Goal: Information Seeking & Learning: Learn about a topic

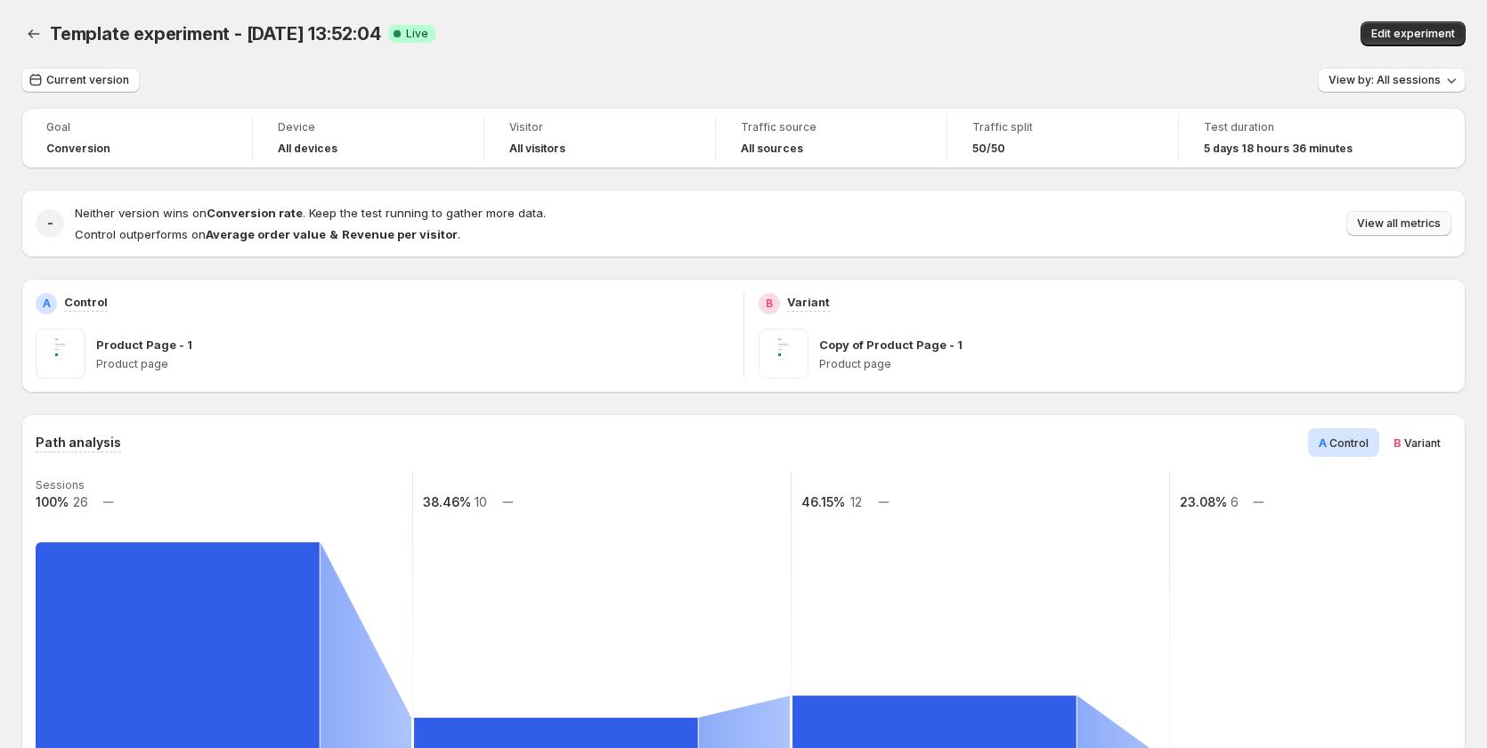
click at [1421, 228] on span "View all metrics" at bounding box center [1399, 223] width 84 height 14
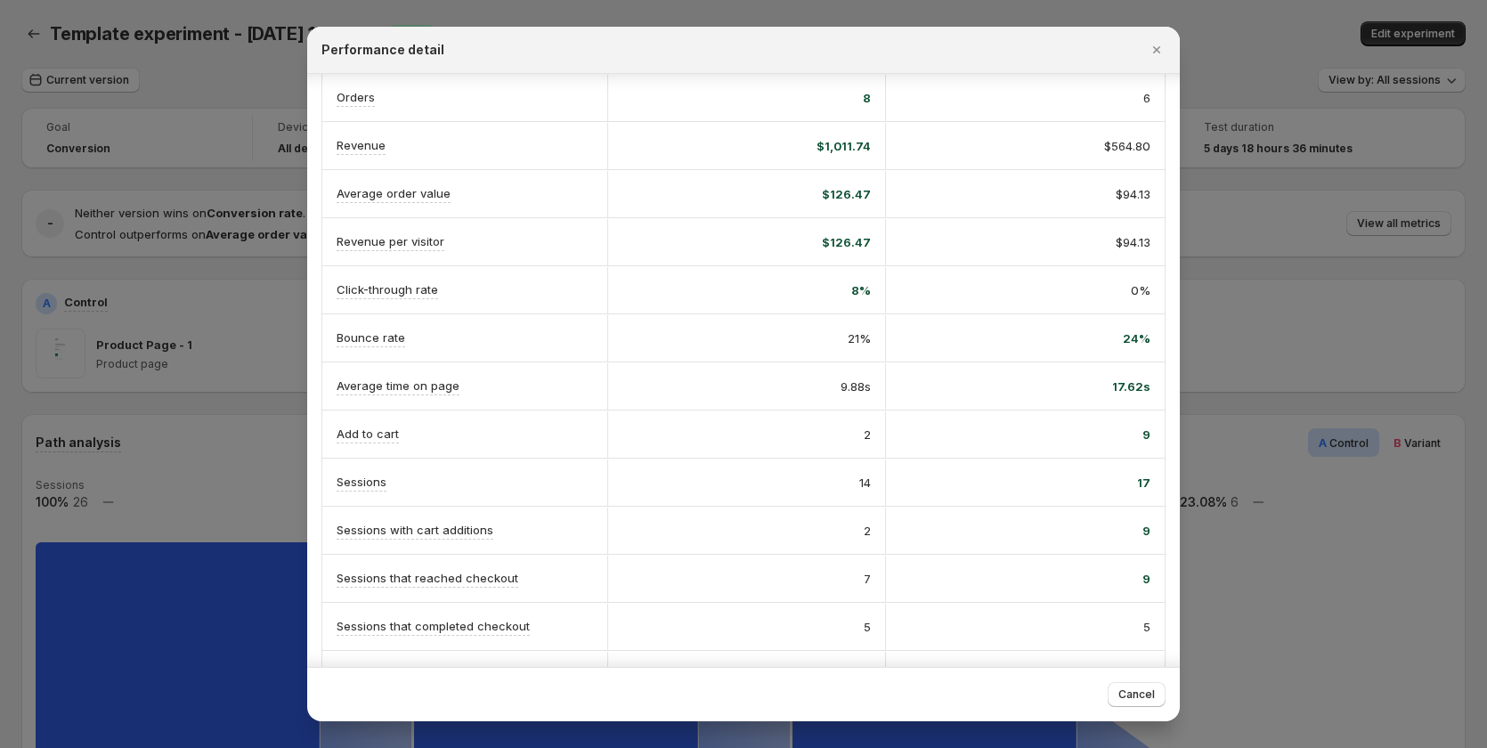
scroll to position [207, 0]
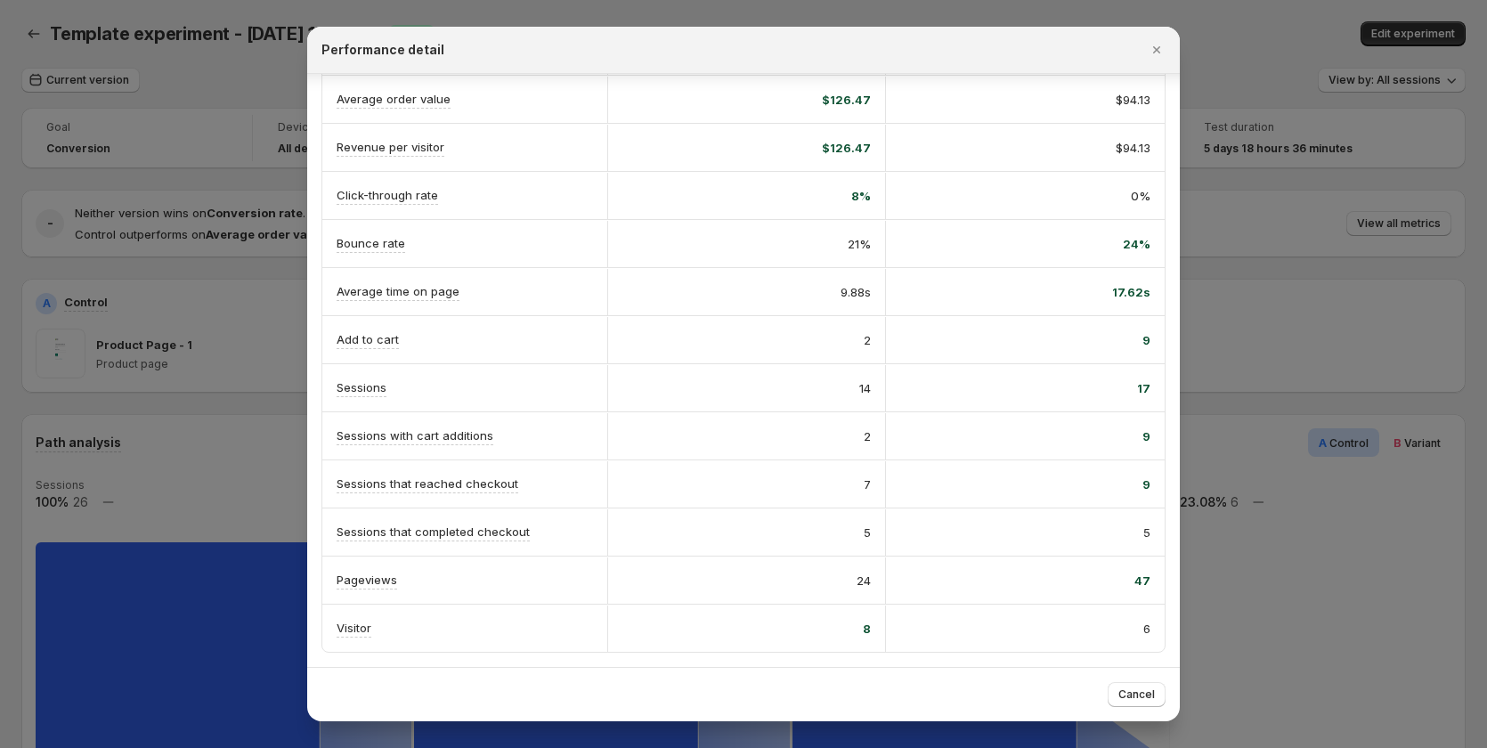
click at [189, 435] on div at bounding box center [743, 374] width 1487 height 748
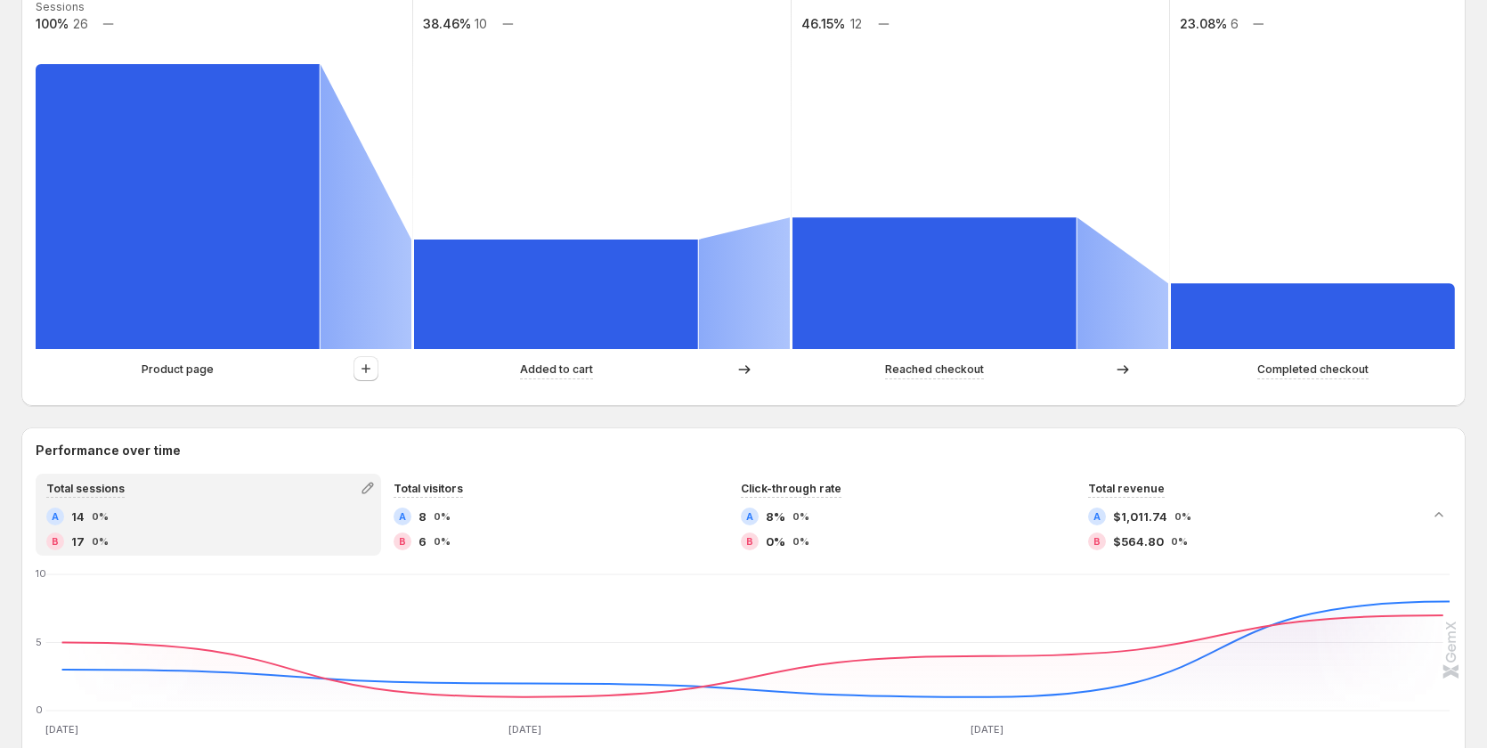
scroll to position [267, 0]
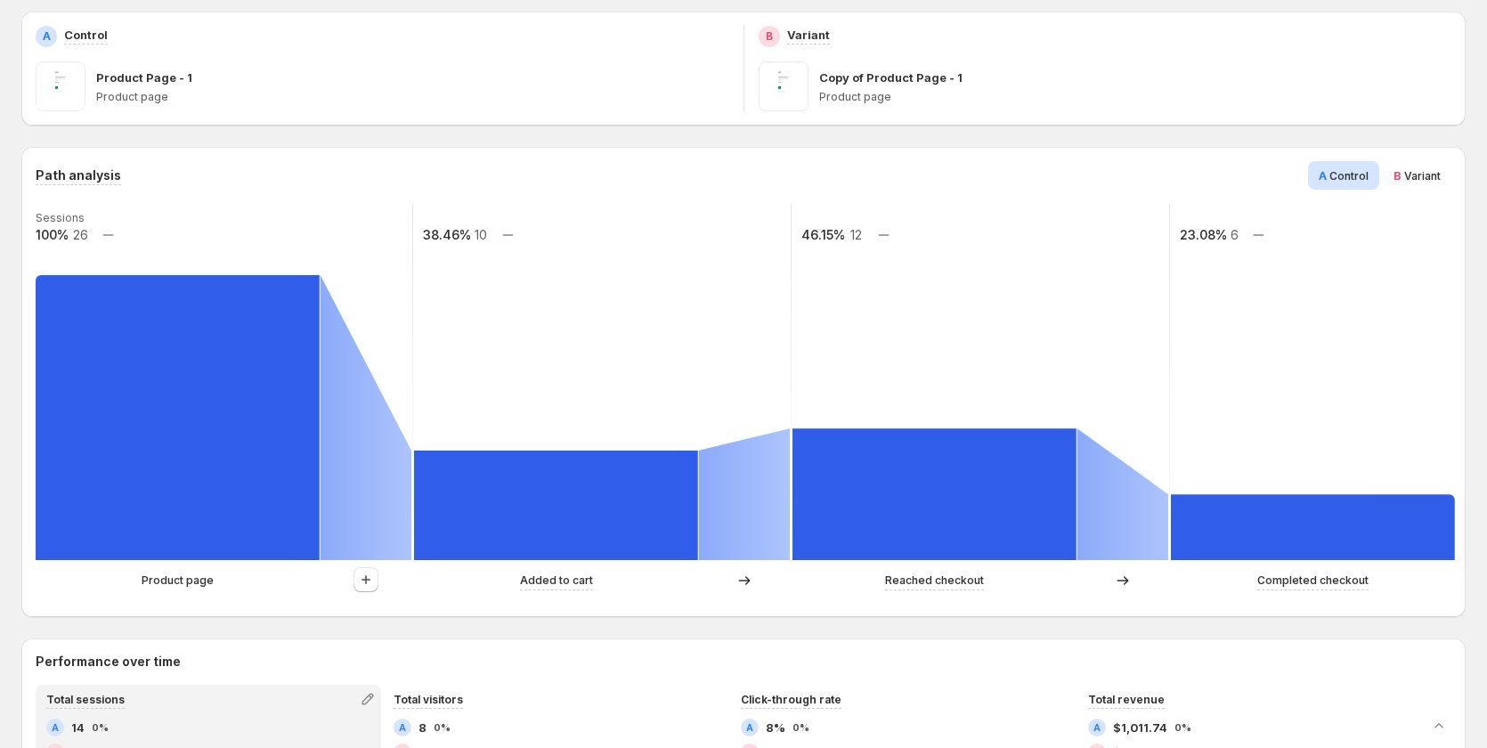
click at [1401, 173] on span "B" at bounding box center [1397, 175] width 8 height 14
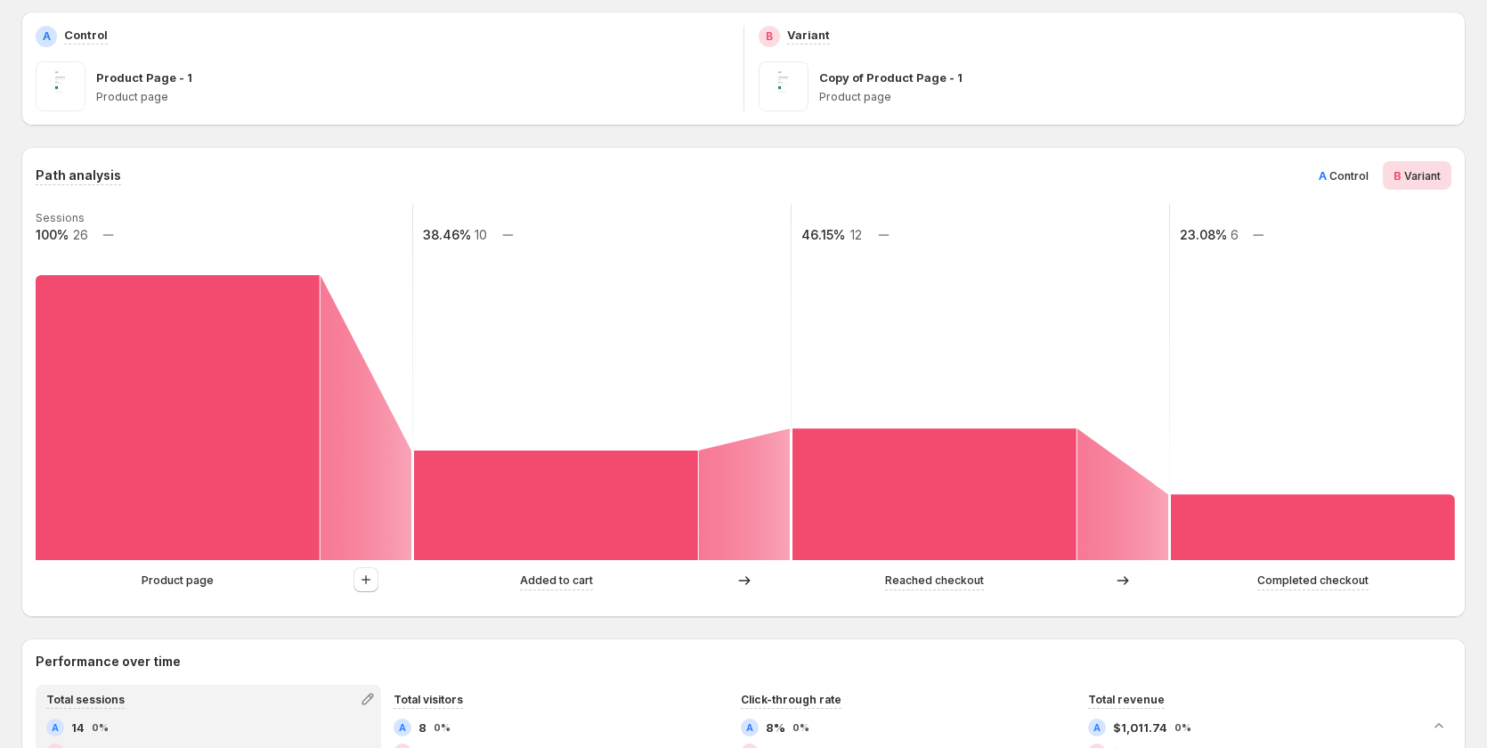
click at [1327, 170] on span "A" at bounding box center [1323, 175] width 8 height 14
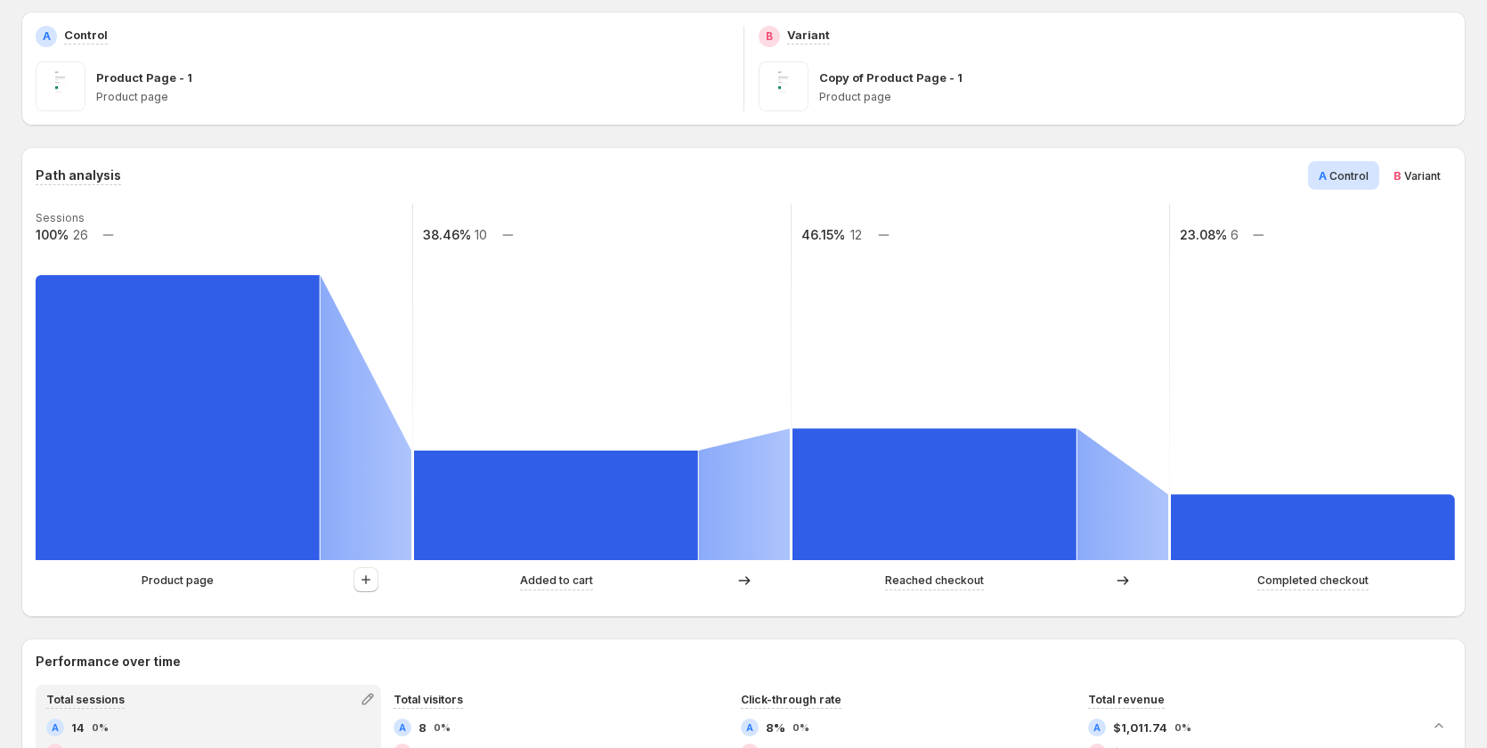
click at [1425, 179] on span "Variant" at bounding box center [1422, 175] width 37 height 13
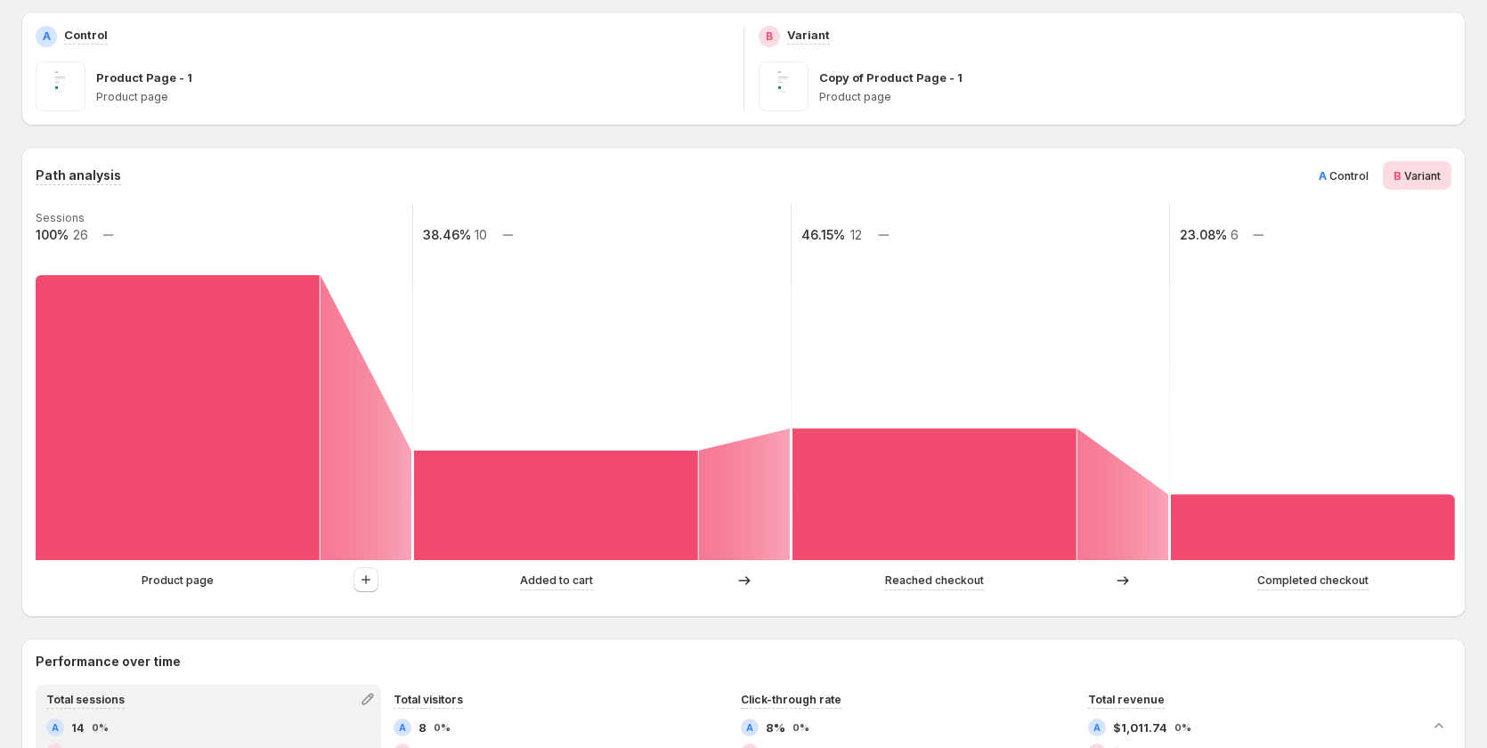
click at [1315, 164] on div "Path analysis A Control B Variant" at bounding box center [744, 175] width 1416 height 28
click at [1341, 175] on span "Control" at bounding box center [1348, 175] width 39 height 13
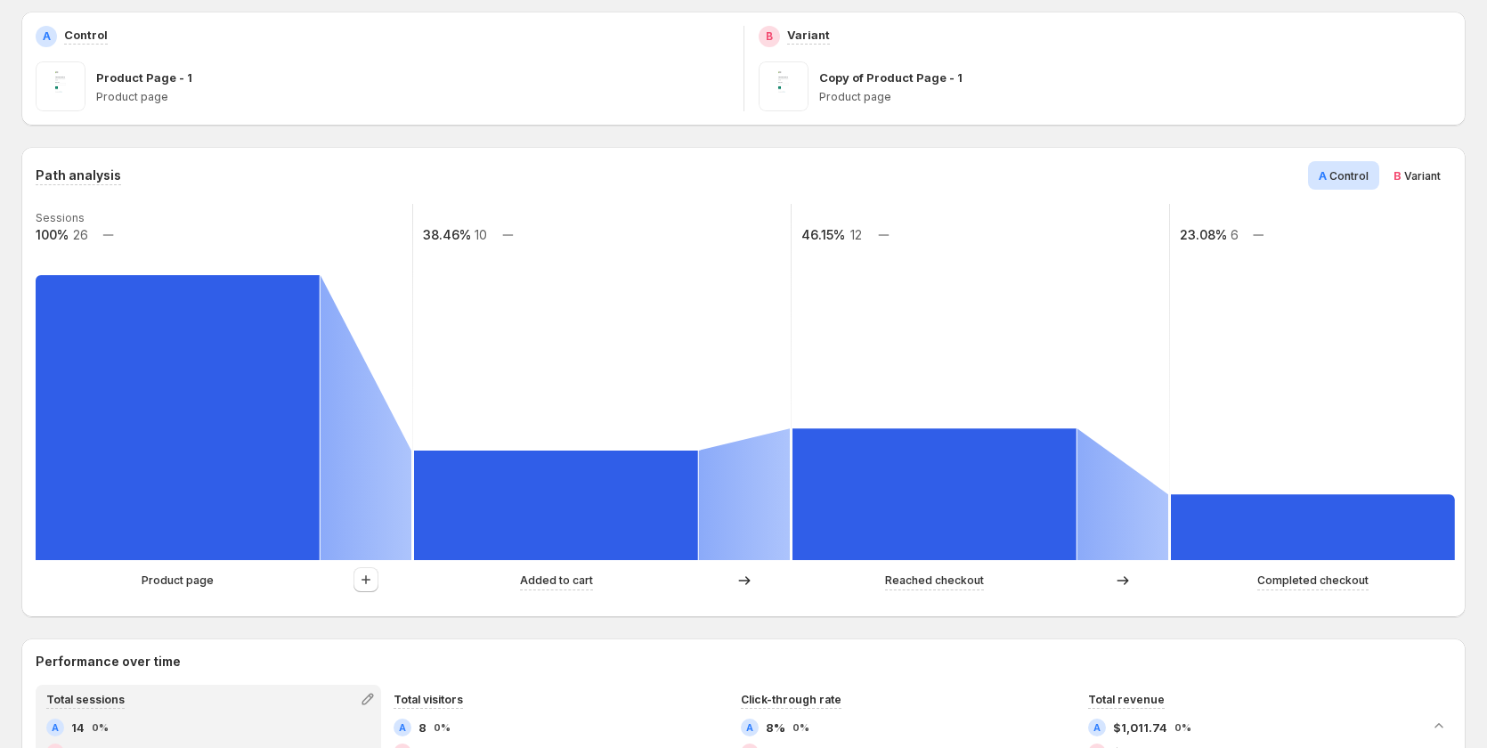
click at [1413, 174] on span "Variant" at bounding box center [1422, 175] width 37 height 13
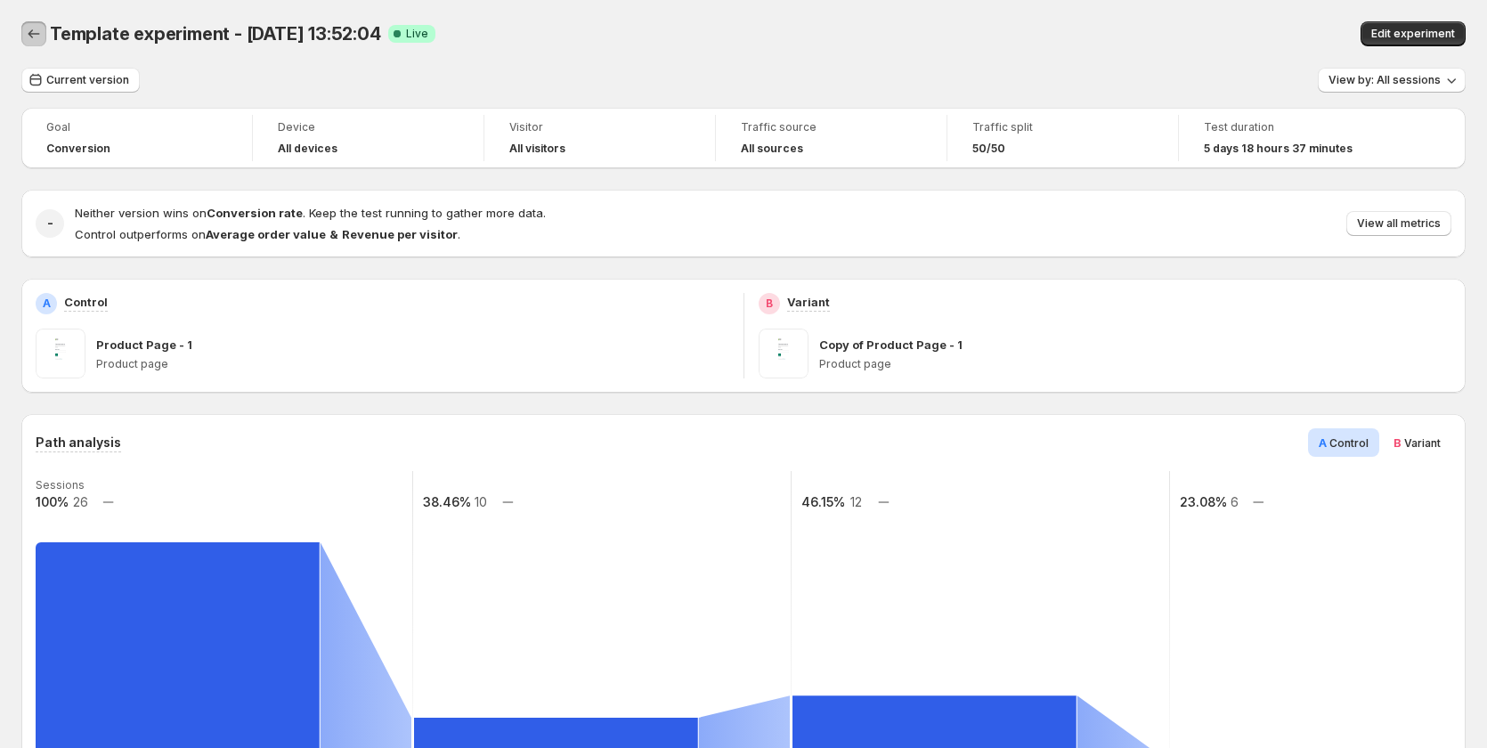
click at [37, 33] on icon "Back" at bounding box center [34, 34] width 18 height 18
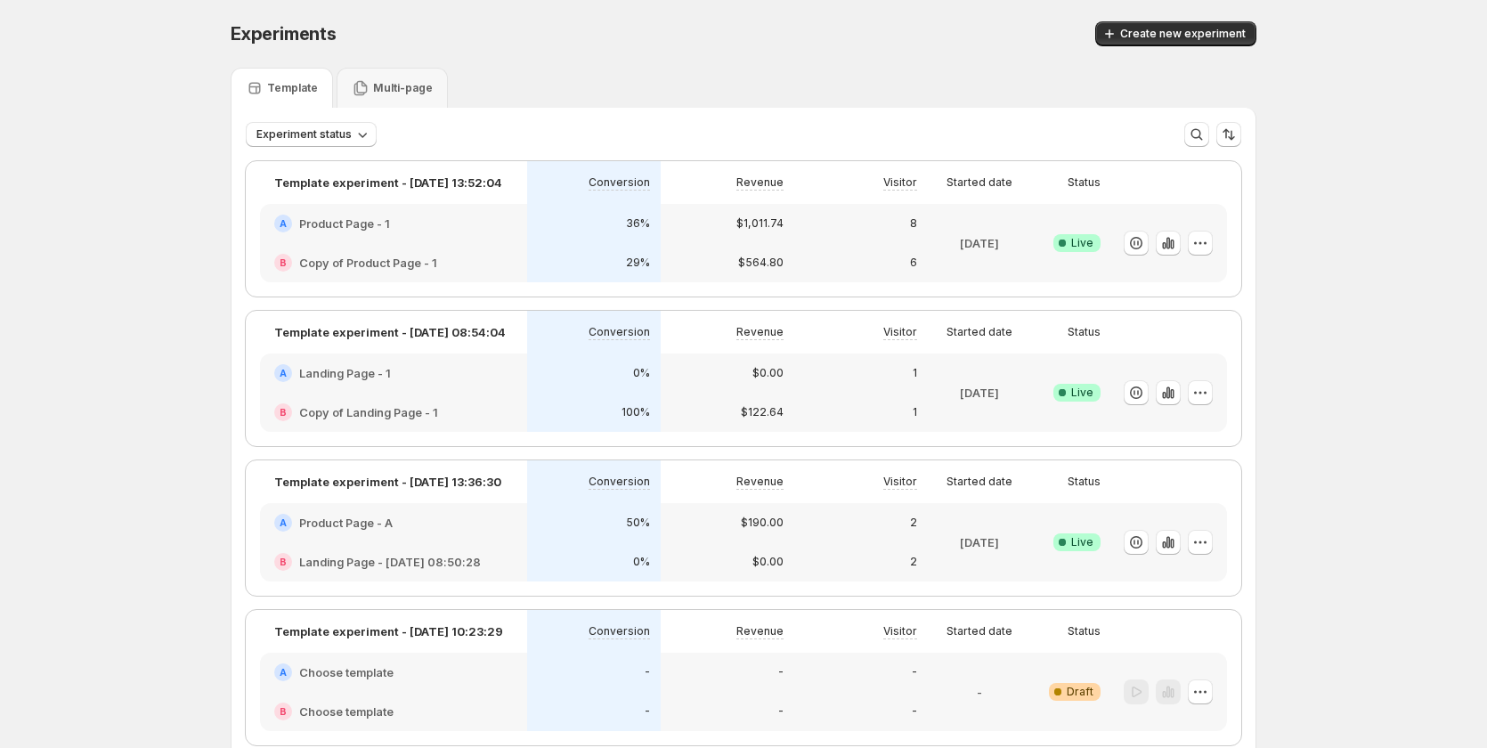
click at [395, 548] on div "B Landing Page - Aug 11, 08:50:28" at bounding box center [393, 561] width 267 height 39
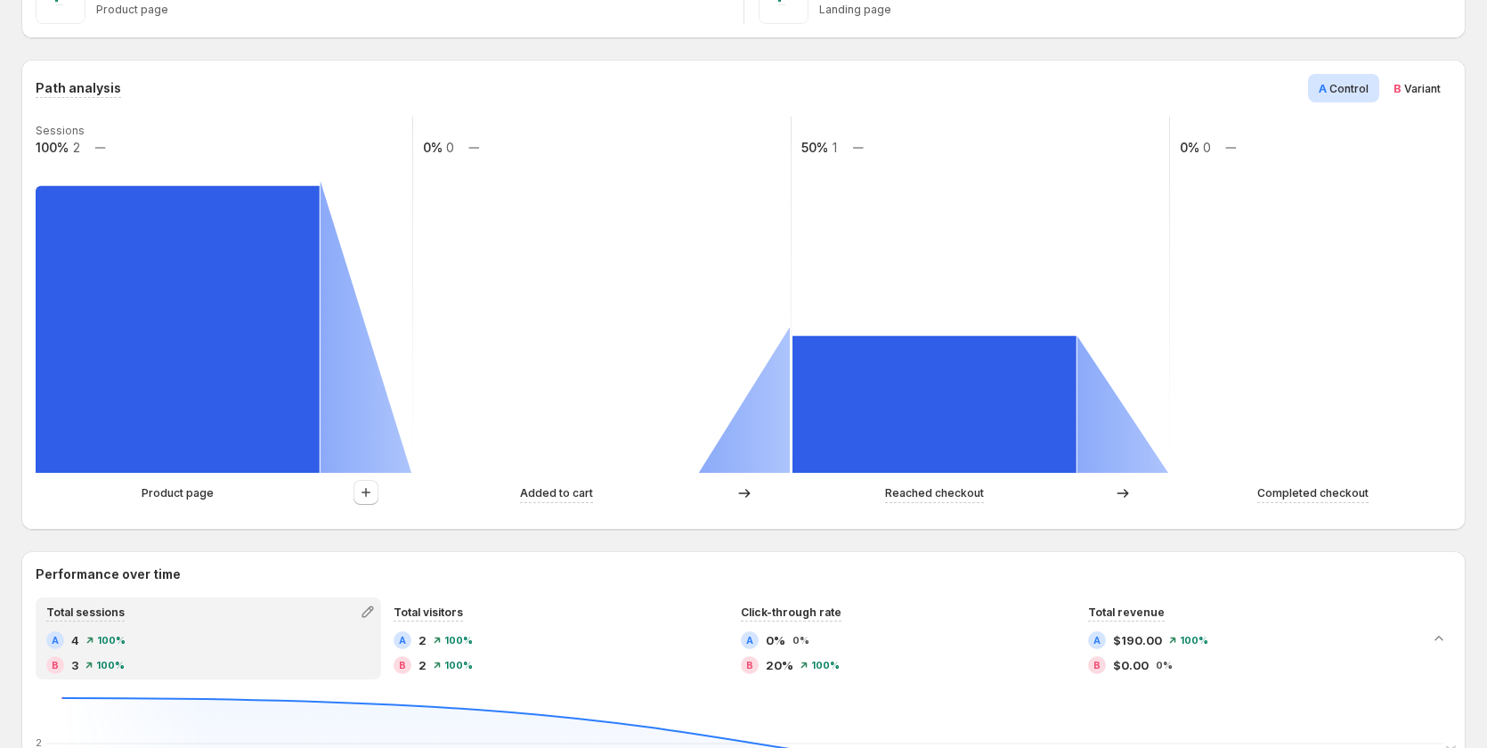
scroll to position [356, 0]
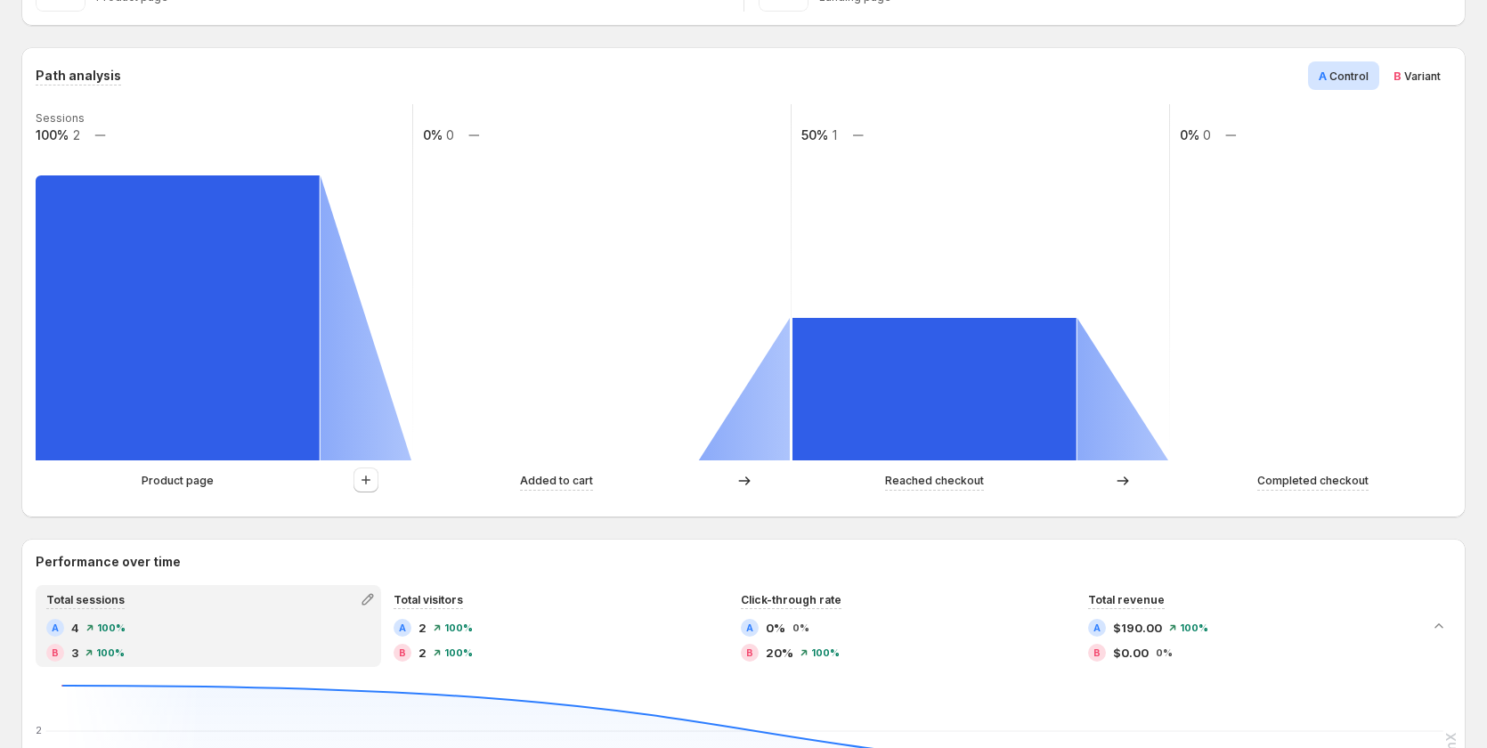
click at [1422, 70] on span "Variant" at bounding box center [1422, 75] width 37 height 13
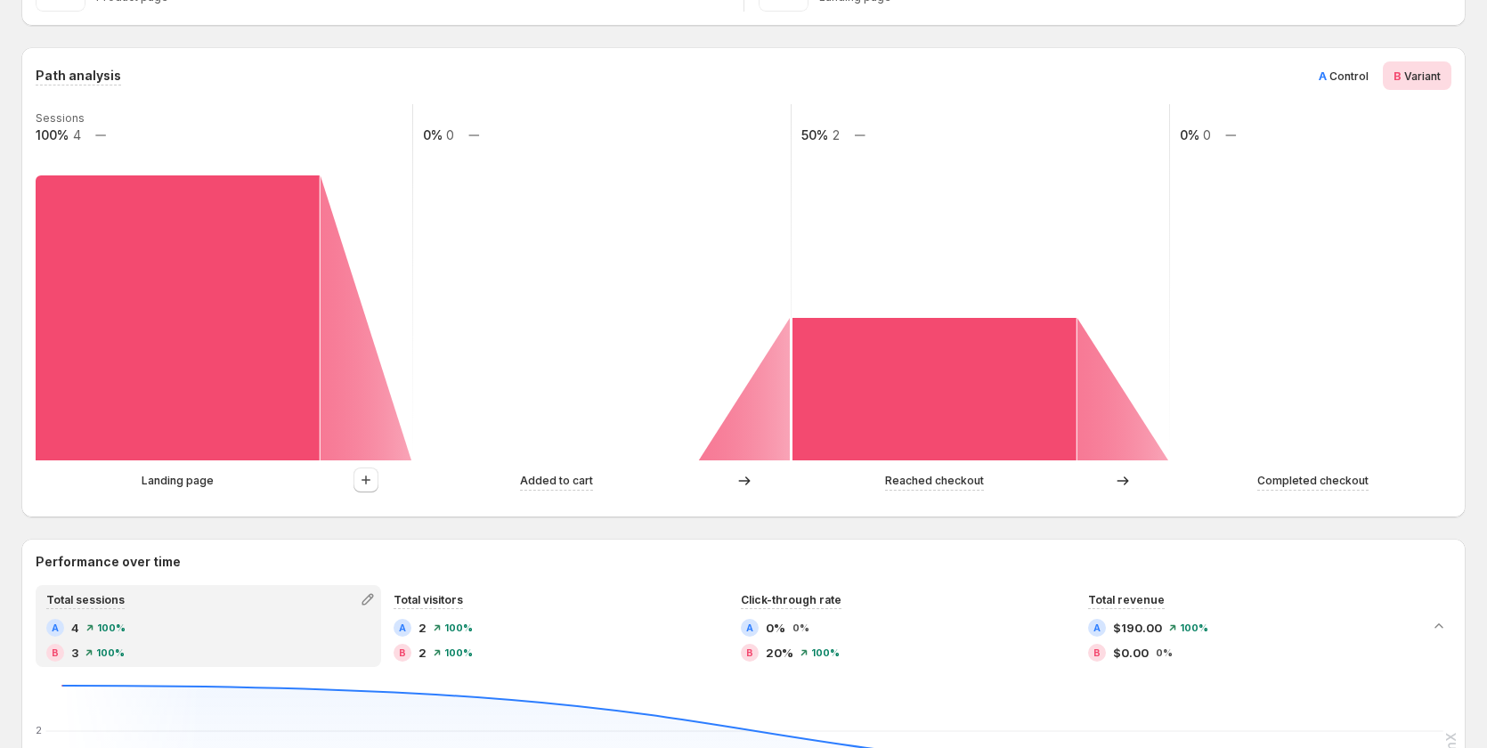
click at [1367, 76] on span "Control" at bounding box center [1348, 75] width 39 height 13
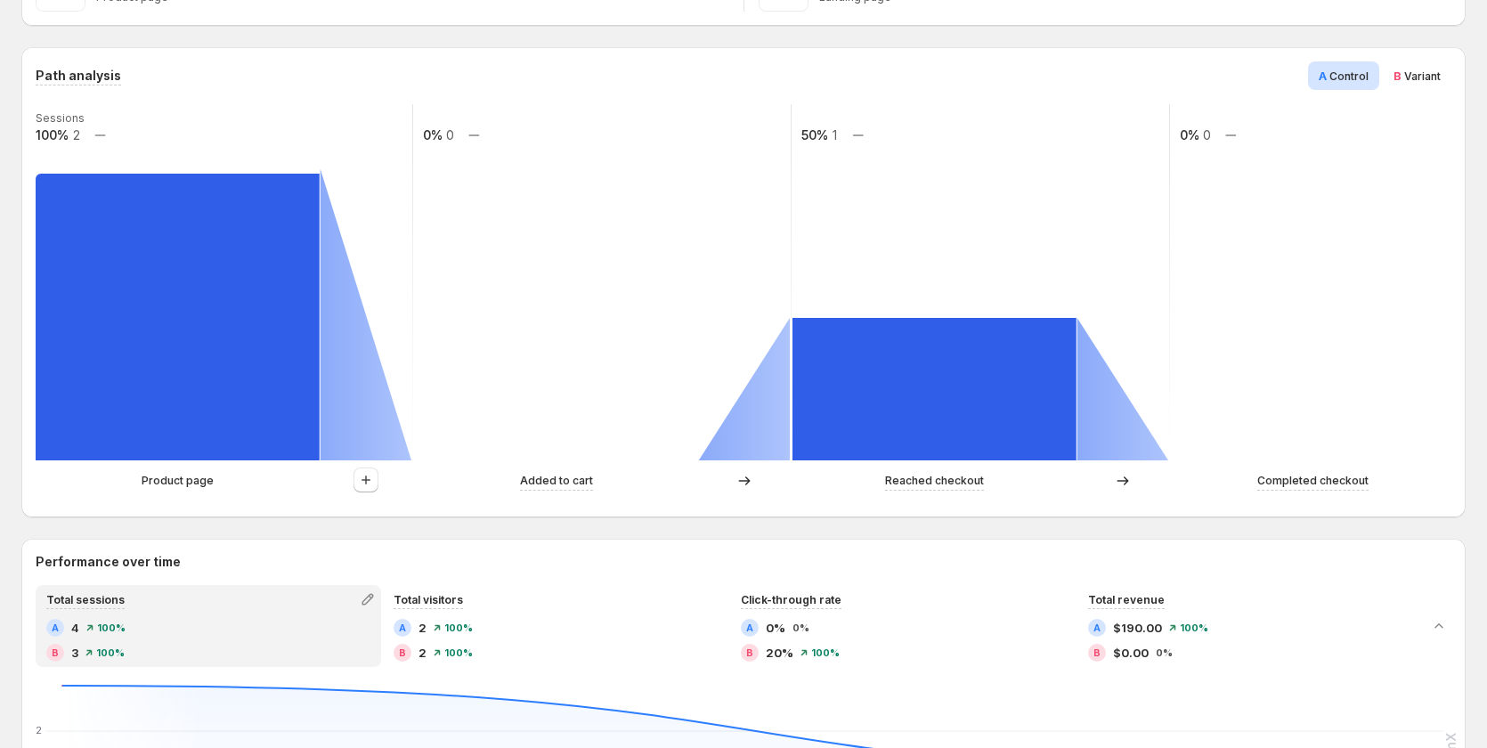
click at [1417, 82] on span "Variant" at bounding box center [1422, 75] width 37 height 13
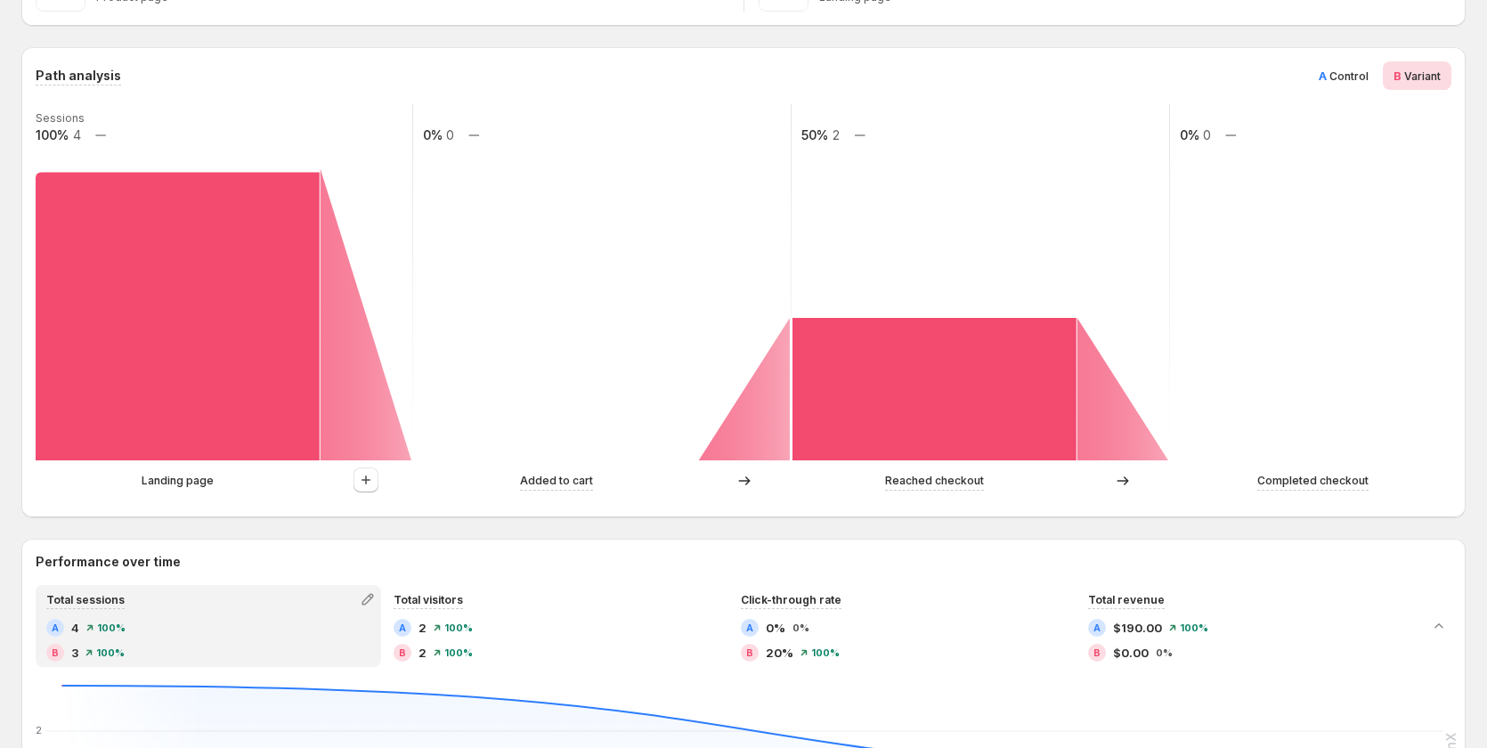
click at [1345, 68] on span "A Control" at bounding box center [1344, 76] width 50 height 18
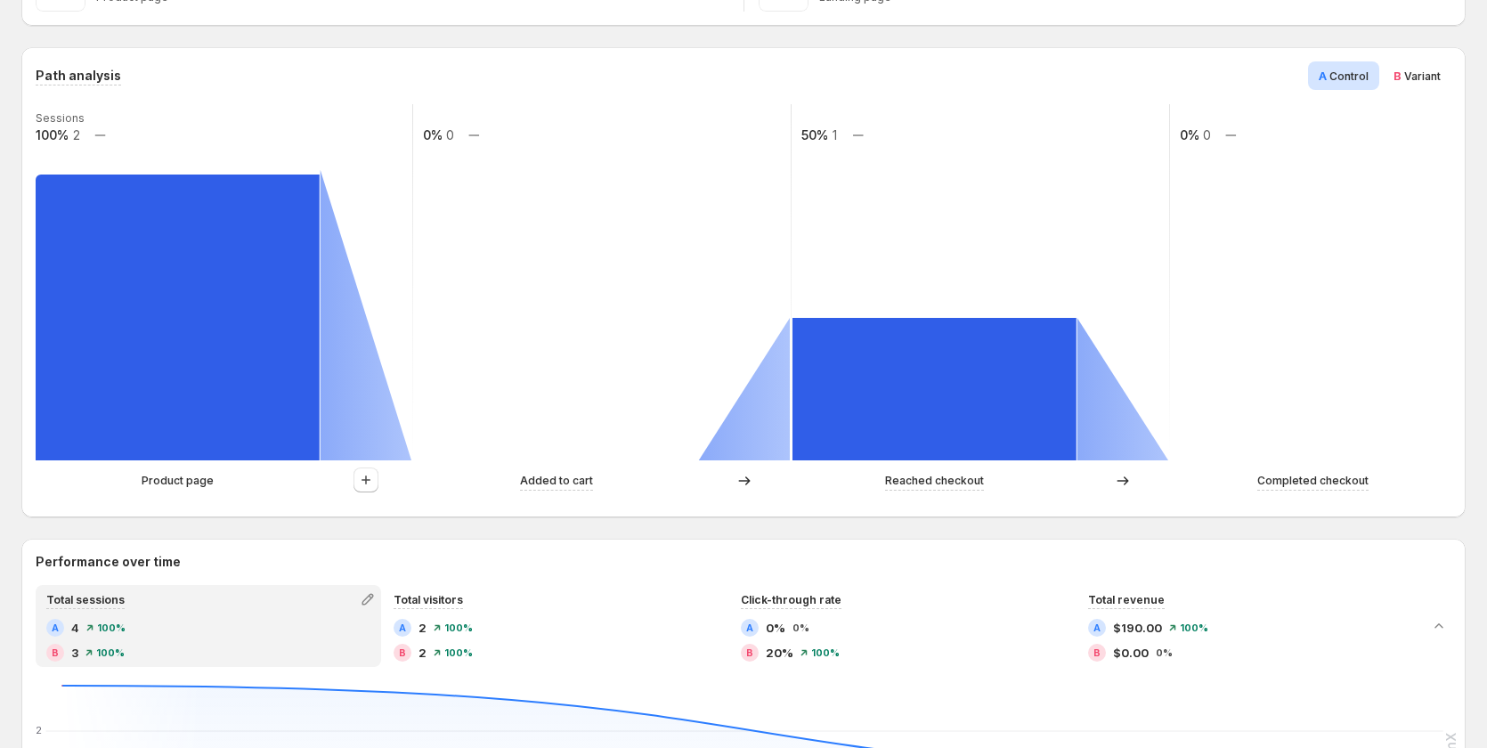
click at [1406, 62] on div "B Variant" at bounding box center [1417, 75] width 69 height 28
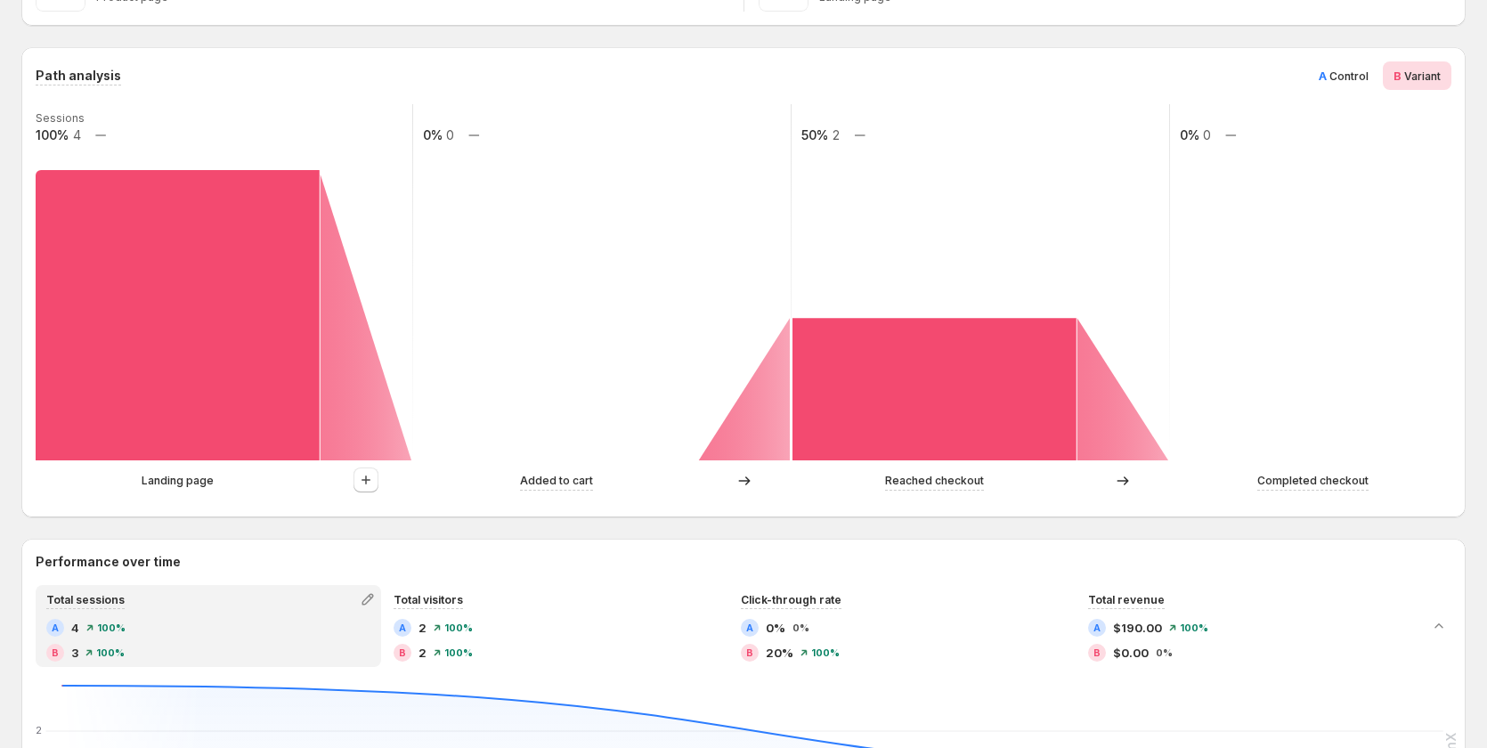
click at [1332, 65] on div "A Control" at bounding box center [1343, 75] width 71 height 28
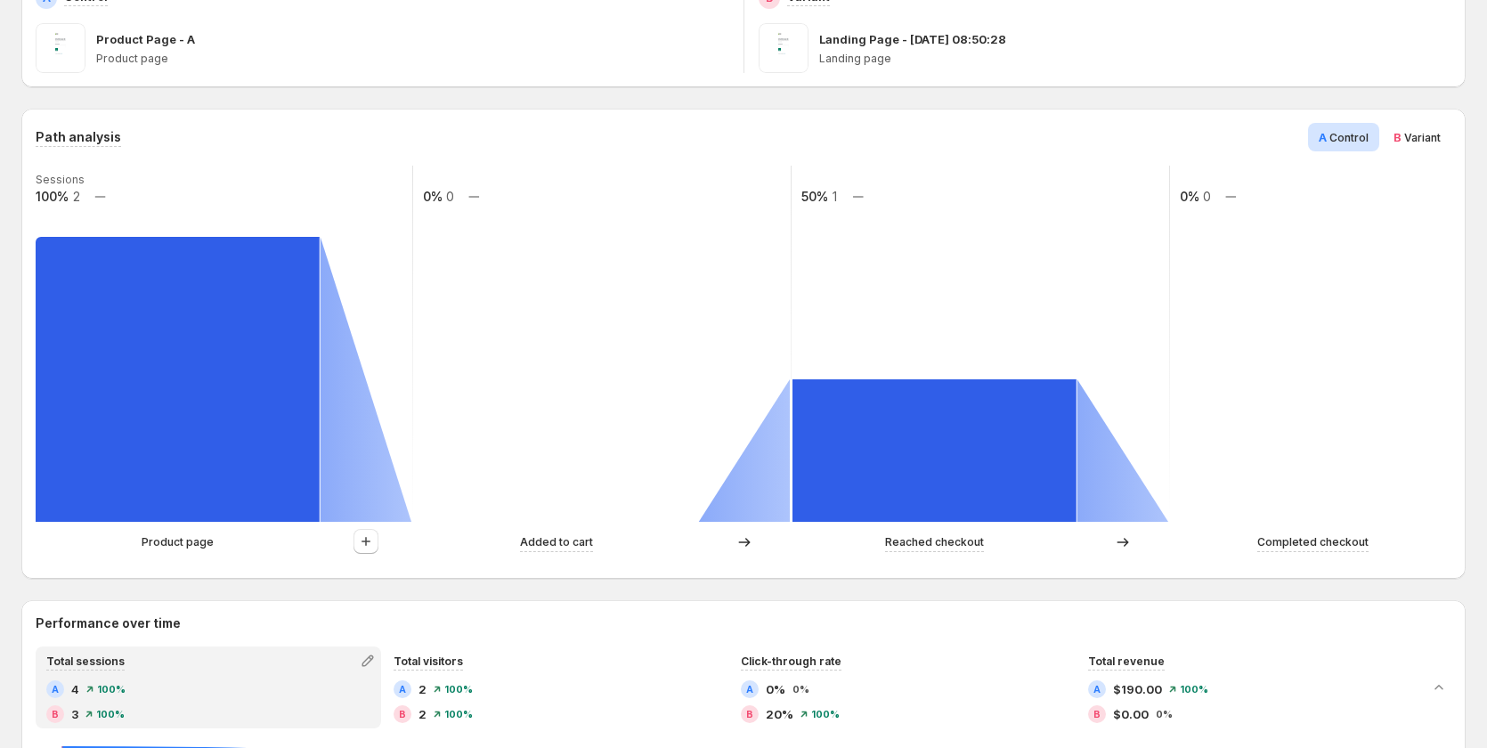
scroll to position [267, 0]
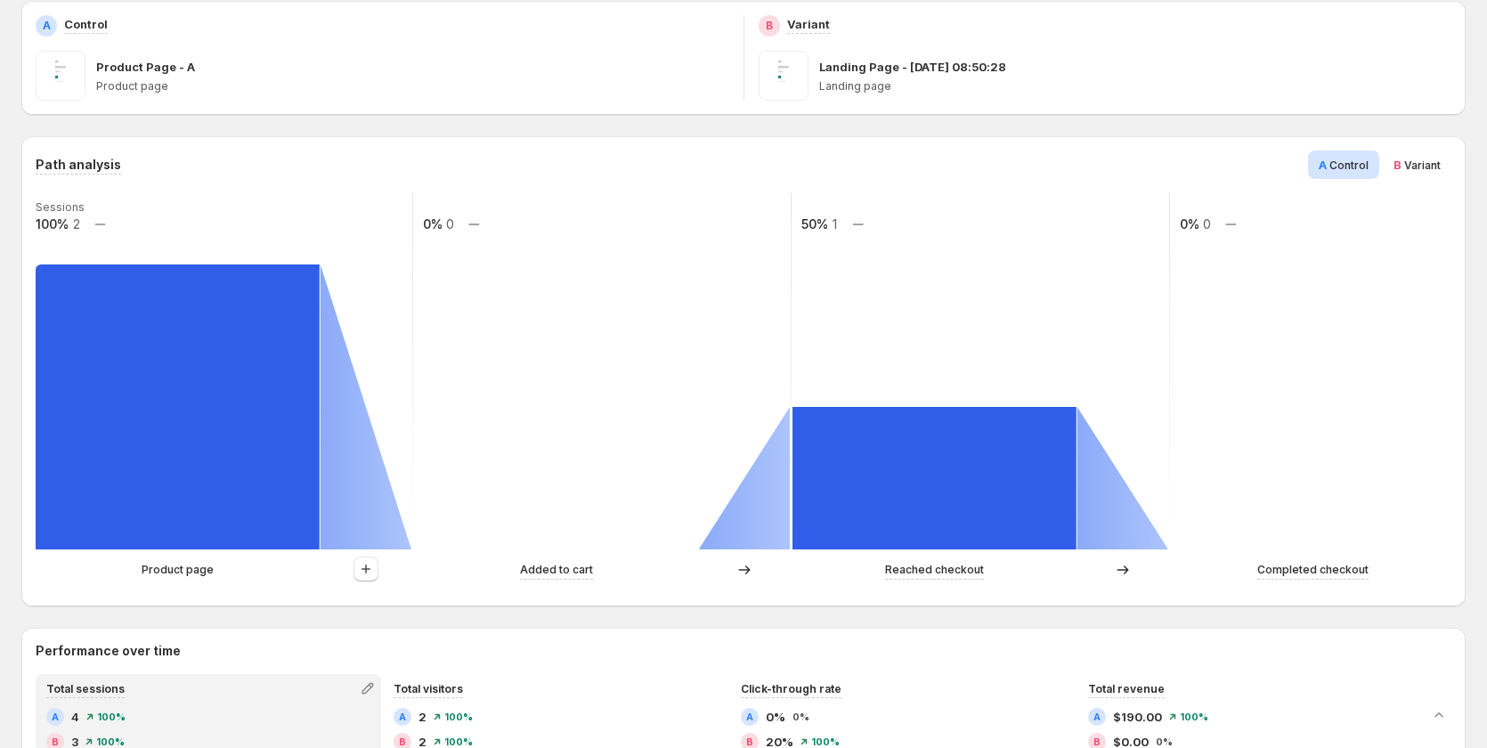
click at [1417, 157] on span "B Variant" at bounding box center [1416, 165] width 47 height 18
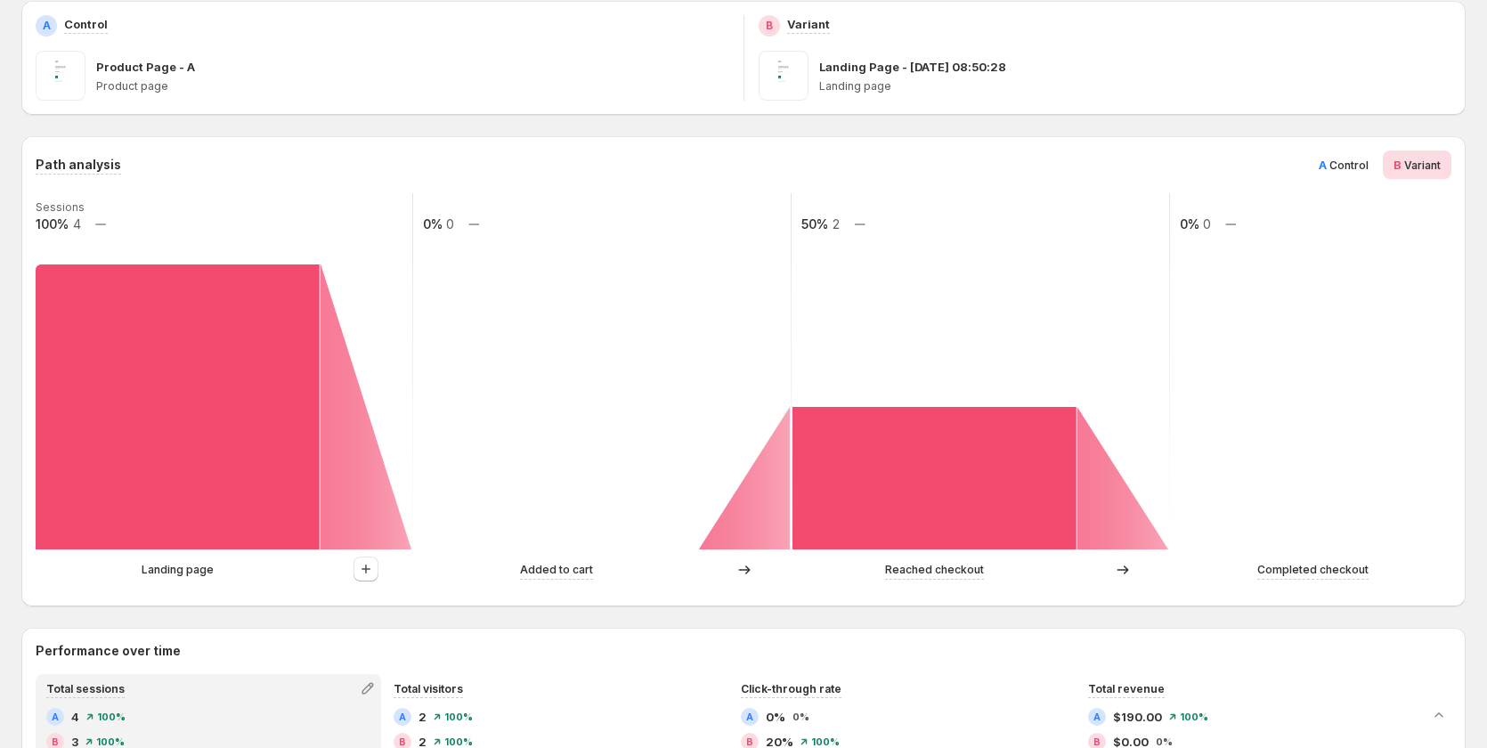
click at [1355, 158] on span "A Control" at bounding box center [1344, 165] width 50 height 18
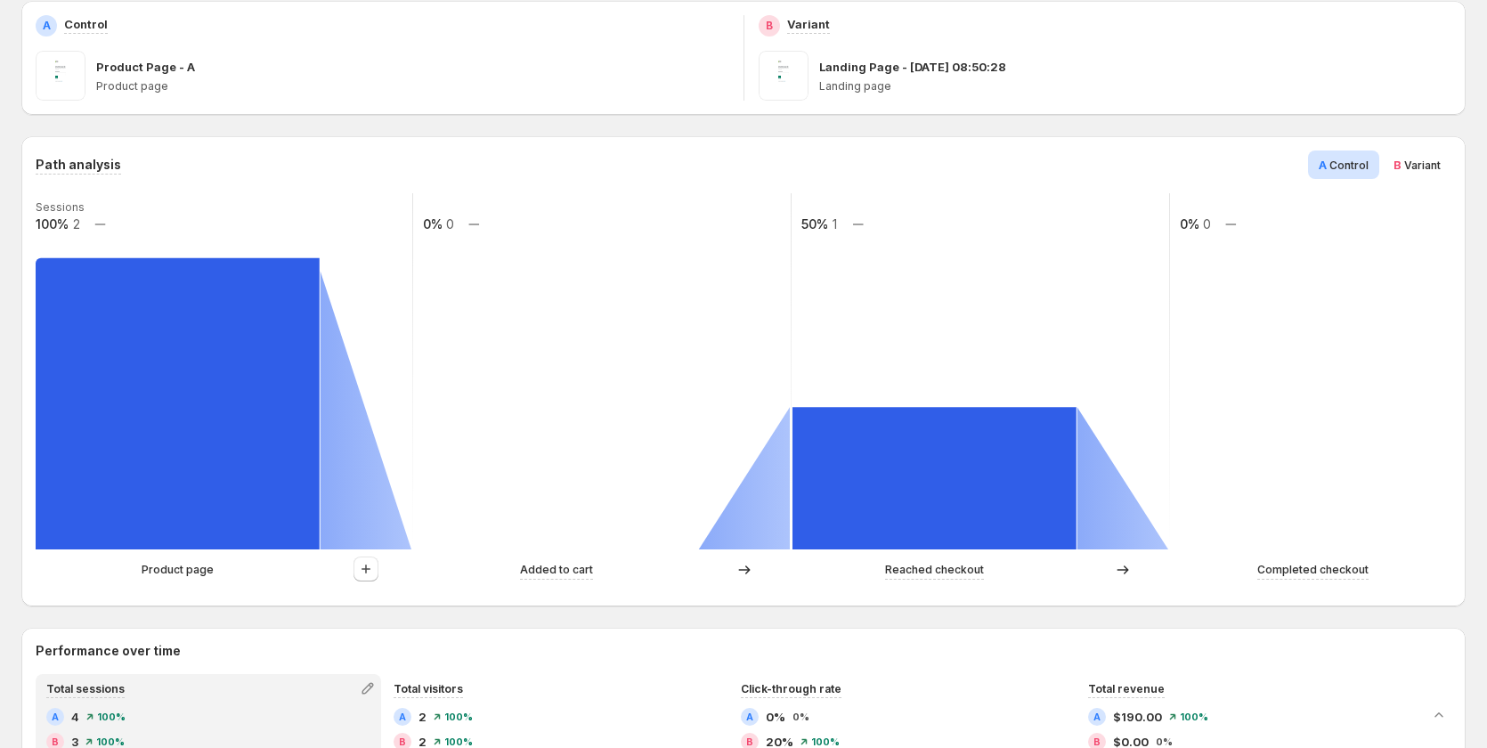
click at [1422, 166] on span "Variant" at bounding box center [1422, 164] width 37 height 13
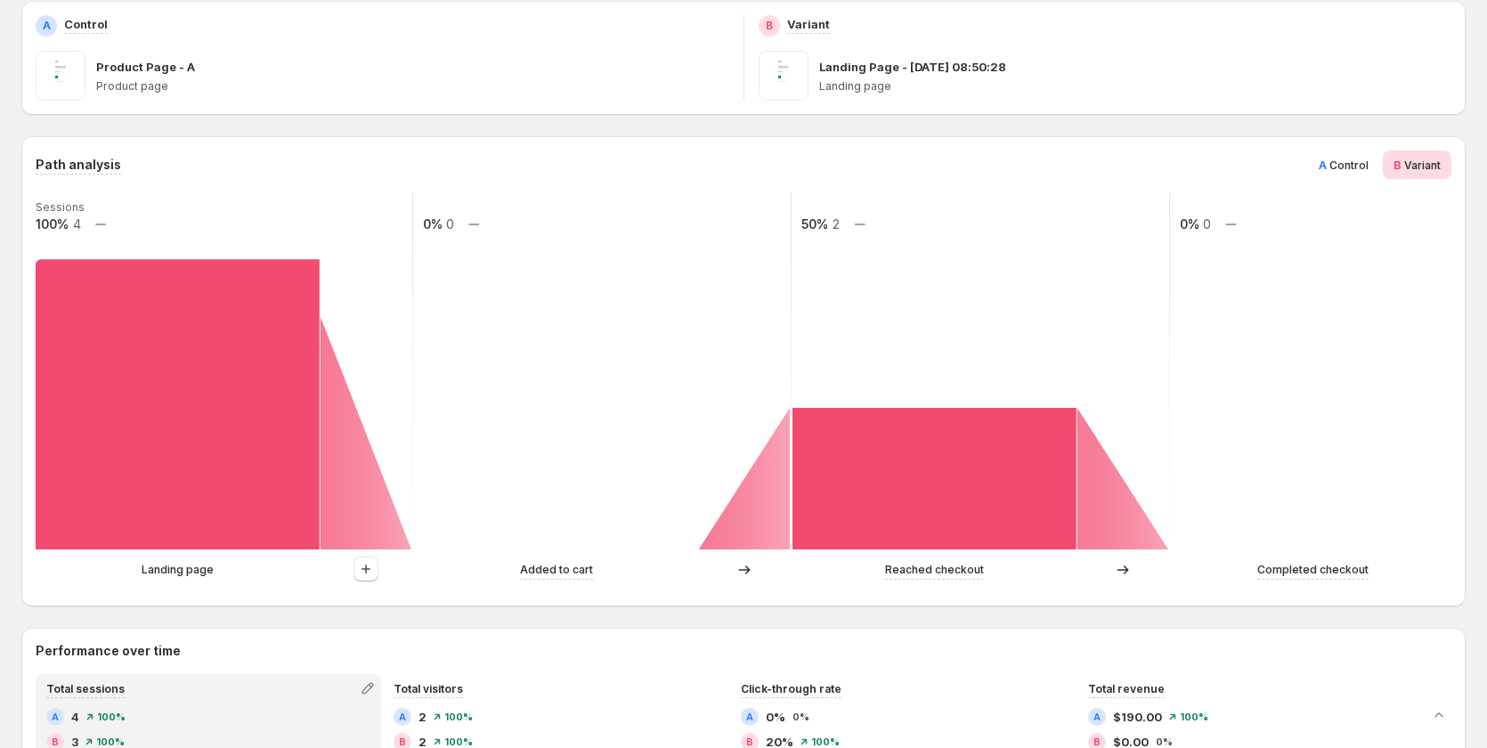
click at [1368, 167] on span "Control" at bounding box center [1348, 164] width 39 height 13
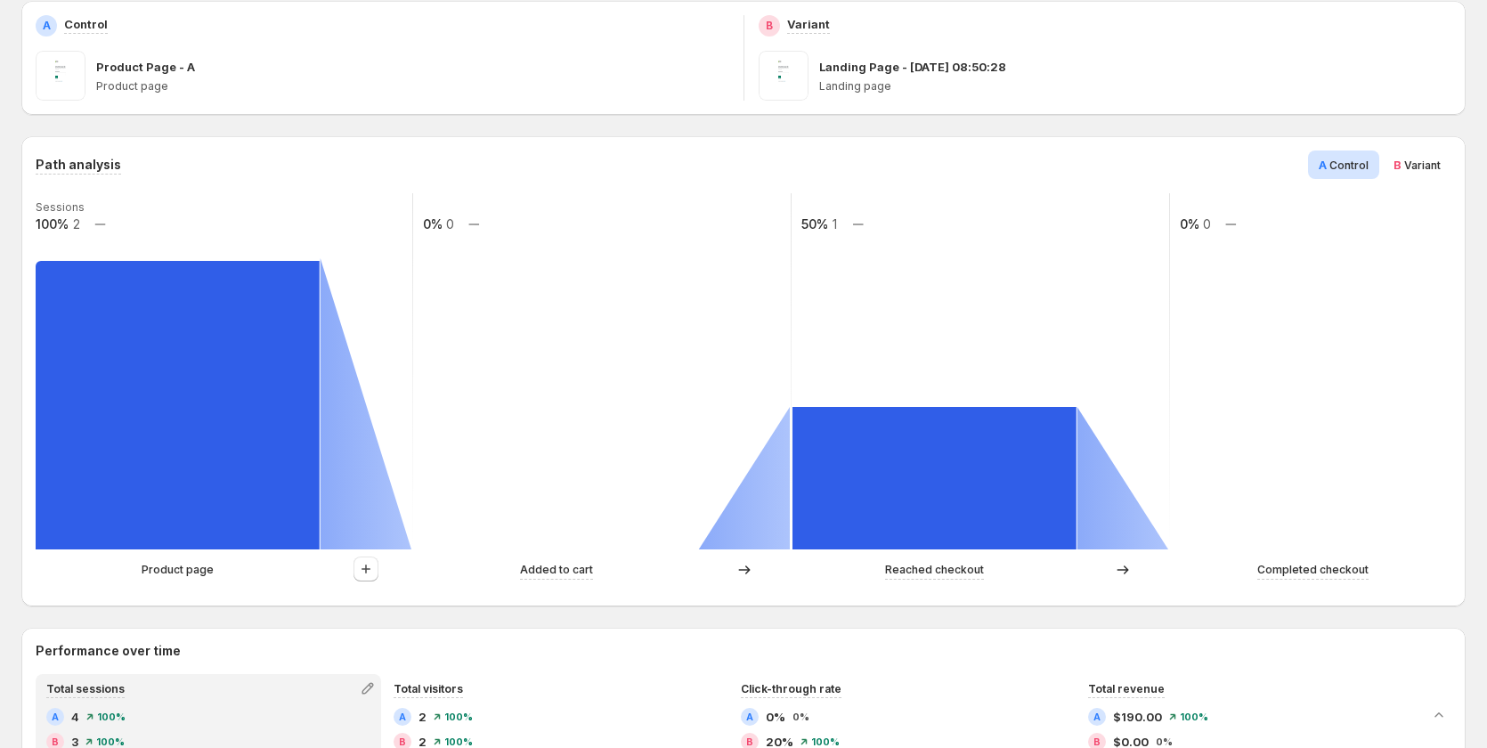
click at [1437, 163] on span "Variant" at bounding box center [1422, 164] width 37 height 13
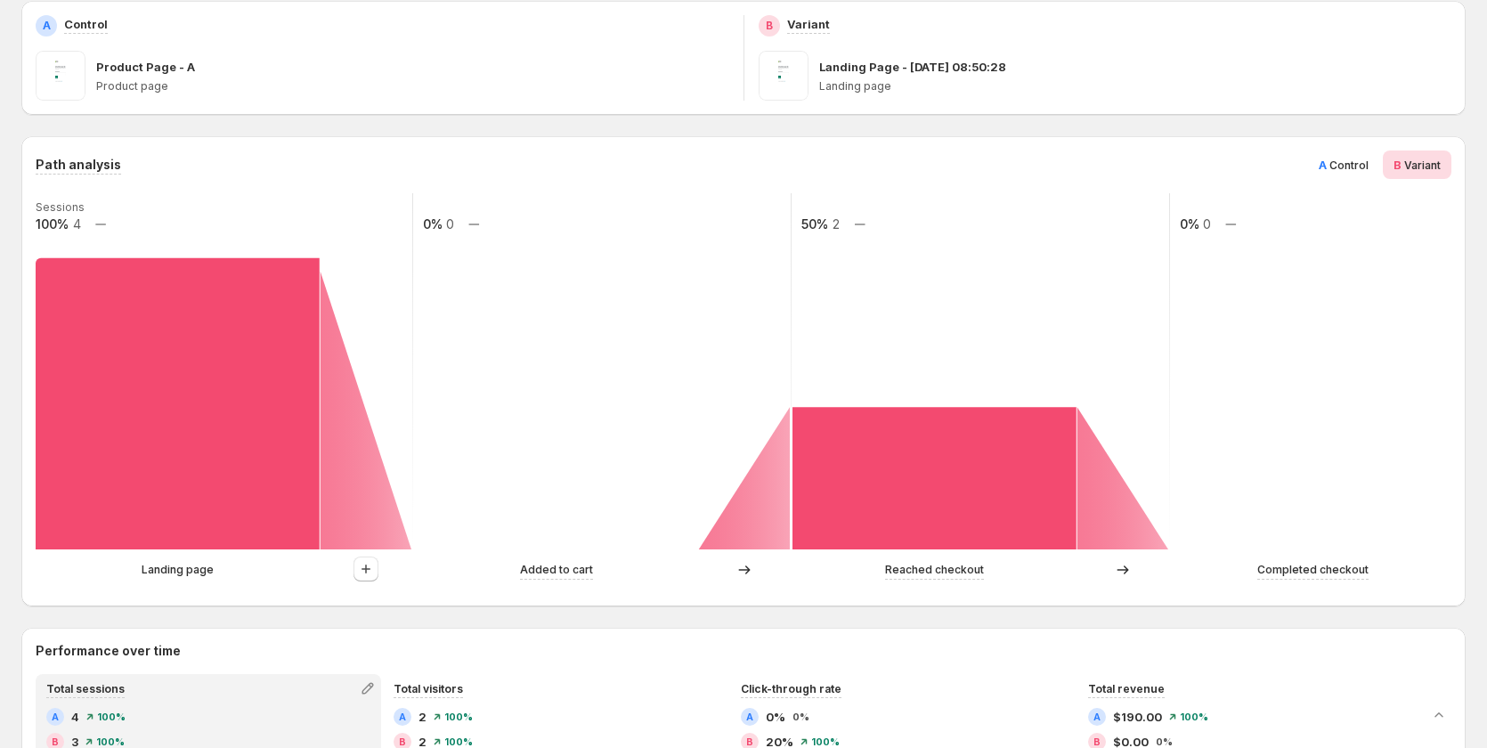
click at [1378, 166] on div "A Control" at bounding box center [1343, 164] width 71 height 28
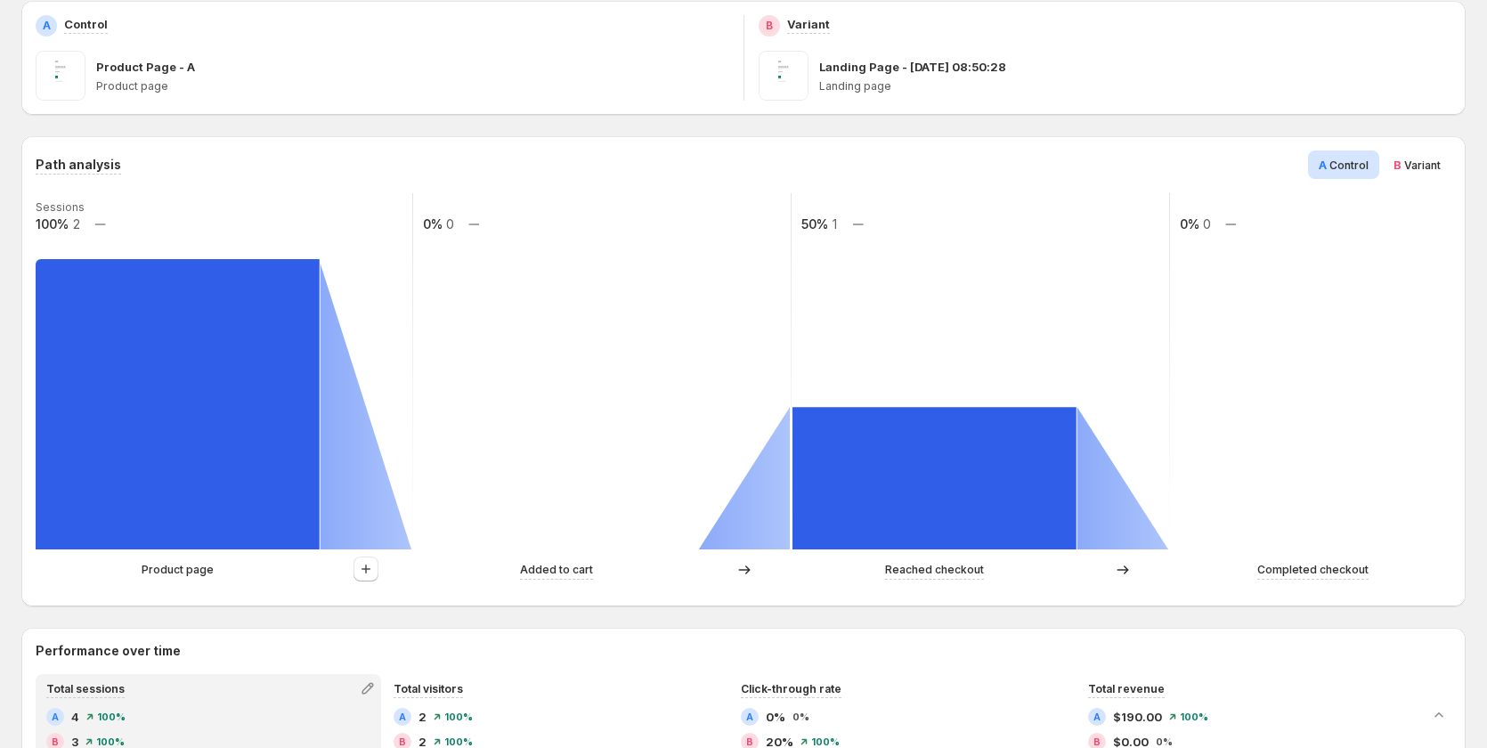
click at [1463, 166] on div "Path analysis A Control B Variant Sessions 100% 2 0% 0 50% 1 0% 0 Product page …" at bounding box center [743, 371] width 1444 height 470
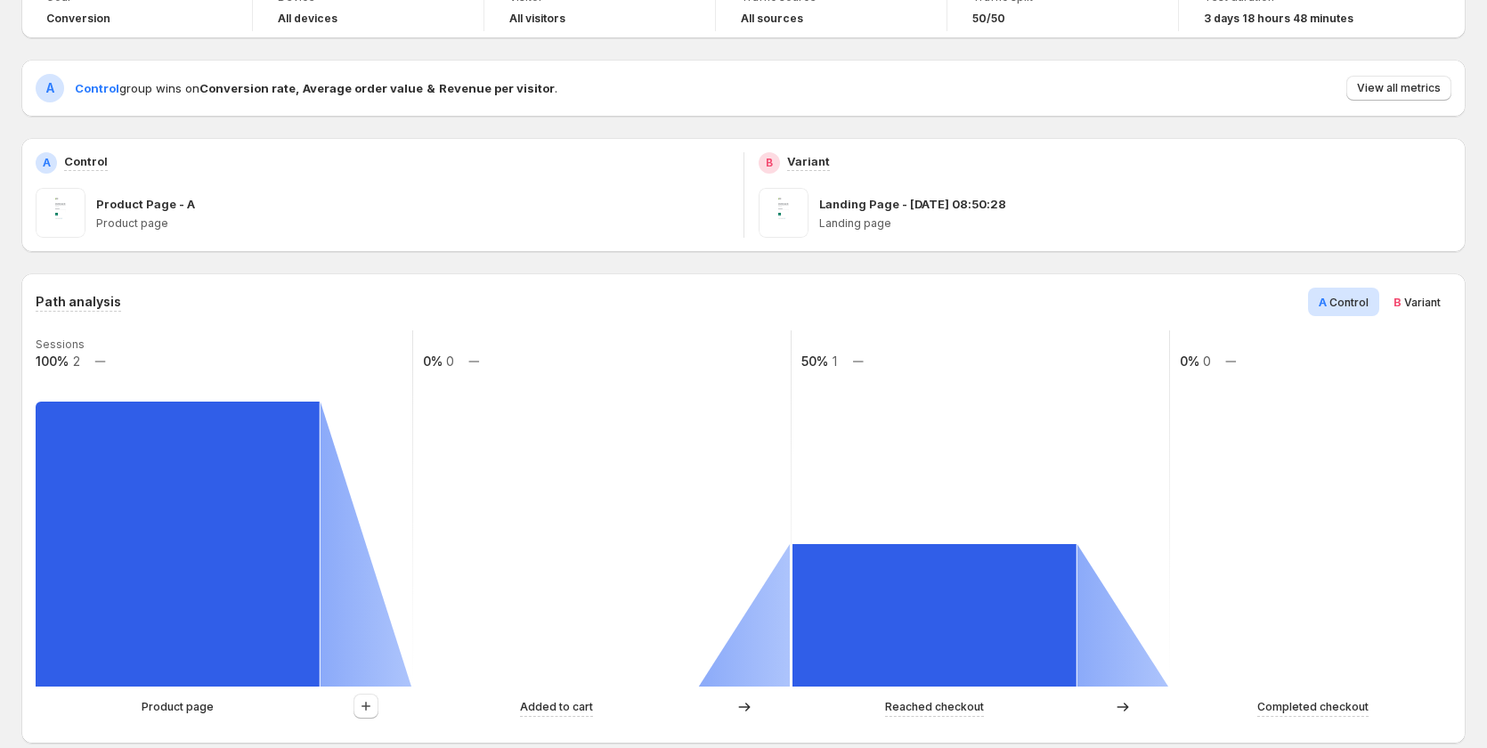
scroll to position [0, 0]
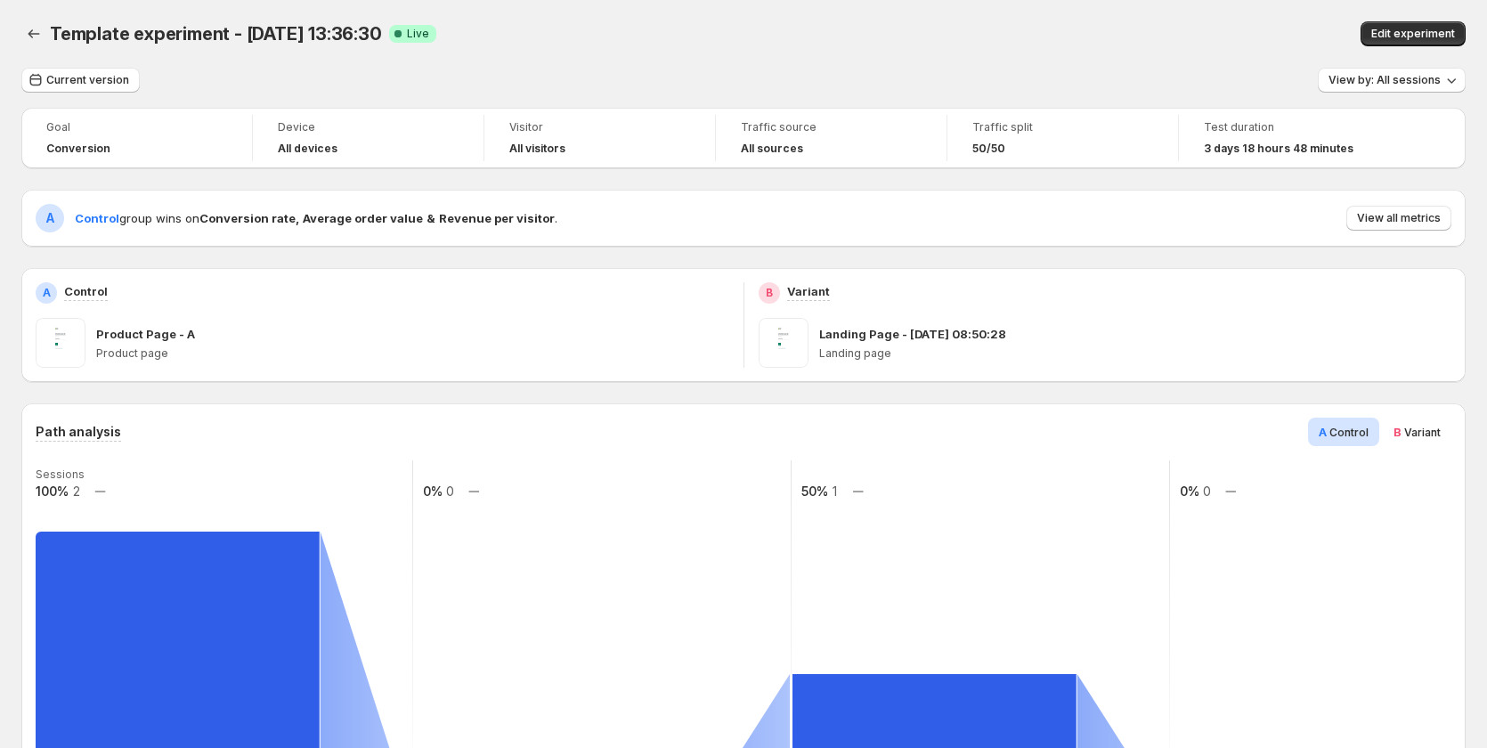
click at [28, 33] on icon "Back" at bounding box center [34, 34] width 18 height 18
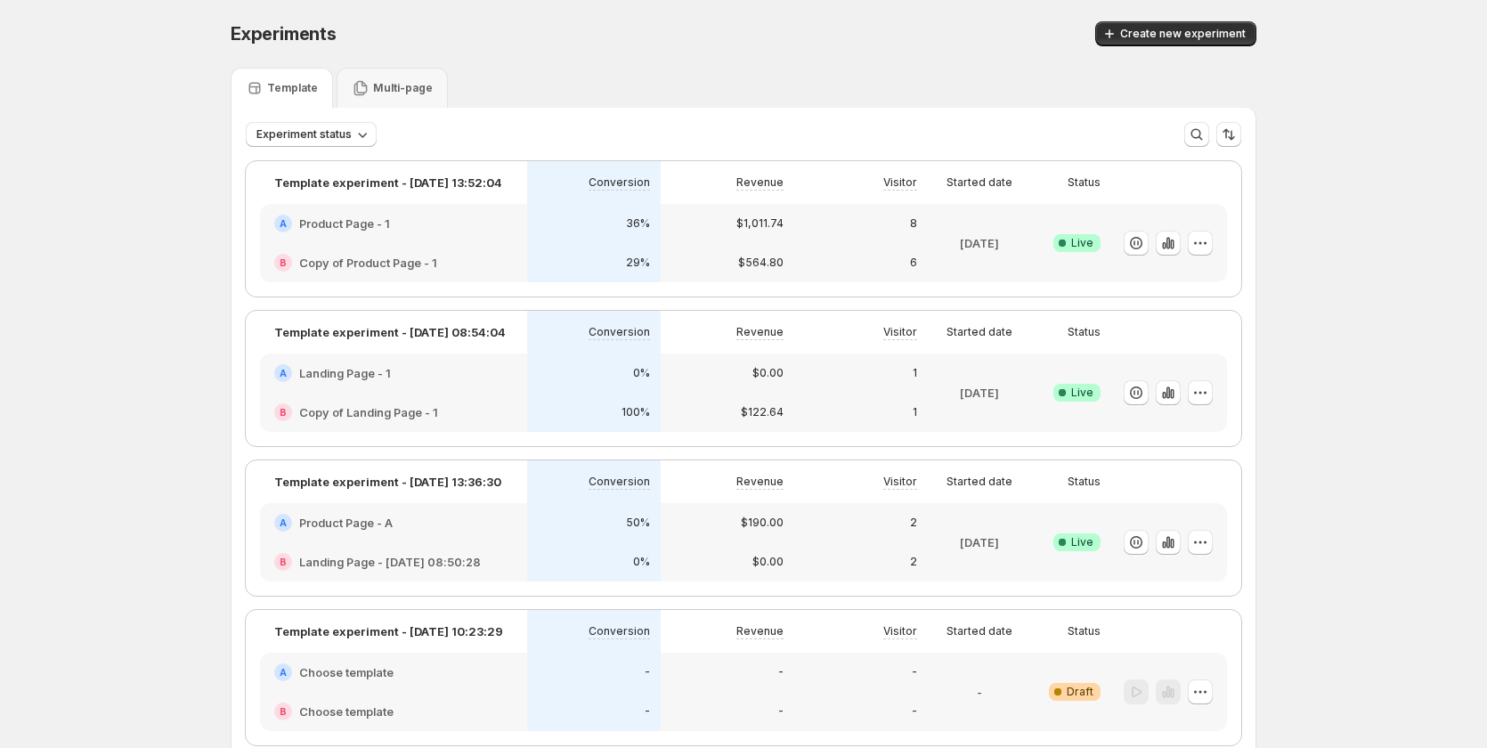
click at [497, 232] on div "A Product Page - 1" at bounding box center [393, 223] width 267 height 39
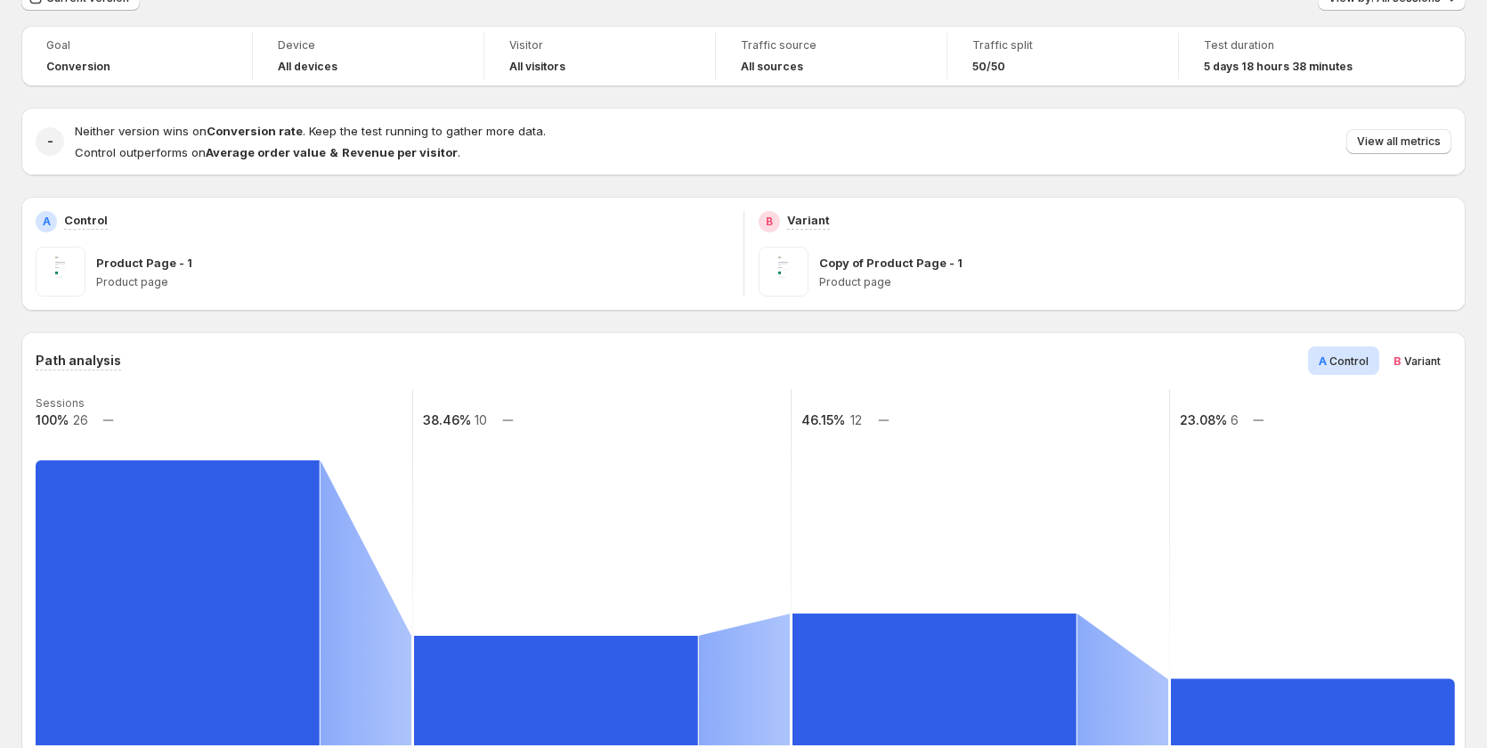
scroll to position [178, 0]
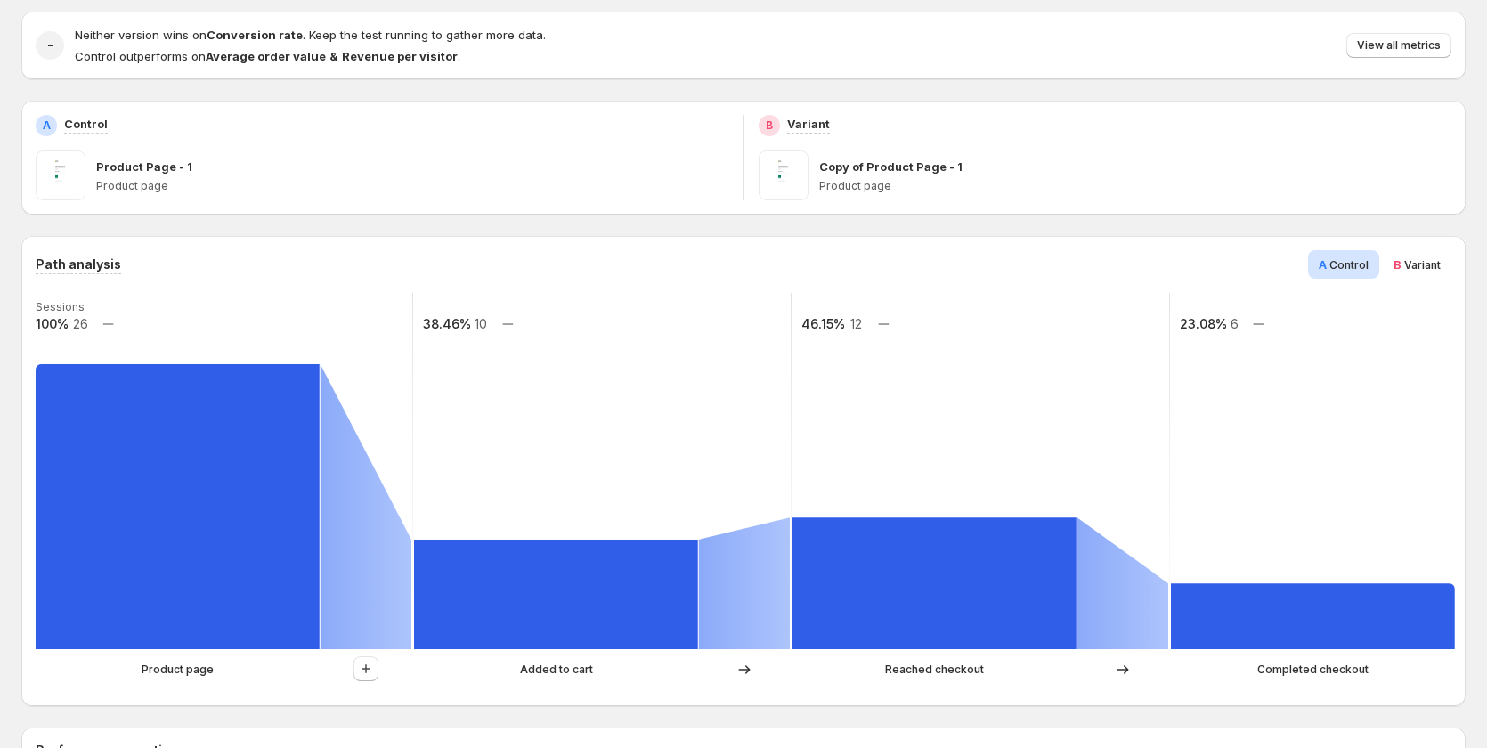
click at [1431, 264] on span "Variant" at bounding box center [1422, 264] width 37 height 13
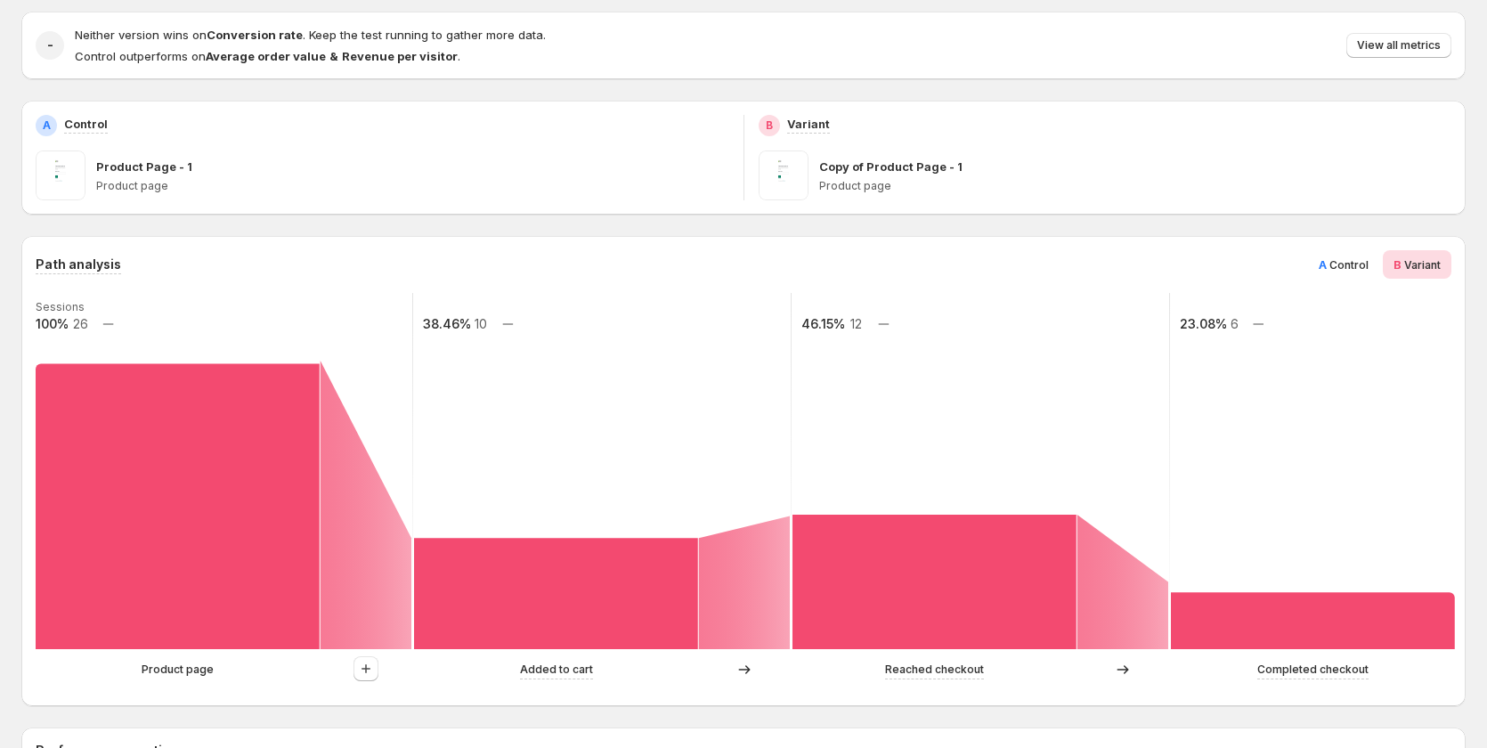
click at [1337, 264] on span "A Control" at bounding box center [1344, 265] width 50 height 18
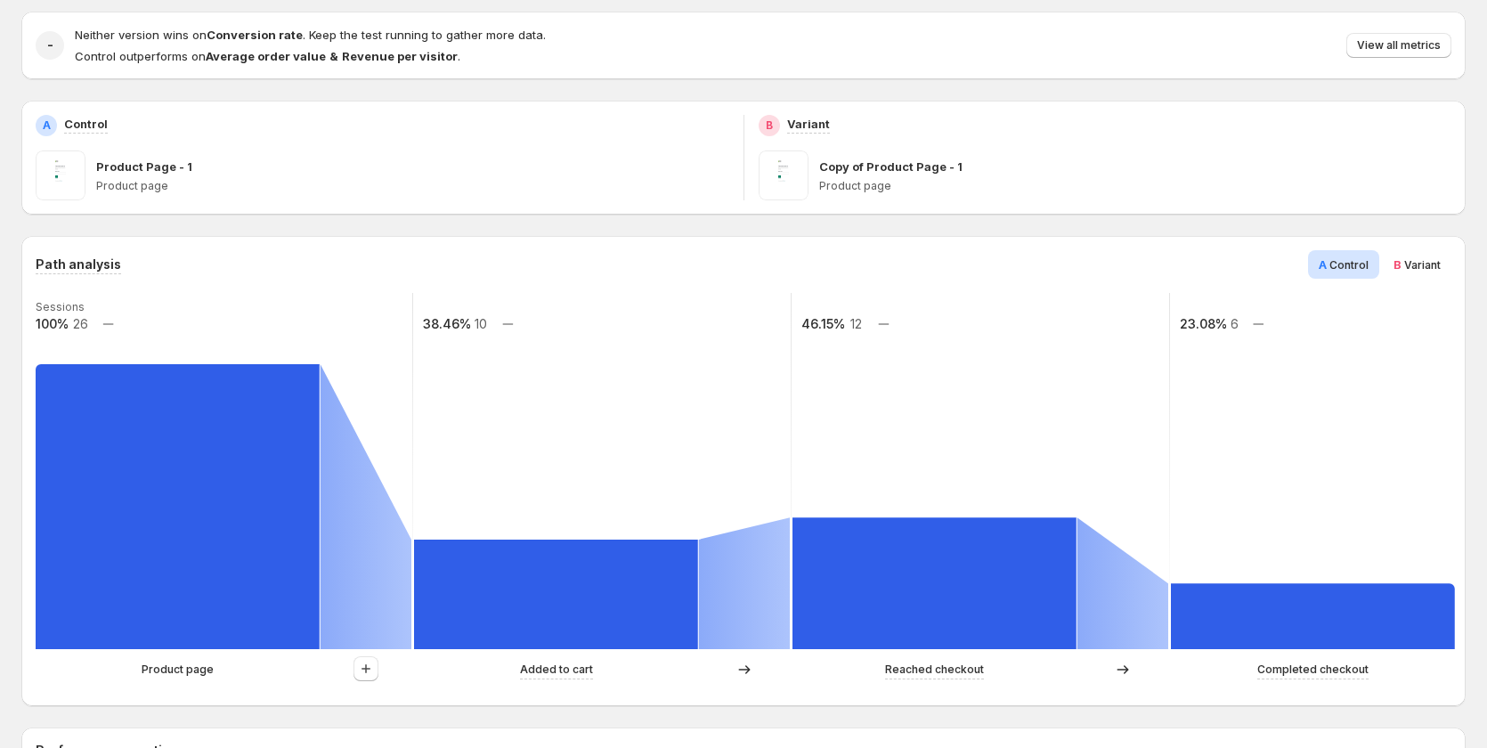
click at [1420, 264] on span "Variant" at bounding box center [1422, 264] width 37 height 13
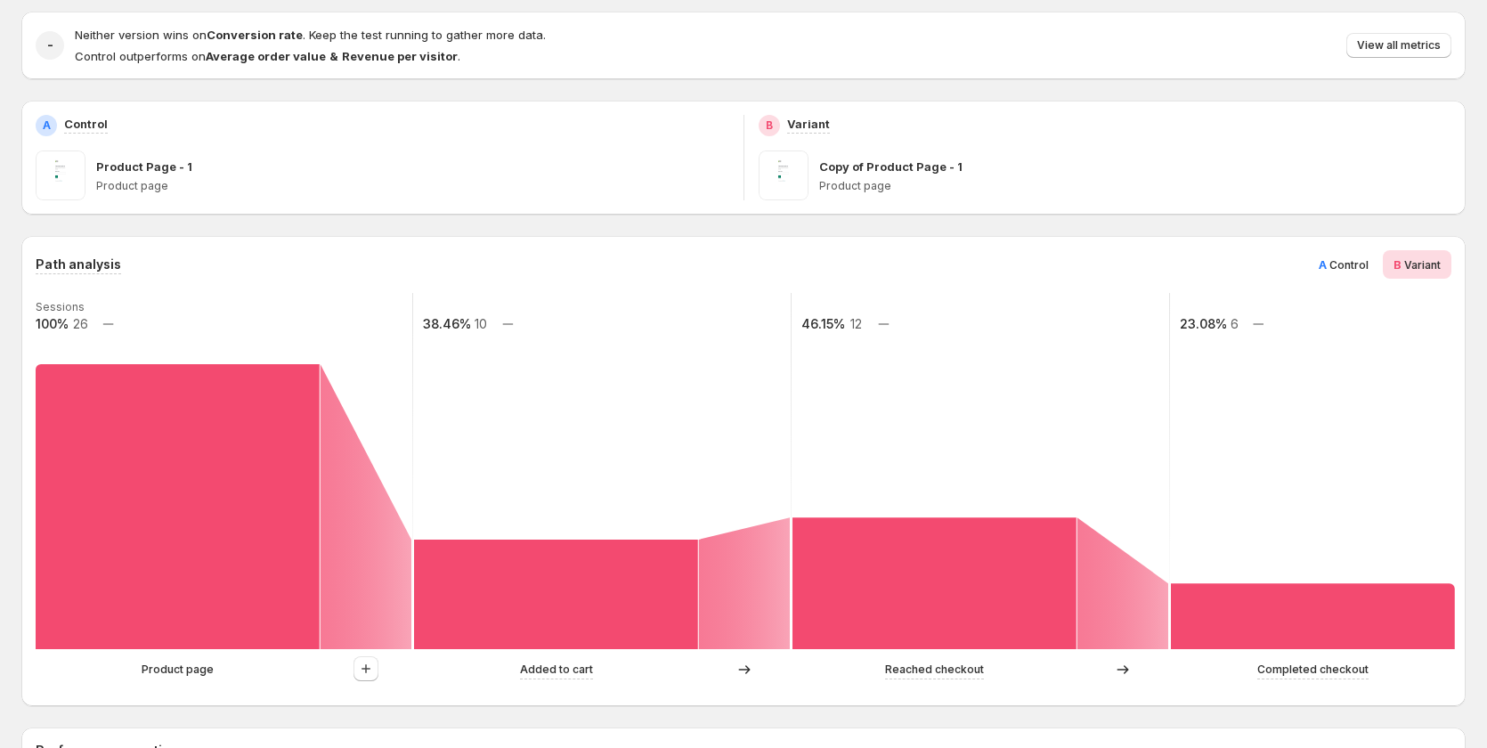
click at [1327, 264] on span "A" at bounding box center [1323, 264] width 8 height 14
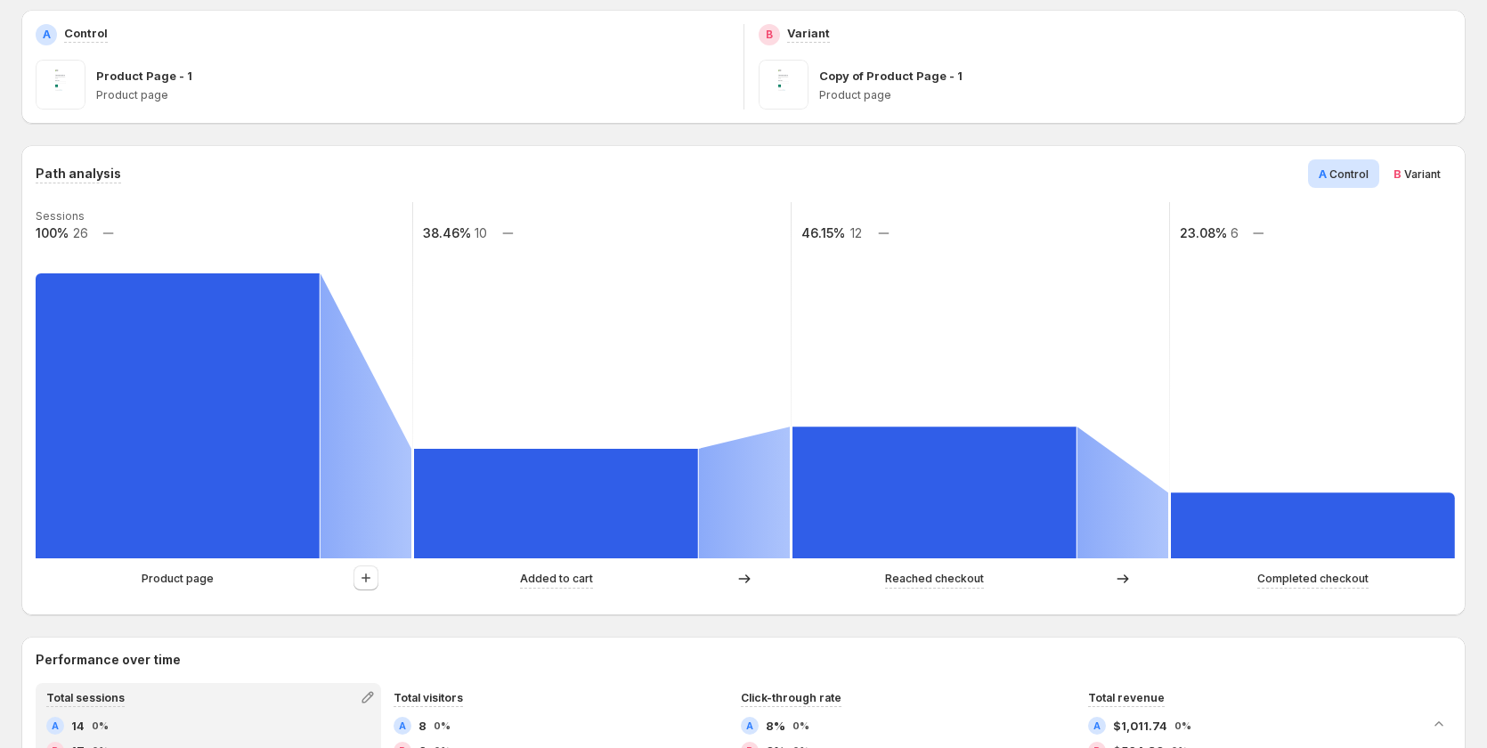
scroll to position [267, 0]
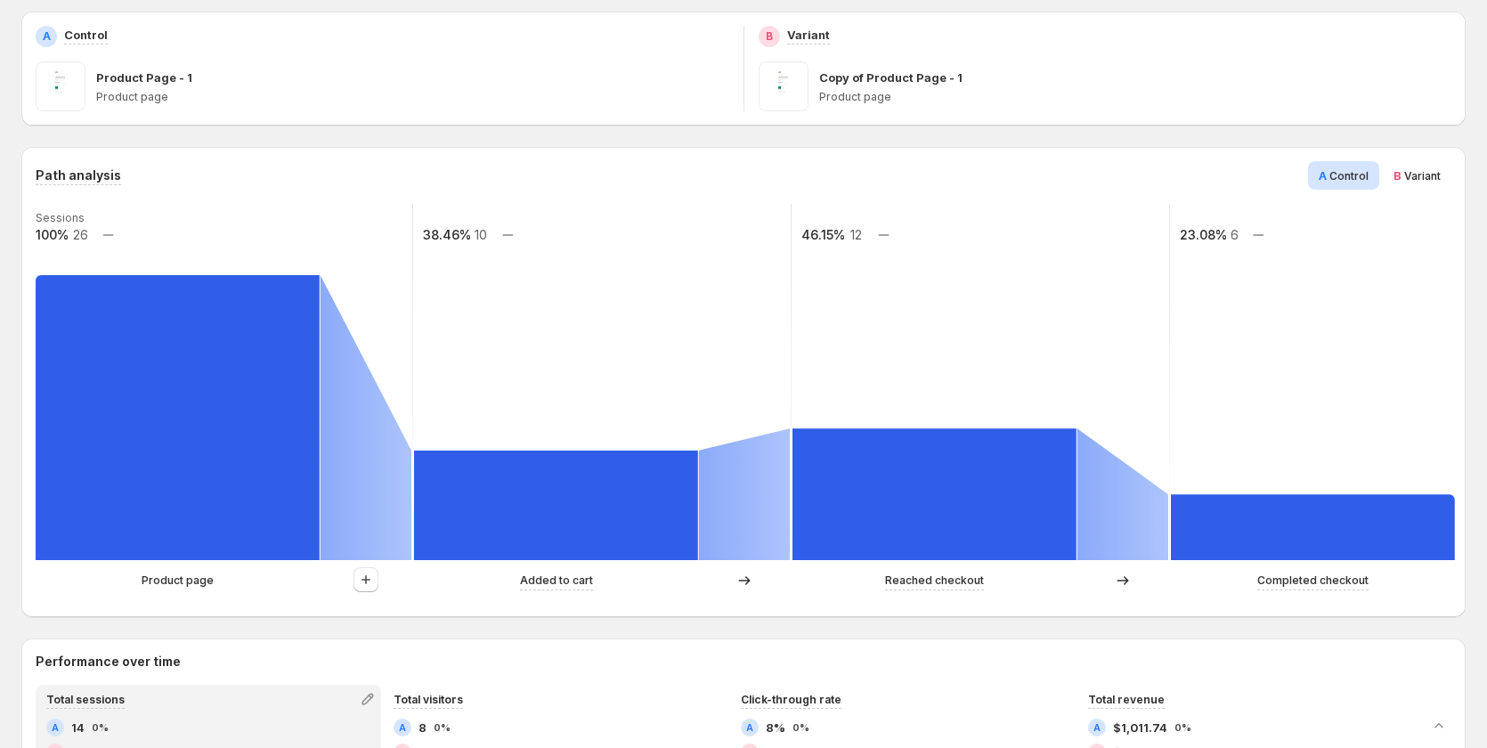
click at [1410, 167] on span "B Variant" at bounding box center [1416, 175] width 47 height 18
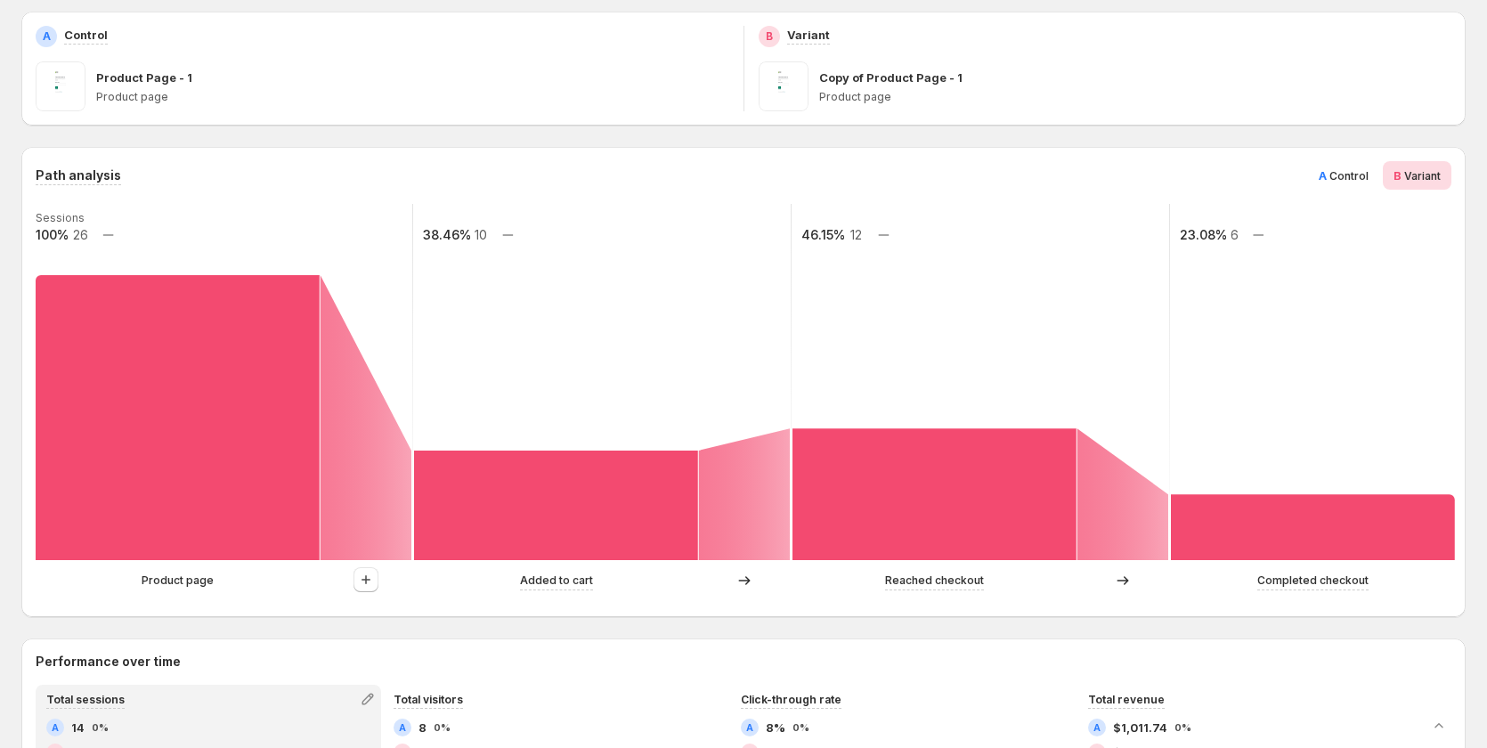
click at [1327, 172] on span "A" at bounding box center [1323, 175] width 8 height 14
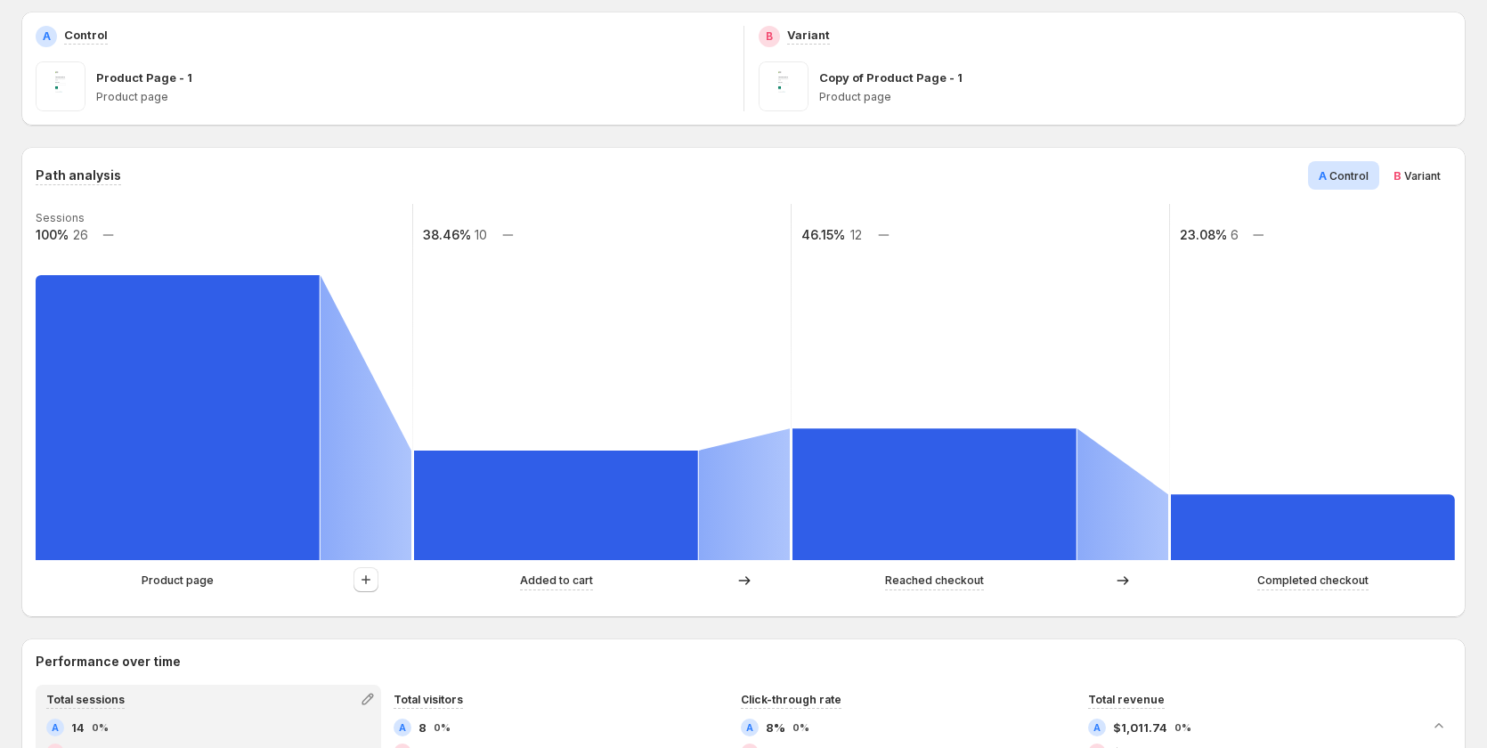
click at [1415, 171] on span "Variant" at bounding box center [1422, 175] width 37 height 13
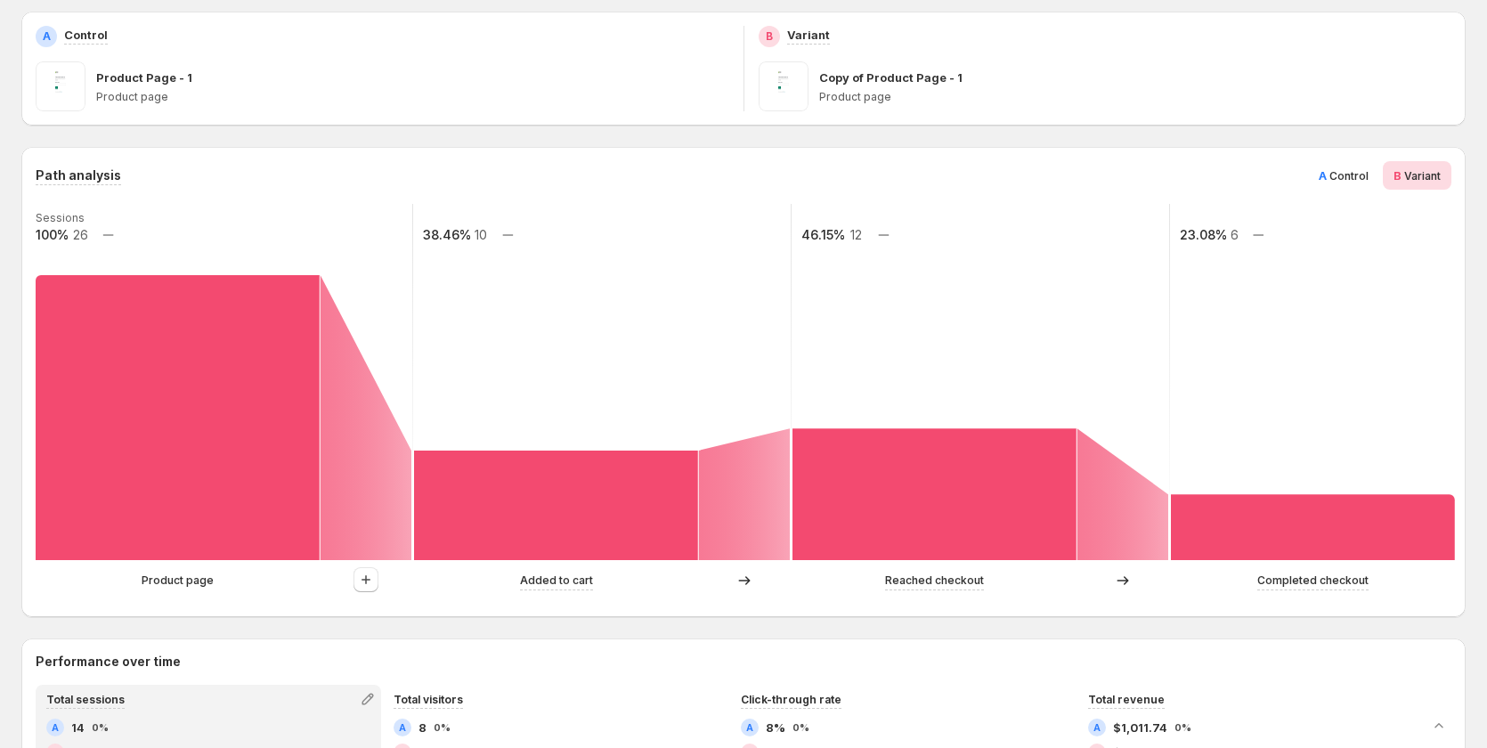
click at [1335, 166] on span "A Control" at bounding box center [1344, 175] width 50 height 18
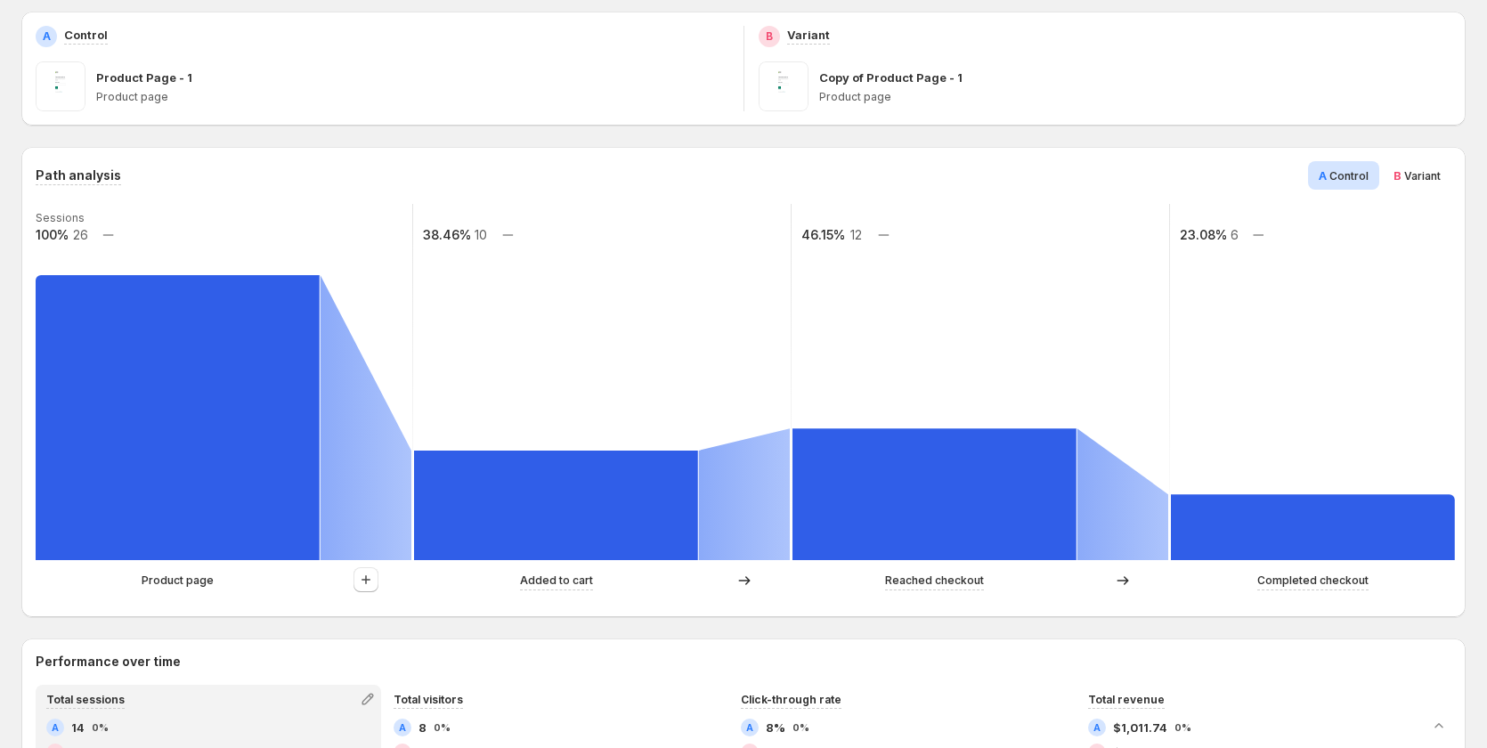
click at [1422, 166] on span "B Variant" at bounding box center [1416, 175] width 47 height 18
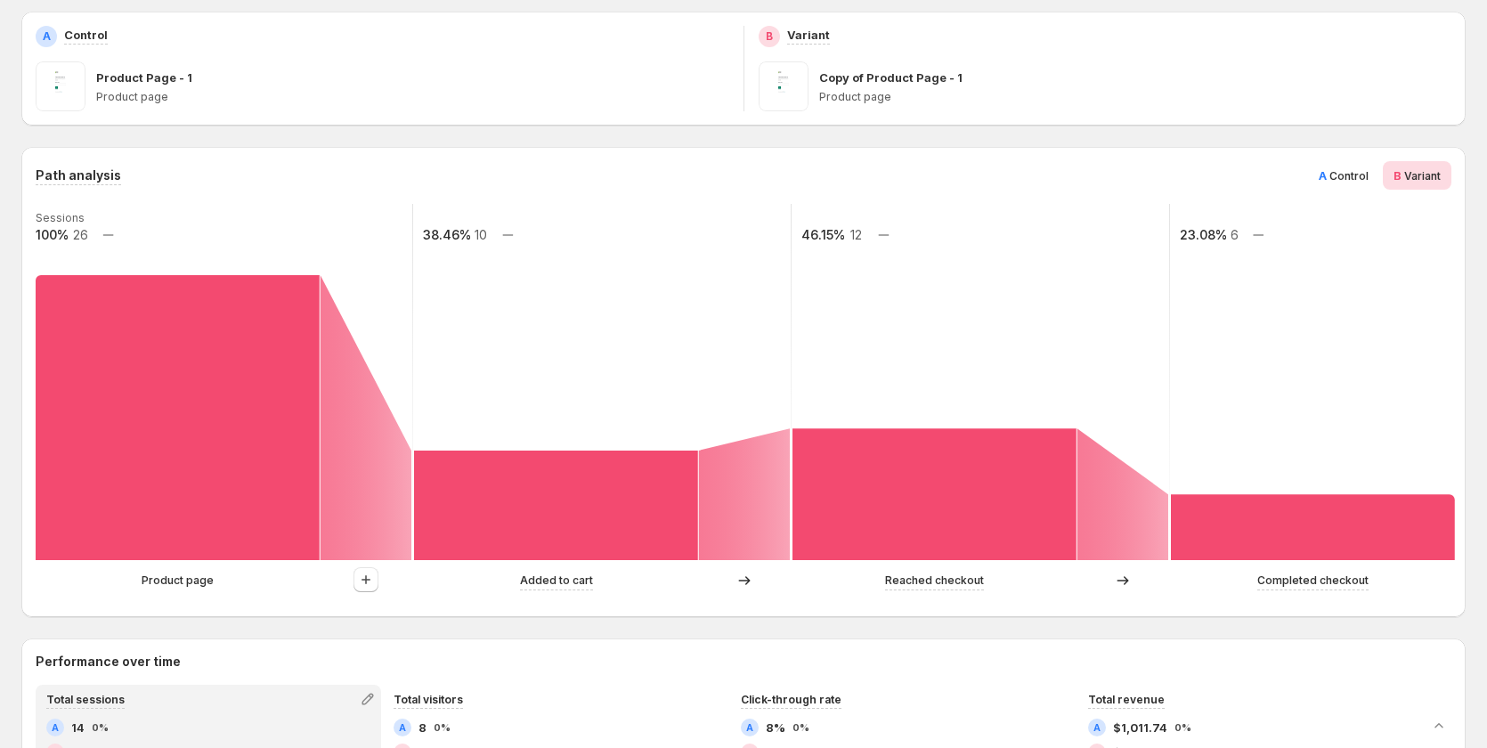
click at [1321, 159] on div "Path analysis A Control B Variant Sessions 100% 26 38.46% 10 46.15% 12 23.08% 6…" at bounding box center [743, 382] width 1444 height 470
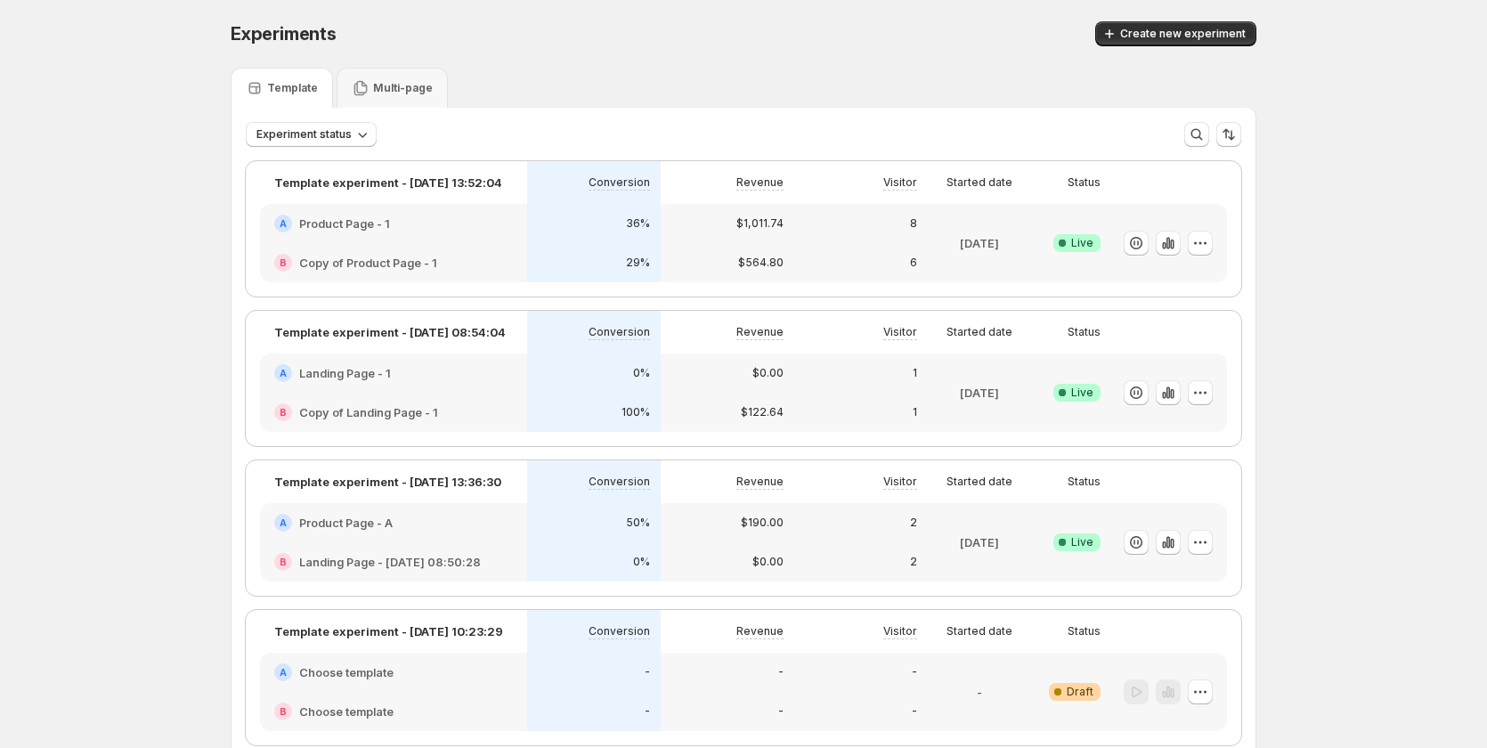
click at [494, 390] on div "A Landing Page - 1" at bounding box center [393, 372] width 267 height 39
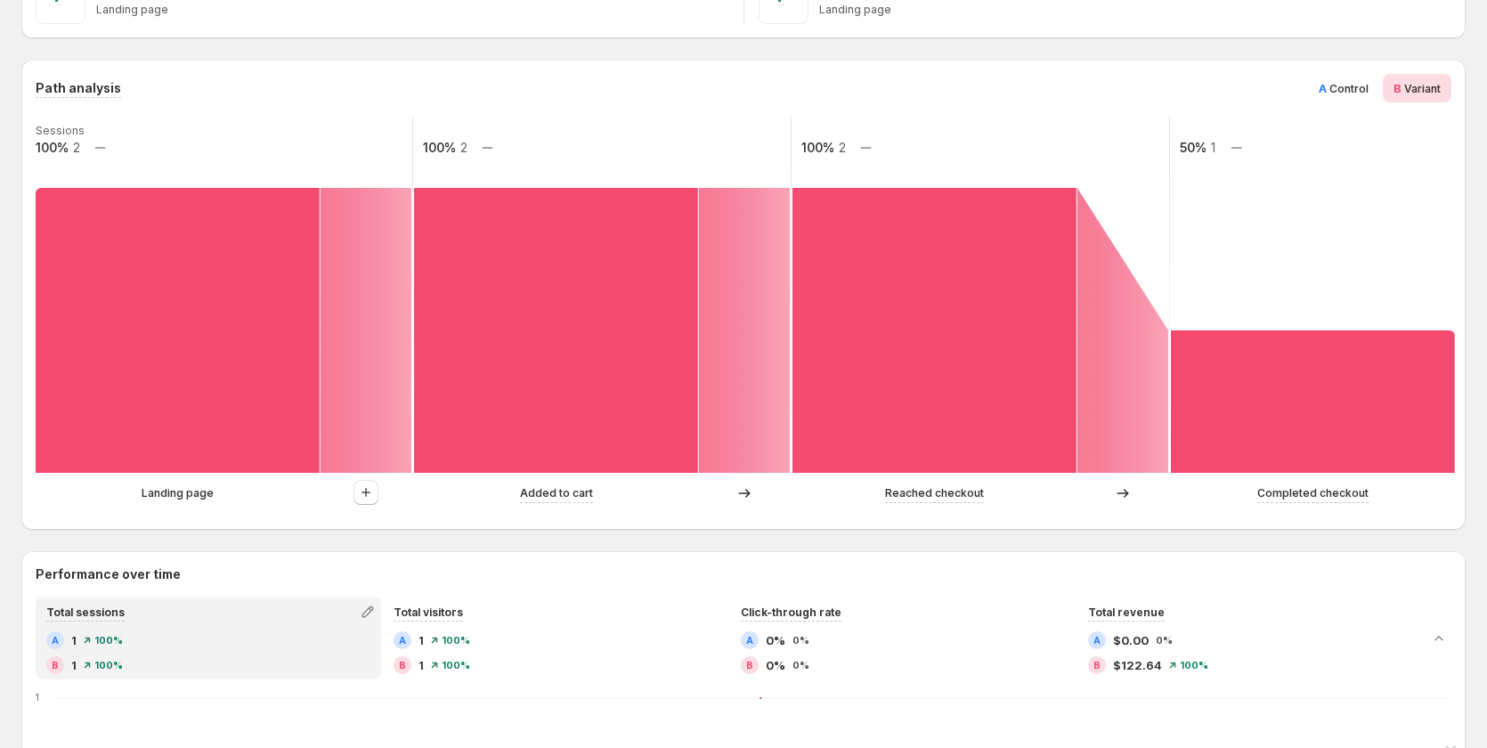
scroll to position [356, 0]
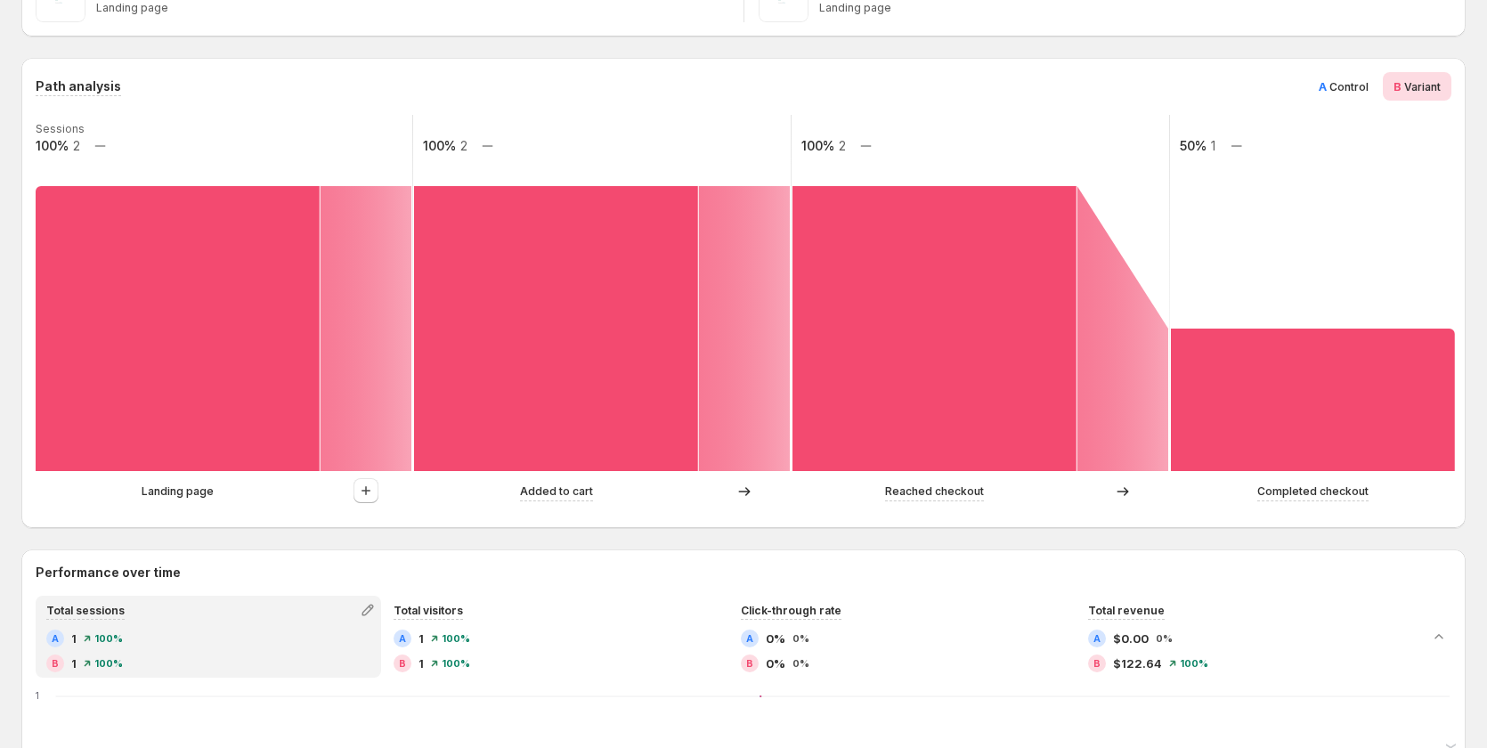
click at [1359, 82] on span "Control" at bounding box center [1348, 86] width 39 height 13
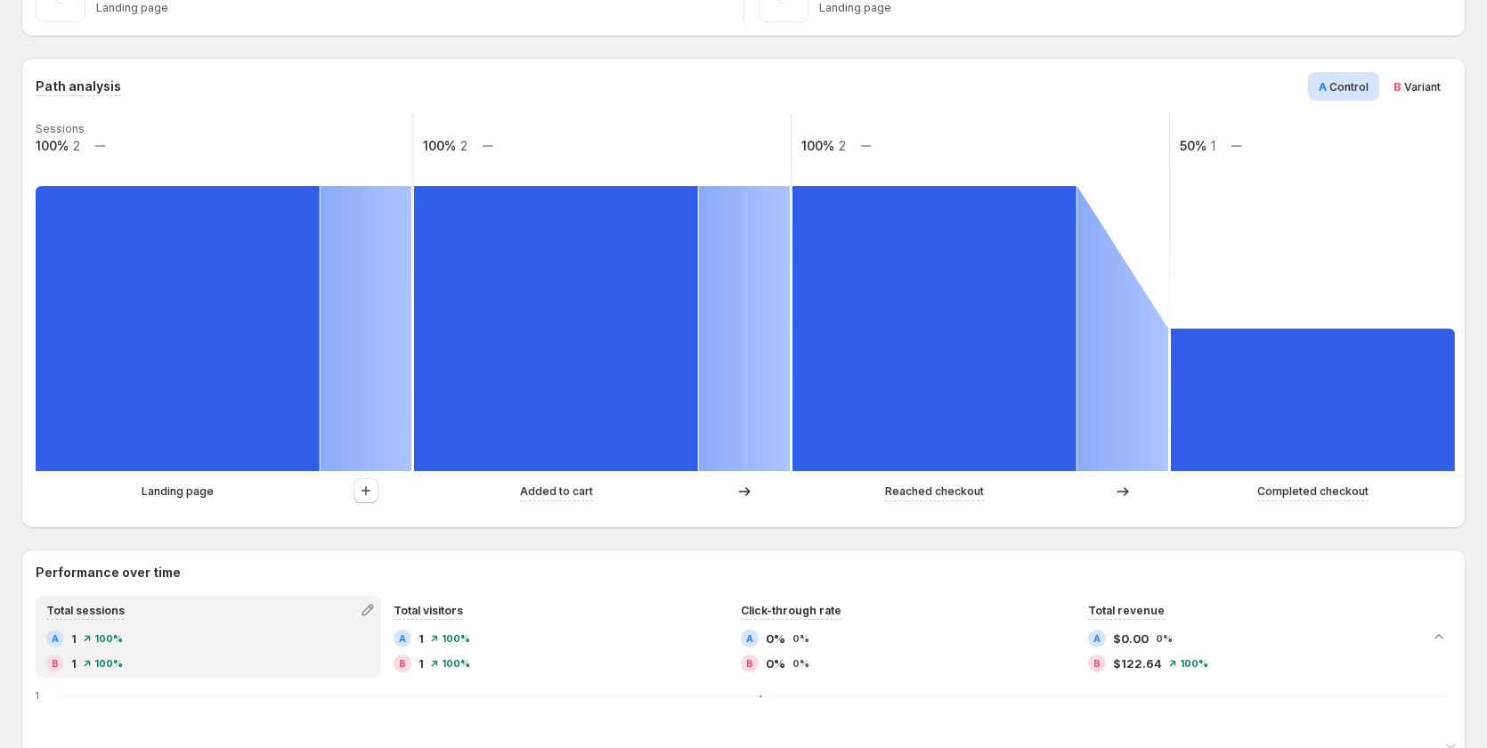
click at [1423, 84] on span "Variant" at bounding box center [1422, 86] width 37 height 13
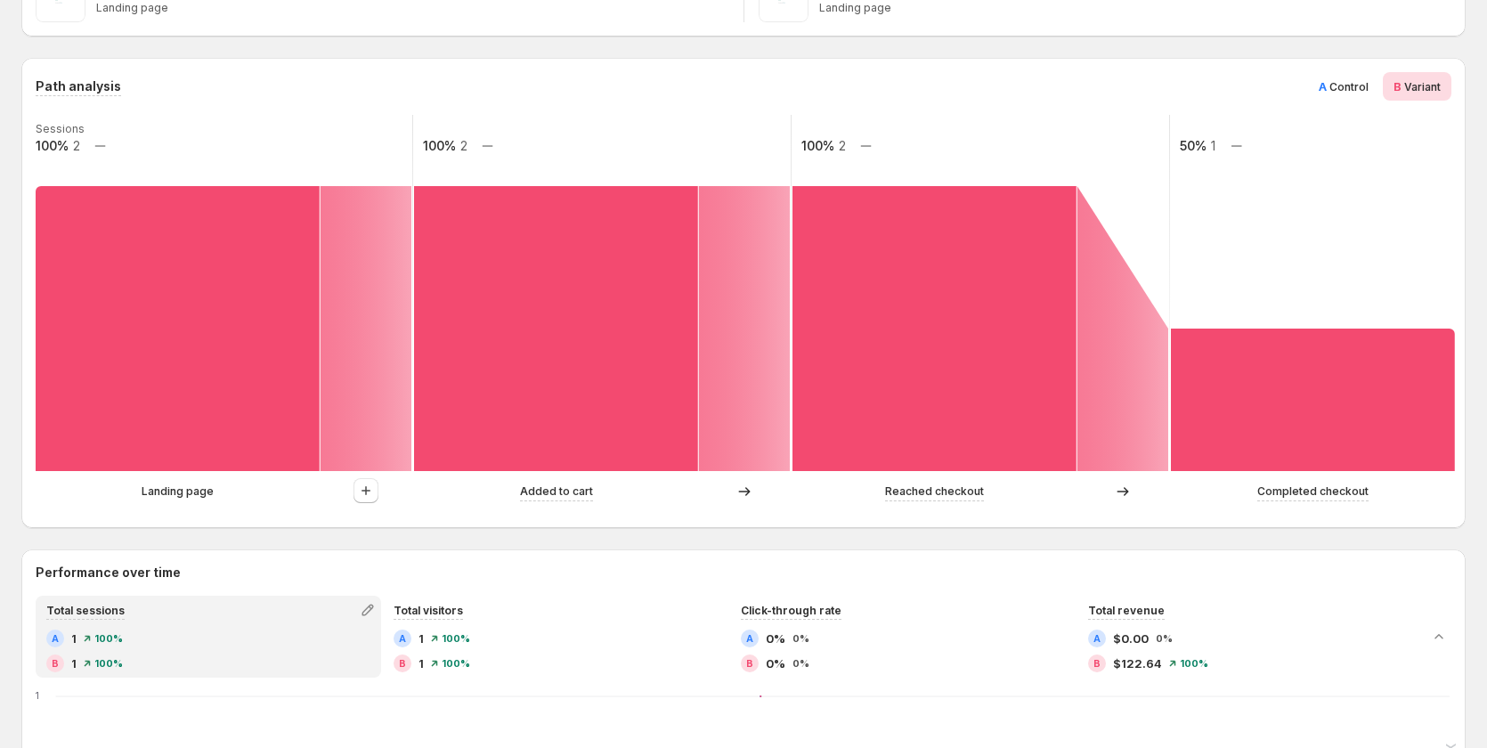
click at [1341, 81] on span "Control" at bounding box center [1348, 86] width 39 height 13
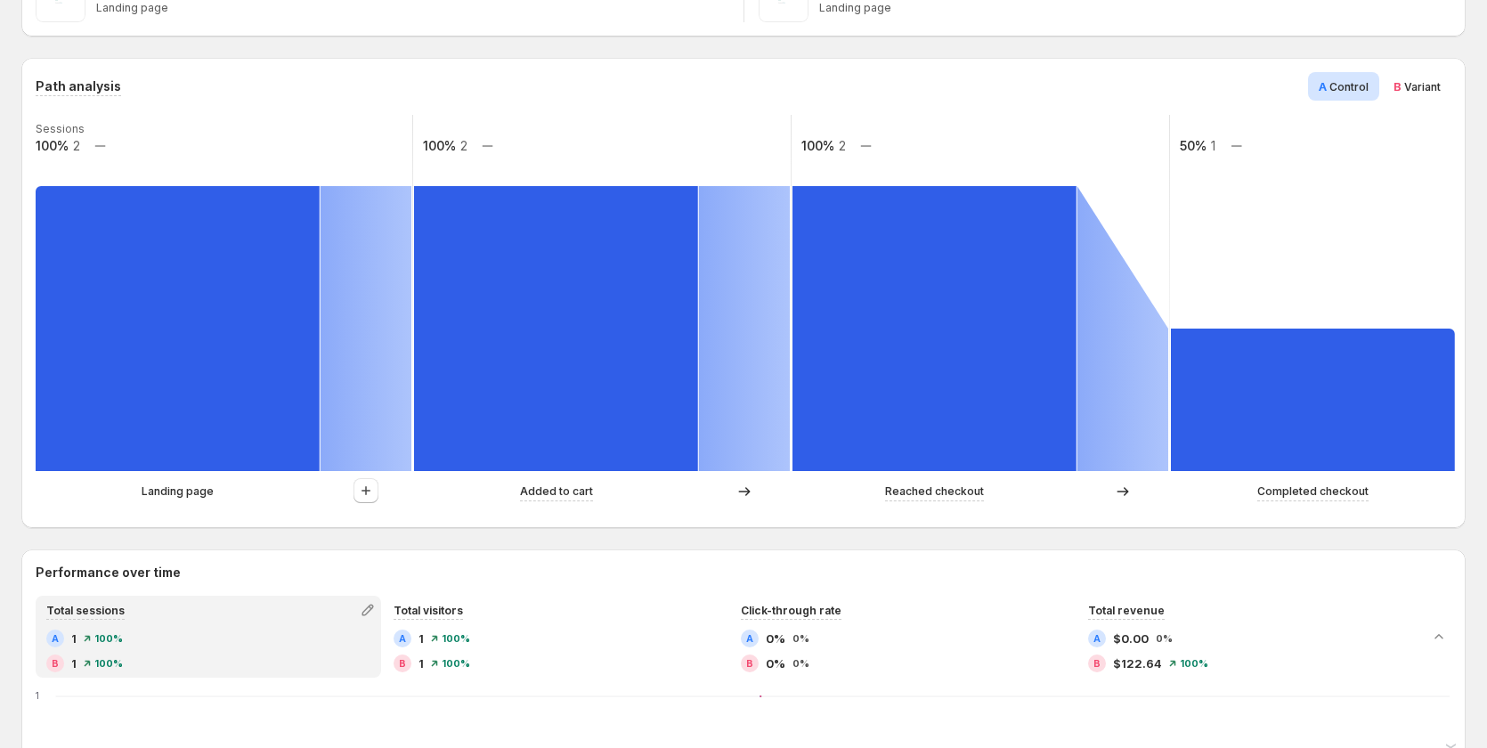
click at [1414, 92] on span "Variant" at bounding box center [1422, 86] width 37 height 13
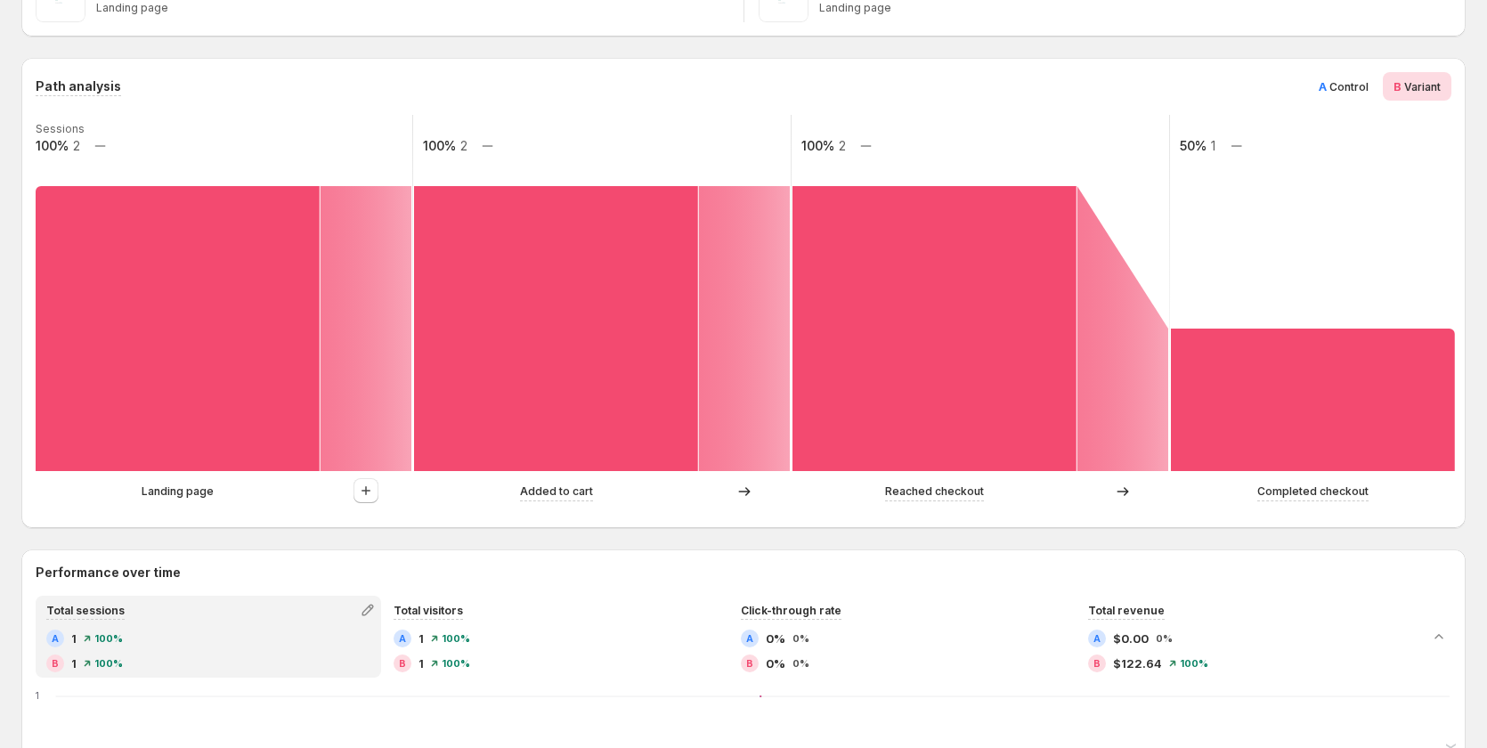
click at [1352, 86] on span "Control" at bounding box center [1348, 86] width 39 height 13
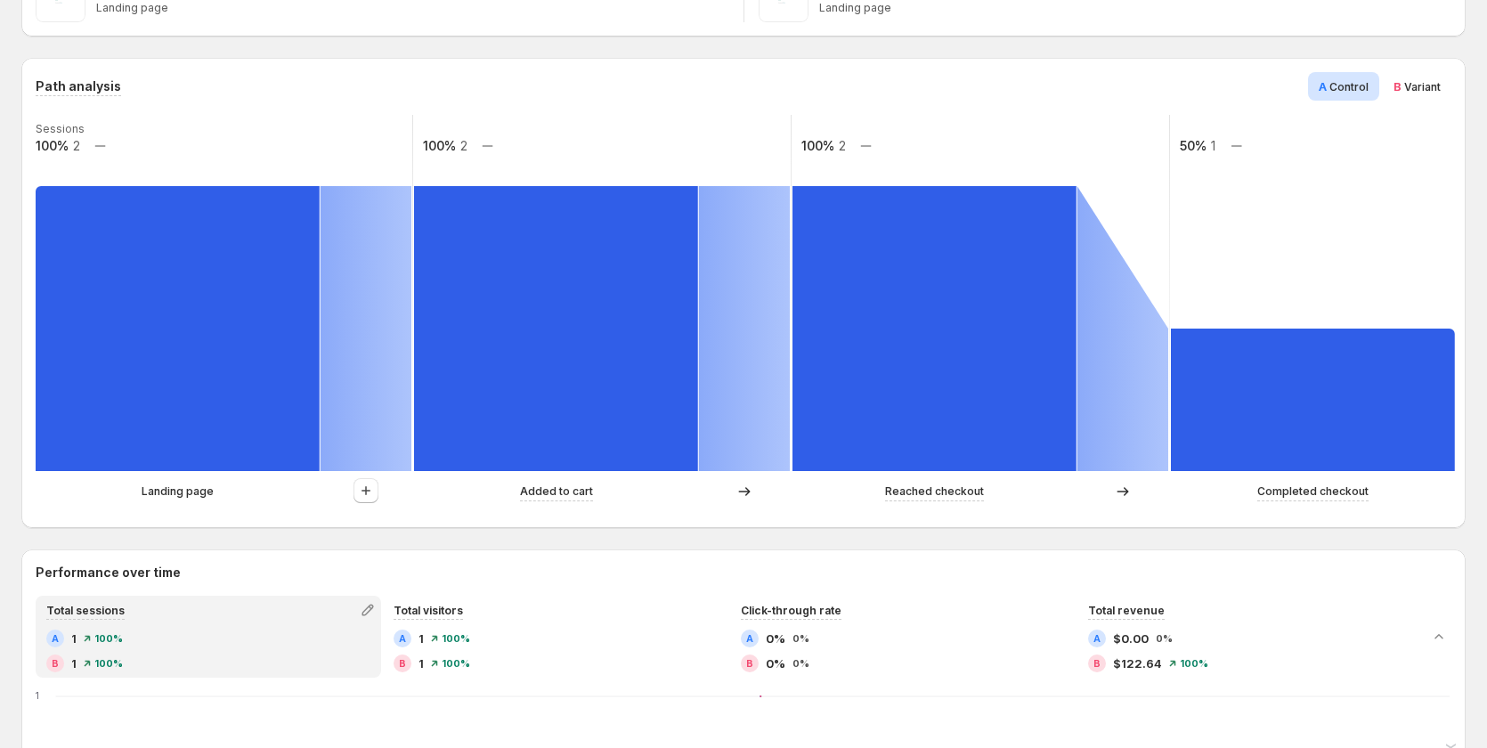
click at [1425, 83] on span "Variant" at bounding box center [1422, 86] width 37 height 13
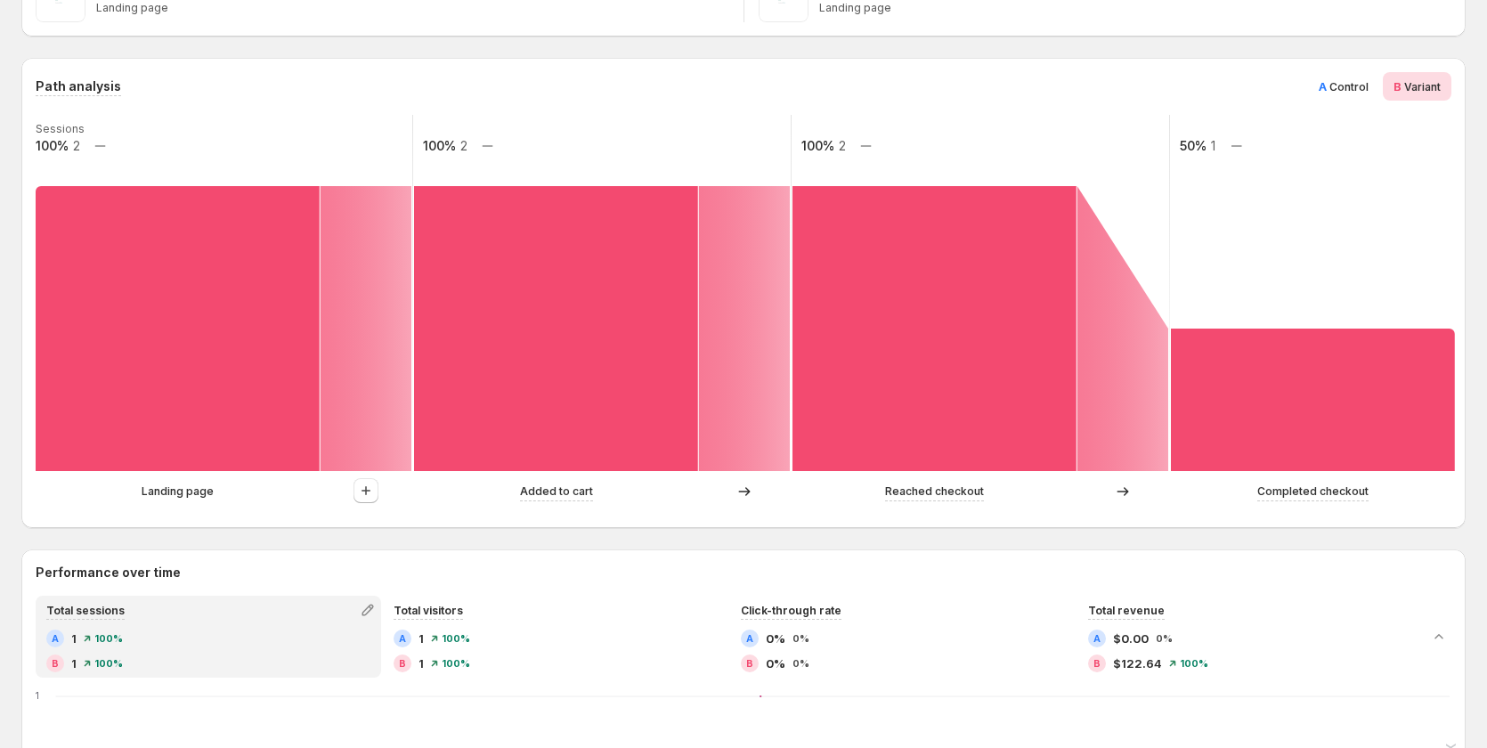
click at [1341, 73] on div "A Control" at bounding box center [1343, 86] width 71 height 28
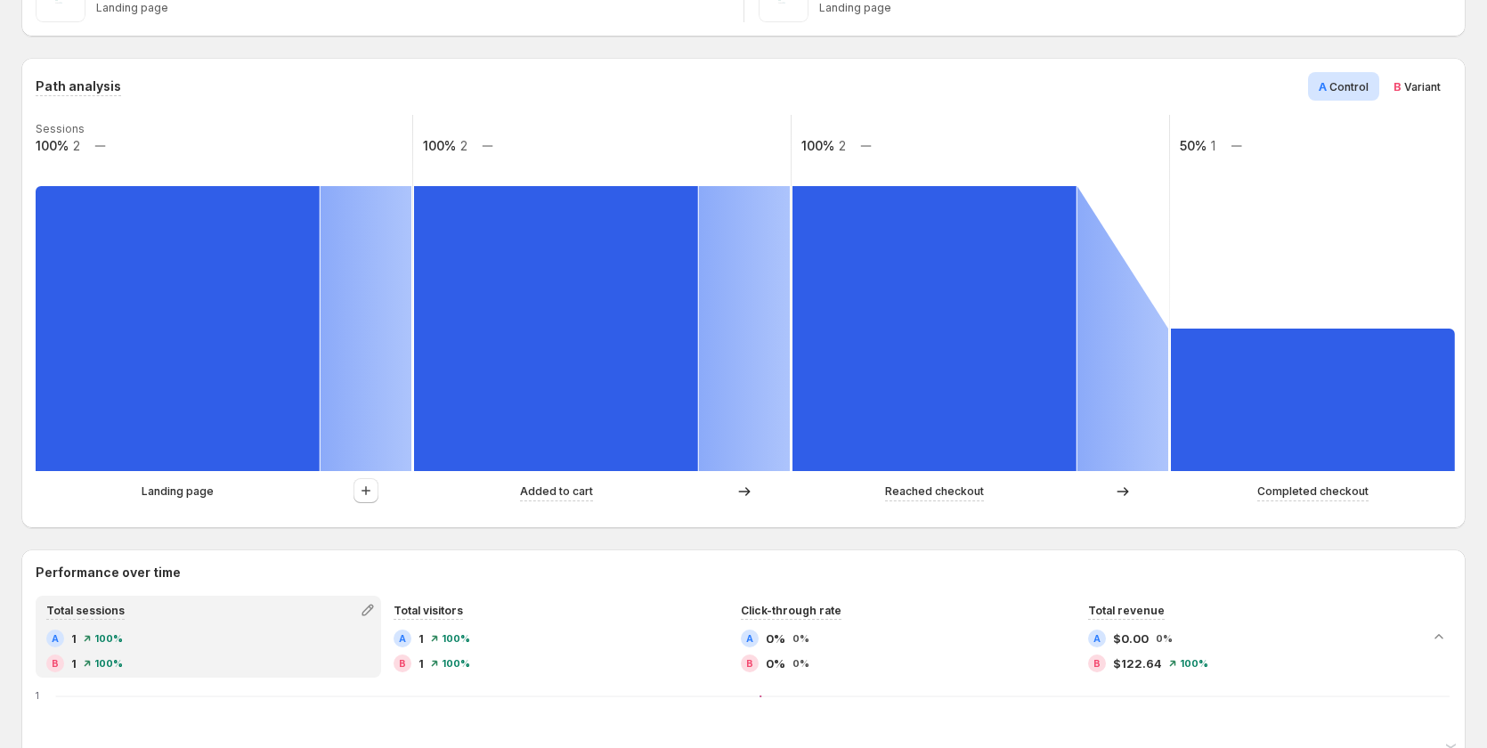
click at [1434, 85] on span "Variant" at bounding box center [1422, 86] width 37 height 13
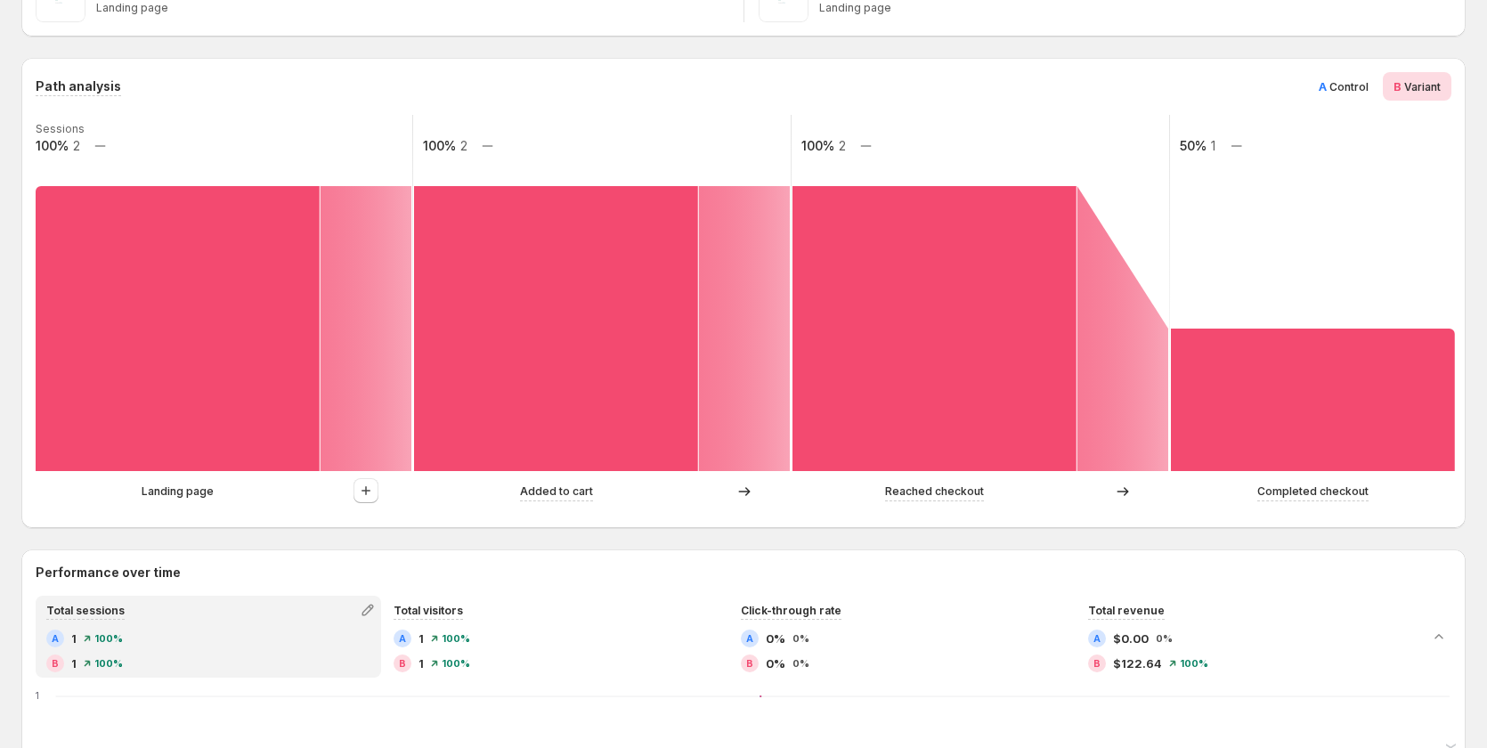
click at [1320, 76] on div "A Control" at bounding box center [1343, 86] width 71 height 28
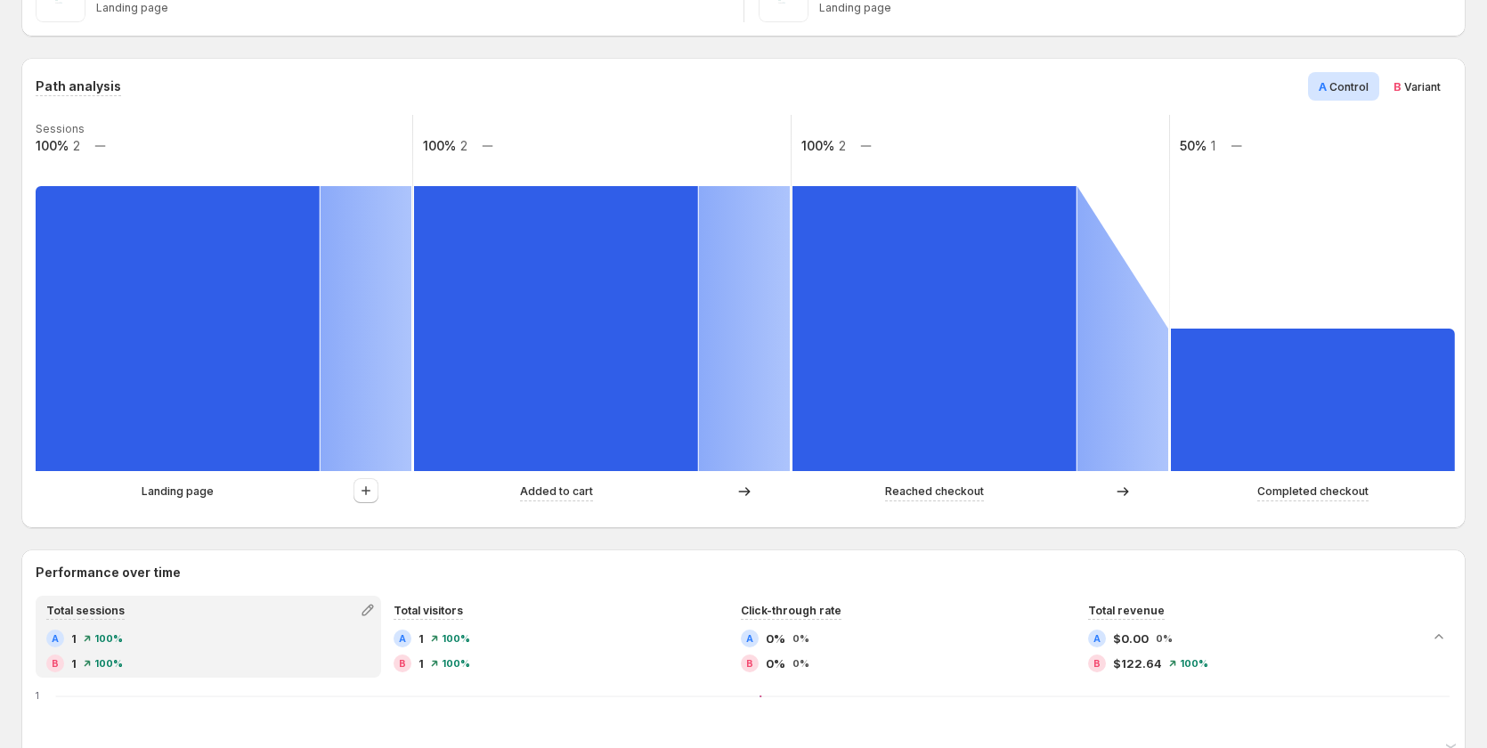
click at [1425, 82] on span "Variant" at bounding box center [1422, 86] width 37 height 13
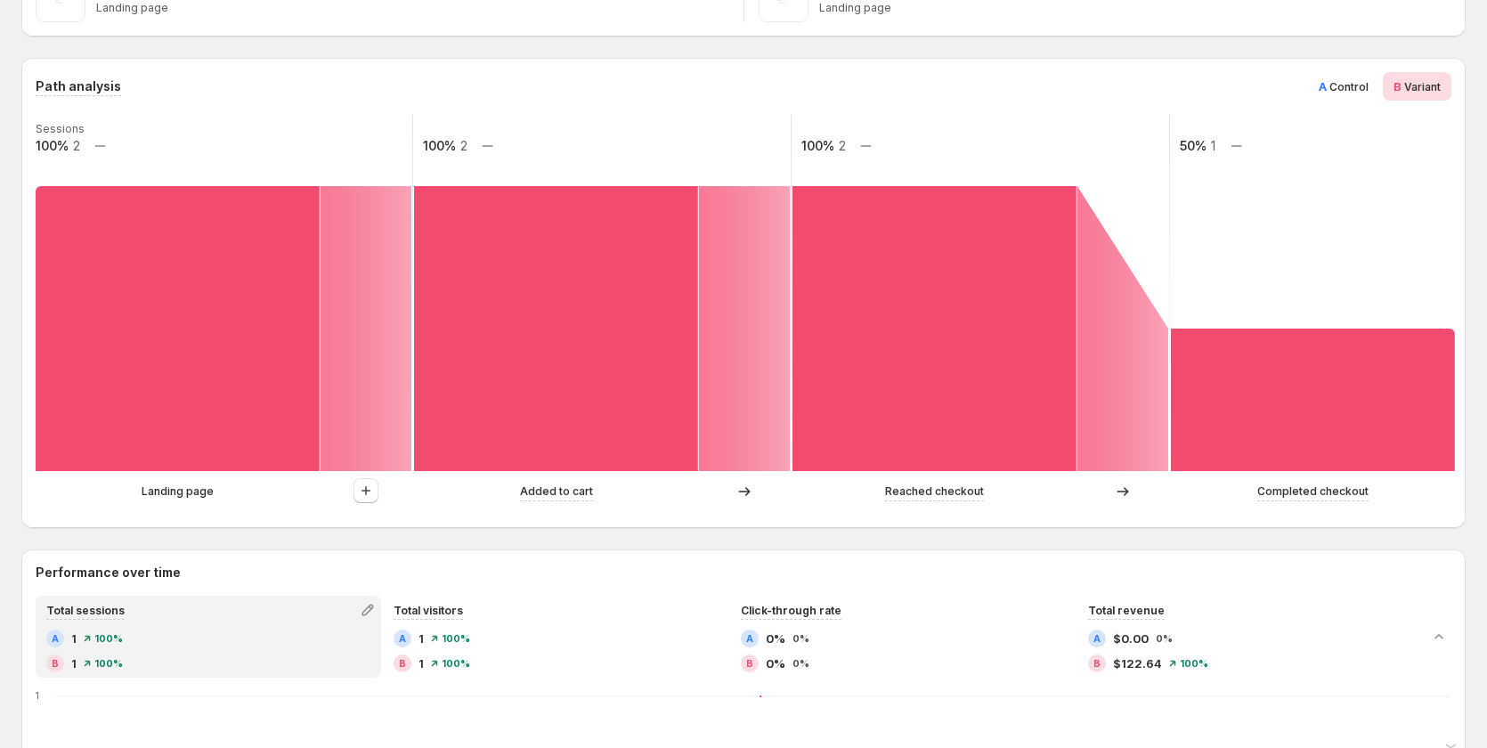
click at [1367, 88] on span "Control" at bounding box center [1348, 86] width 39 height 13
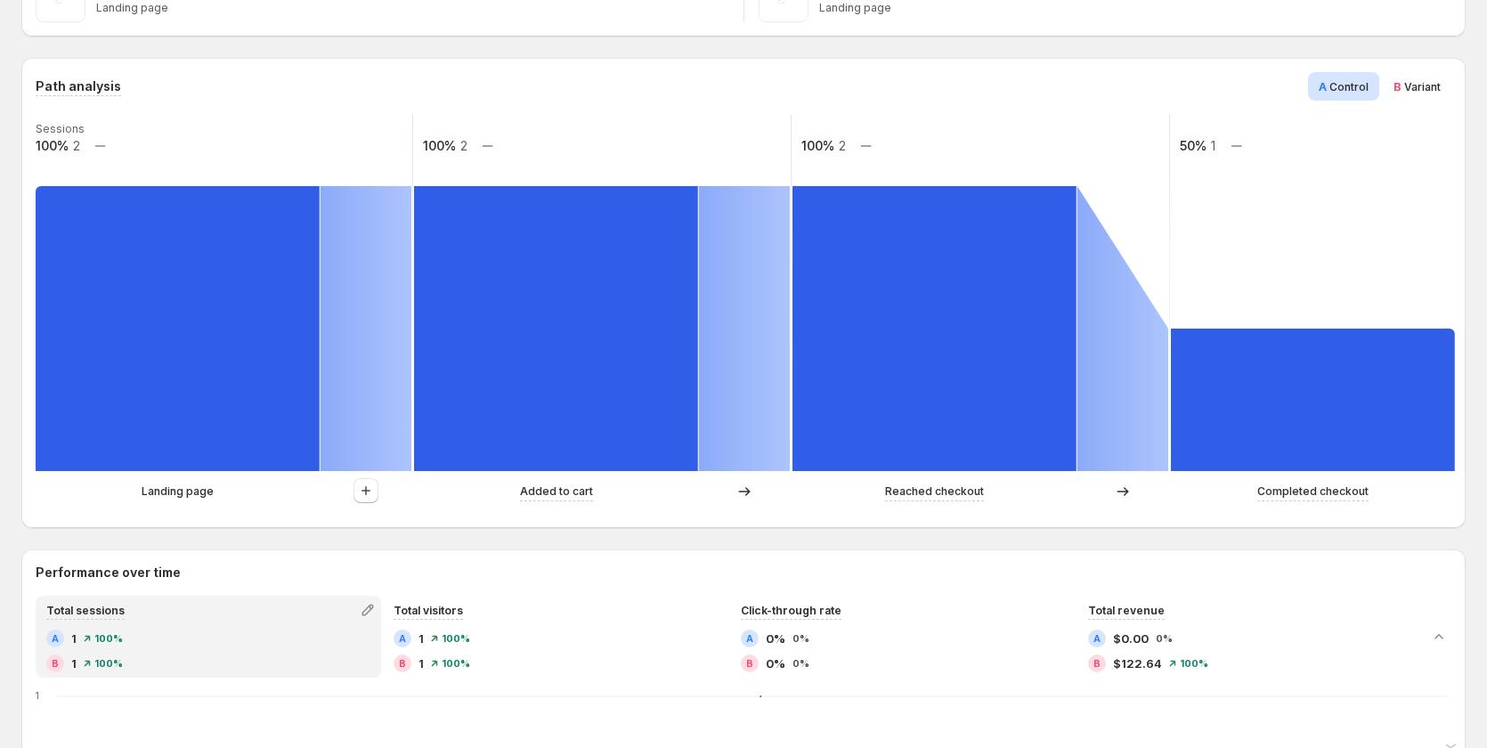
click at [1441, 93] on span "Variant" at bounding box center [1422, 86] width 37 height 13
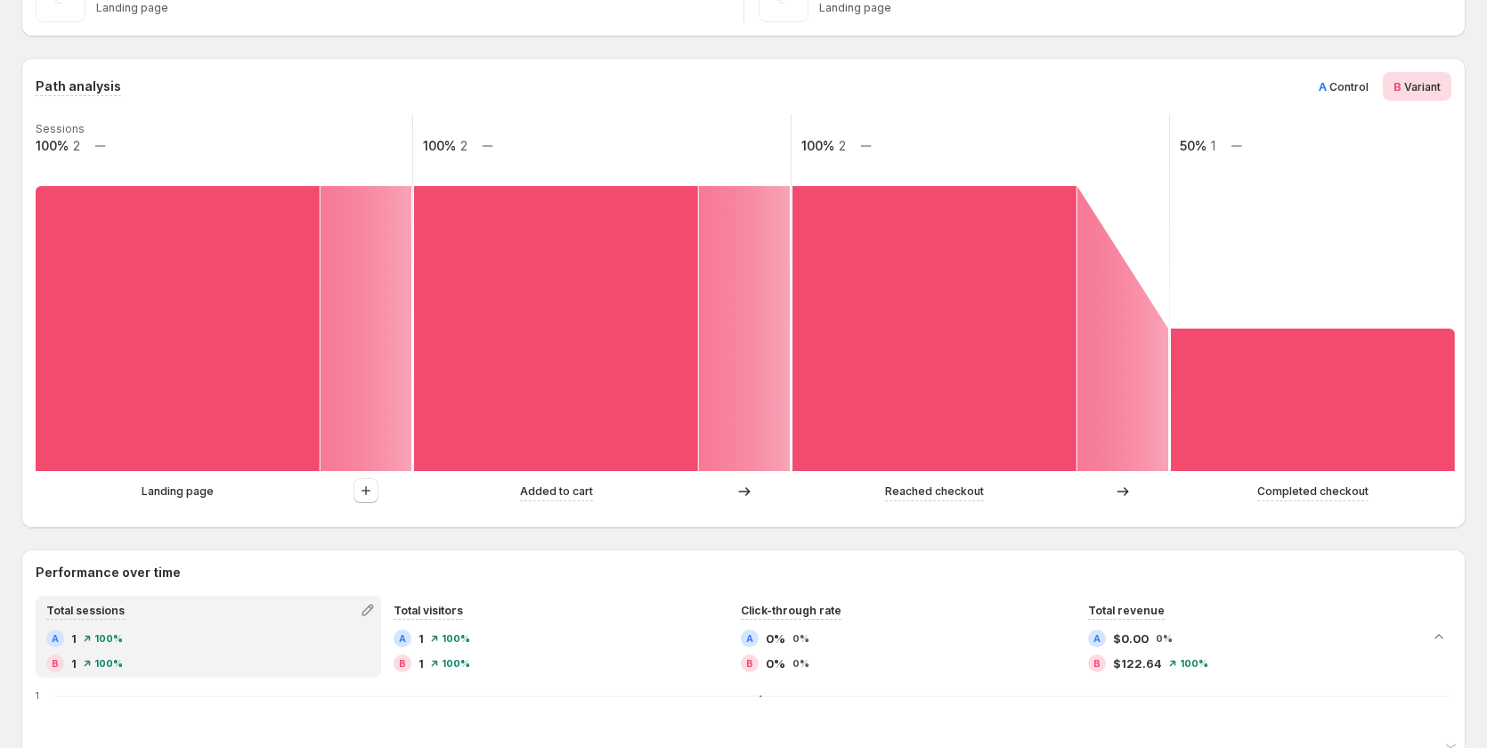
click at [1374, 96] on div "A Control" at bounding box center [1343, 86] width 71 height 28
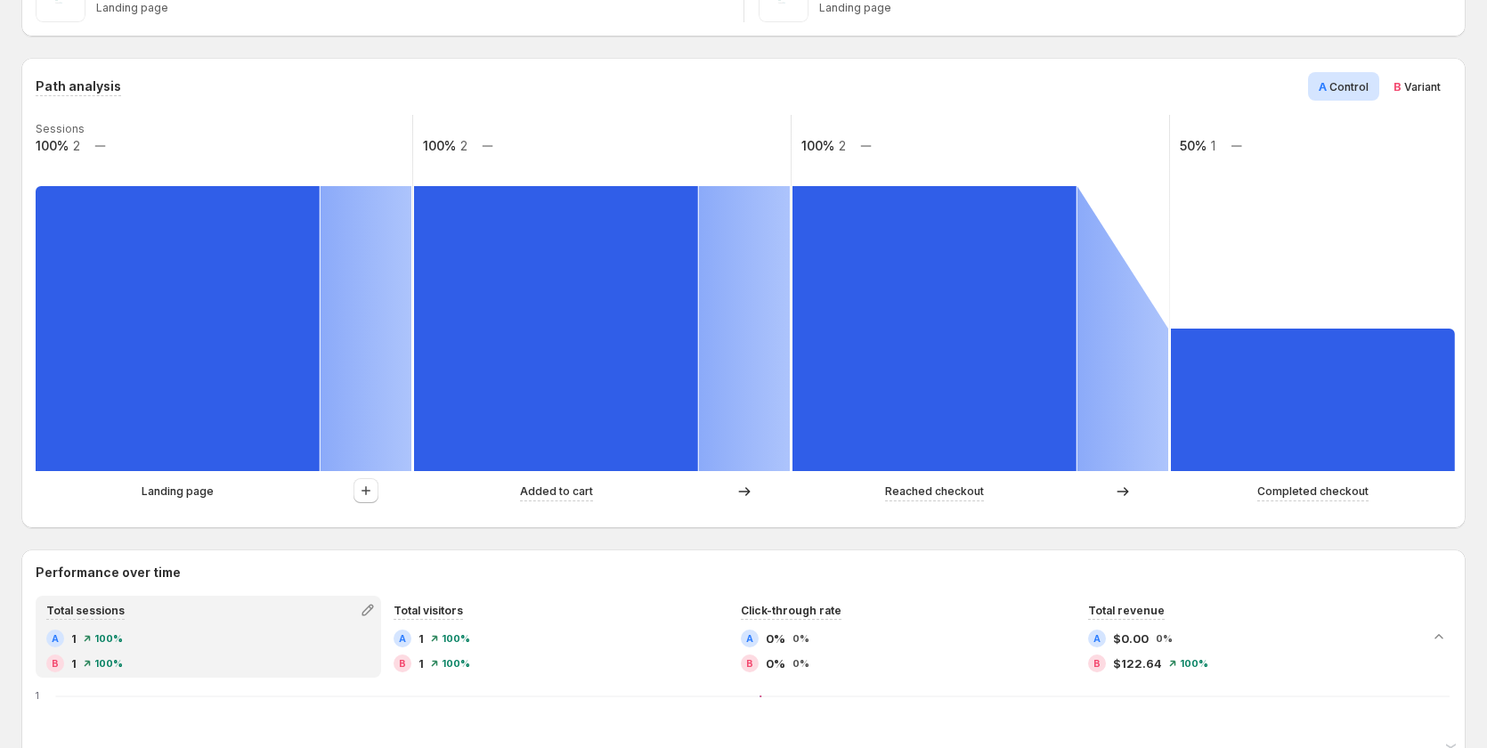
click at [1441, 94] on span "B Variant" at bounding box center [1416, 86] width 47 height 18
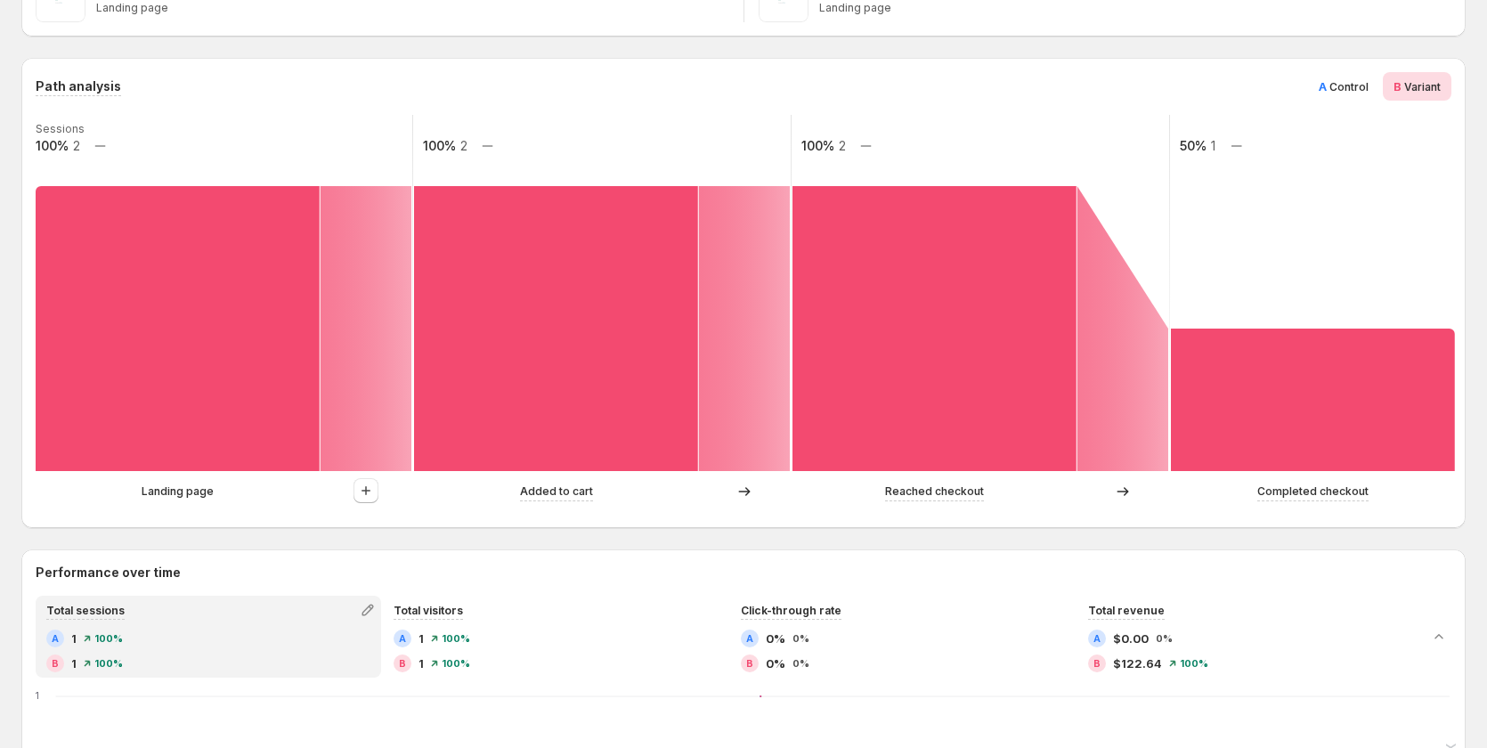
click at [1360, 85] on span "Control" at bounding box center [1348, 86] width 39 height 13
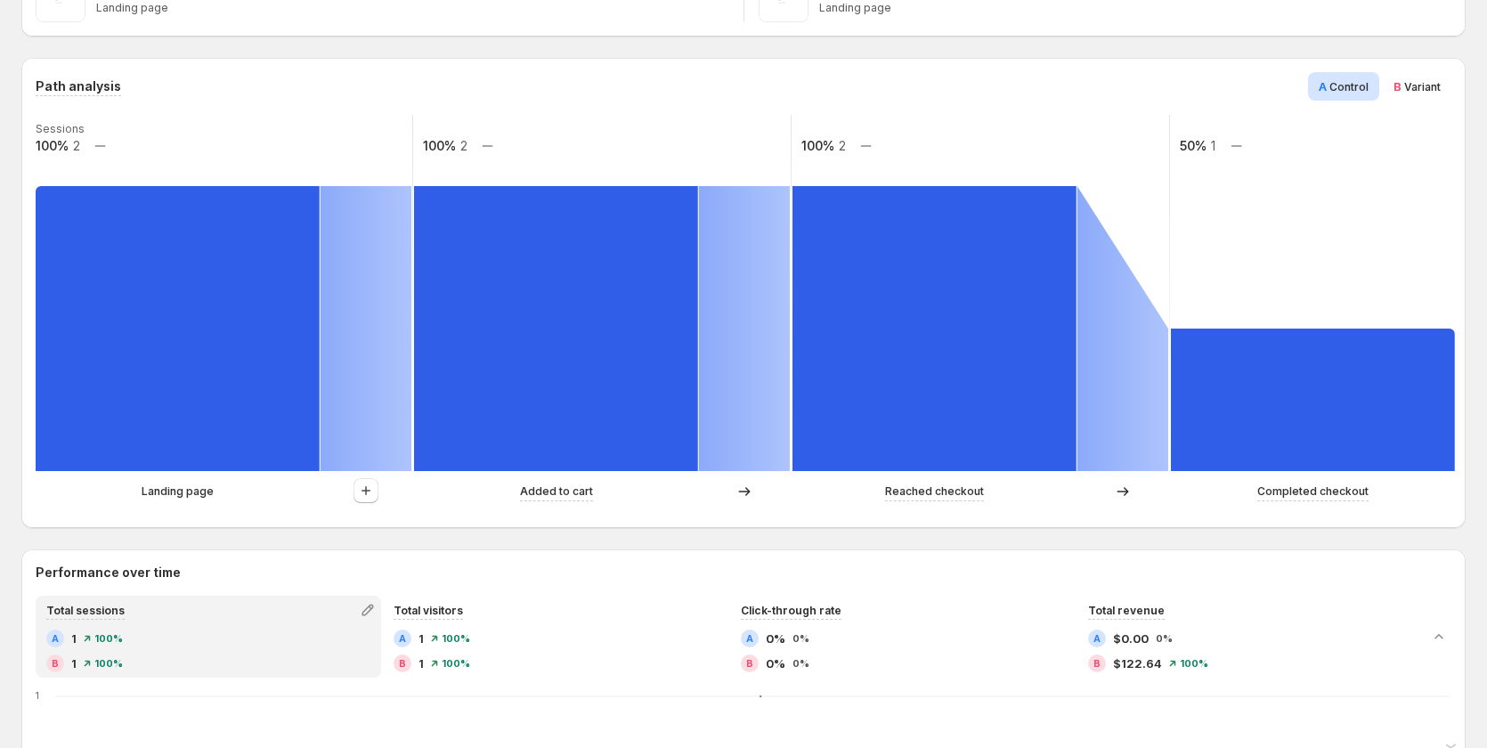
click at [1441, 91] on span "Variant" at bounding box center [1422, 86] width 37 height 13
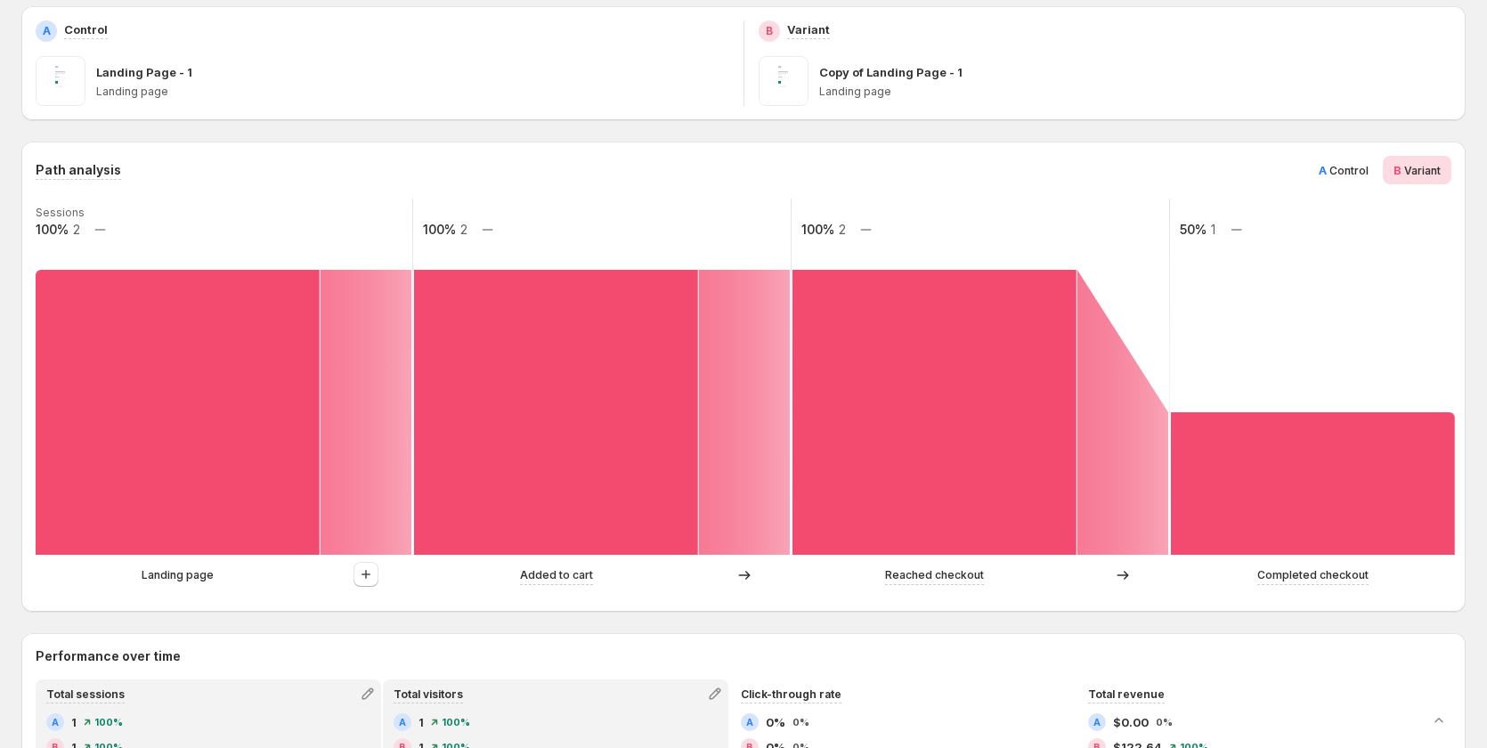
scroll to position [267, 0]
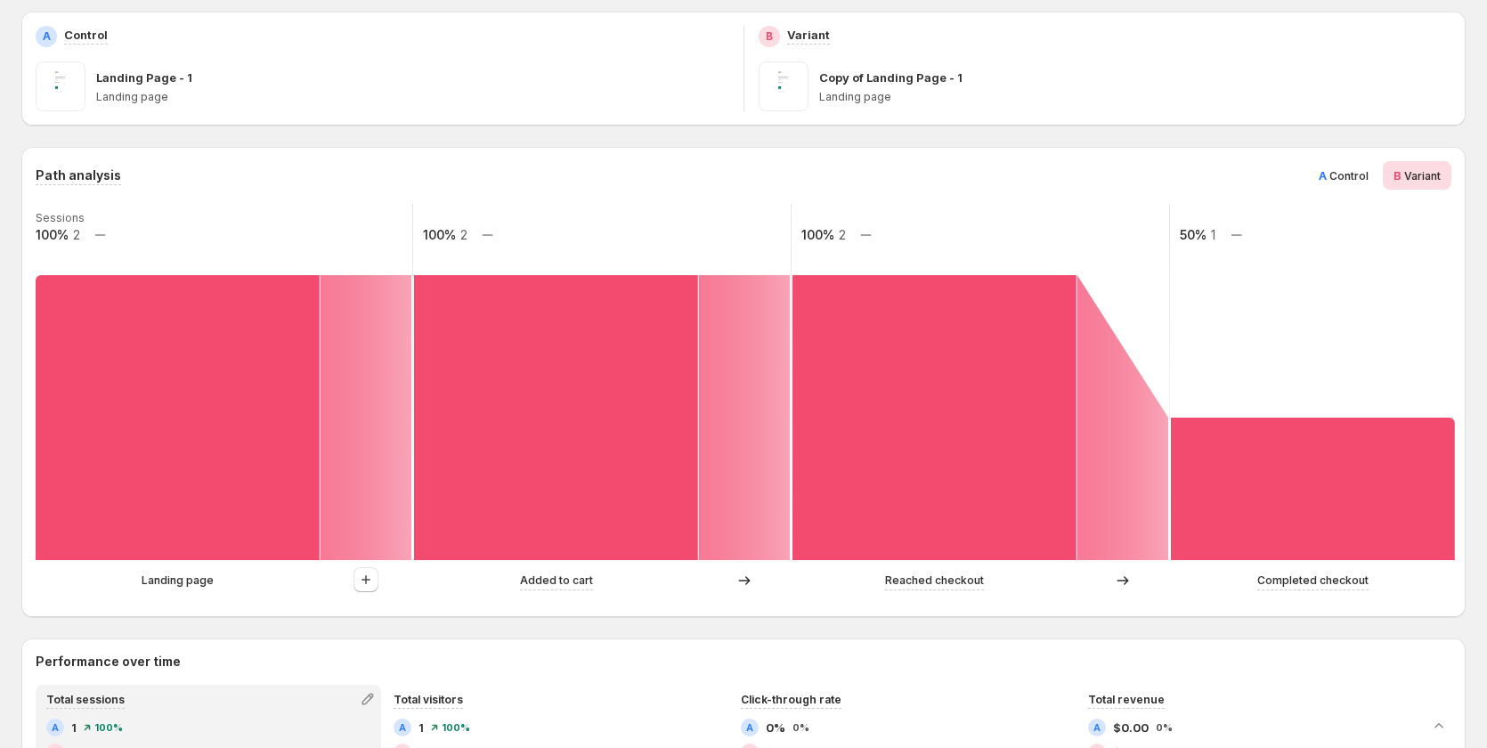
click at [1354, 175] on span "Control" at bounding box center [1348, 175] width 39 height 13
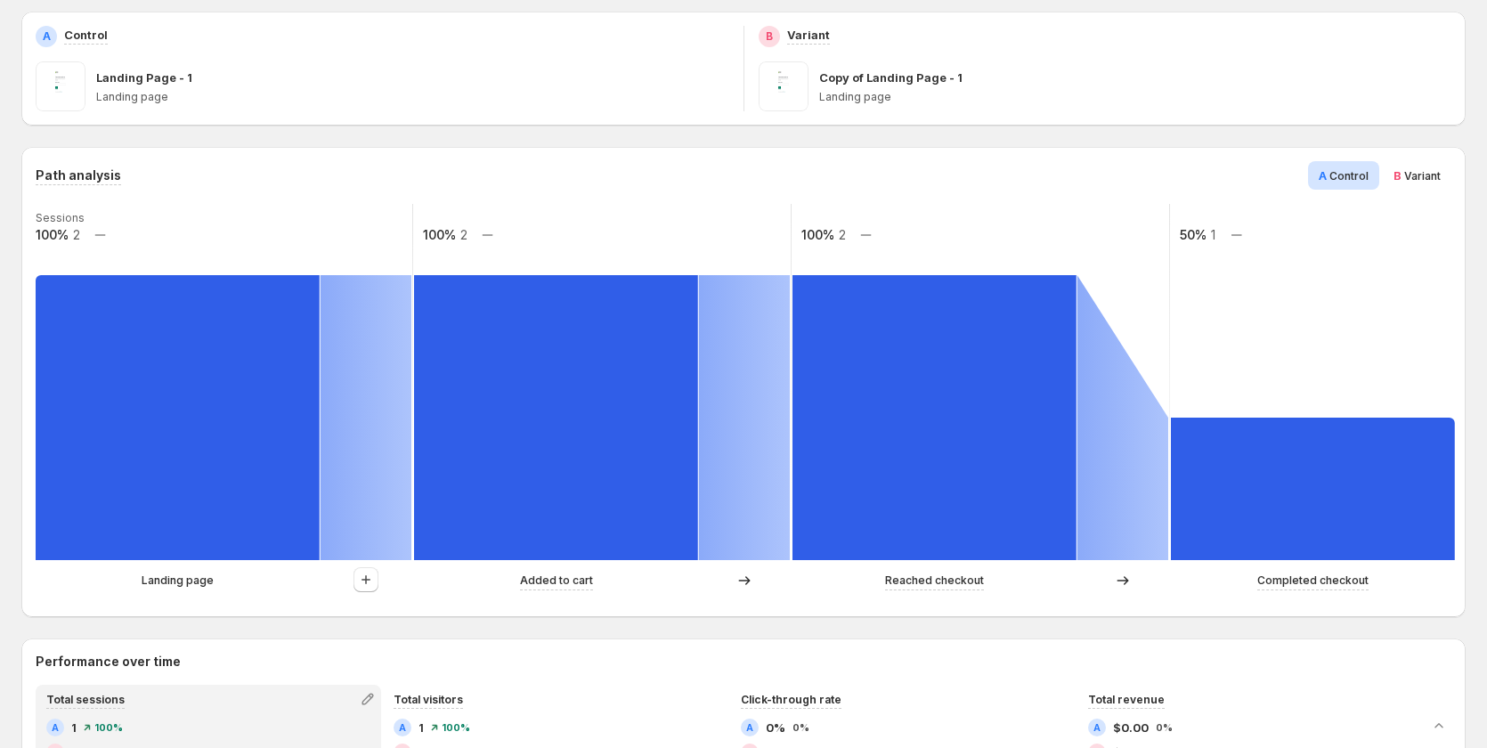
click at [1422, 175] on span "Variant" at bounding box center [1422, 175] width 37 height 13
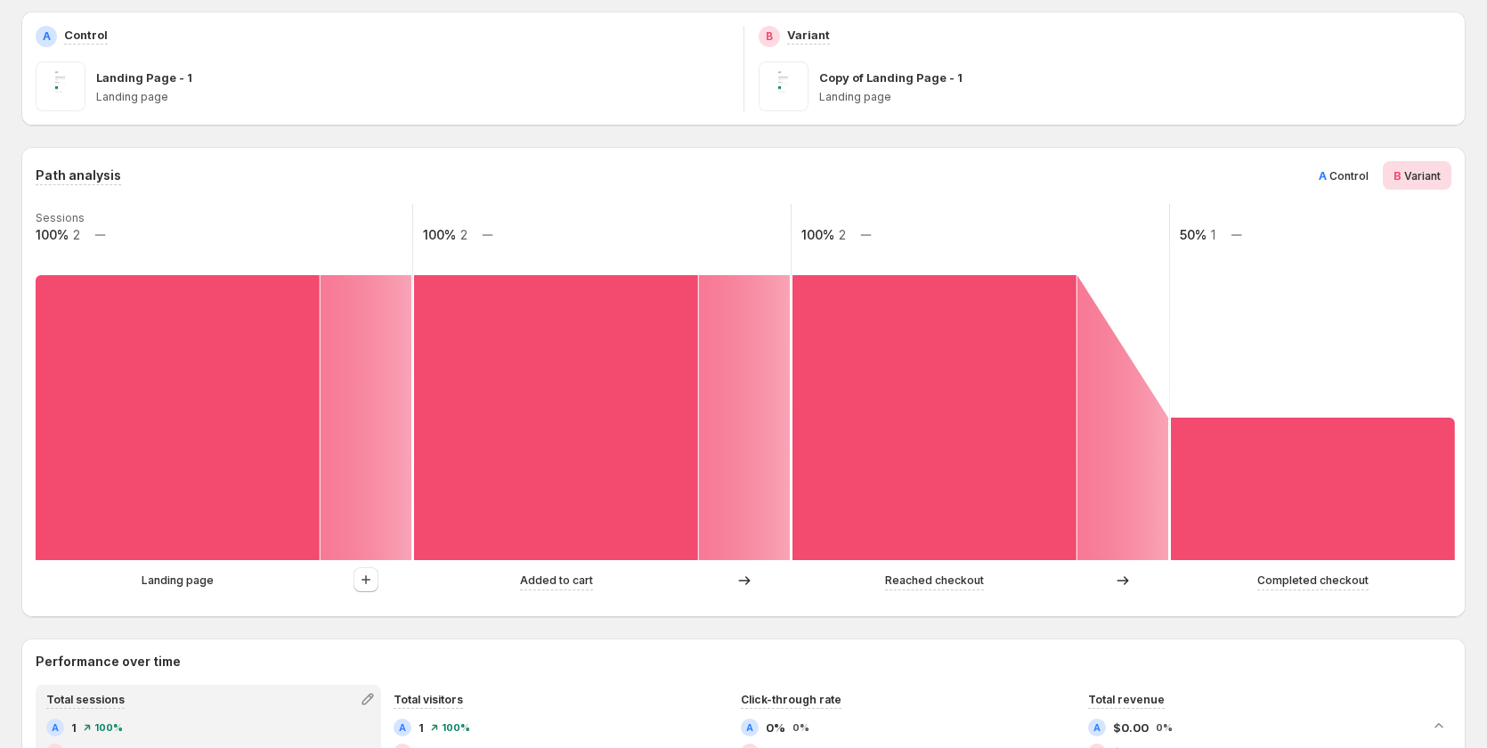
click at [1350, 164] on div "A Control" at bounding box center [1343, 175] width 71 height 28
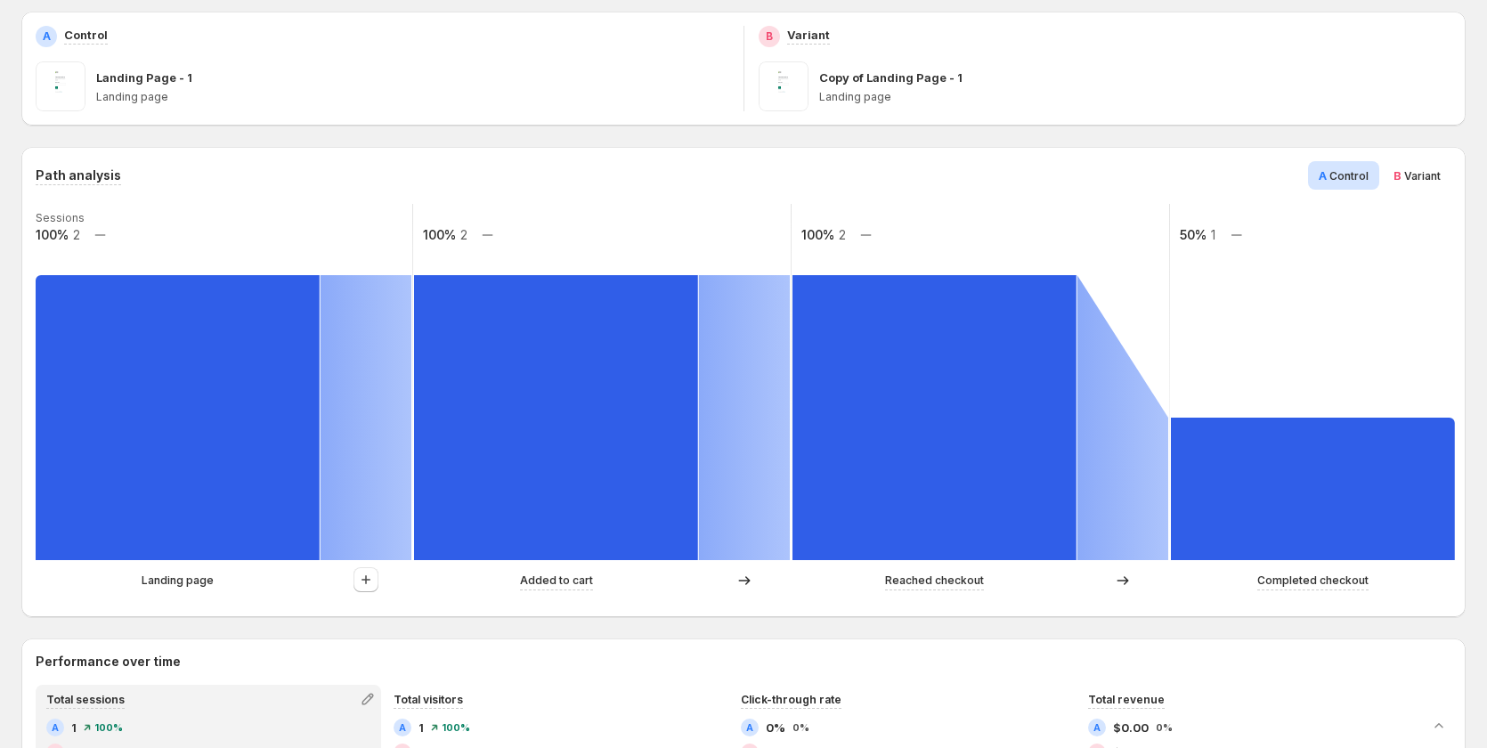
click at [1424, 172] on span "Variant" at bounding box center [1422, 175] width 37 height 13
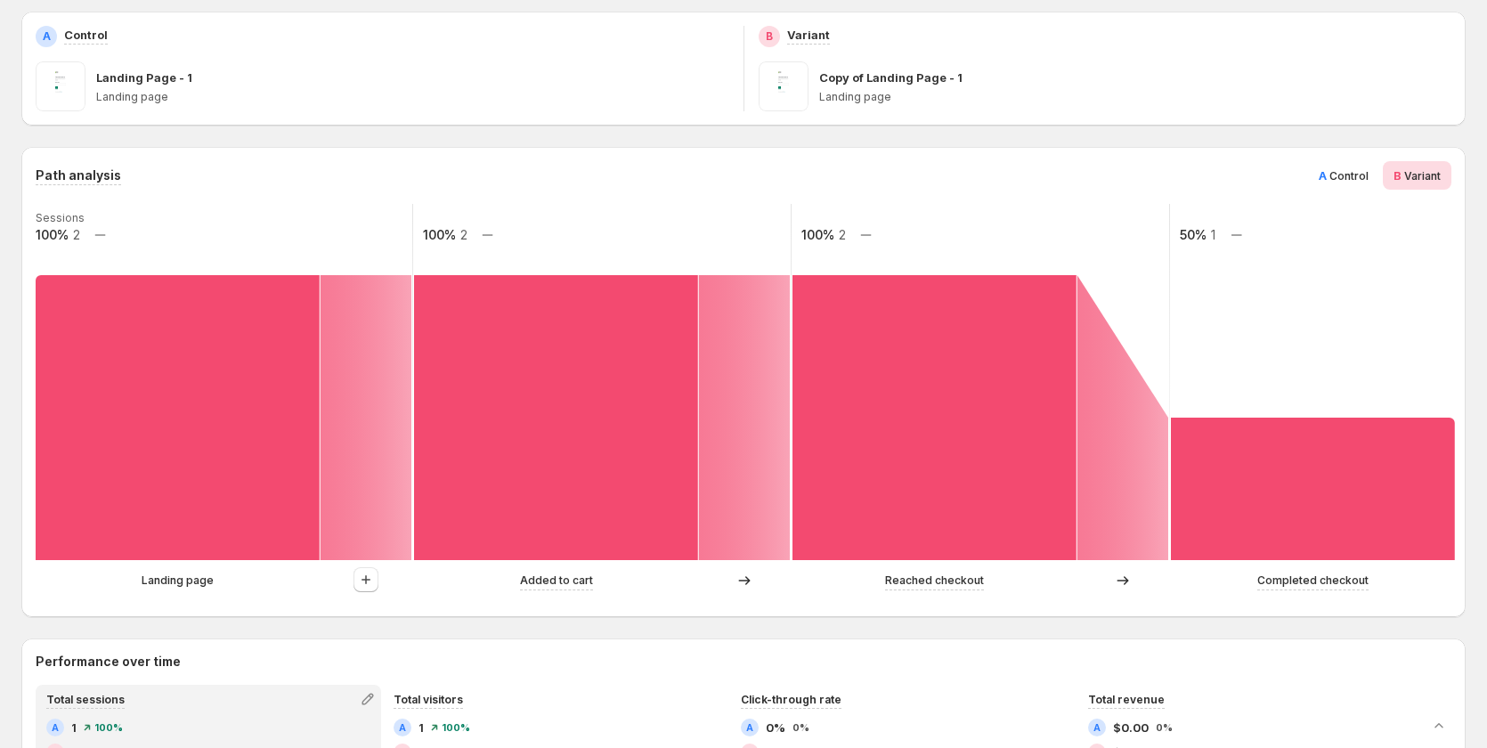
click at [1339, 164] on div "A Control" at bounding box center [1343, 175] width 71 height 28
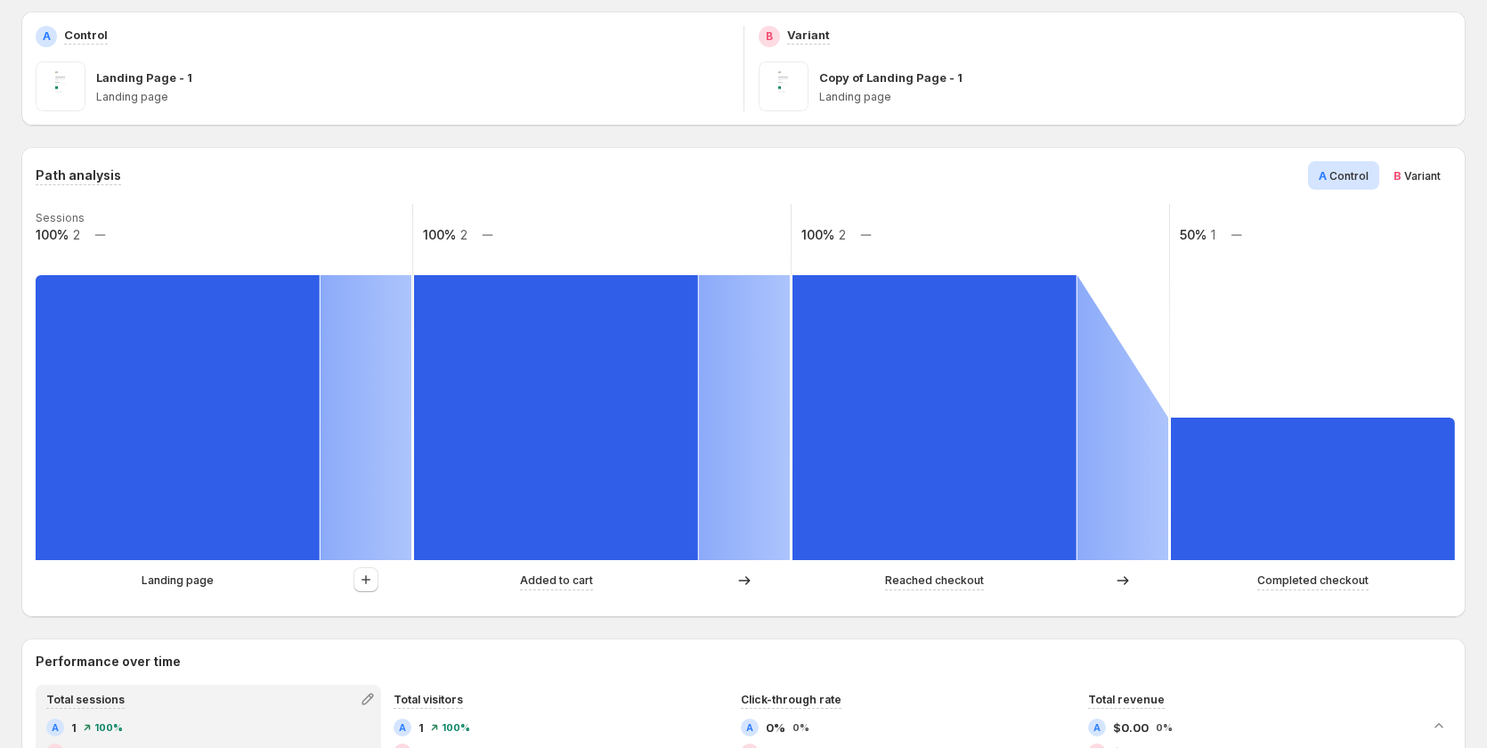
click at [1424, 171] on span "Variant" at bounding box center [1422, 175] width 37 height 13
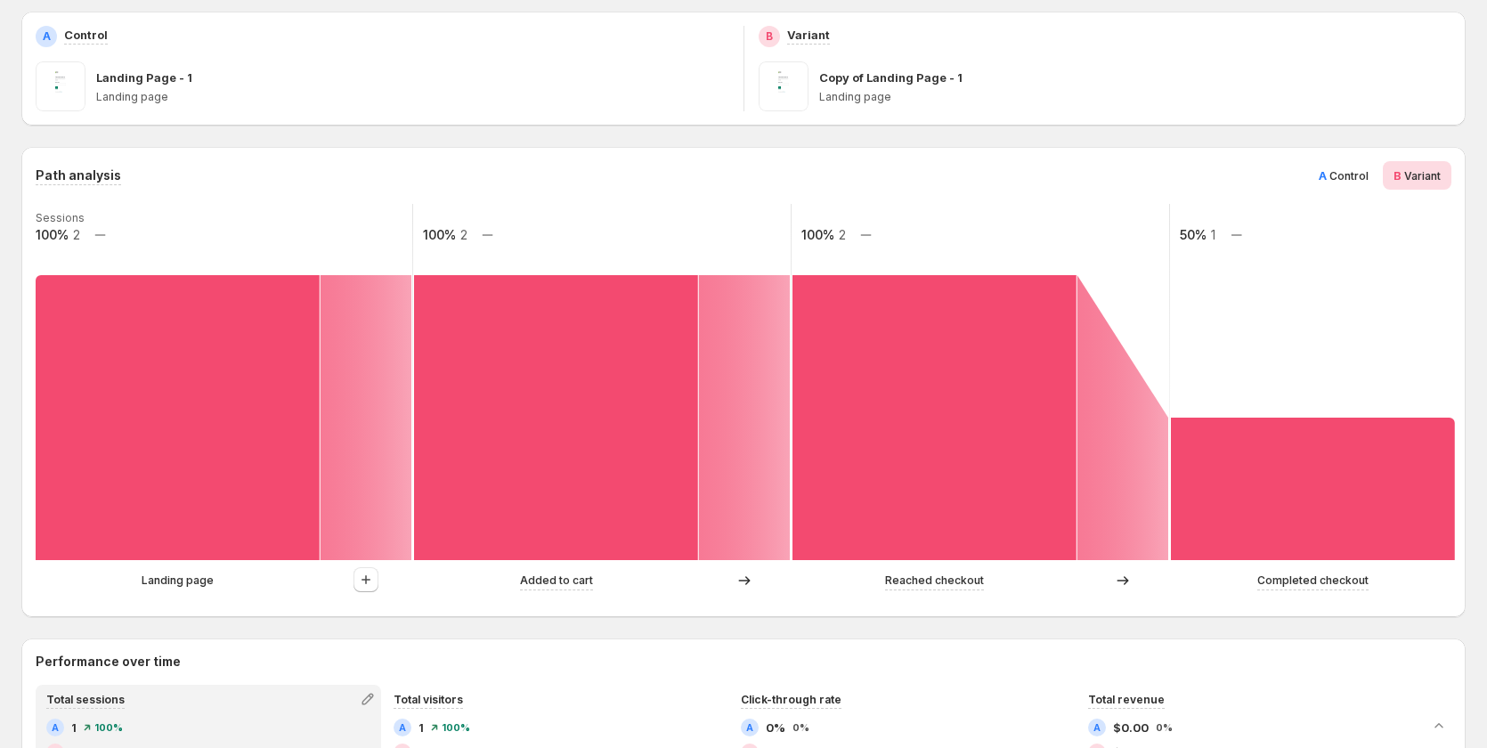
click at [1327, 170] on span "A" at bounding box center [1323, 175] width 8 height 14
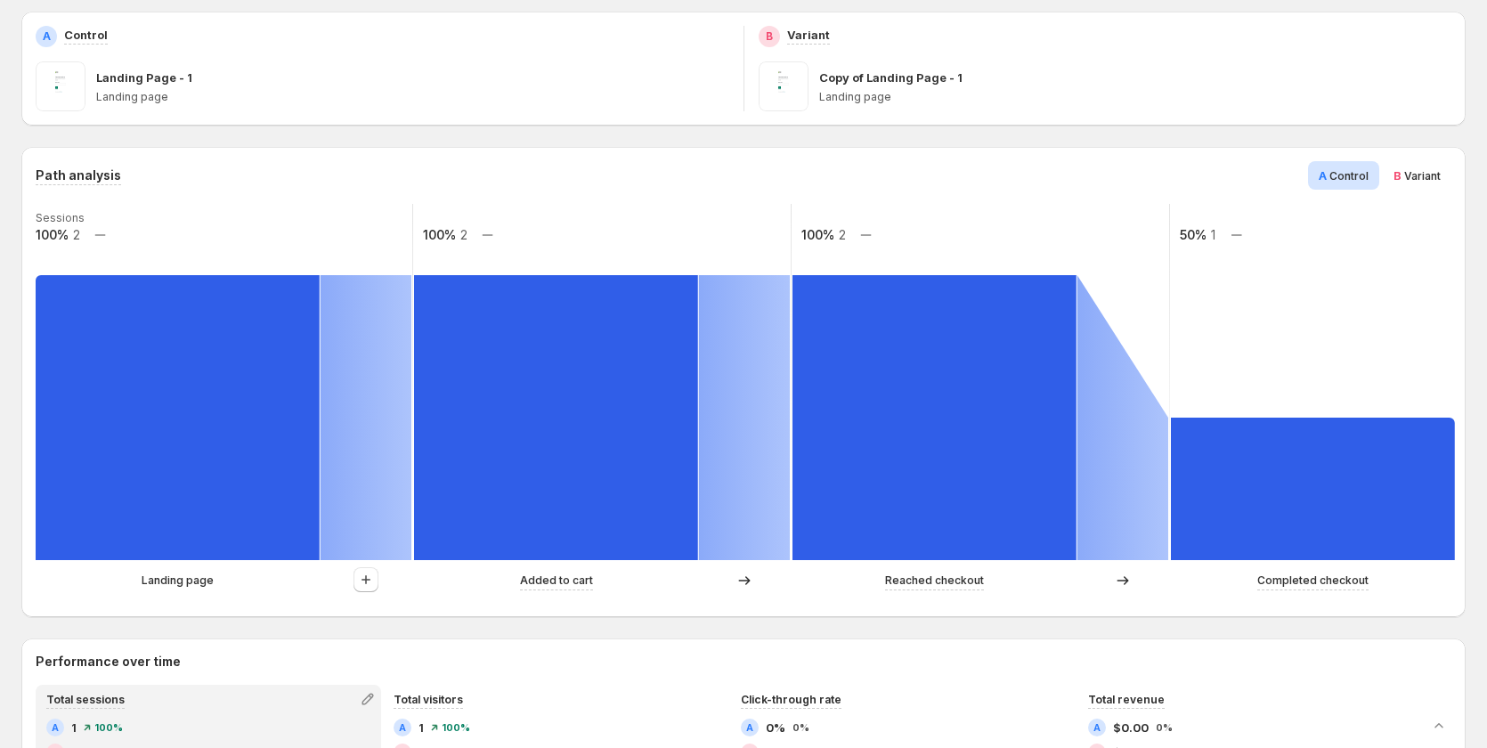
click at [1401, 170] on span "B" at bounding box center [1397, 175] width 8 height 14
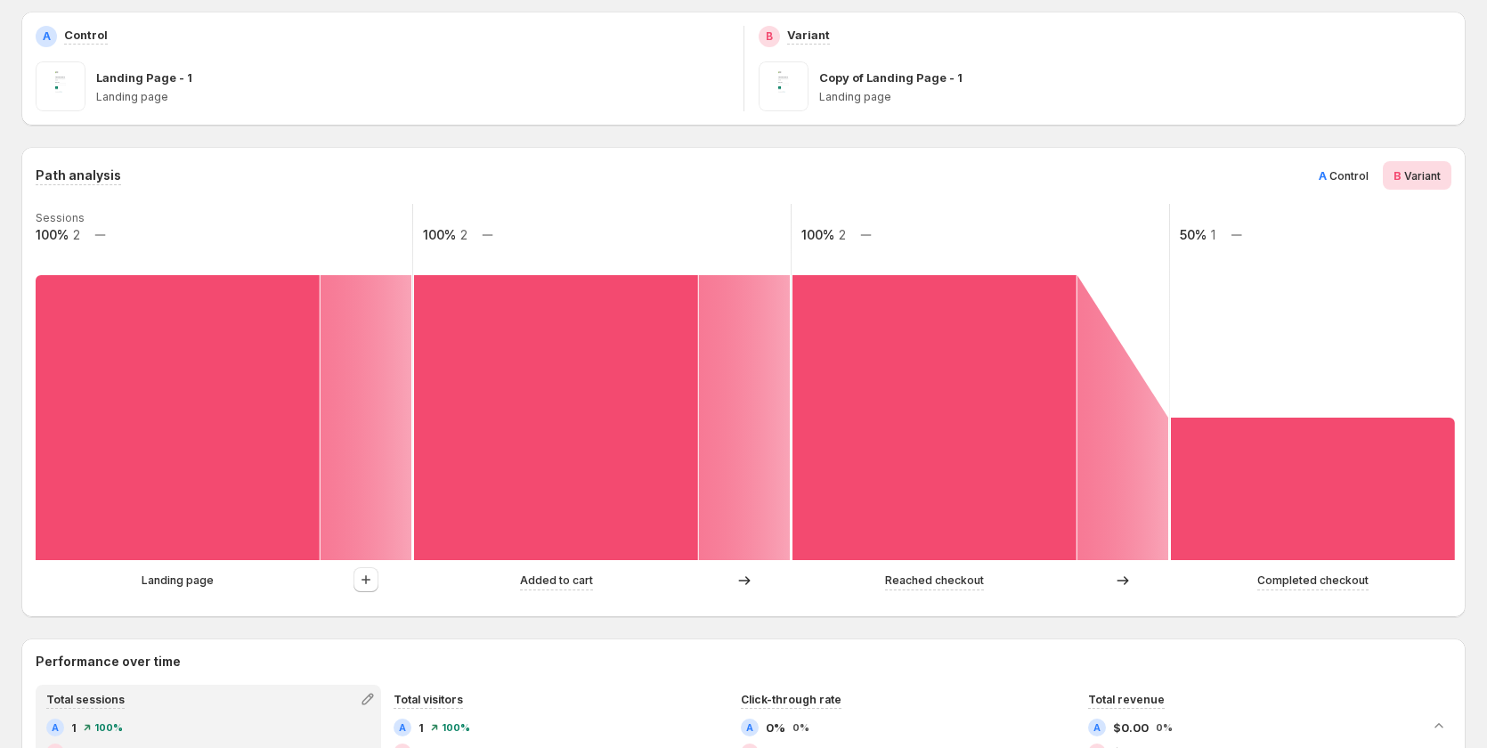
click at [1344, 175] on span "Control" at bounding box center [1348, 175] width 39 height 13
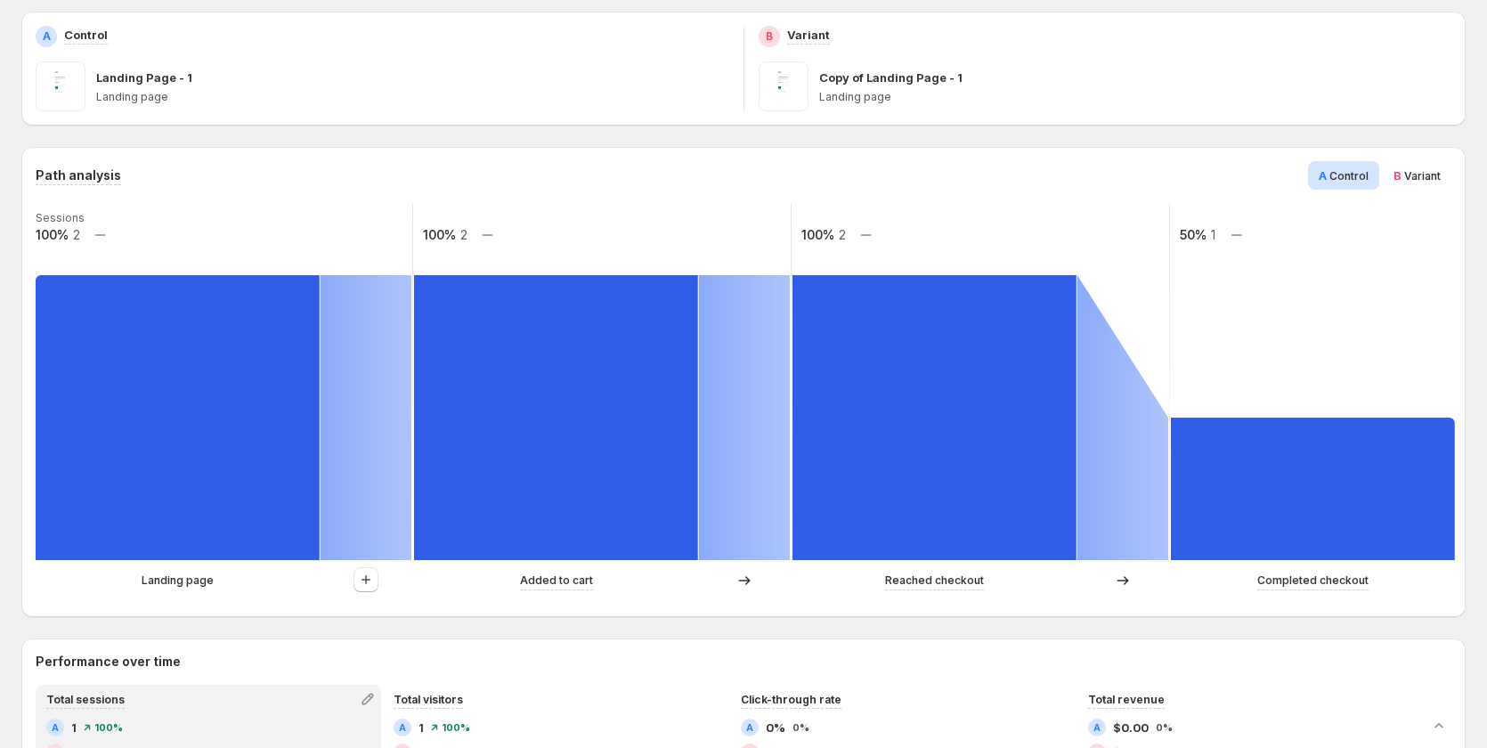
click at [1431, 181] on span "Variant" at bounding box center [1422, 175] width 37 height 13
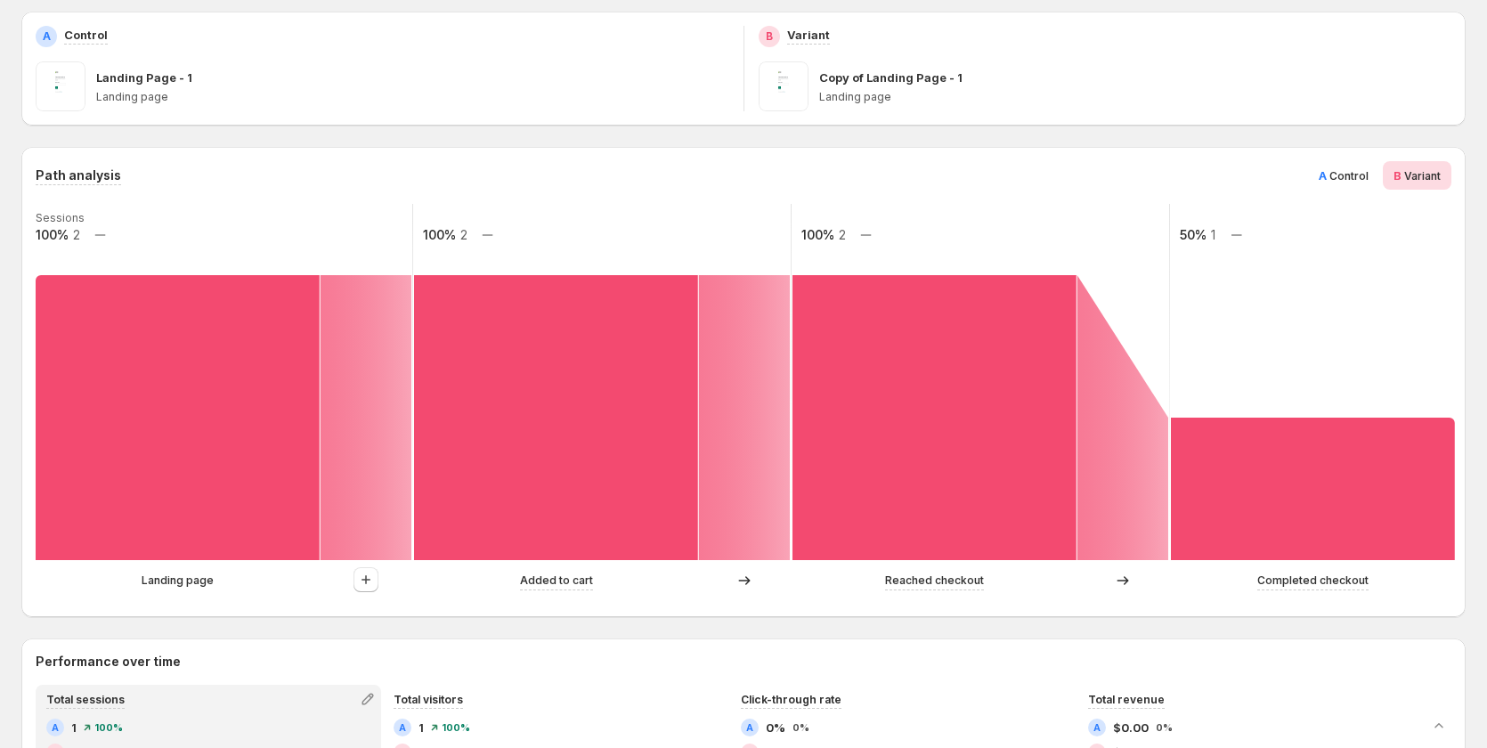
click at [1344, 182] on span "Control" at bounding box center [1348, 175] width 39 height 13
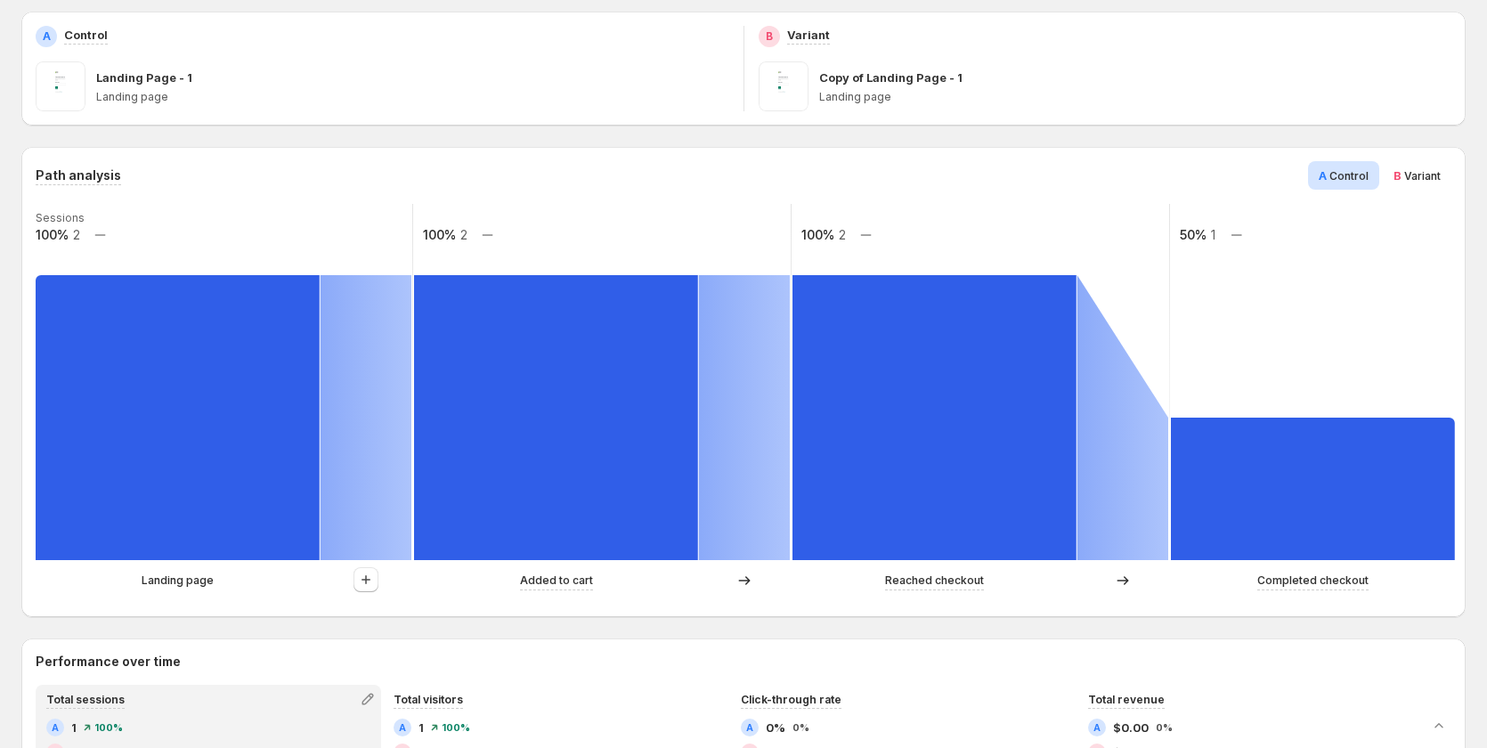
click at [1438, 175] on span "Variant" at bounding box center [1422, 175] width 37 height 13
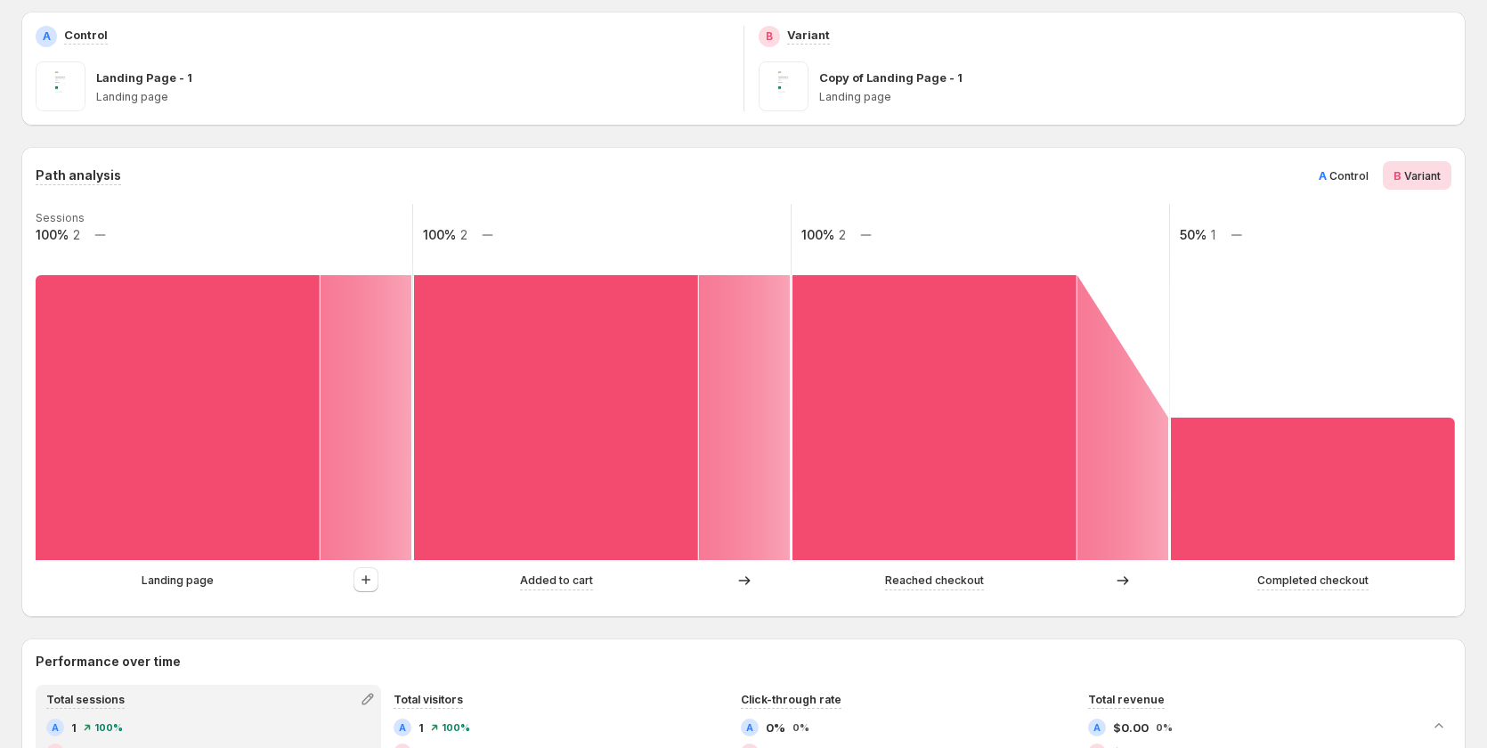
click at [1348, 166] on span "A Control" at bounding box center [1344, 175] width 50 height 18
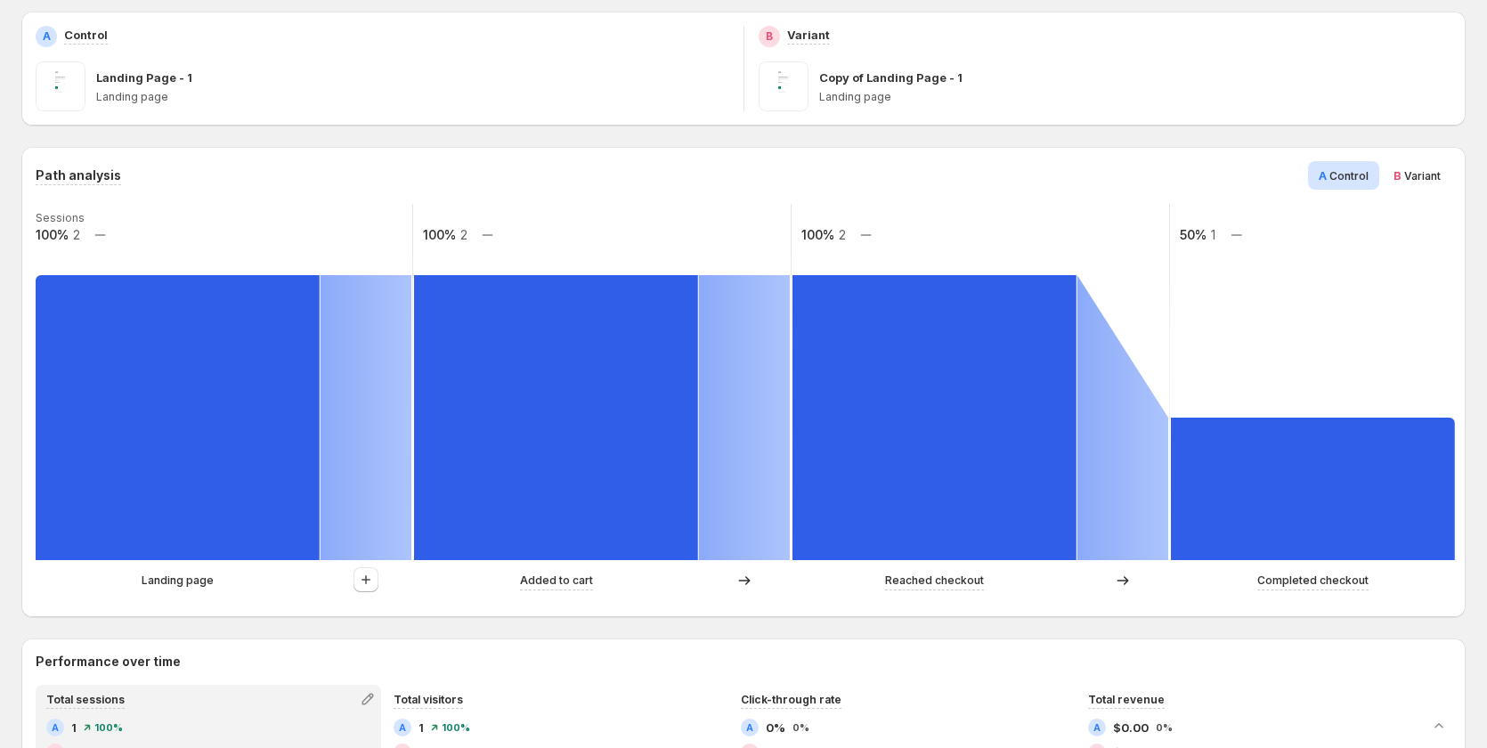
click at [1433, 172] on span "Variant" at bounding box center [1422, 175] width 37 height 13
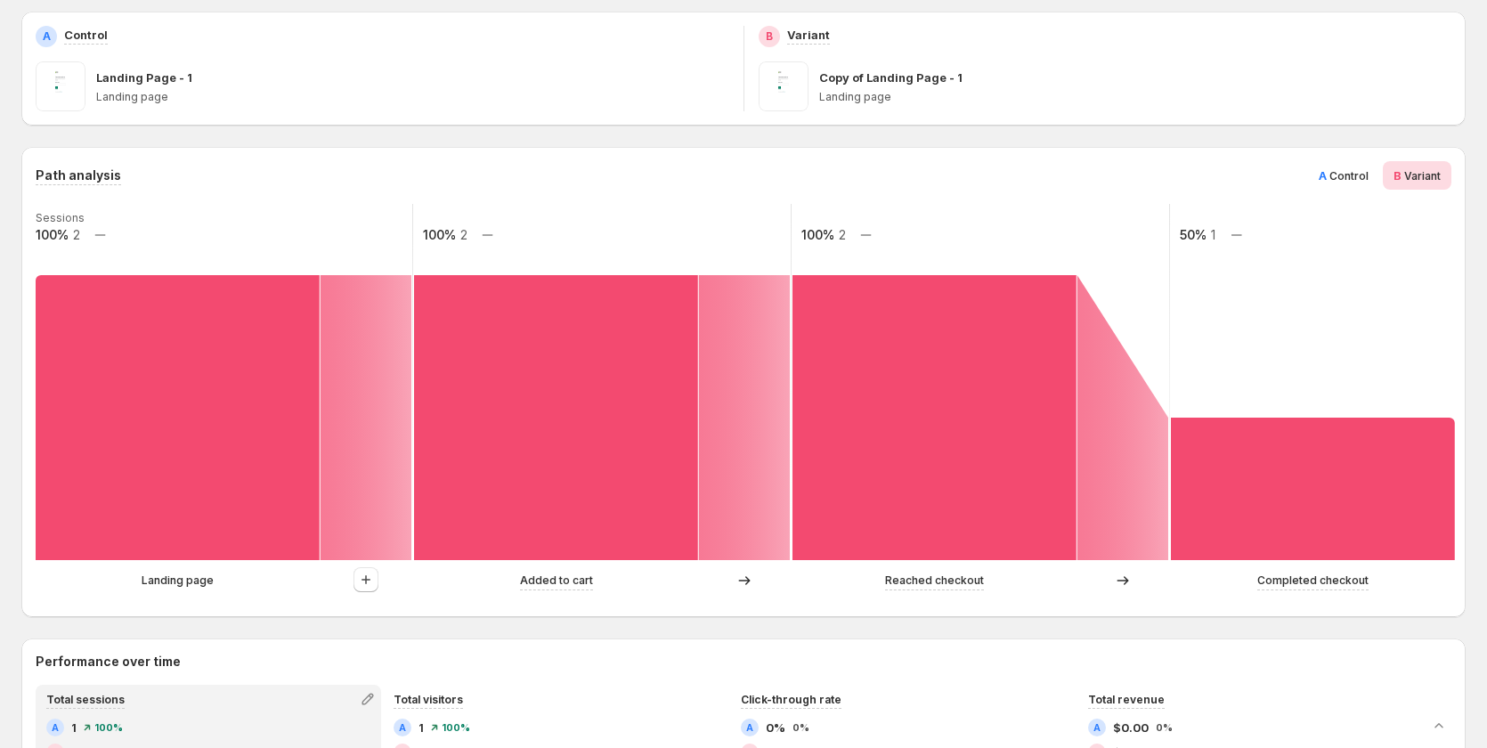
click at [1361, 174] on span "Control" at bounding box center [1348, 175] width 39 height 13
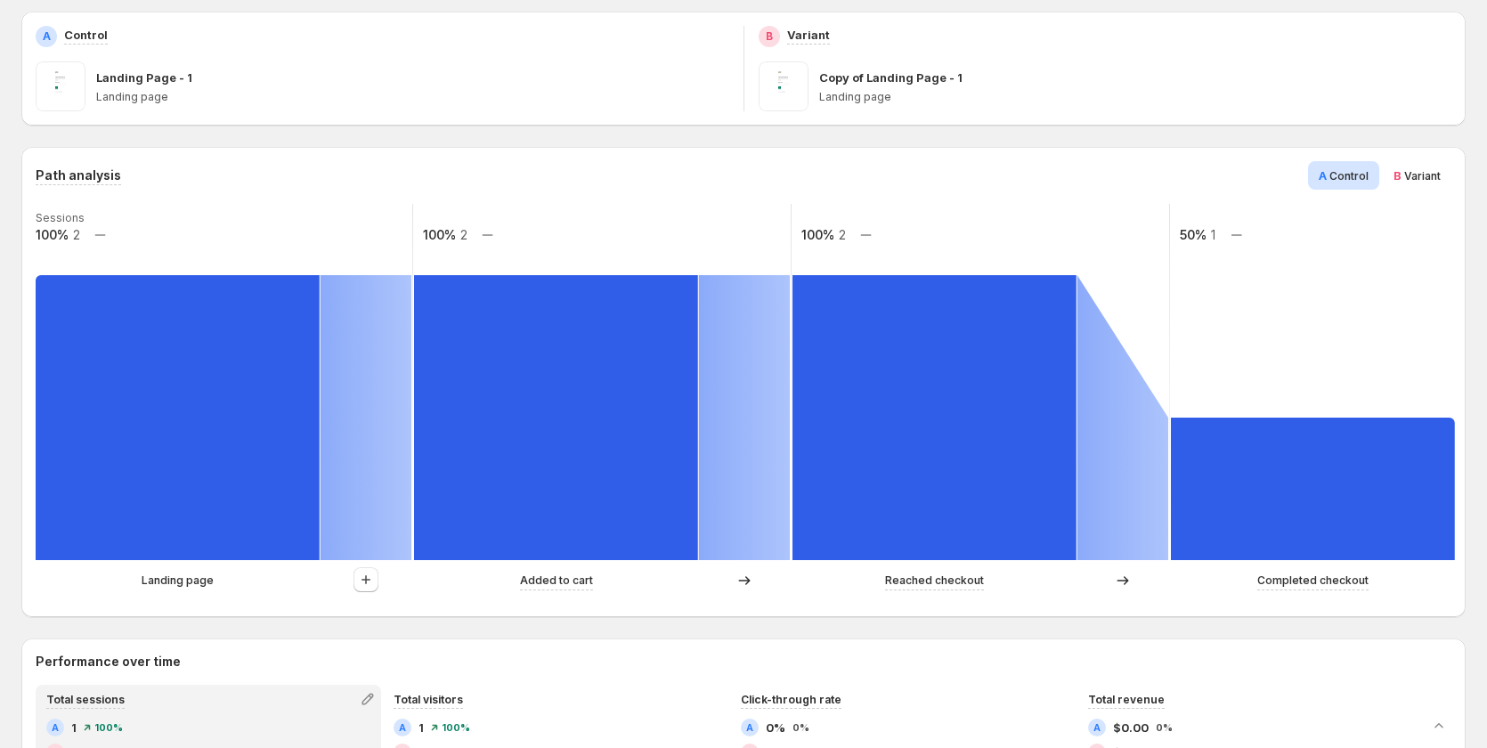
click at [1441, 175] on span "Variant" at bounding box center [1422, 175] width 37 height 13
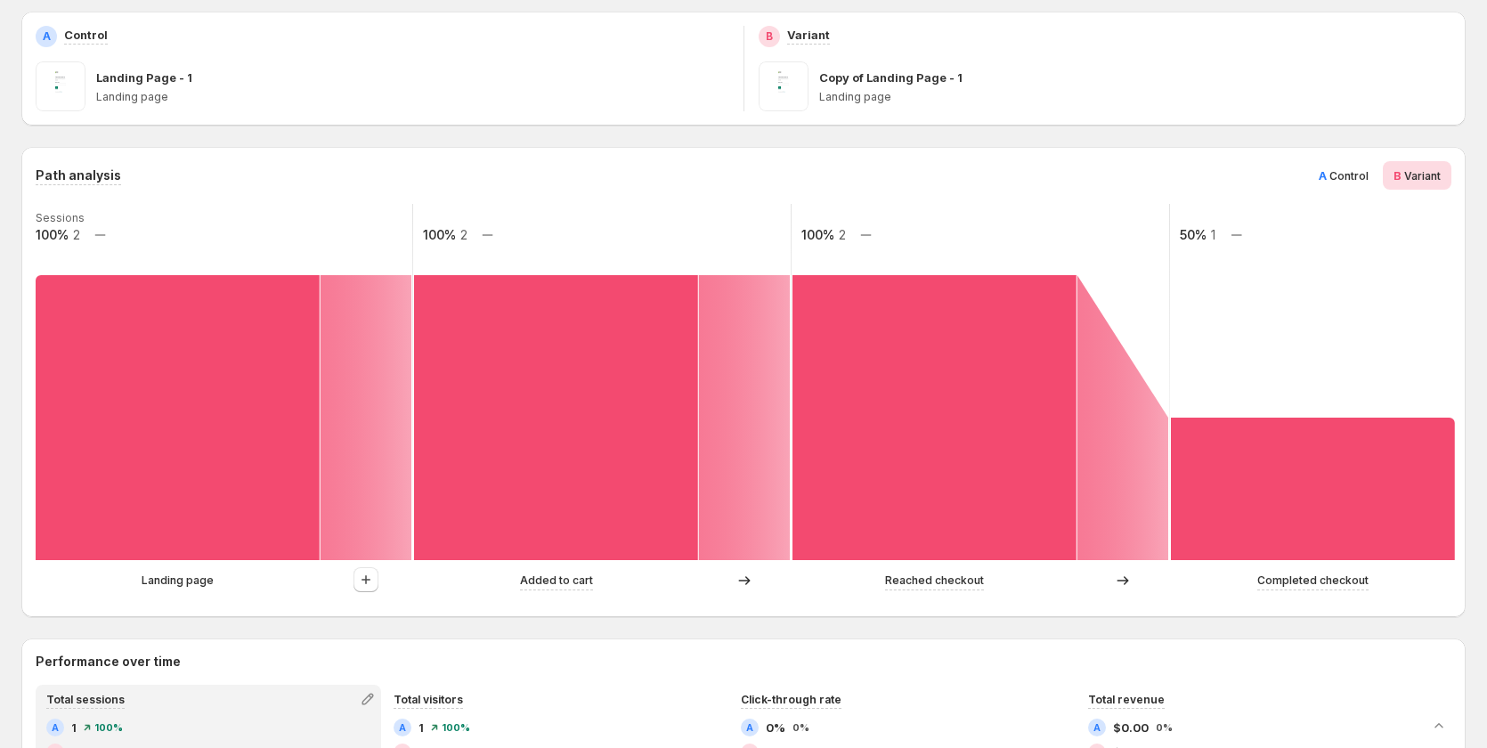
drag, startPoint x: 1330, startPoint y: 175, endPoint x: 1449, endPoint y: 173, distance: 119.3
click at [1349, 172] on span "A Control" at bounding box center [1344, 175] width 50 height 18
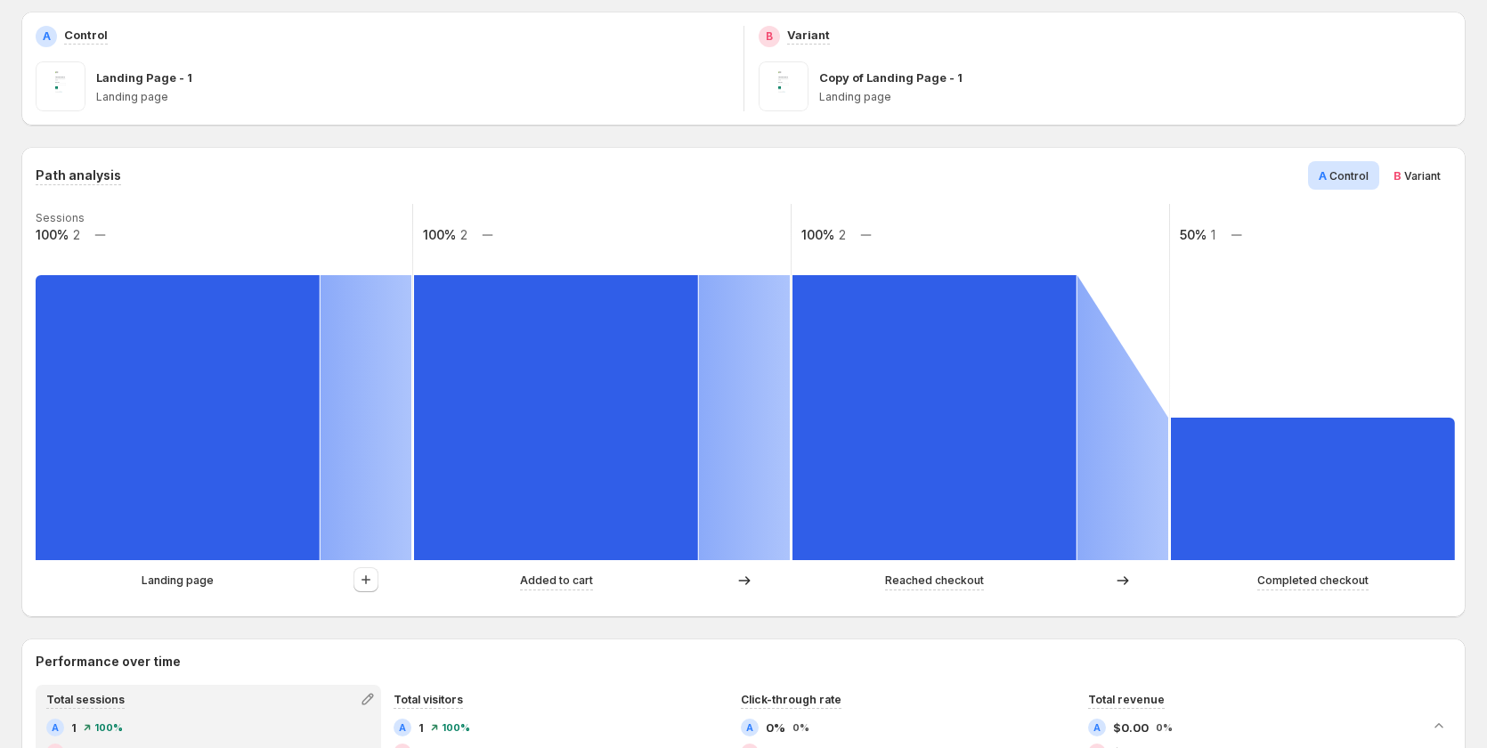
click at [1449, 173] on div "B Variant" at bounding box center [1417, 175] width 69 height 28
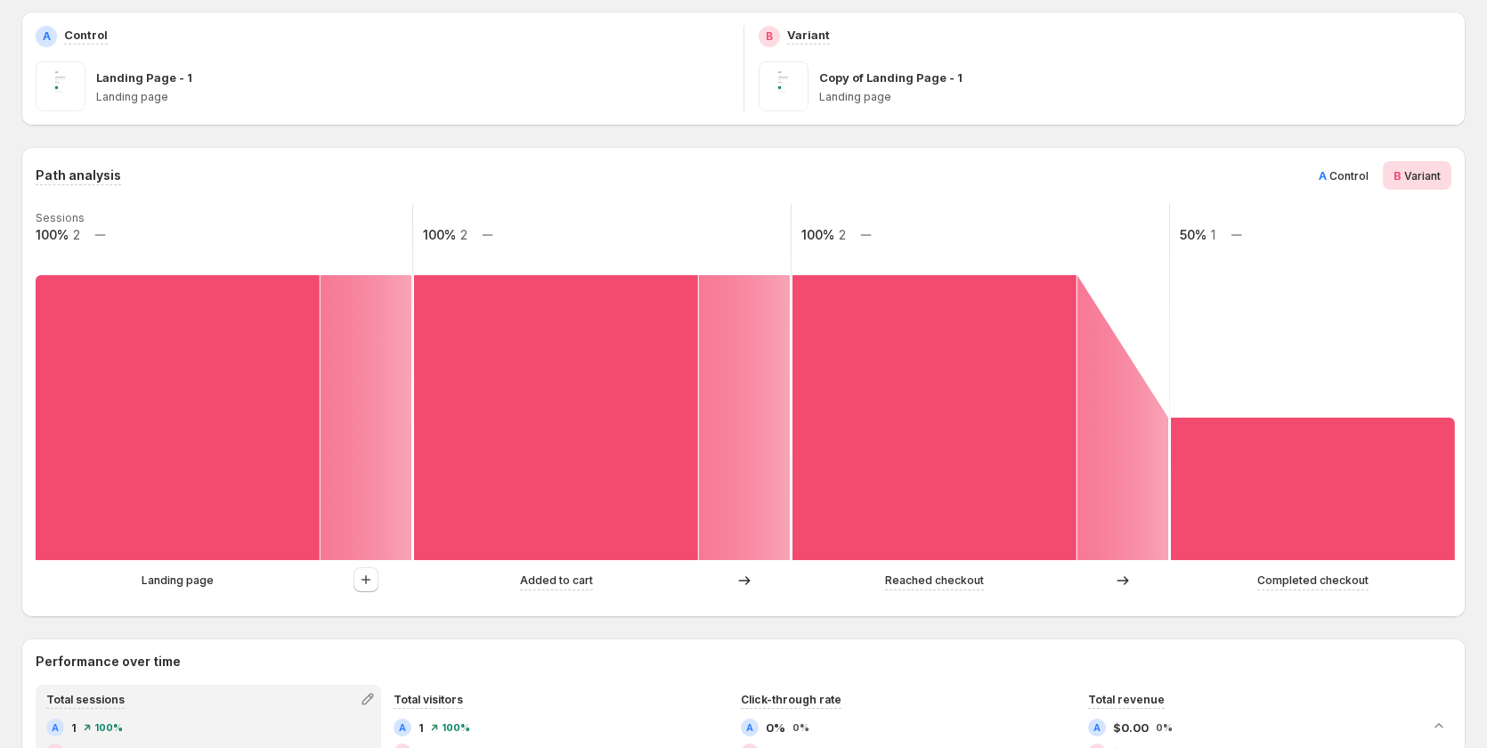
click at [1354, 178] on span "Control" at bounding box center [1348, 175] width 39 height 13
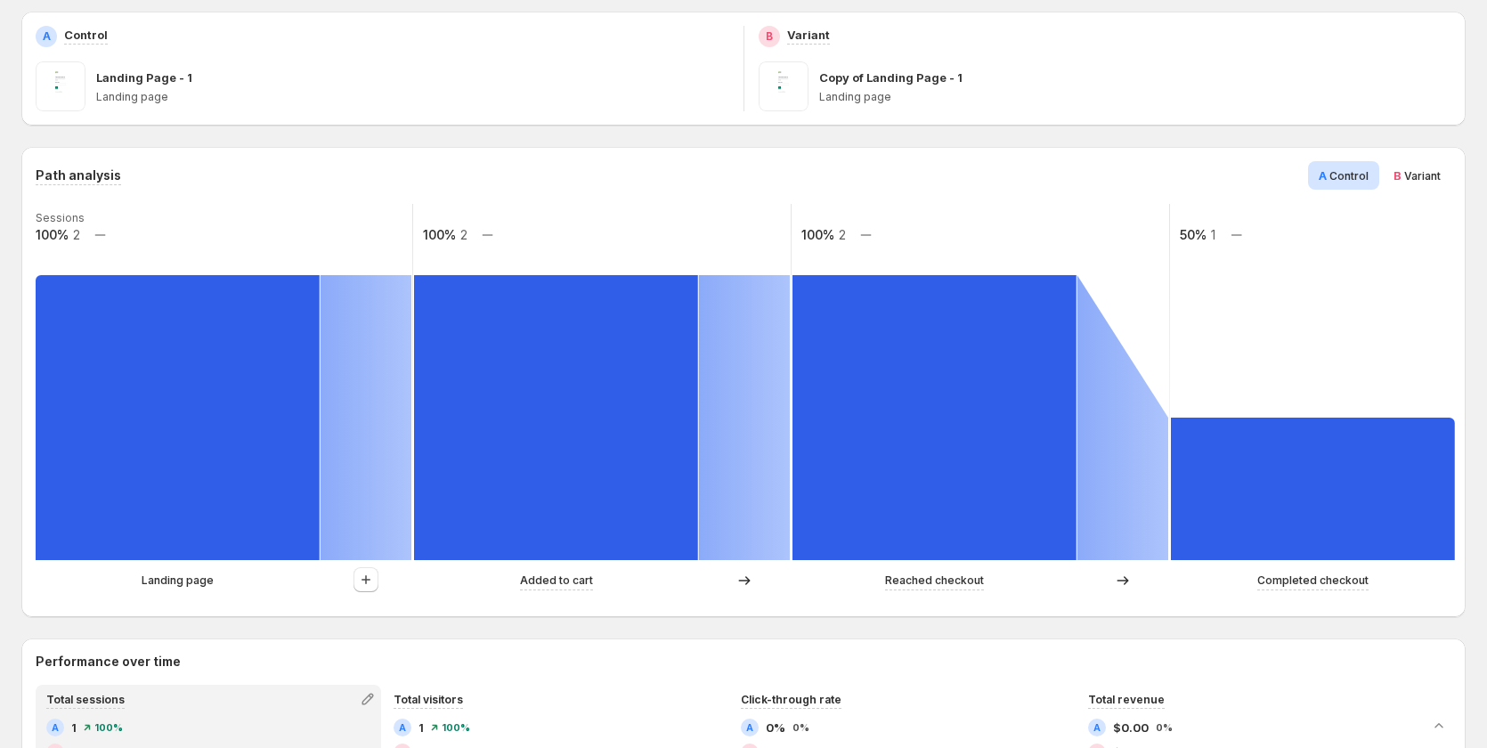
click at [1427, 177] on span "Variant" at bounding box center [1422, 175] width 37 height 13
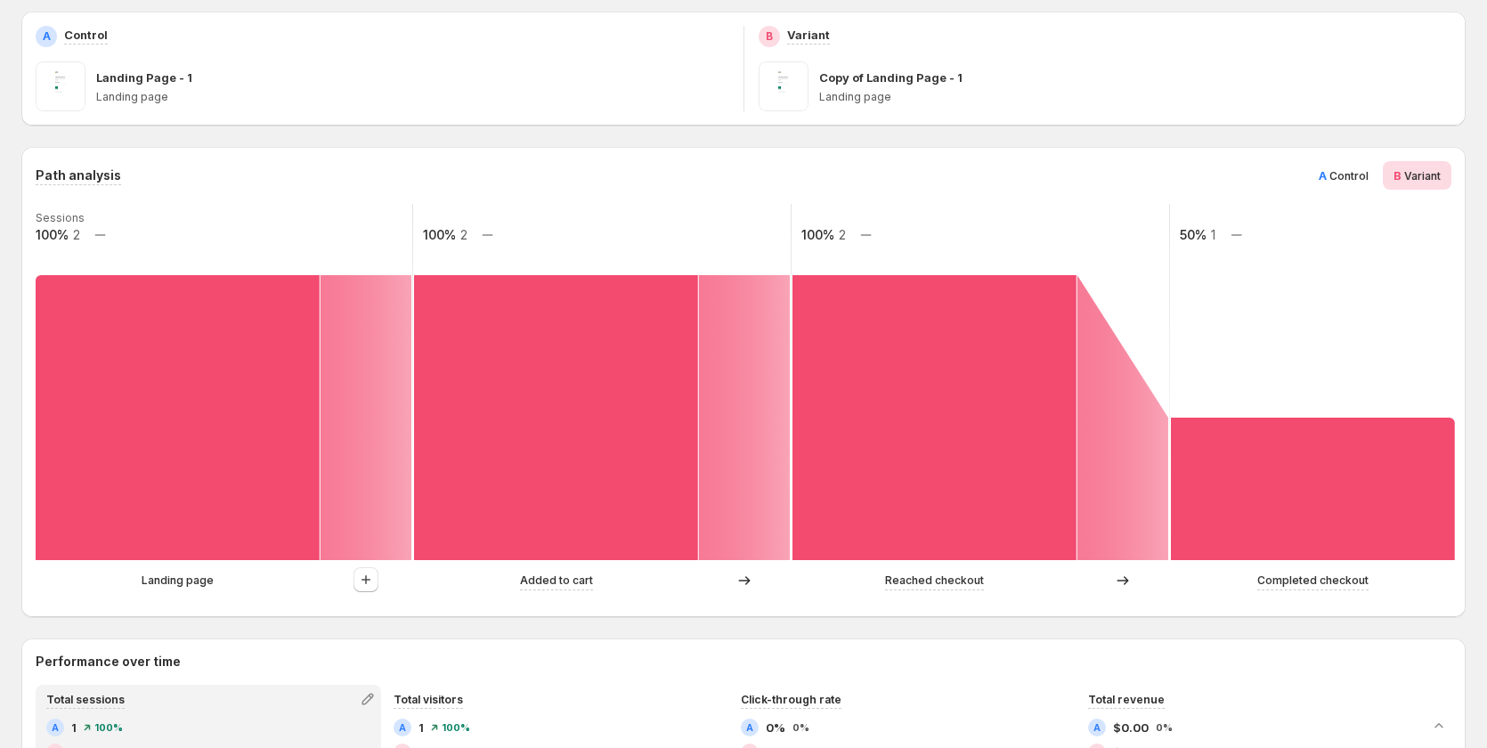
click at [1392, 177] on div "B Variant" at bounding box center [1417, 175] width 69 height 28
click at [1441, 177] on span "Variant" at bounding box center [1422, 175] width 37 height 13
click at [1352, 177] on span "Control" at bounding box center [1348, 175] width 39 height 13
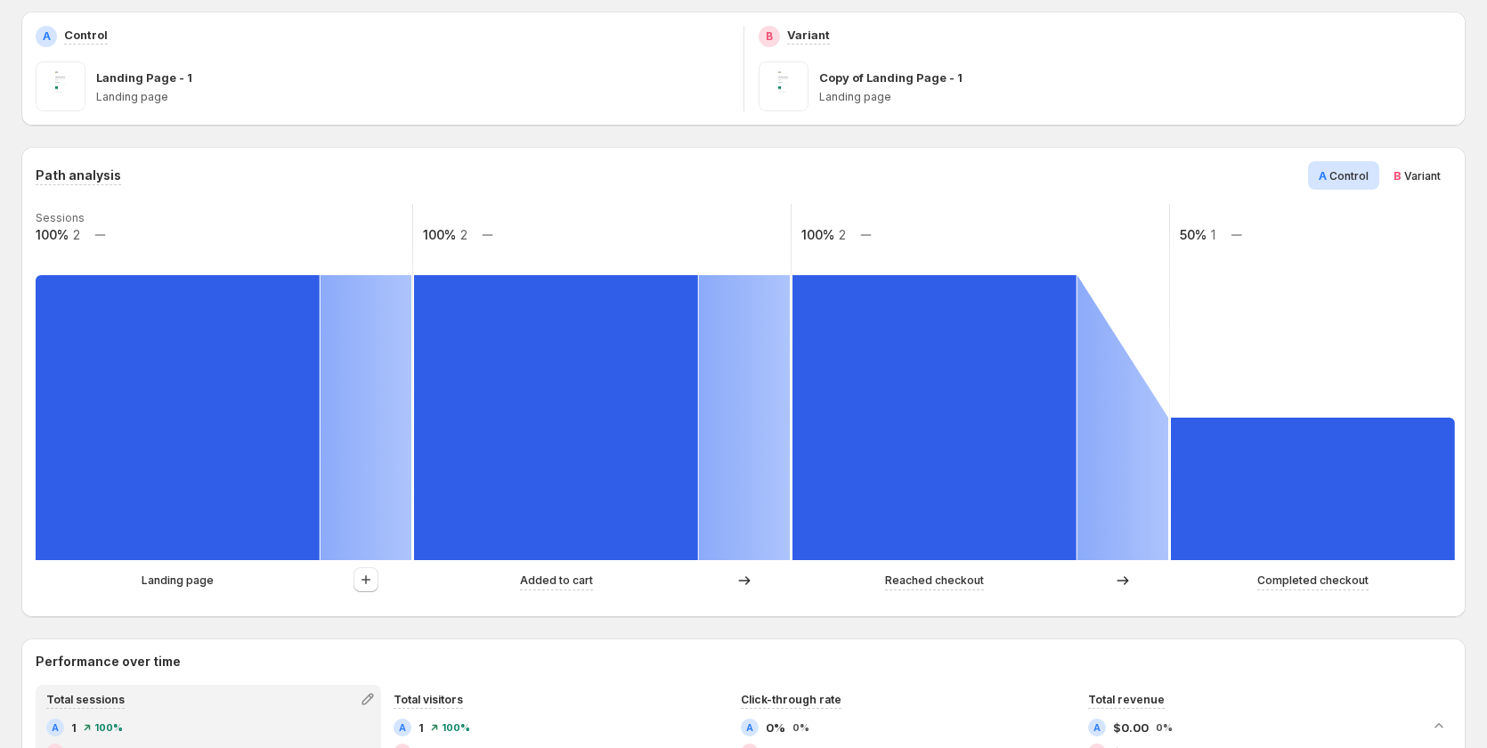
click at [1401, 177] on span "B" at bounding box center [1397, 175] width 8 height 14
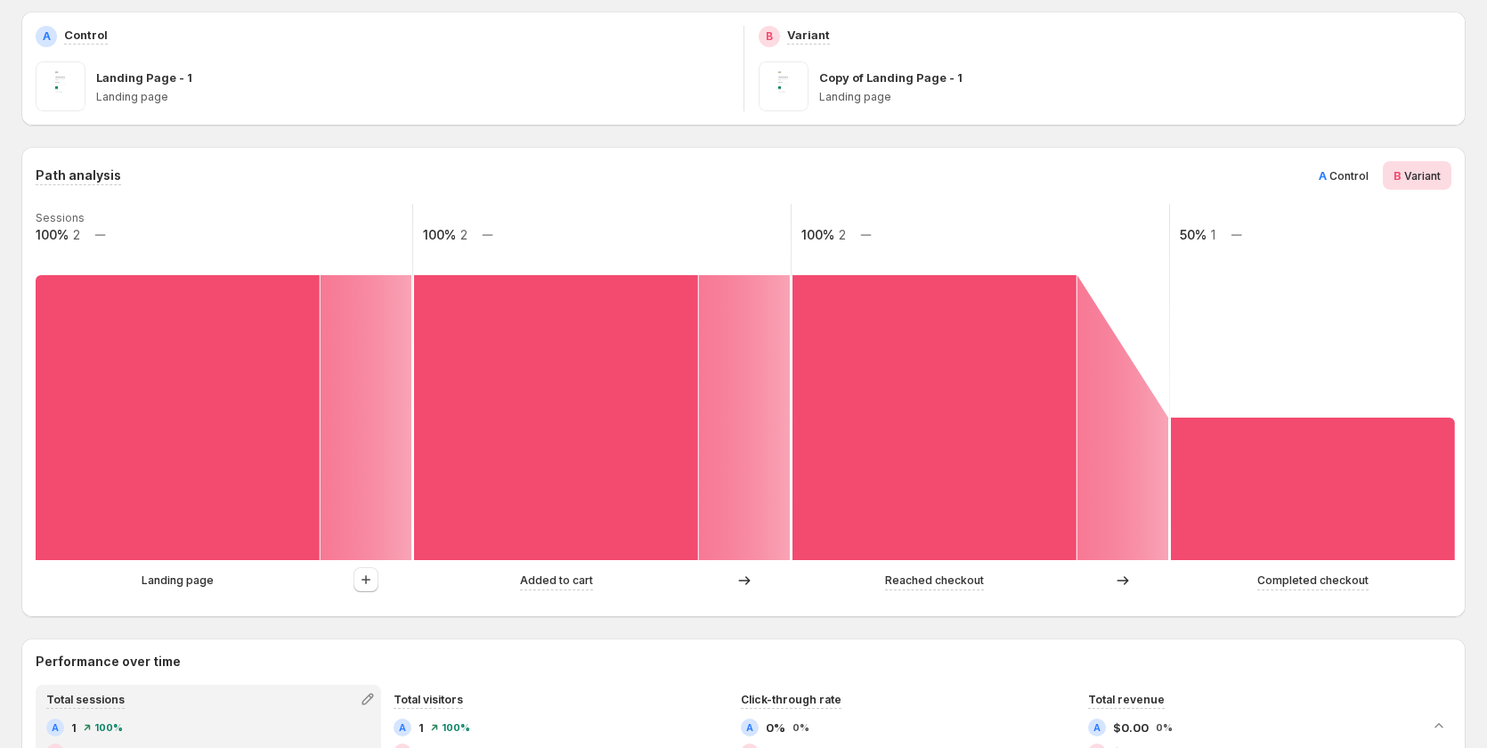
click at [1327, 178] on div "A Control" at bounding box center [1343, 175] width 71 height 28
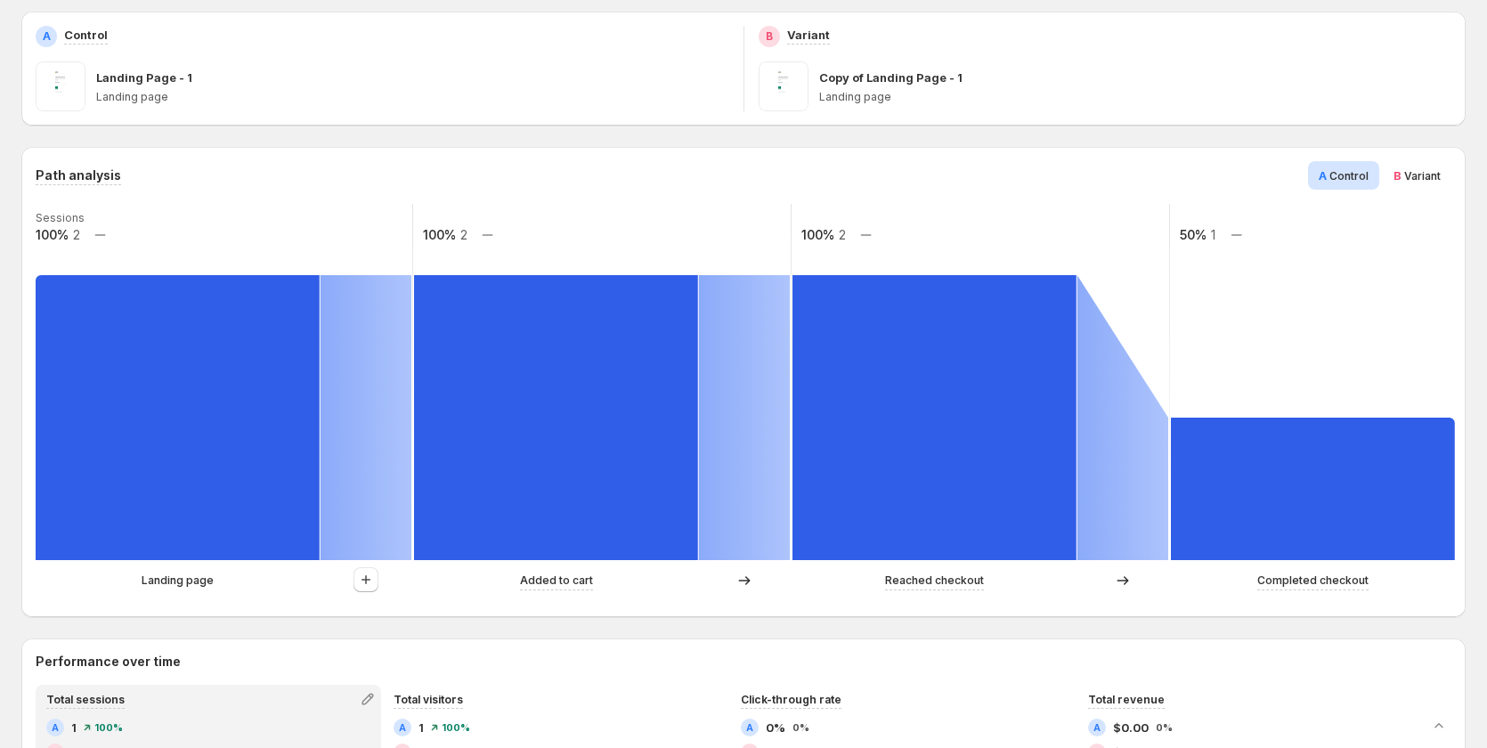
click at [1441, 173] on span "Variant" at bounding box center [1422, 175] width 37 height 13
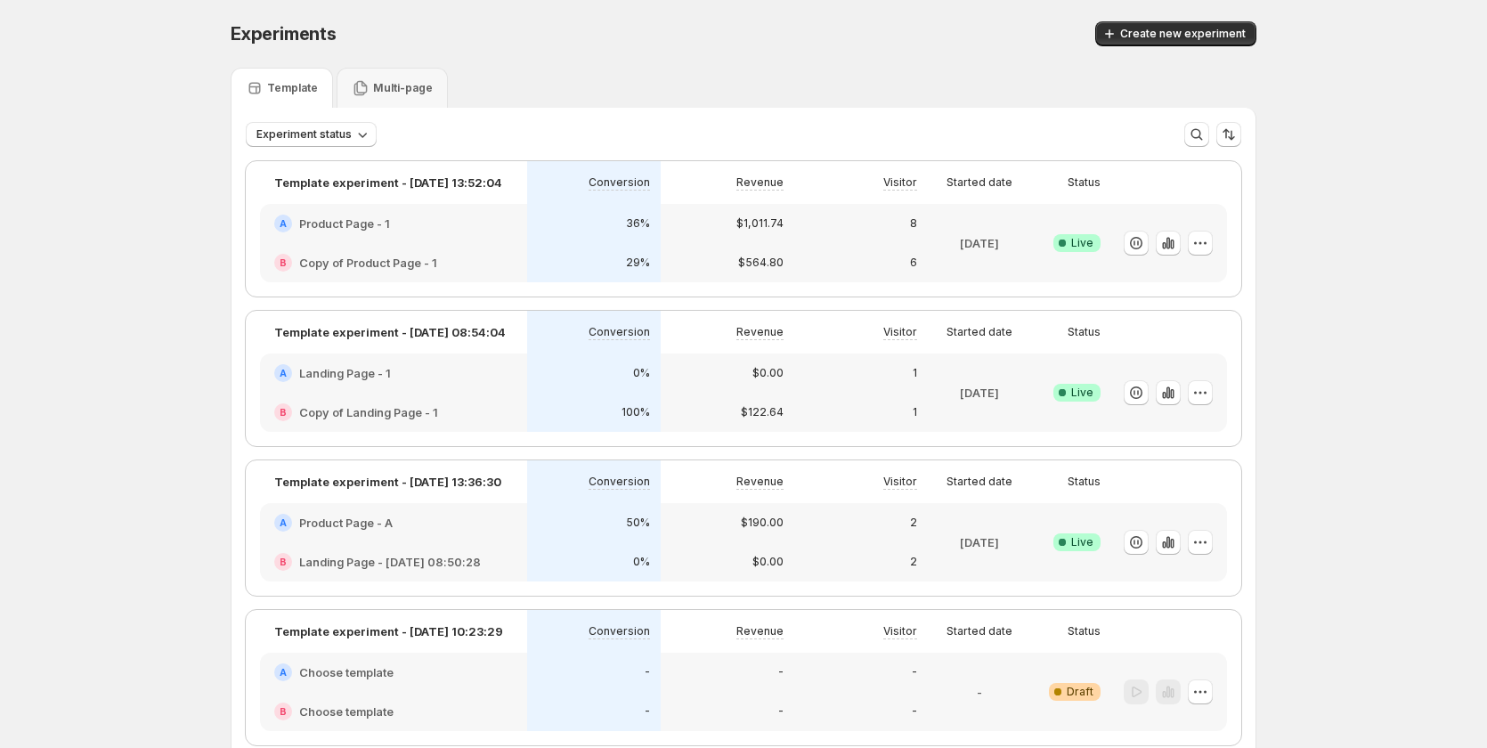
click at [604, 216] on div "36%" at bounding box center [594, 224] width 112 height 18
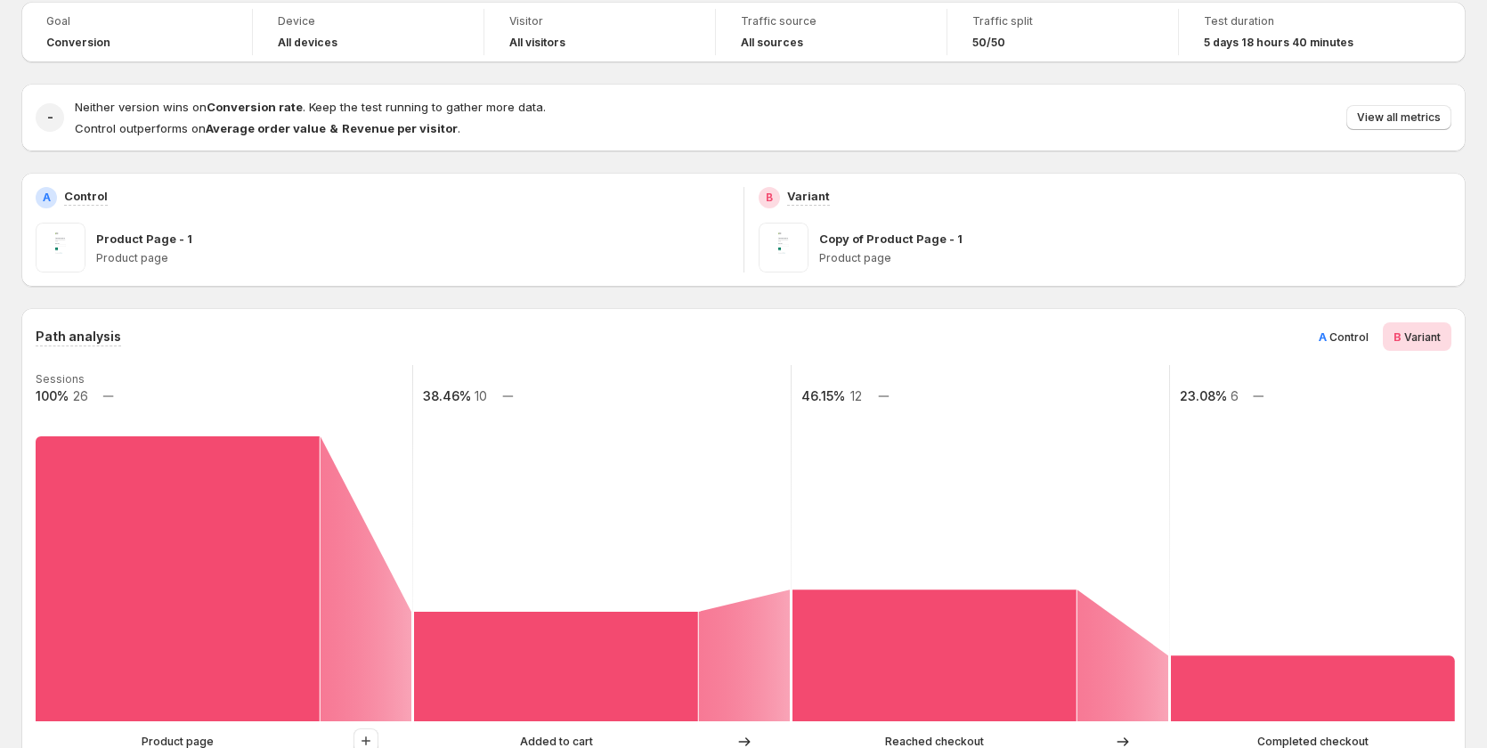
scroll to position [356, 0]
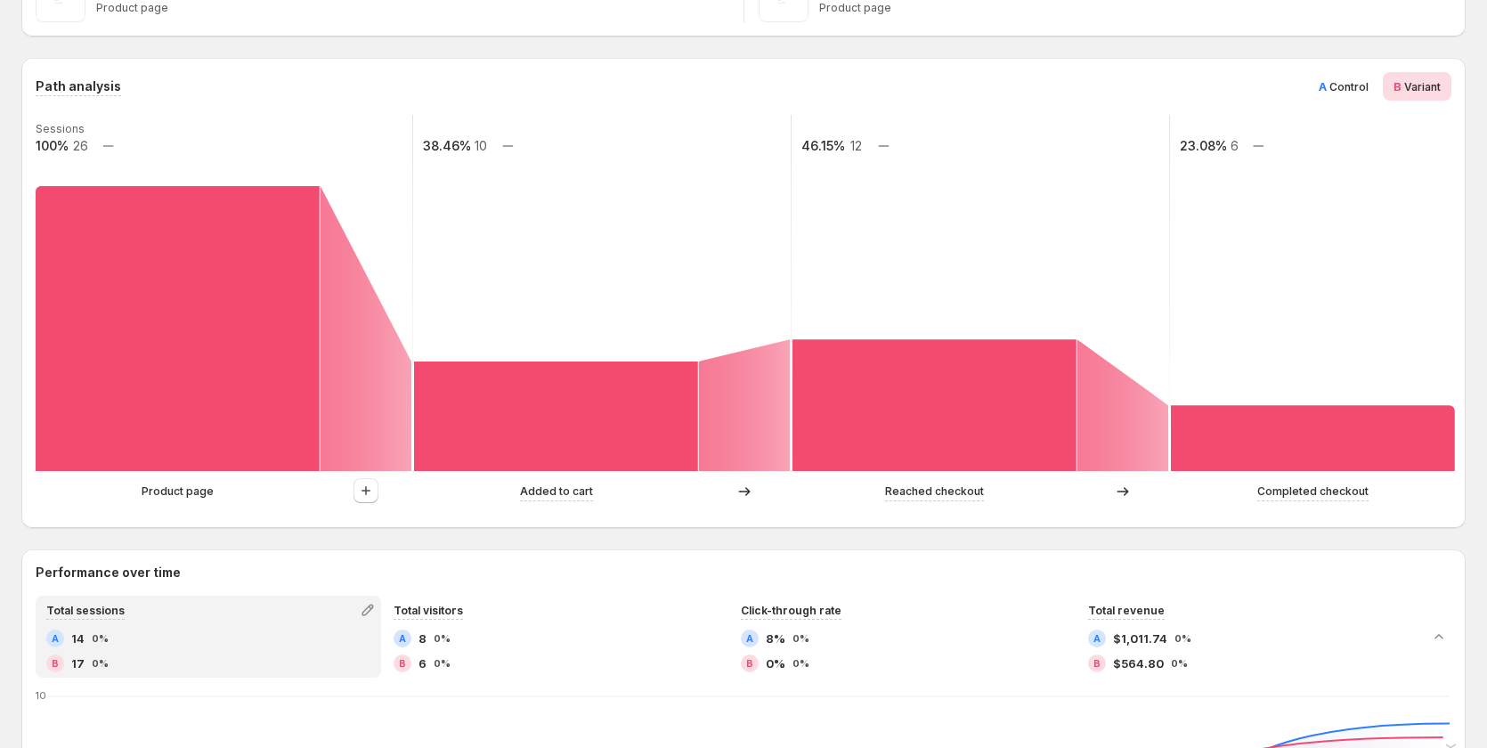
click at [1351, 78] on span "A Control" at bounding box center [1344, 86] width 50 height 18
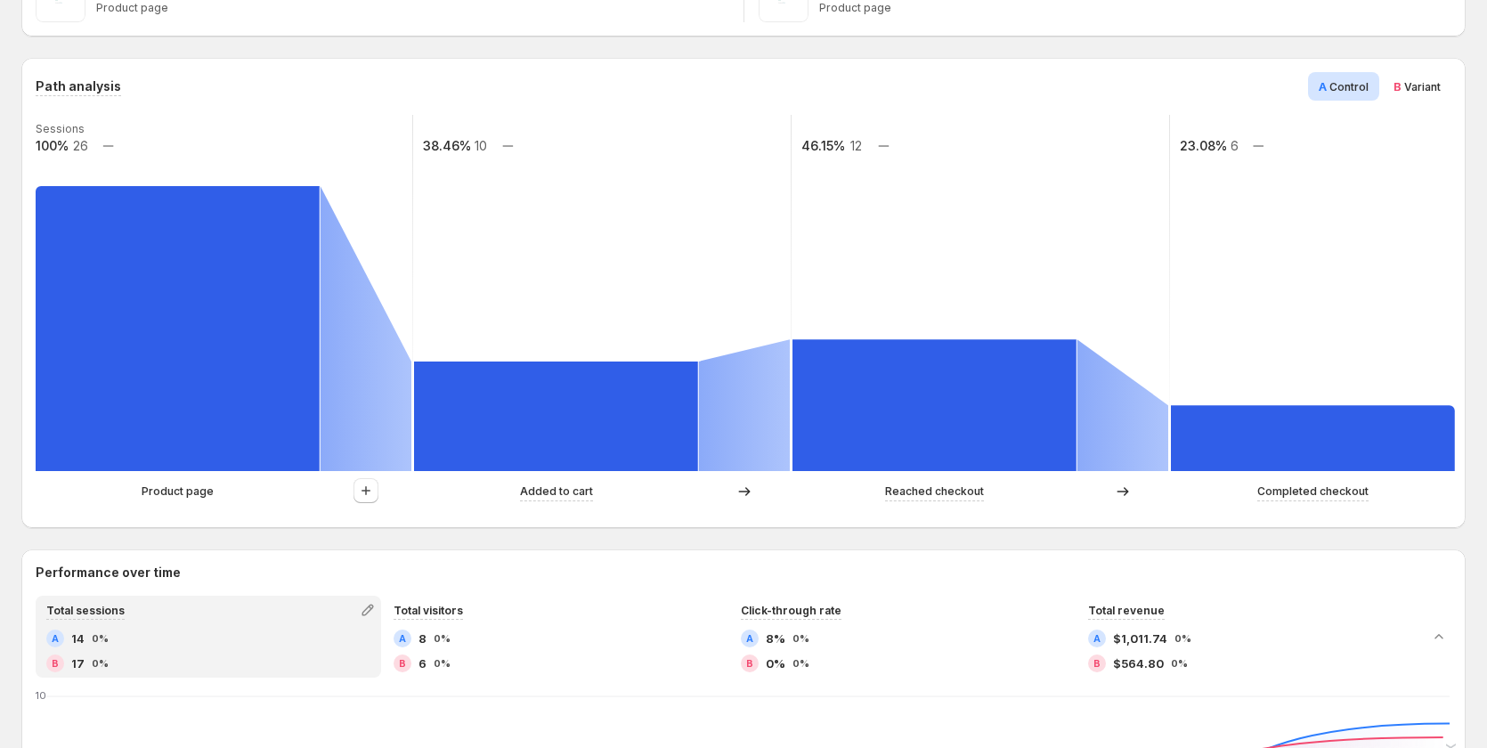
click at [1401, 85] on span "B" at bounding box center [1397, 86] width 8 height 14
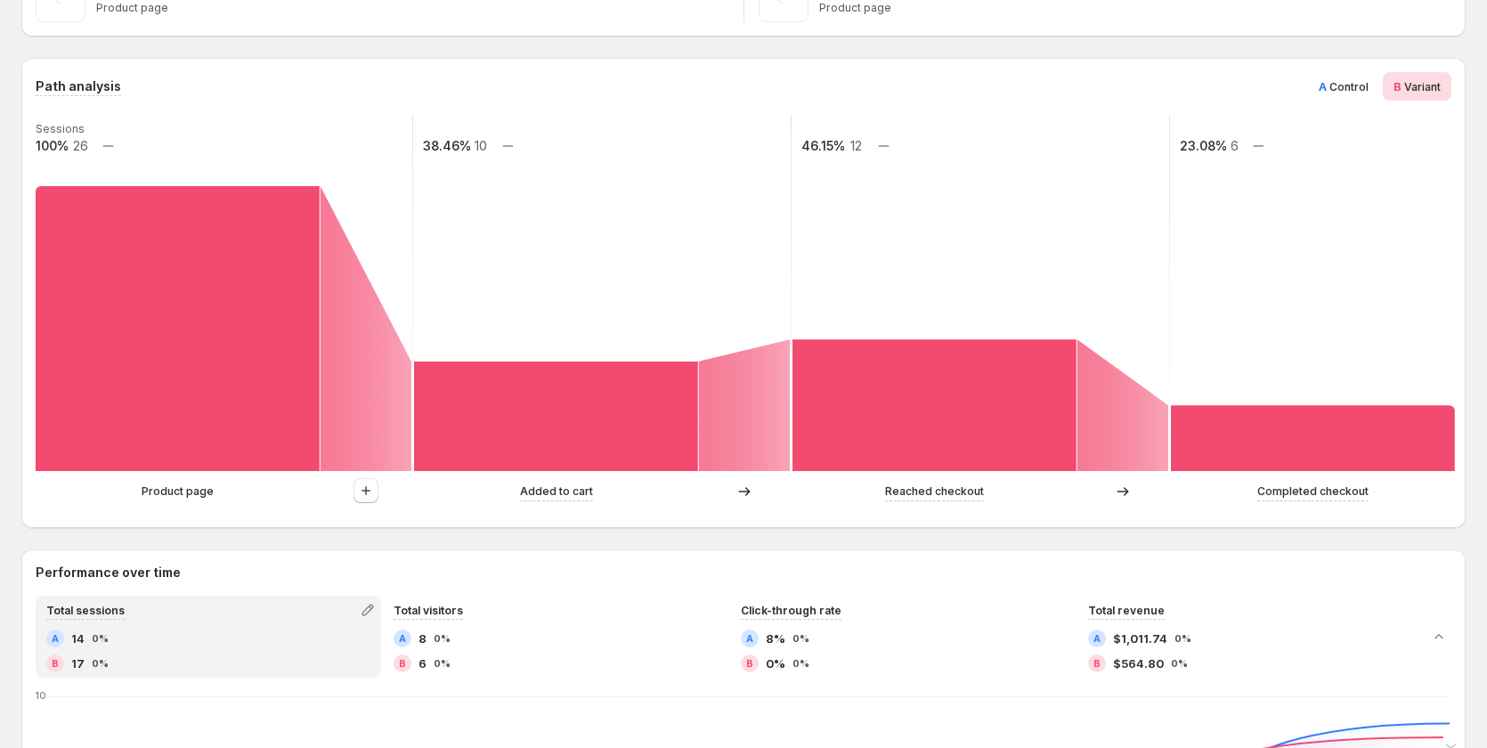
click at [1344, 85] on span "Control" at bounding box center [1348, 86] width 39 height 13
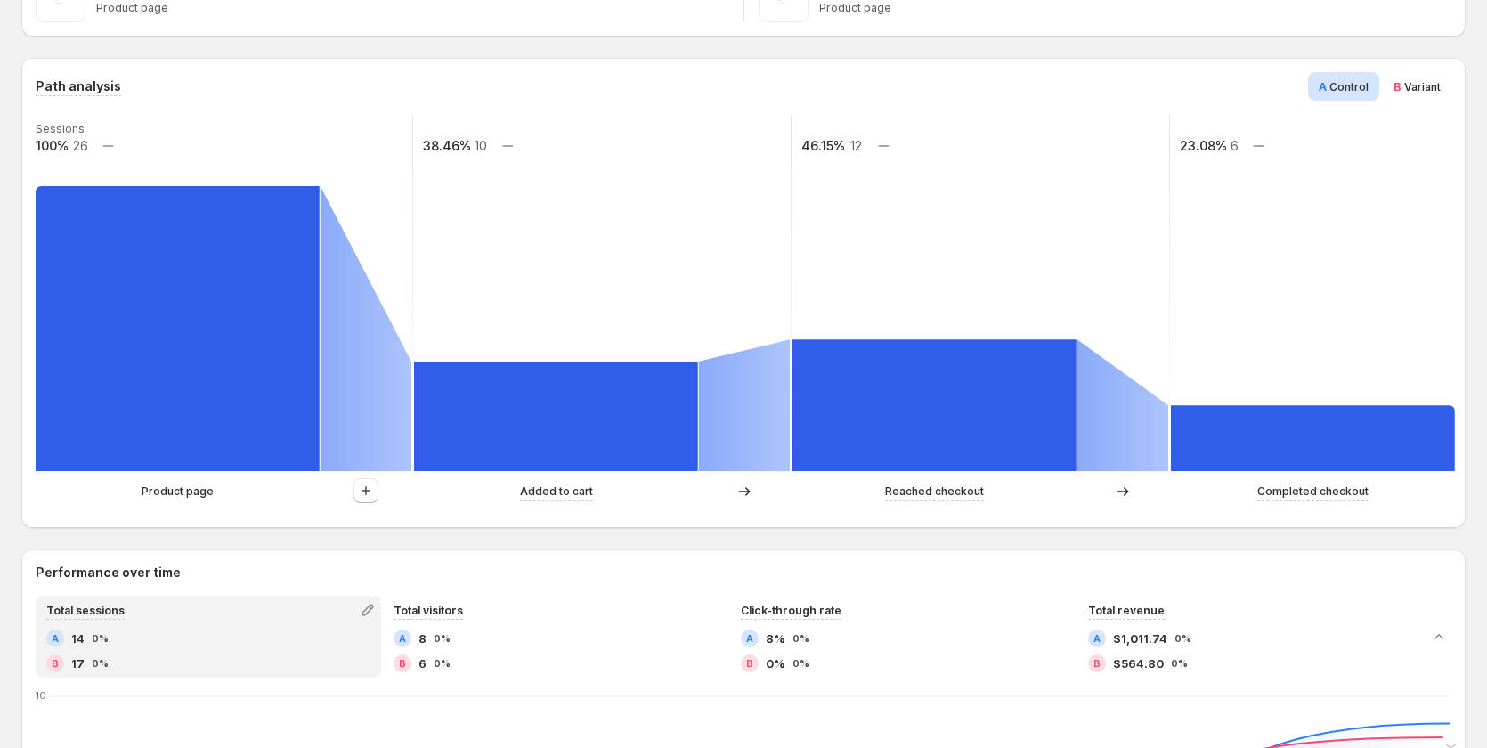
click at [1438, 85] on span "Variant" at bounding box center [1422, 86] width 37 height 13
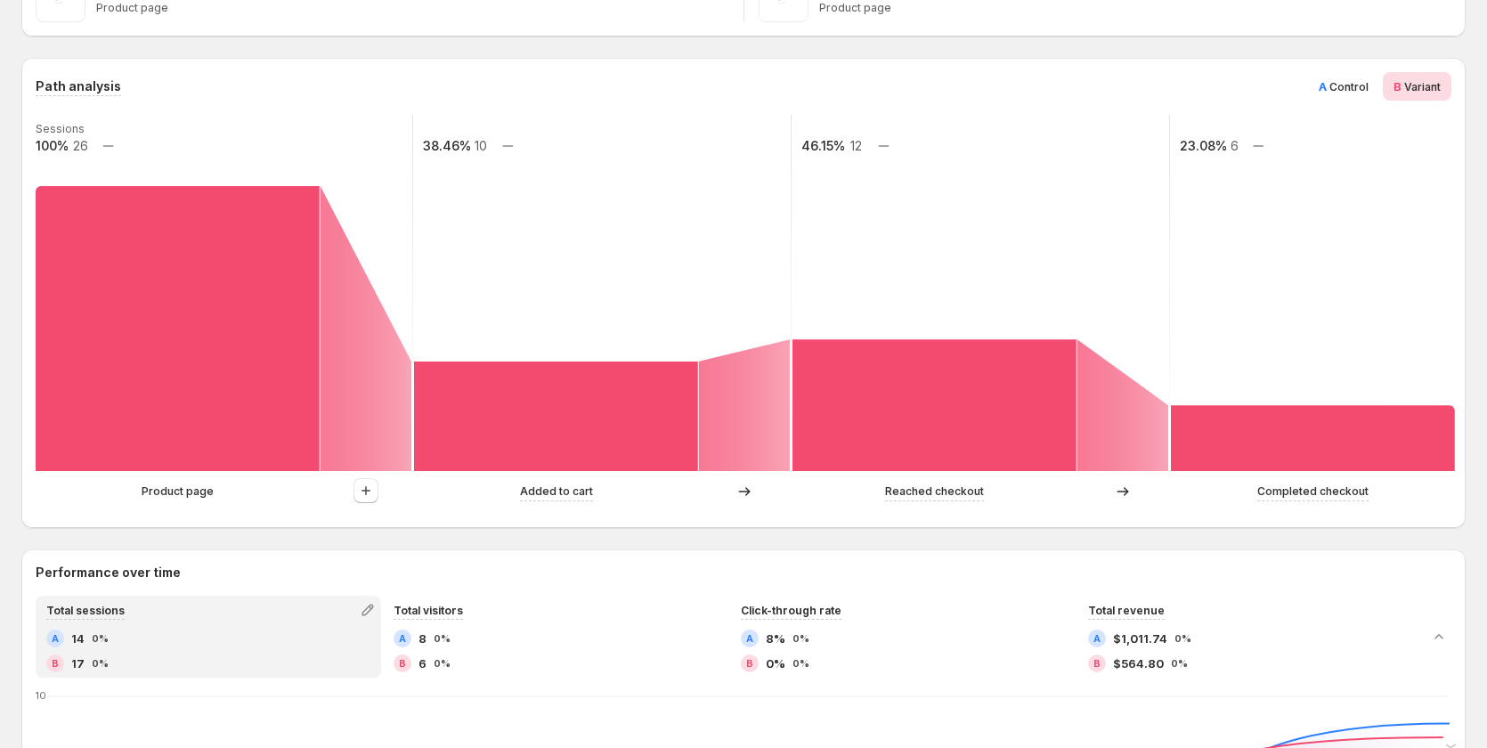
click at [1352, 87] on span "Control" at bounding box center [1348, 86] width 39 height 13
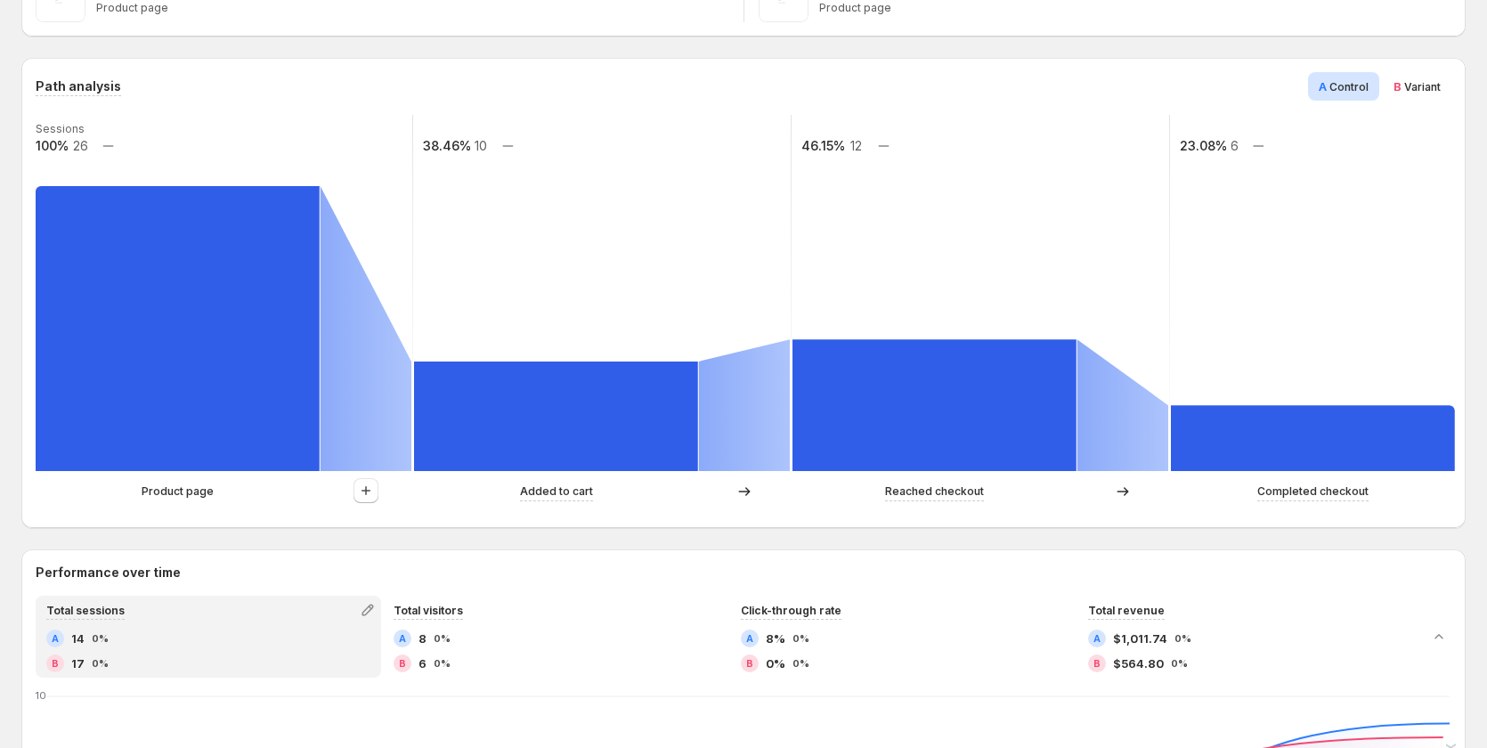
click at [1441, 87] on span "Variant" at bounding box center [1422, 86] width 37 height 13
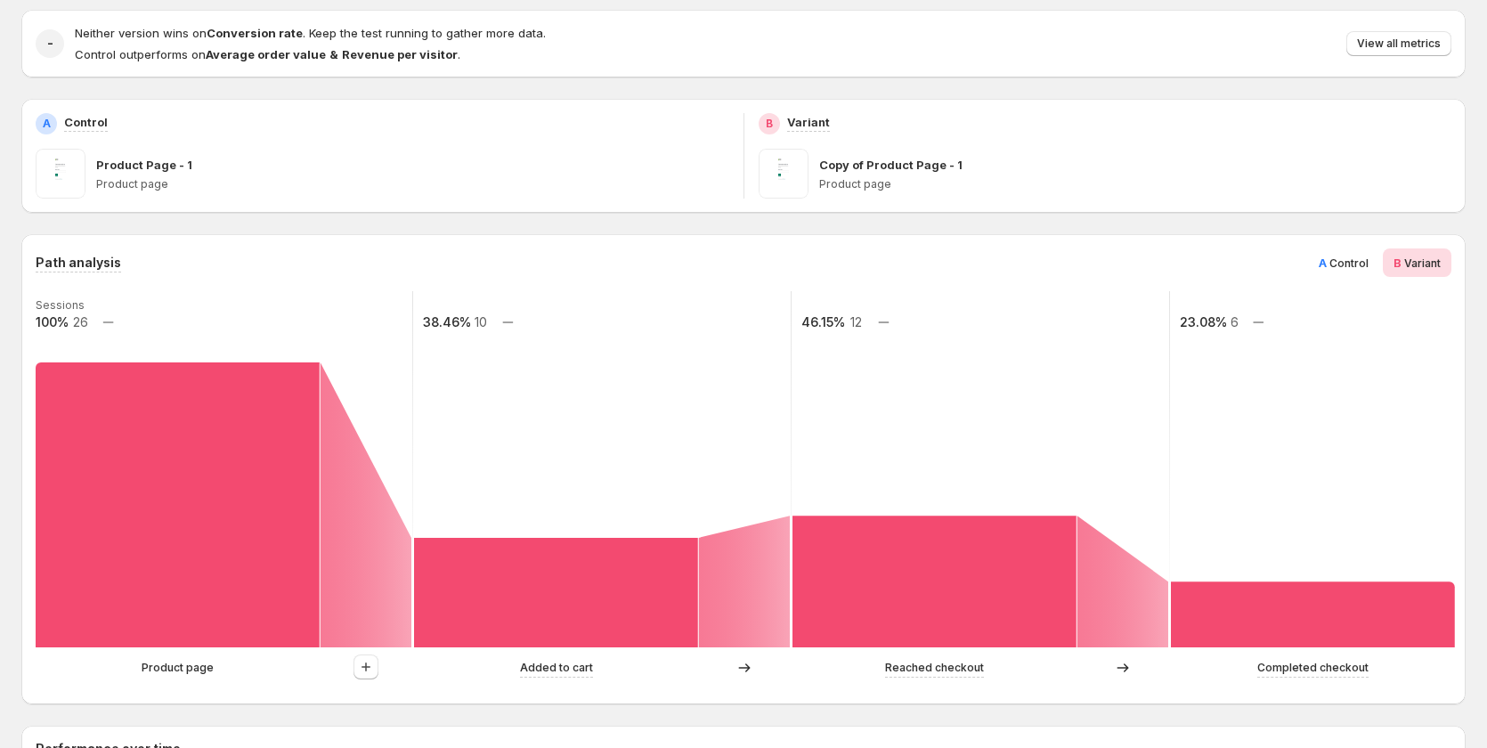
scroll to position [178, 0]
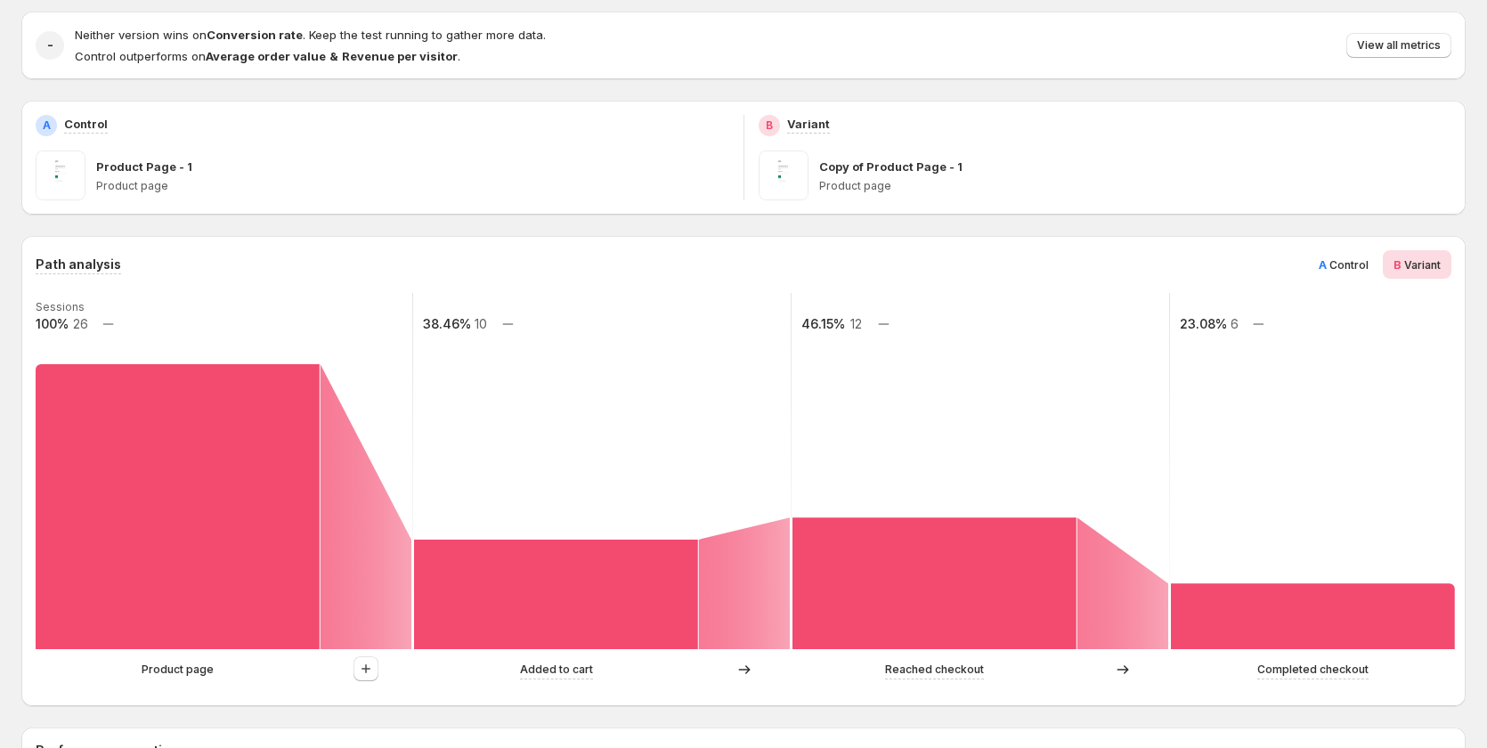
click at [1347, 266] on span "Control" at bounding box center [1348, 264] width 39 height 13
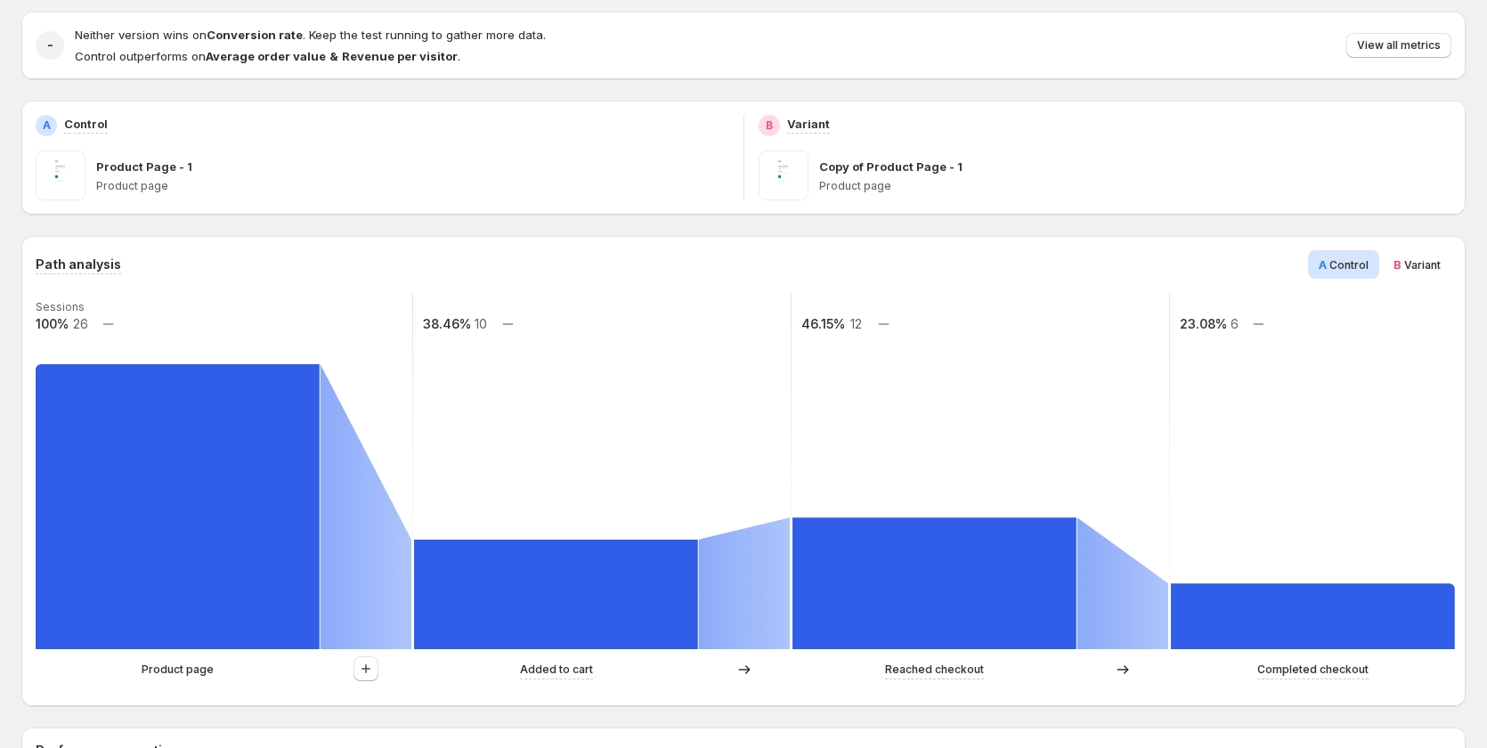
click at [1417, 259] on span "Variant" at bounding box center [1422, 264] width 37 height 13
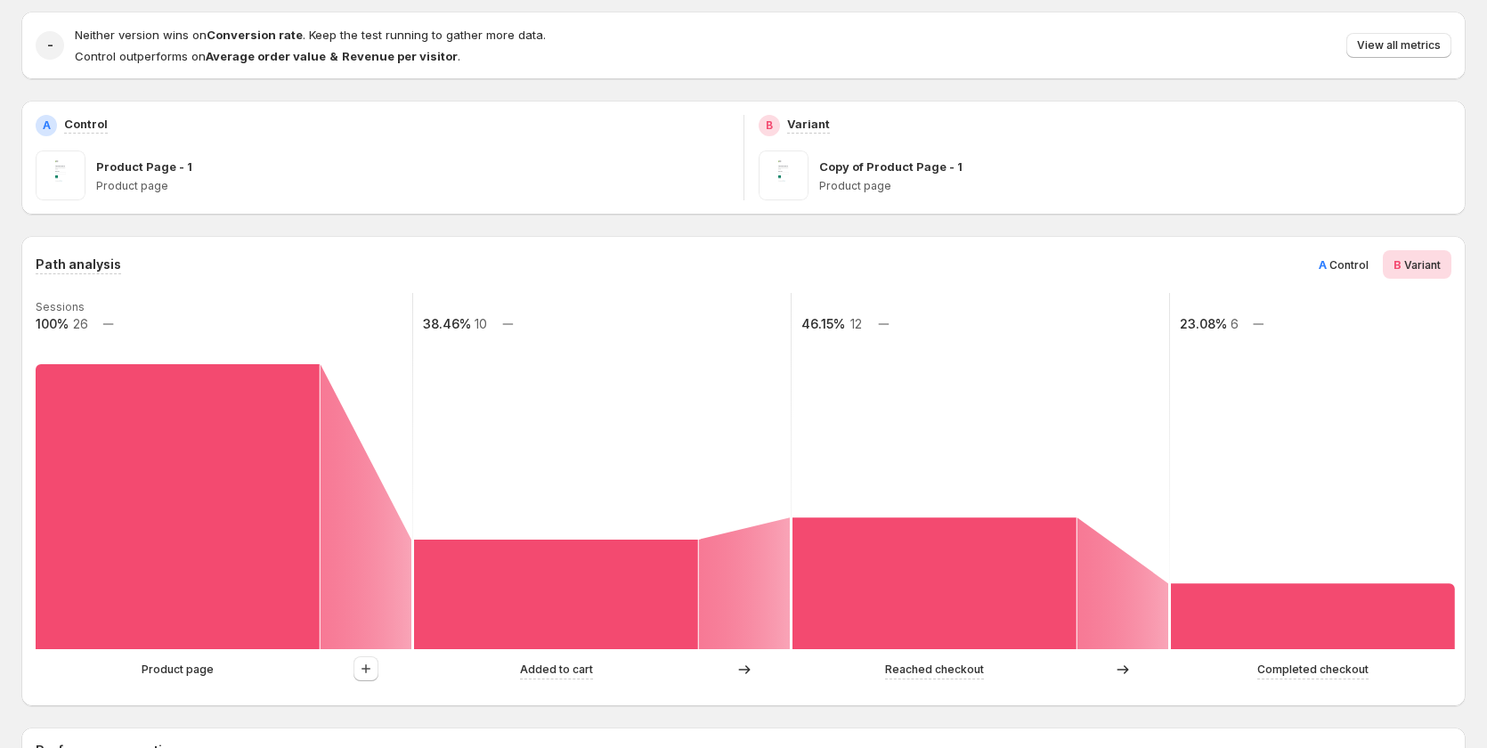
click at [1325, 259] on div "A Control" at bounding box center [1343, 264] width 71 height 28
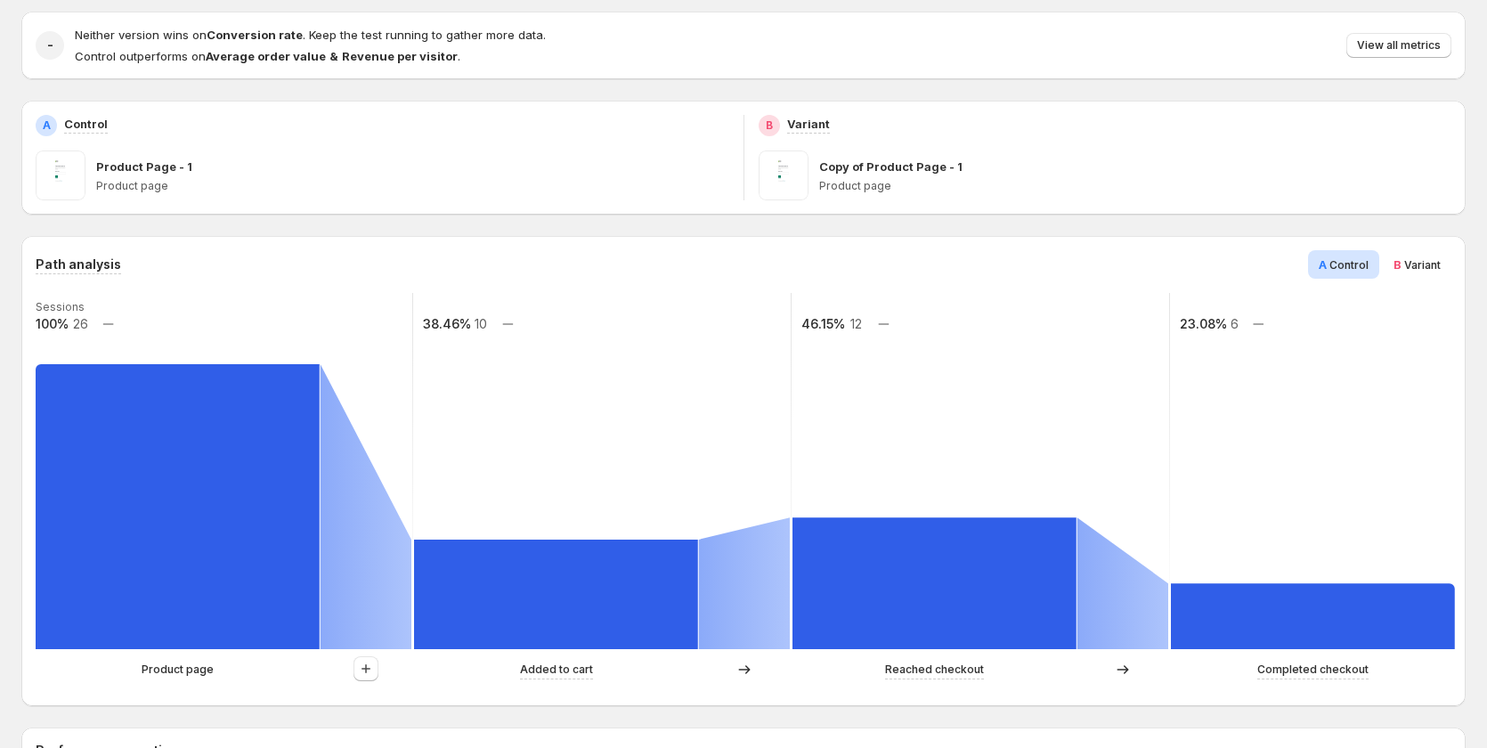
click at [1422, 259] on span "Variant" at bounding box center [1422, 264] width 37 height 13
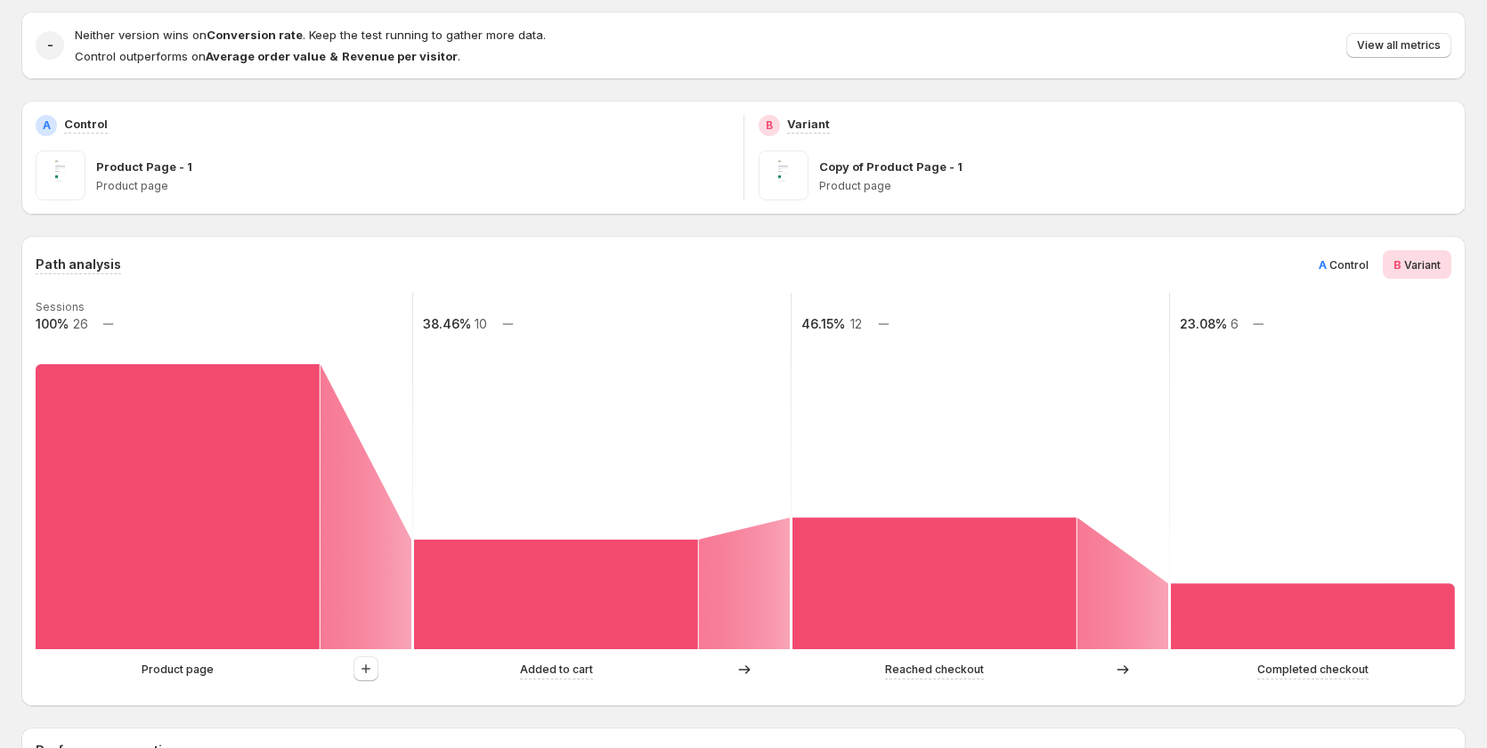
click at [1352, 268] on span "Control" at bounding box center [1348, 264] width 39 height 13
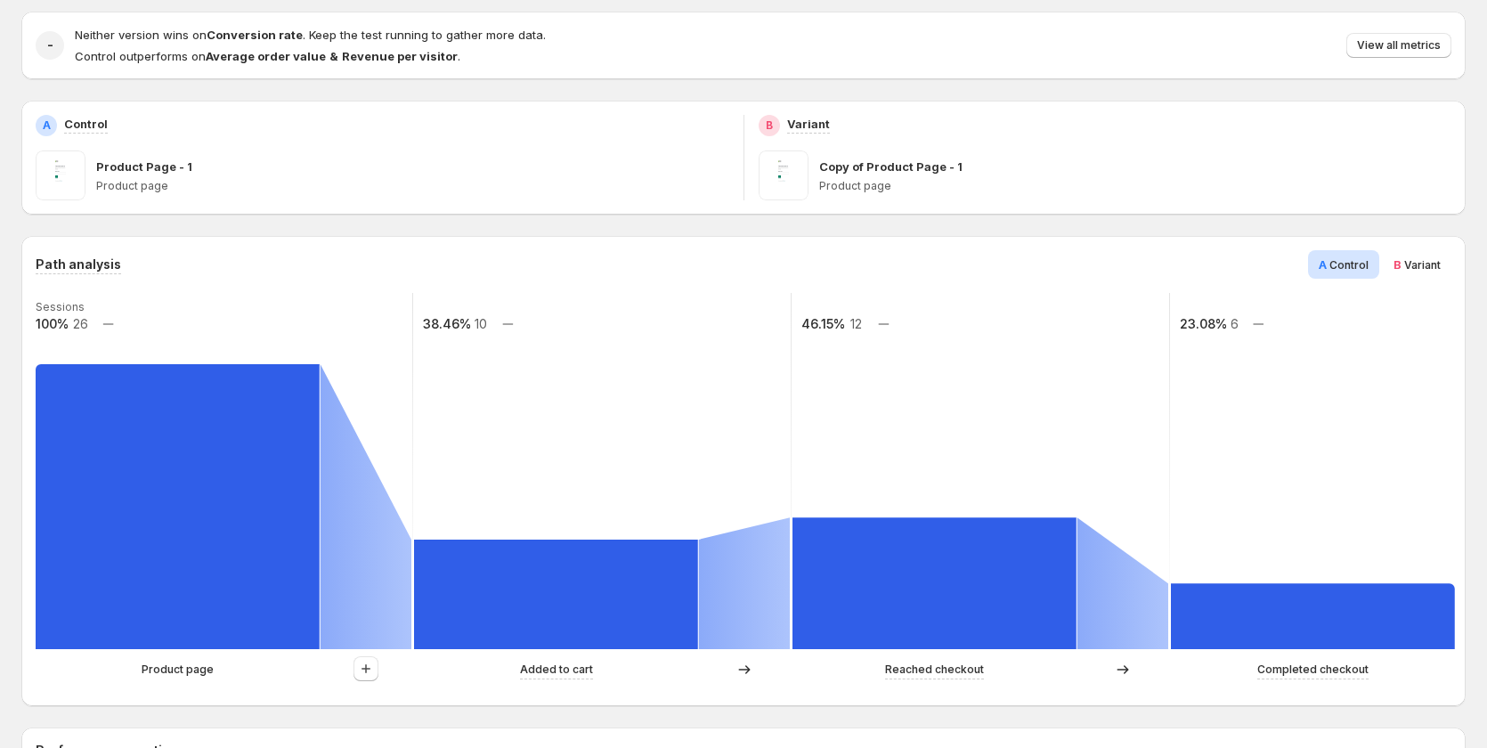
click at [1430, 268] on span "Variant" at bounding box center [1422, 264] width 37 height 13
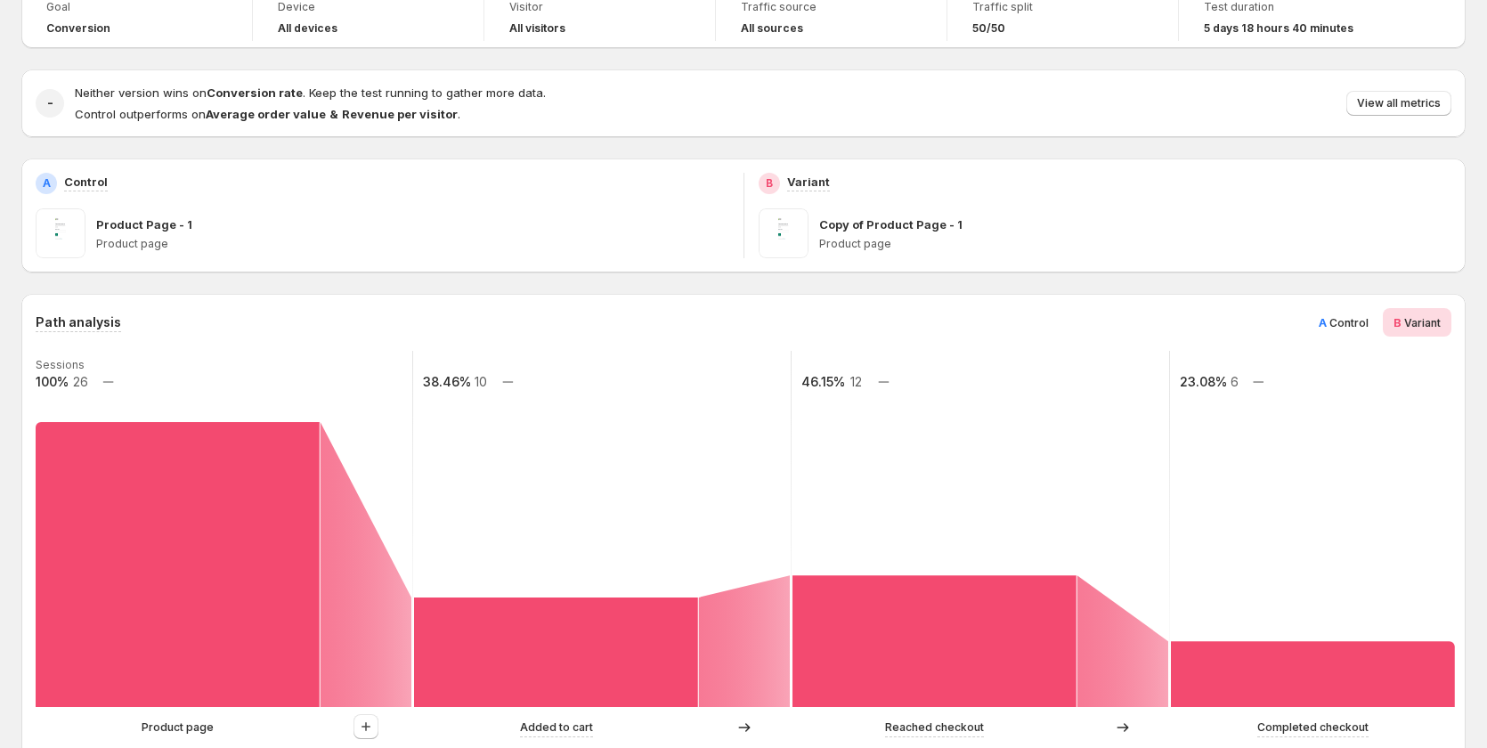
scroll to position [89, 0]
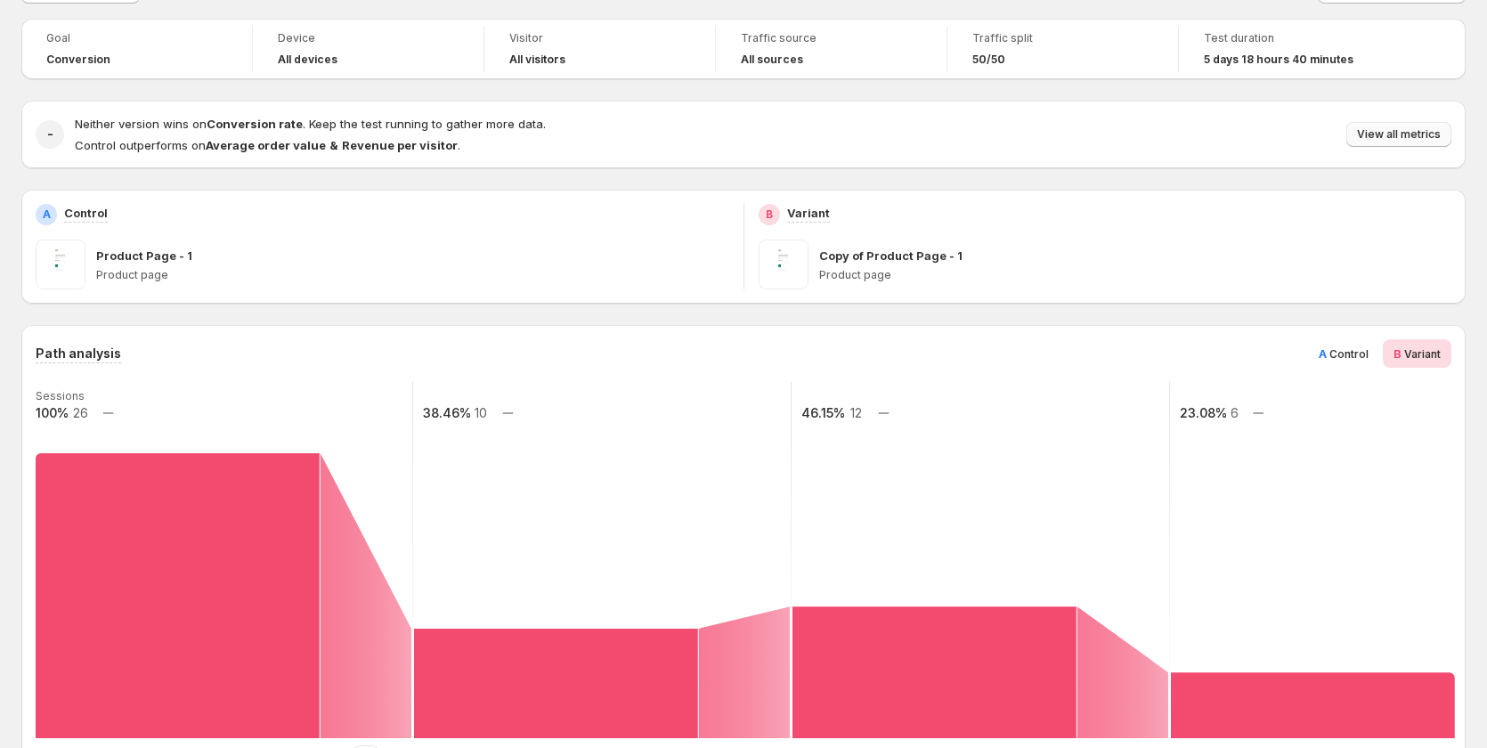
click at [1399, 137] on span "View all metrics" at bounding box center [1399, 134] width 84 height 14
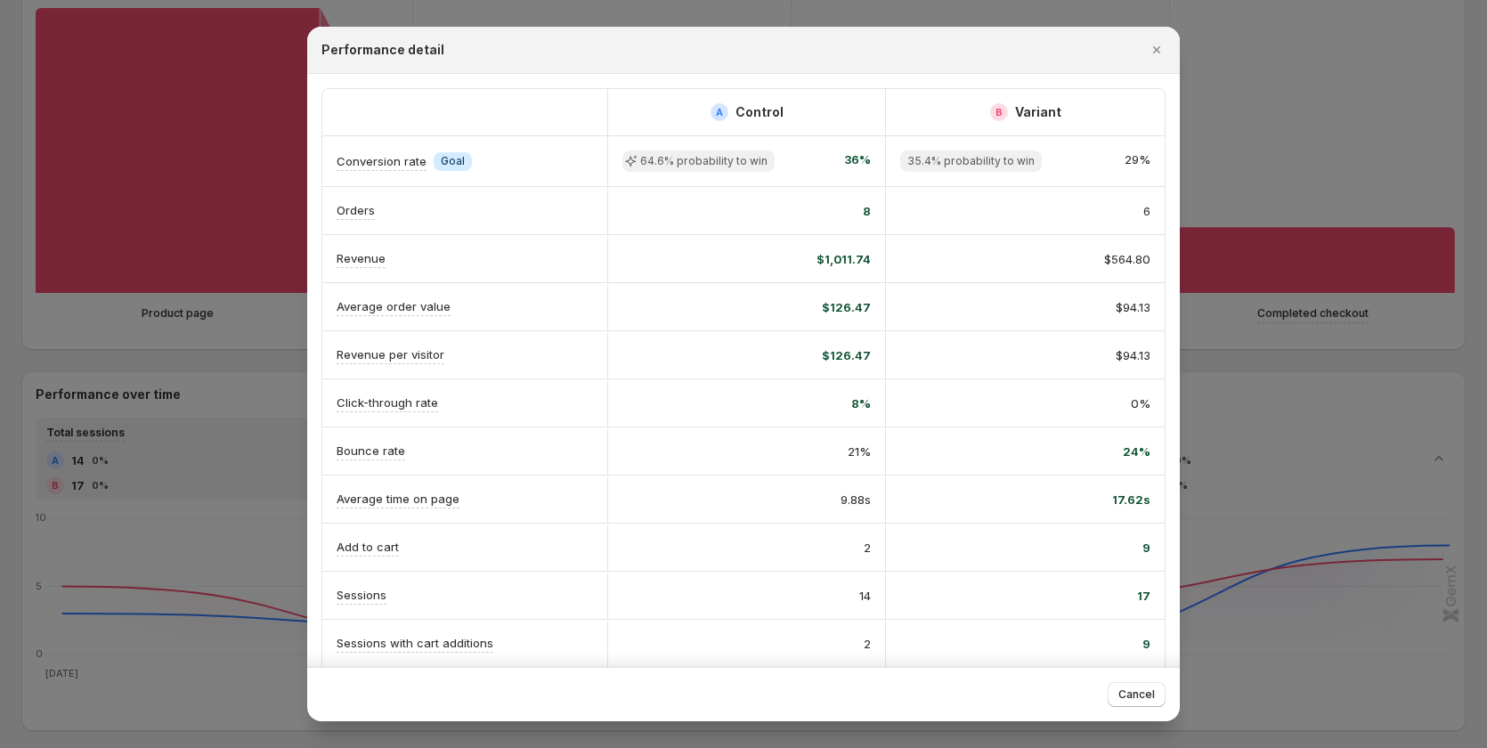
scroll to position [0, 0]
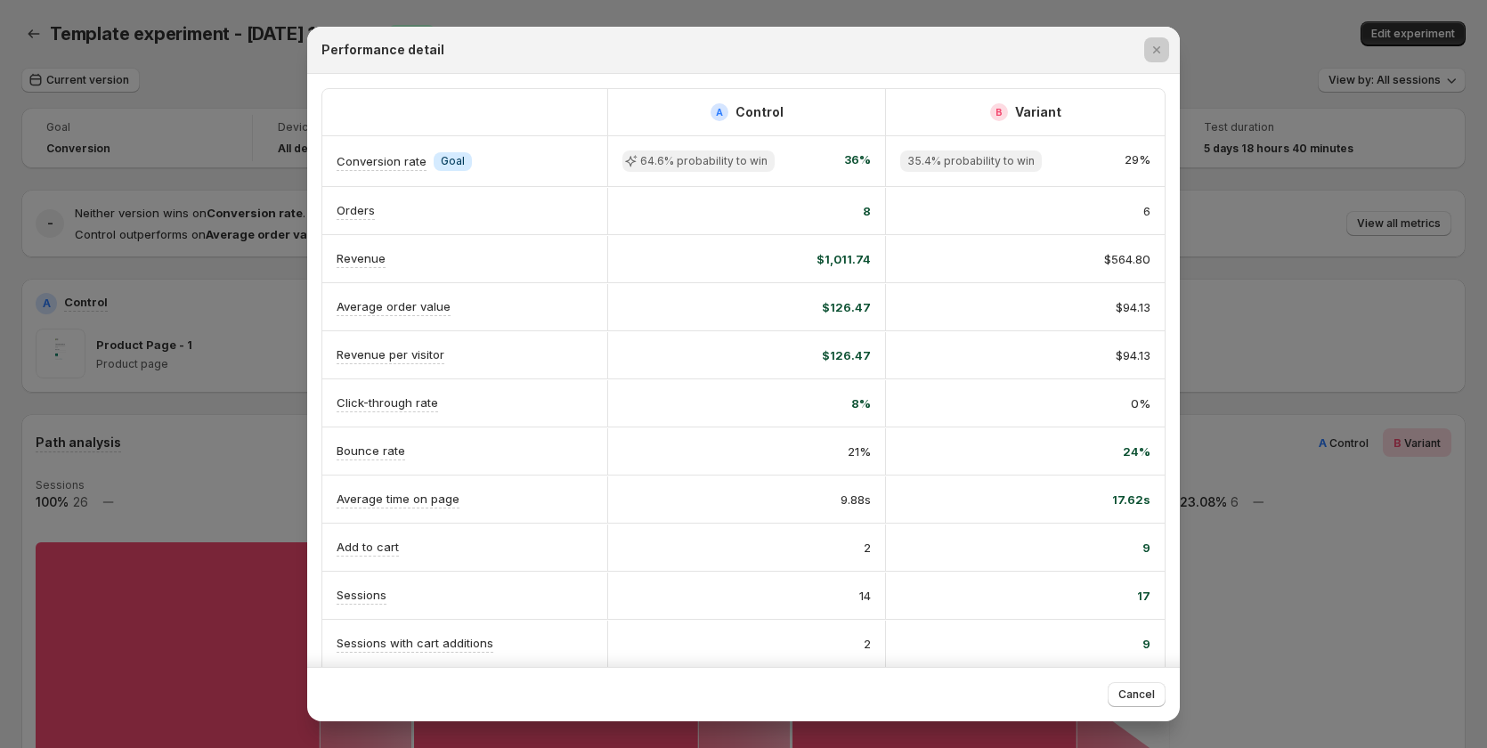
click at [1276, 362] on div at bounding box center [743, 374] width 1487 height 748
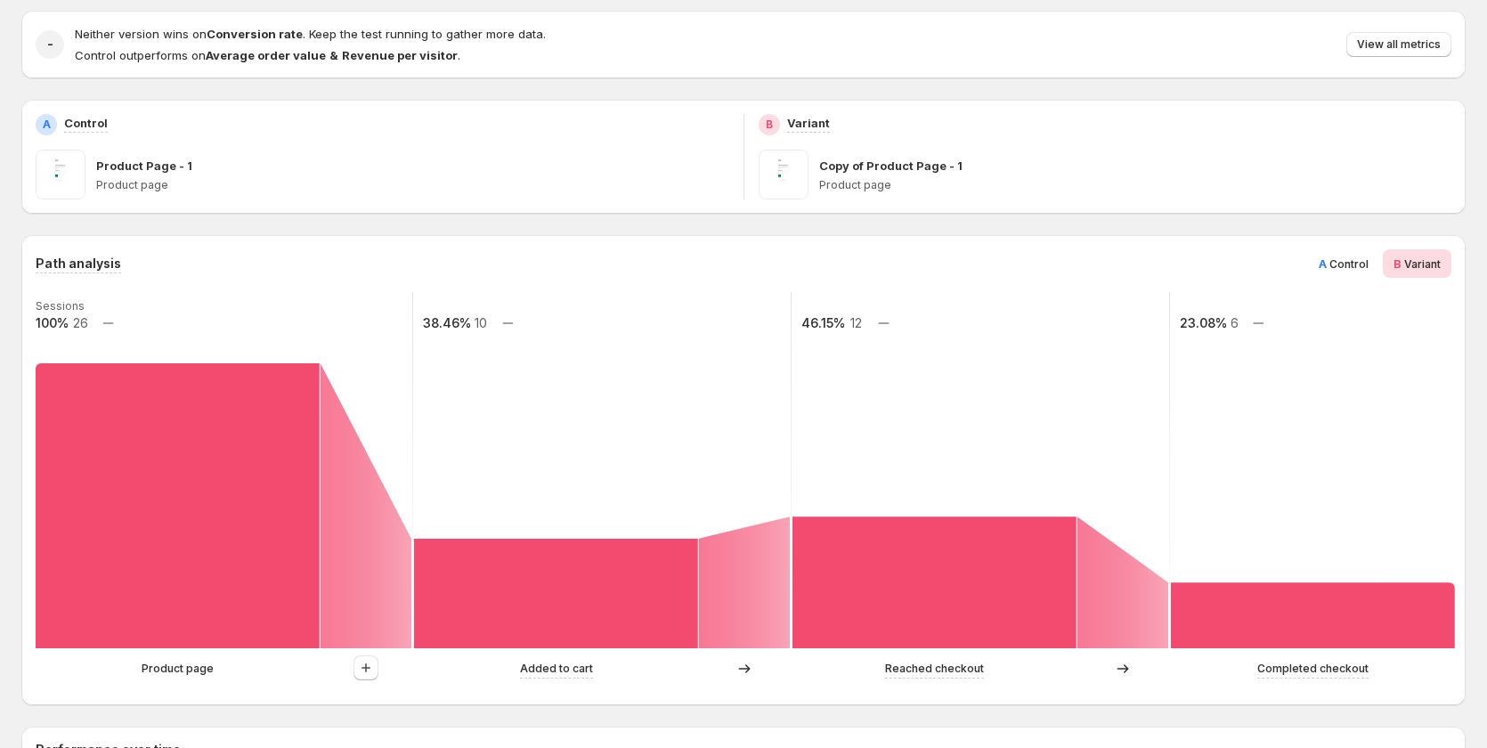
scroll to position [178, 0]
drag, startPoint x: 1360, startPoint y: 265, endPoint x: 1451, endPoint y: 264, distance: 90.8
click at [1363, 265] on span "Control" at bounding box center [1348, 264] width 39 height 13
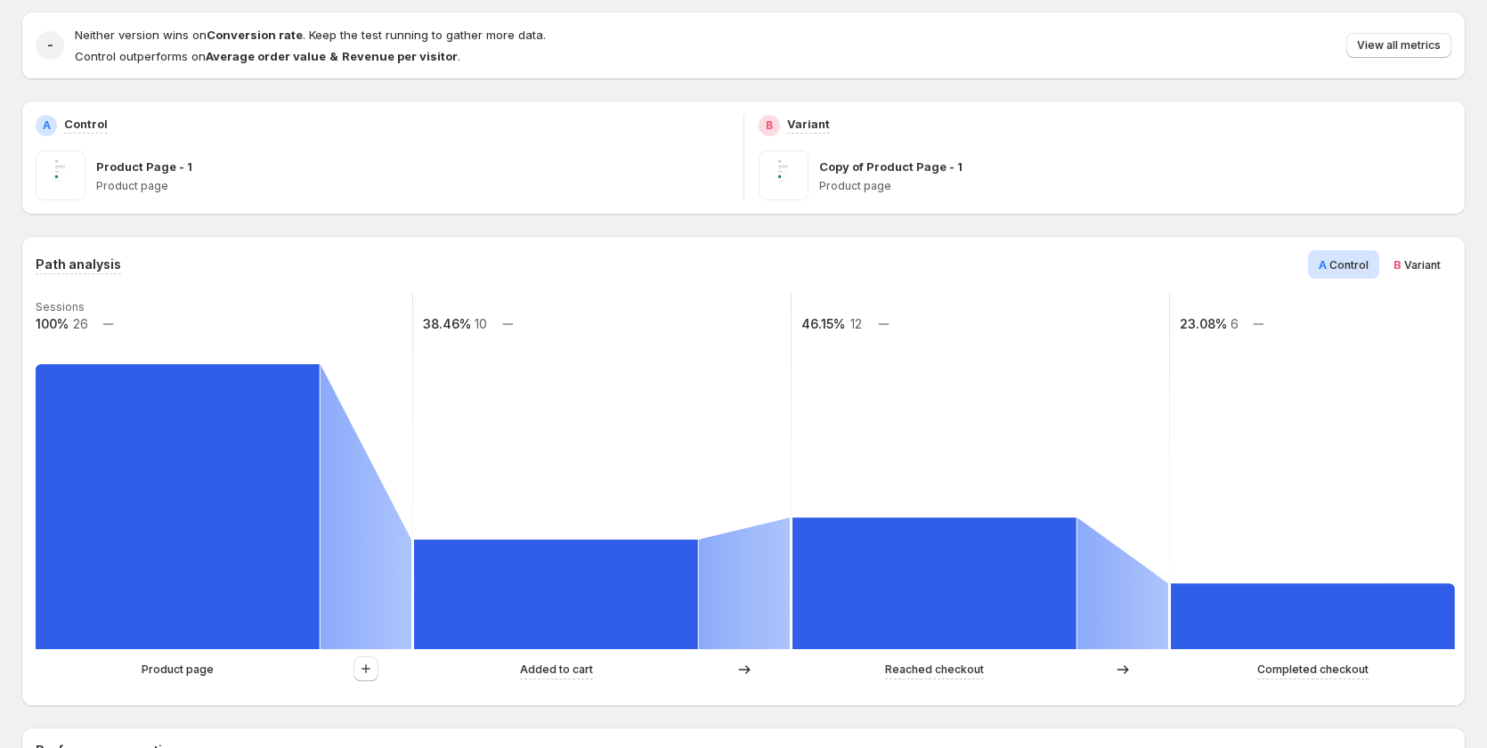
click at [1451, 264] on div "B Variant" at bounding box center [1417, 264] width 69 height 28
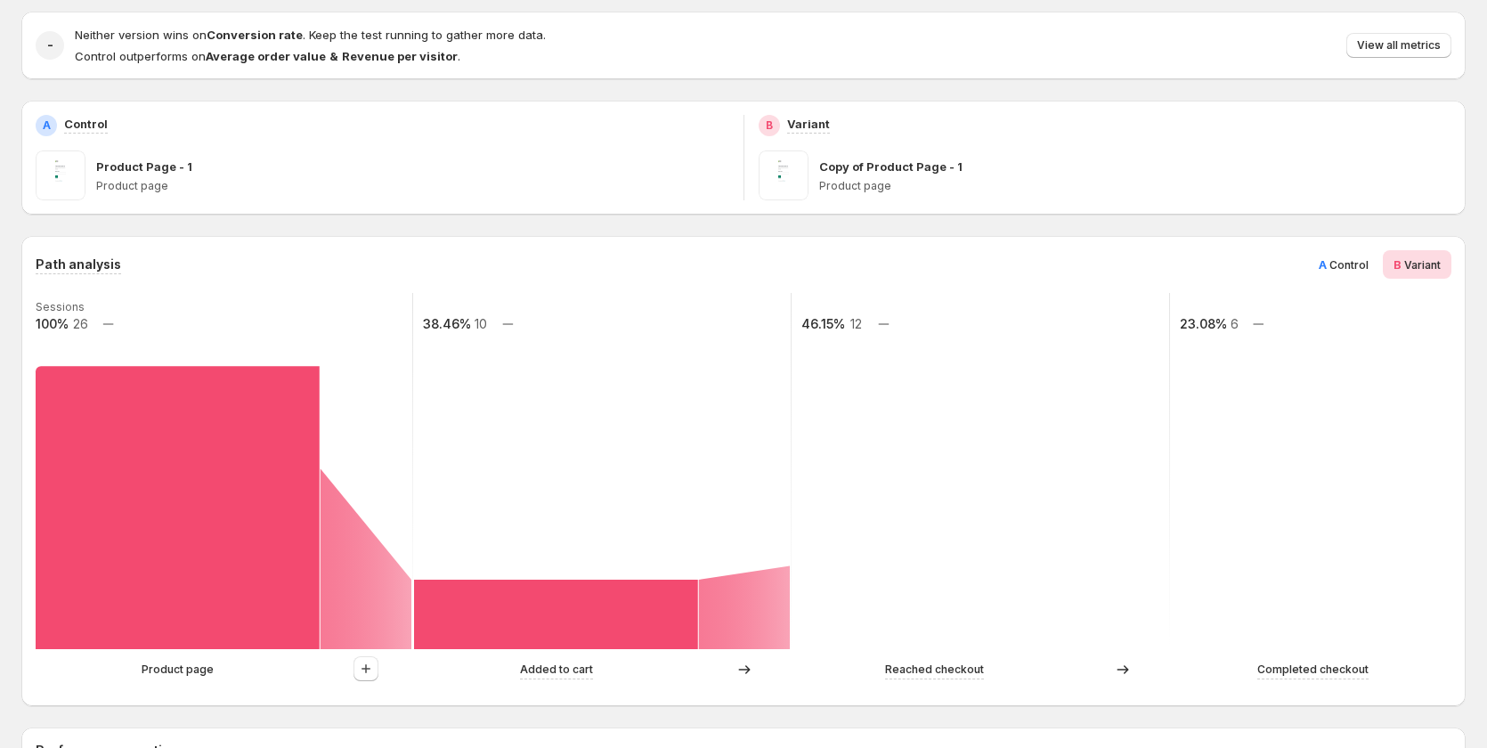
drag, startPoint x: 1342, startPoint y: 260, endPoint x: 1441, endPoint y: 269, distance: 99.2
click at [1344, 261] on span "Control" at bounding box center [1348, 264] width 39 height 13
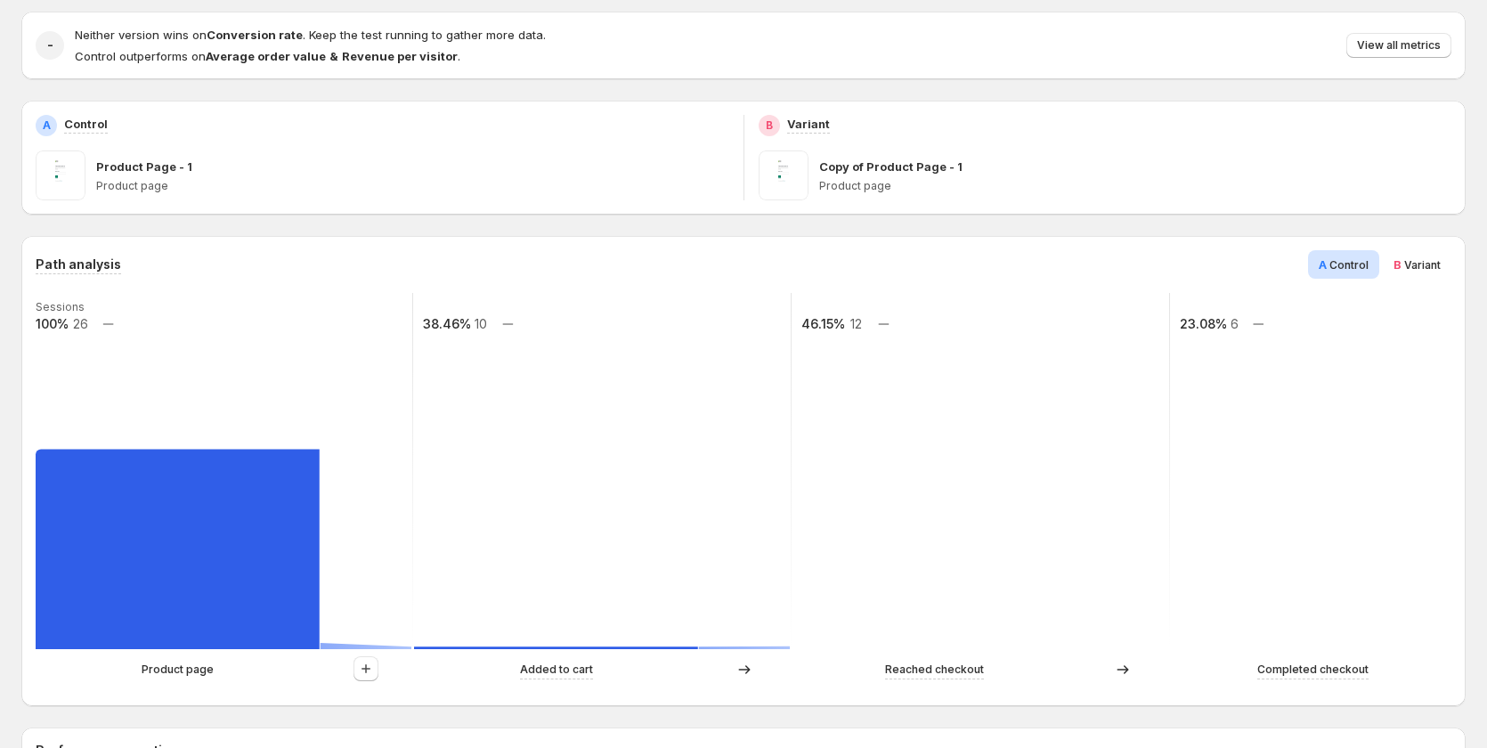
click at [1441, 269] on span "Variant" at bounding box center [1422, 264] width 37 height 13
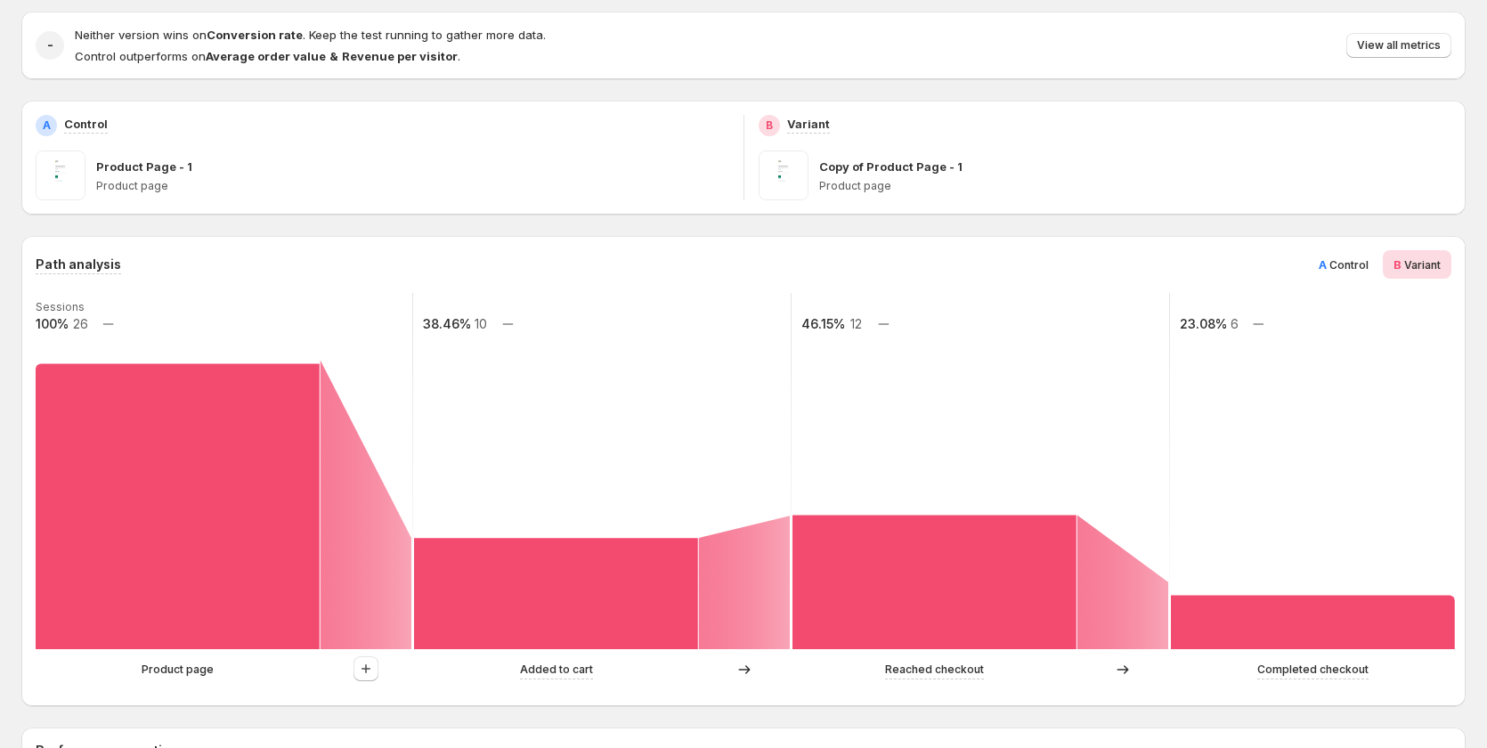
click at [1340, 266] on span "Control" at bounding box center [1348, 264] width 39 height 13
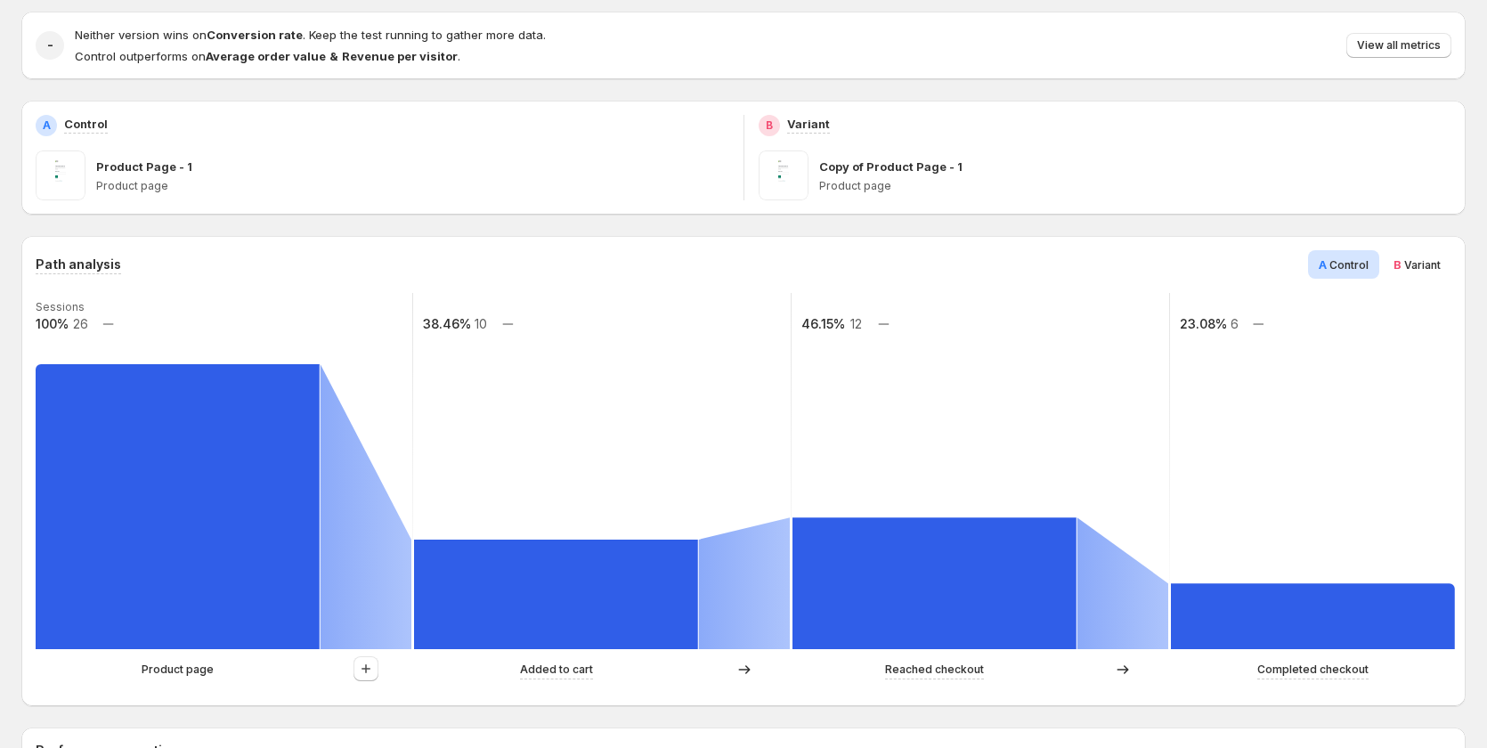
click at [1391, 264] on div "A Control B Variant" at bounding box center [1379, 264] width 143 height 28
click at [1426, 257] on span "B Variant" at bounding box center [1416, 265] width 47 height 18
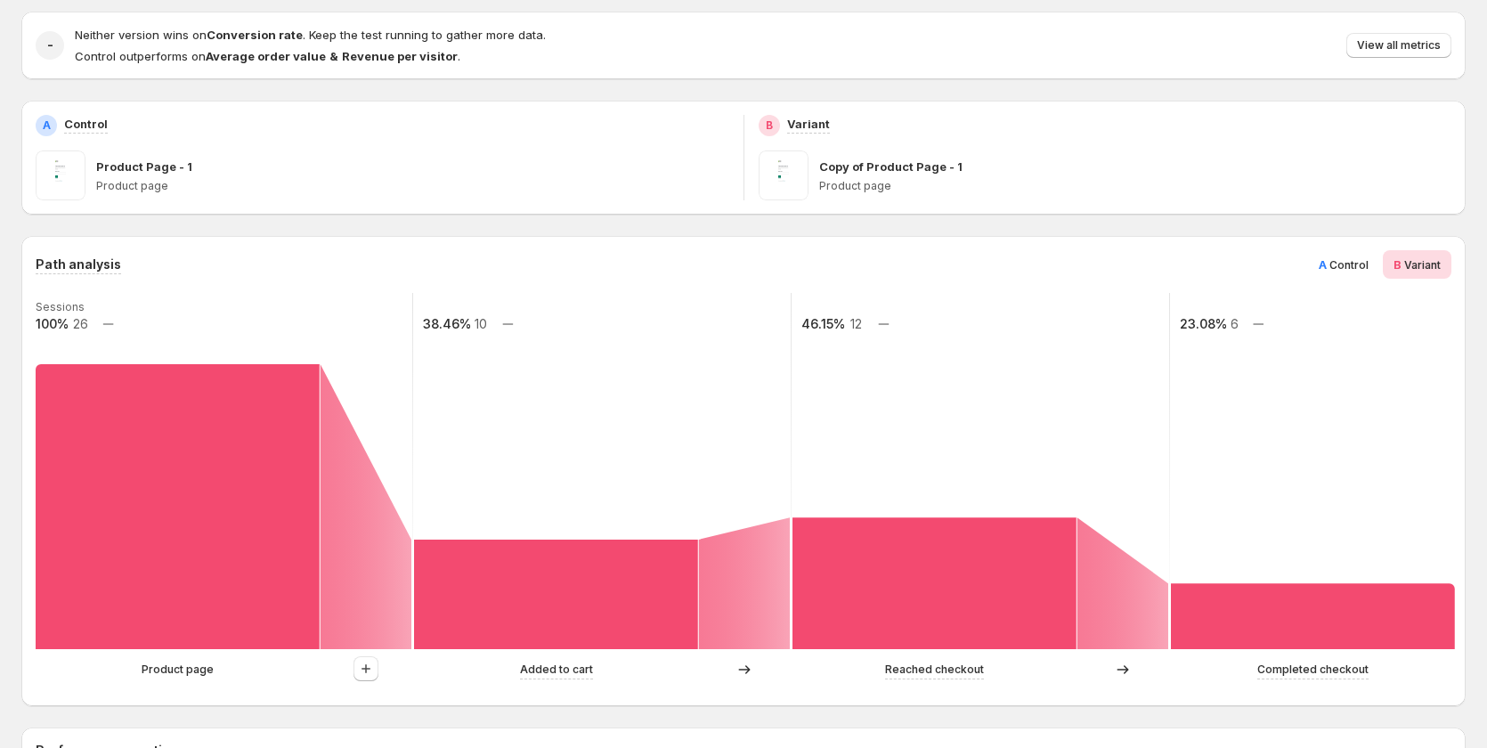
click at [1327, 258] on span "A" at bounding box center [1323, 264] width 8 height 14
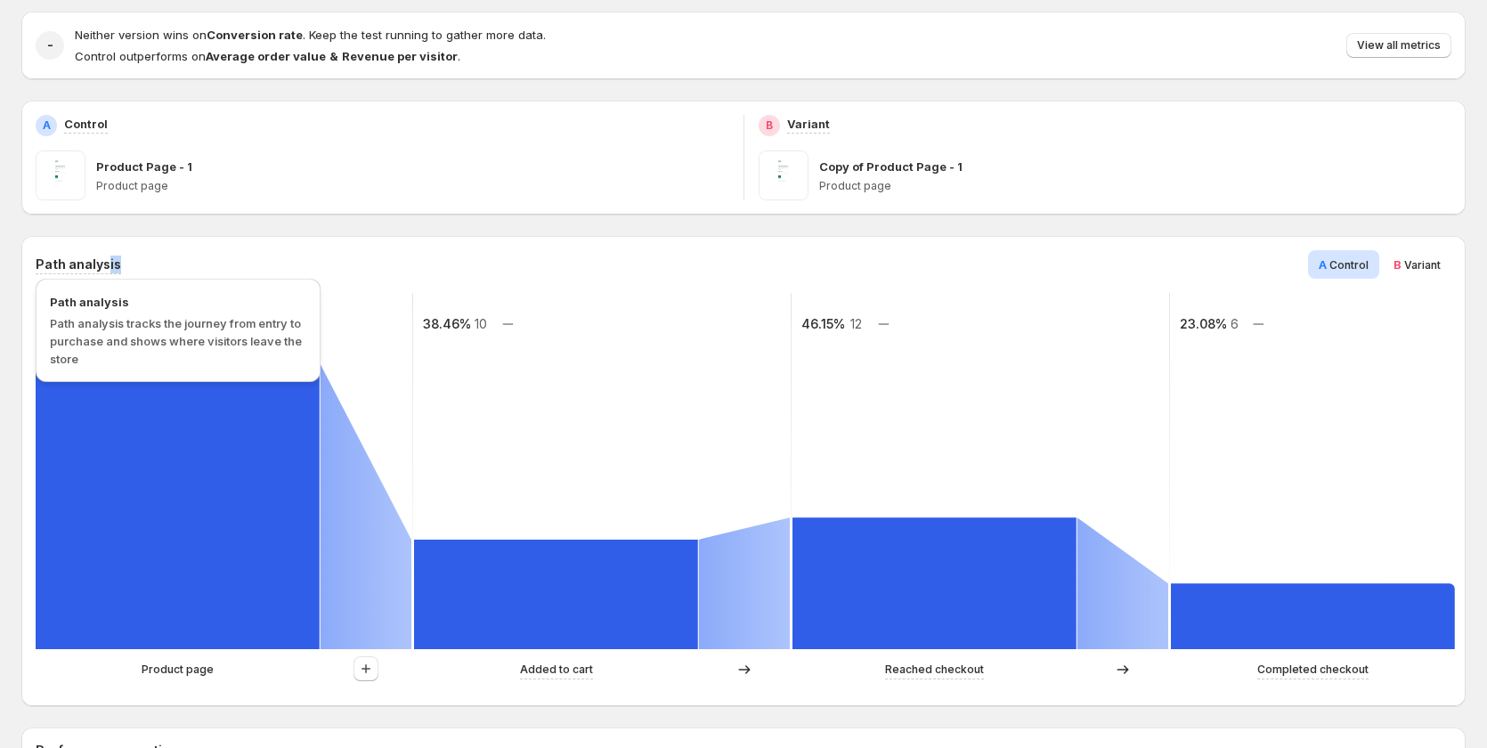
drag, startPoint x: 127, startPoint y: 264, endPoint x: 38, endPoint y: 260, distance: 89.1
click at [38, 260] on div "Path analysis A Control B Variant" at bounding box center [744, 264] width 1416 height 28
drag, startPoint x: 138, startPoint y: 300, endPoint x: 53, endPoint y: 296, distance: 84.7
click at [53, 296] on span "Path analysis" at bounding box center [178, 302] width 256 height 18
copy span "Path analysis"
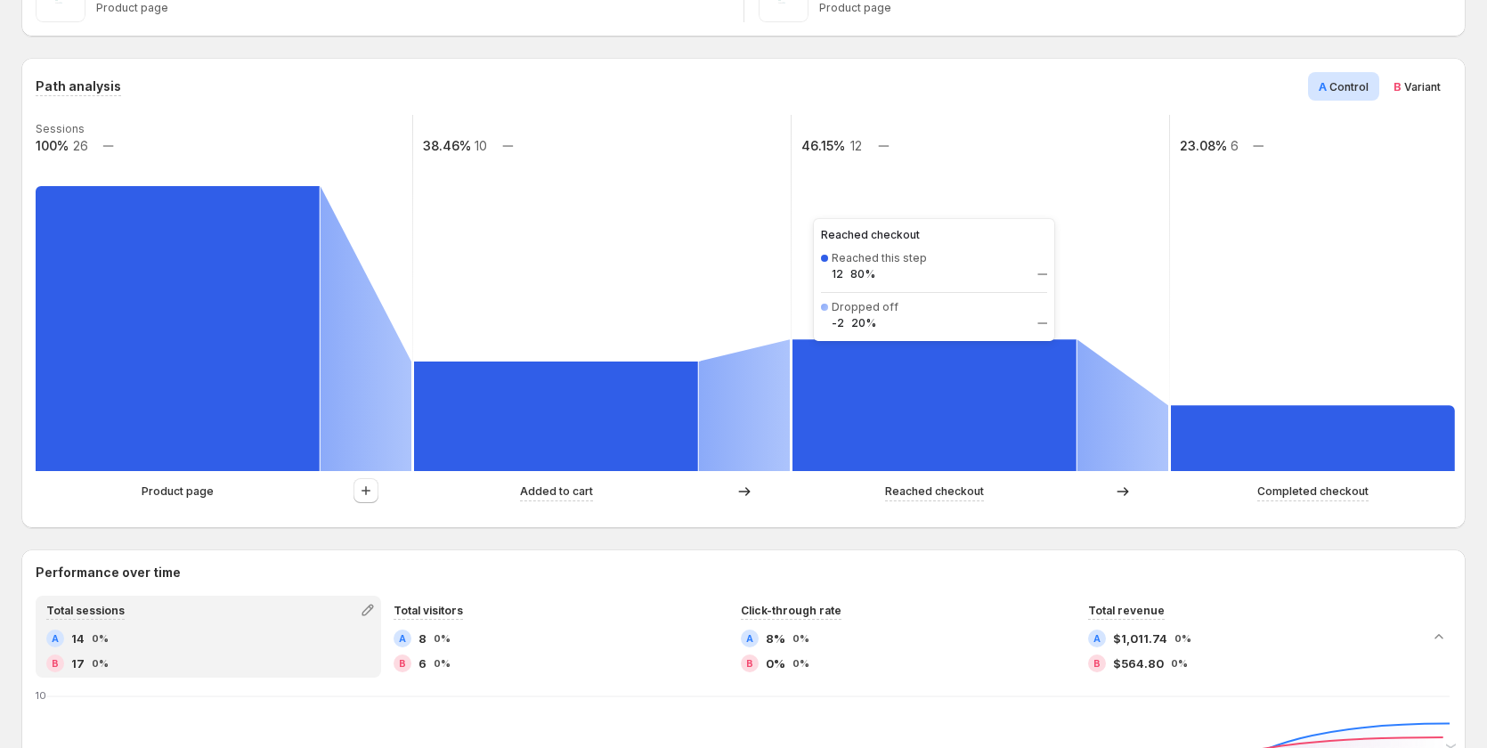
scroll to position [267, 0]
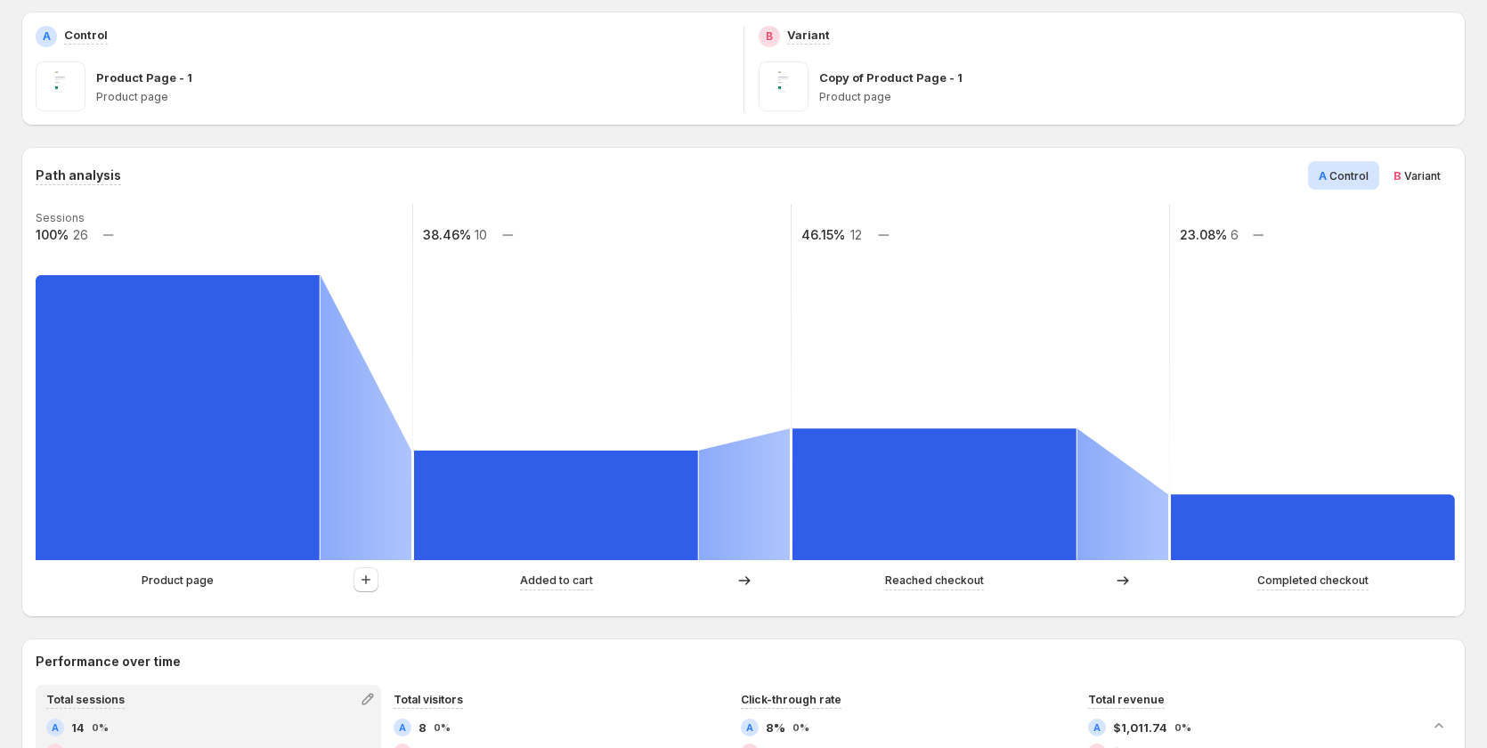
click at [1422, 170] on span "Variant" at bounding box center [1422, 175] width 37 height 13
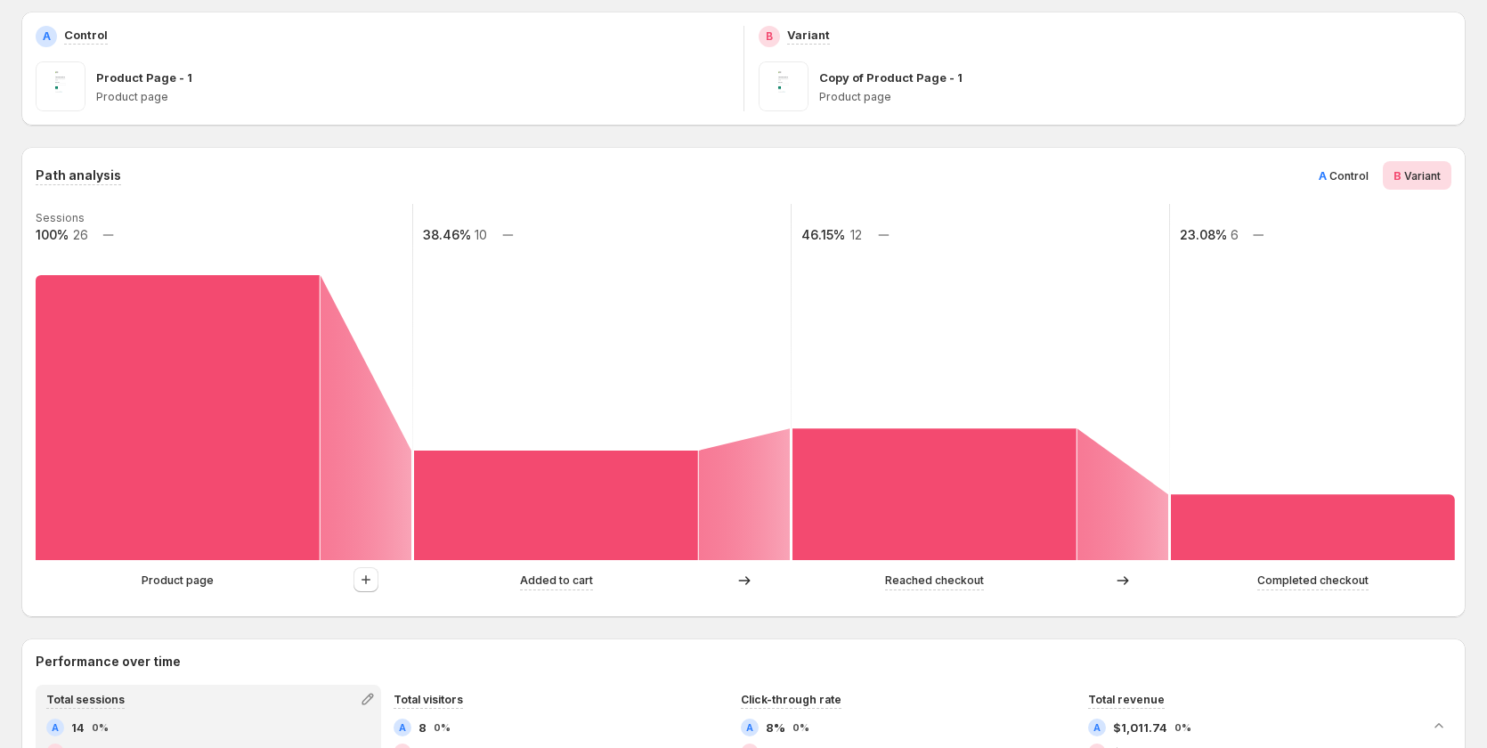
click at [1339, 165] on div "A Control" at bounding box center [1343, 175] width 71 height 28
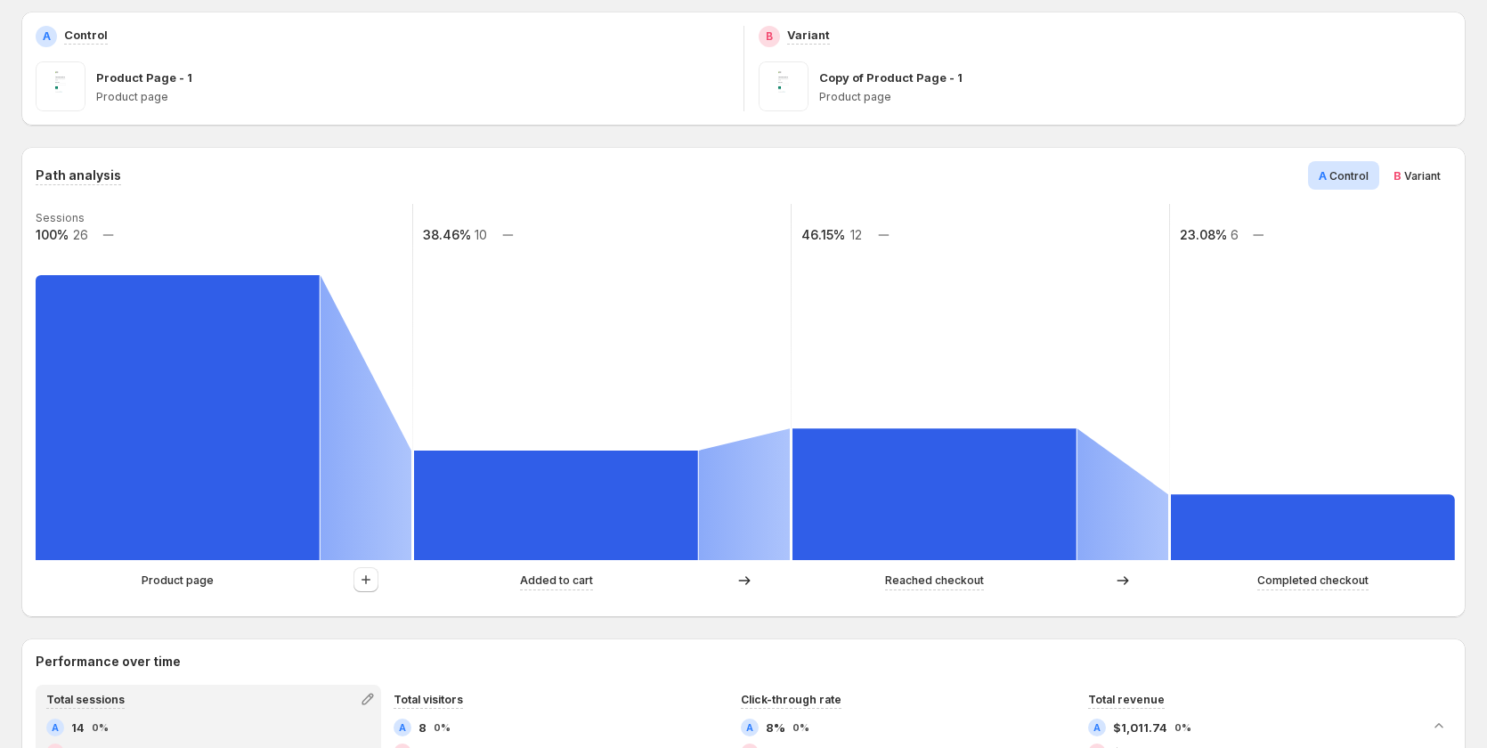
click at [1400, 163] on div "B Variant" at bounding box center [1417, 175] width 69 height 28
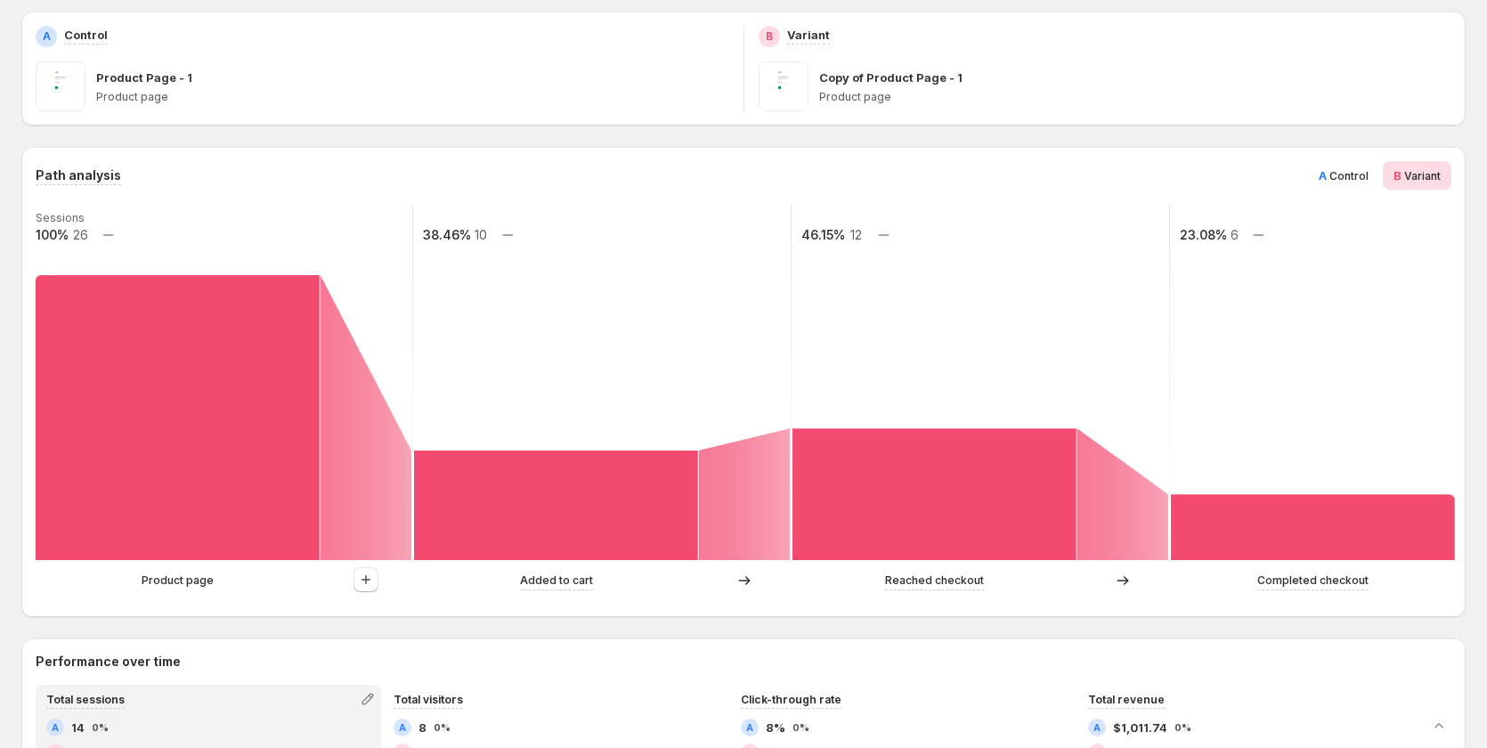
click at [1359, 160] on div "Path analysis A Control B Variant Sessions 100% 26 38.46% 10 46.15% 12 23.08% 6…" at bounding box center [743, 382] width 1444 height 470
click at [1349, 177] on span "Control" at bounding box center [1348, 175] width 39 height 13
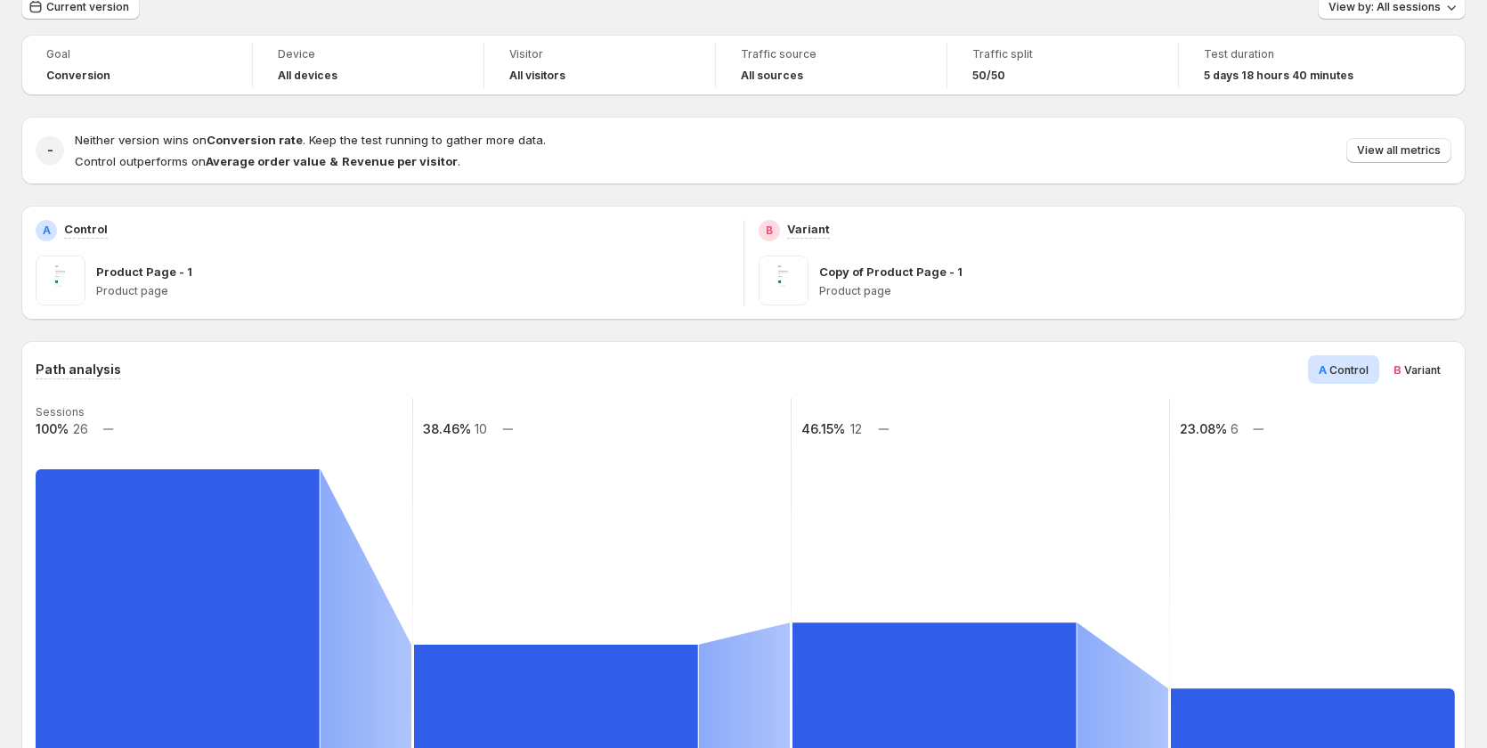
scroll to position [0, 0]
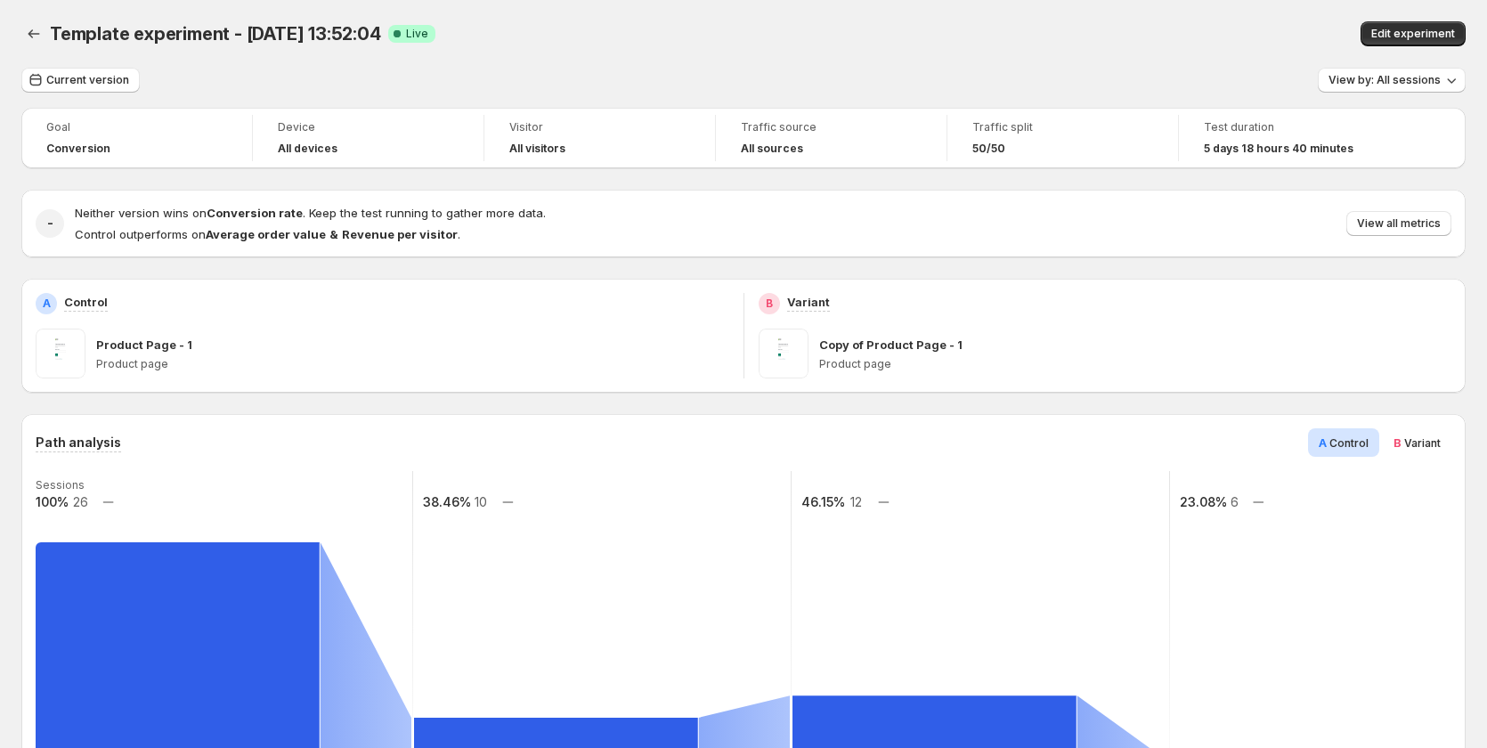
click at [1415, 438] on span "Variant" at bounding box center [1422, 442] width 37 height 13
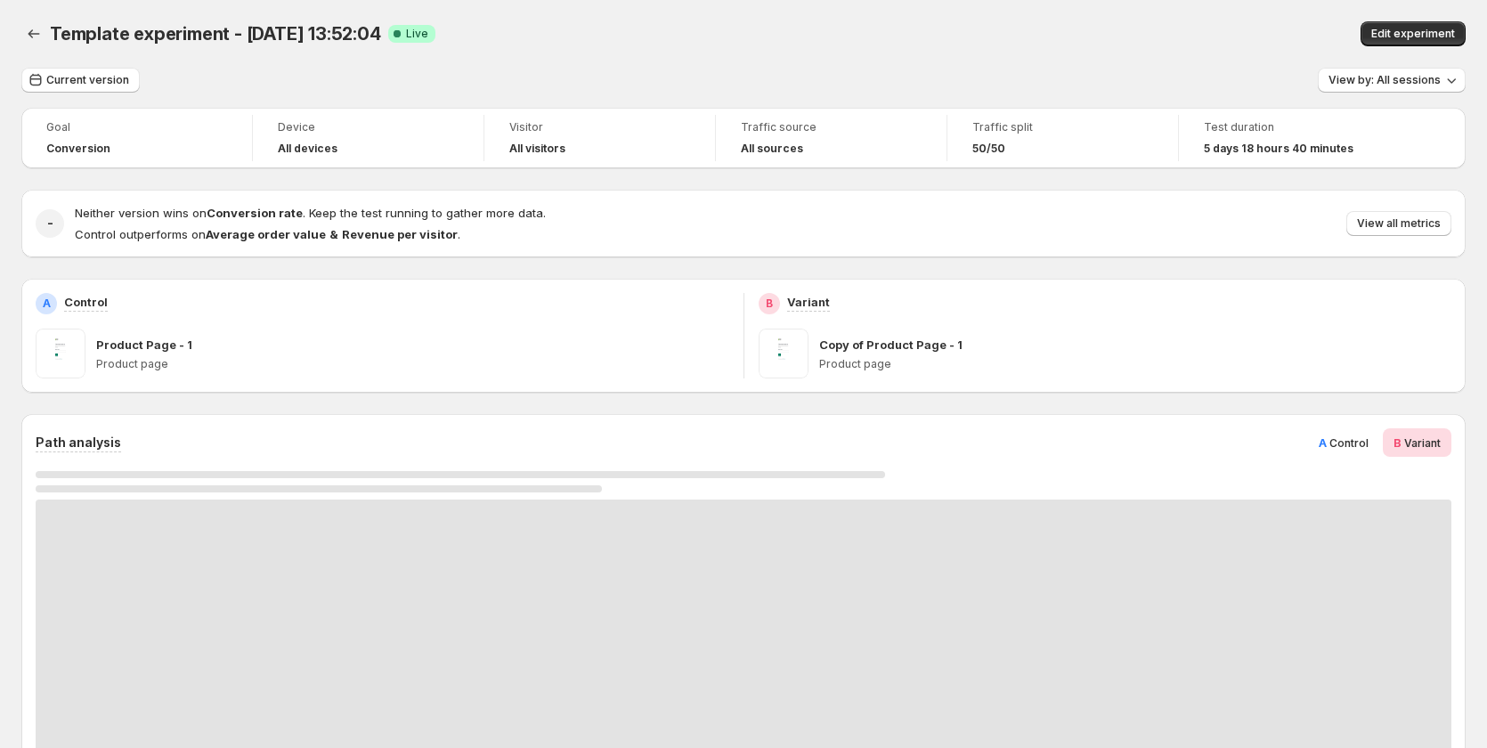
click at [1360, 443] on span "Control" at bounding box center [1348, 442] width 39 height 13
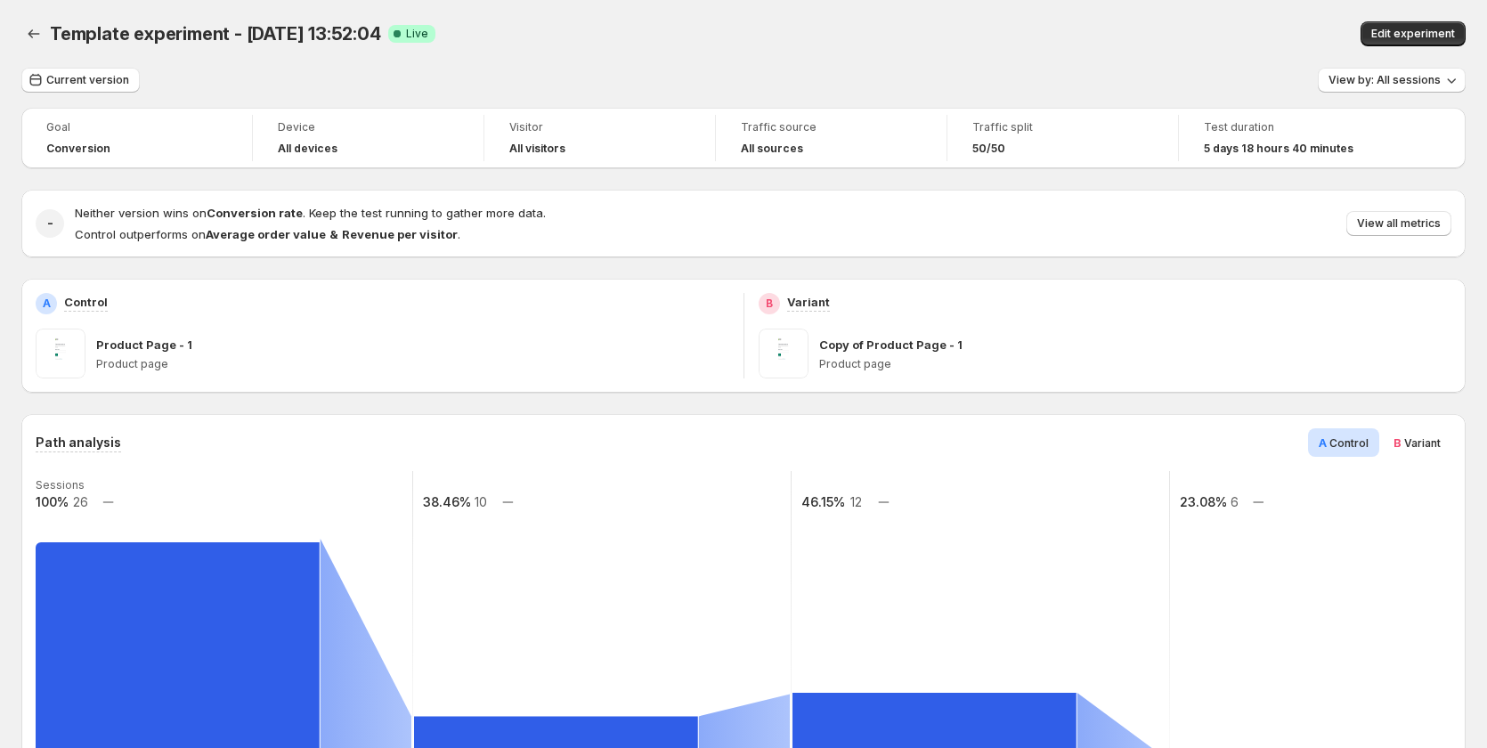
click at [1419, 442] on span "Variant" at bounding box center [1422, 442] width 37 height 13
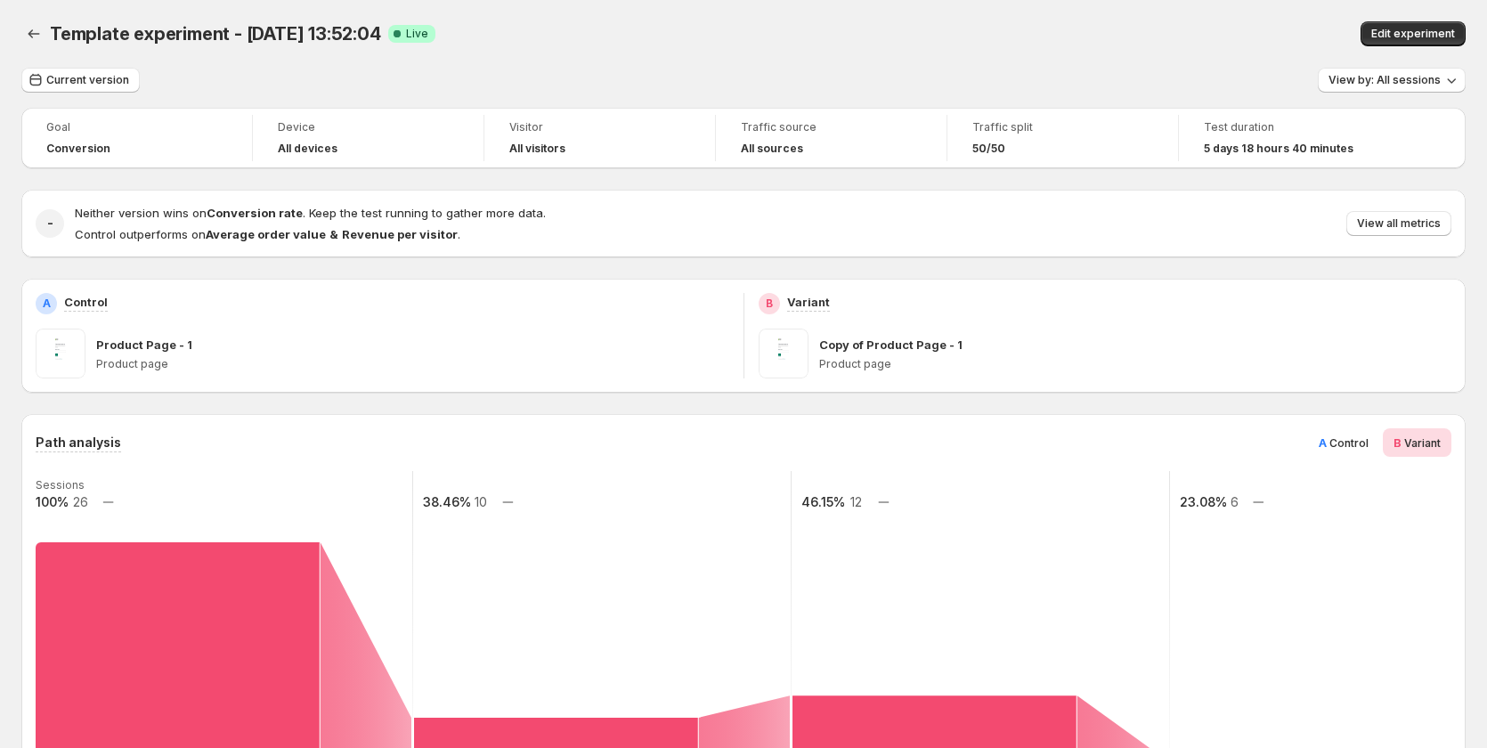
click at [1357, 442] on span "Control" at bounding box center [1348, 442] width 39 height 13
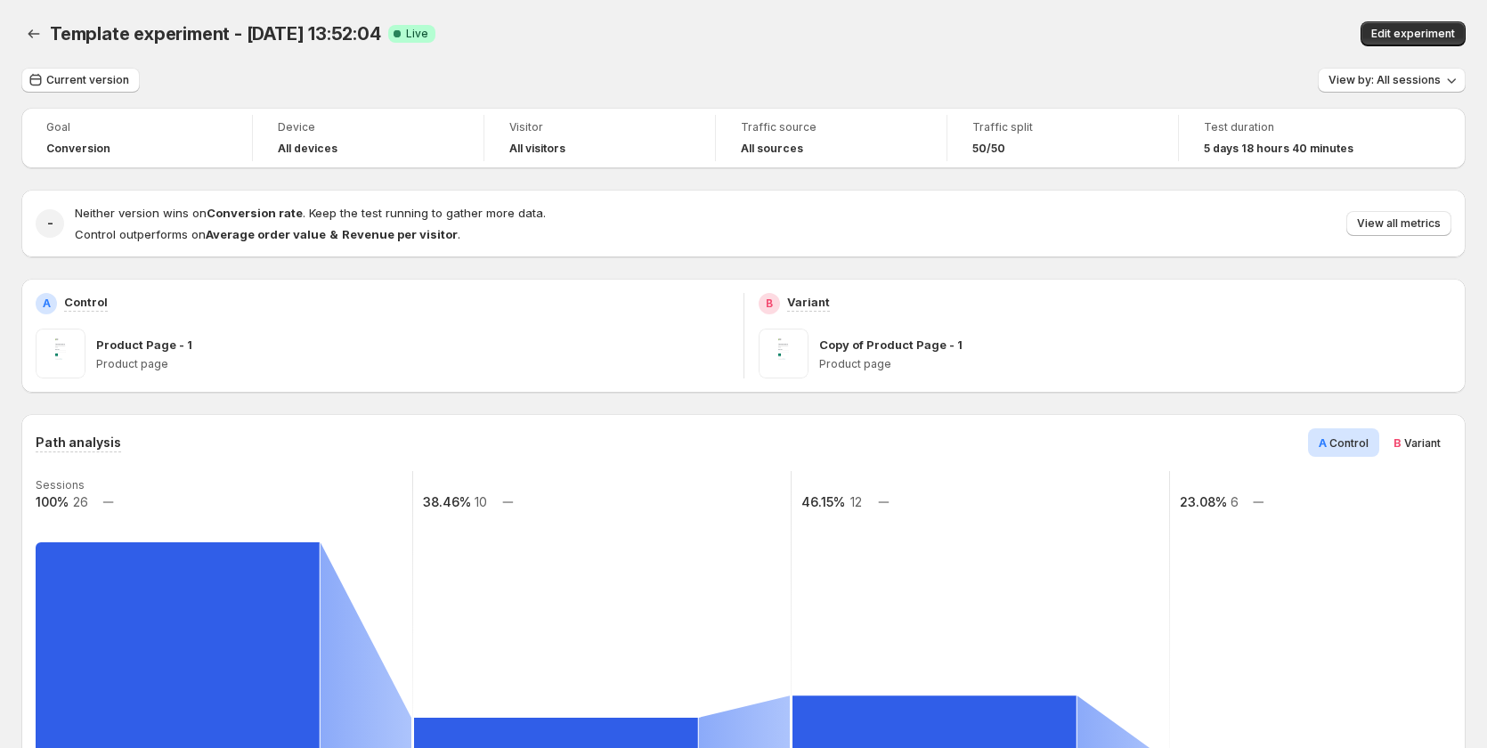
click at [1436, 442] on span "Variant" at bounding box center [1422, 442] width 37 height 13
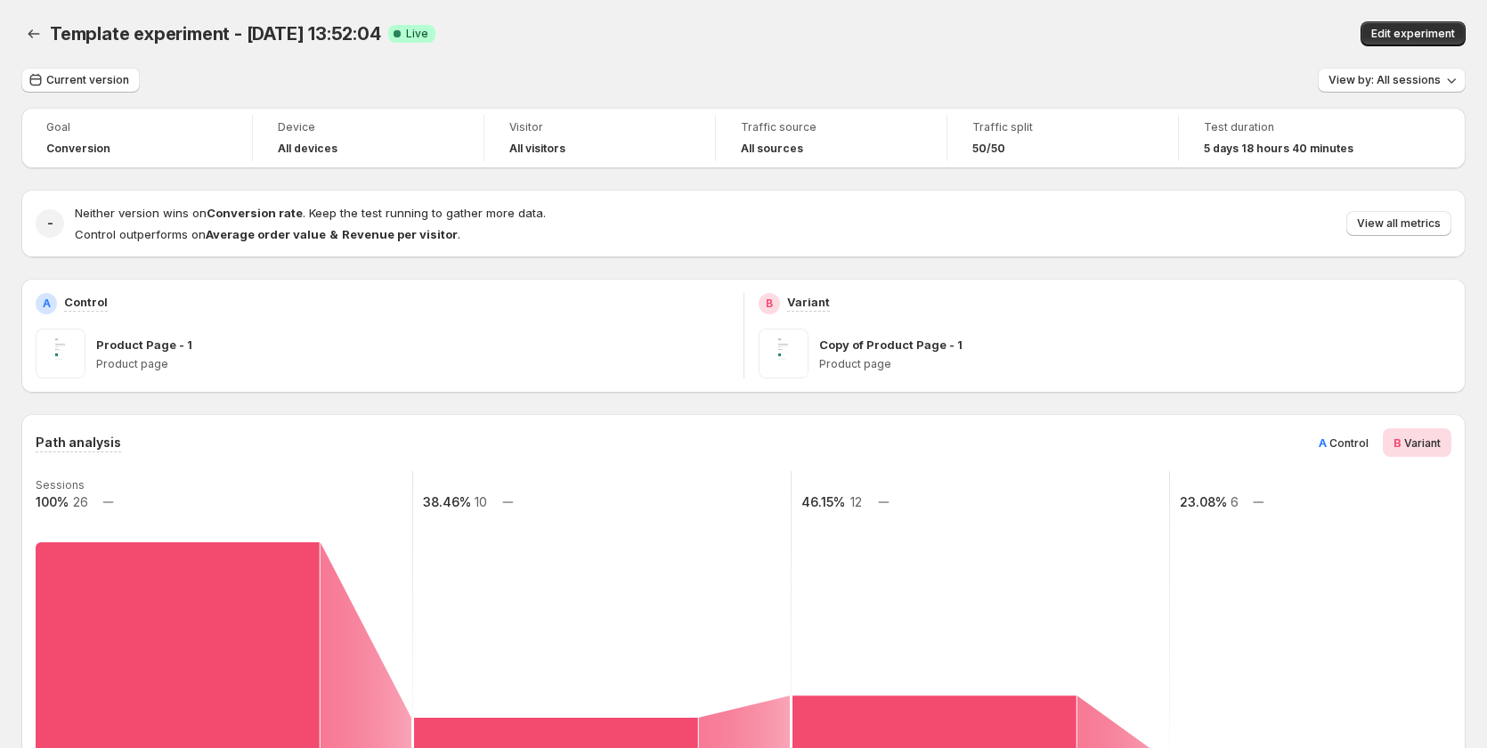
drag, startPoint x: 1358, startPoint y: 445, endPoint x: 1439, endPoint y: 446, distance: 81.0
click at [1367, 445] on span "Control" at bounding box center [1348, 442] width 39 height 13
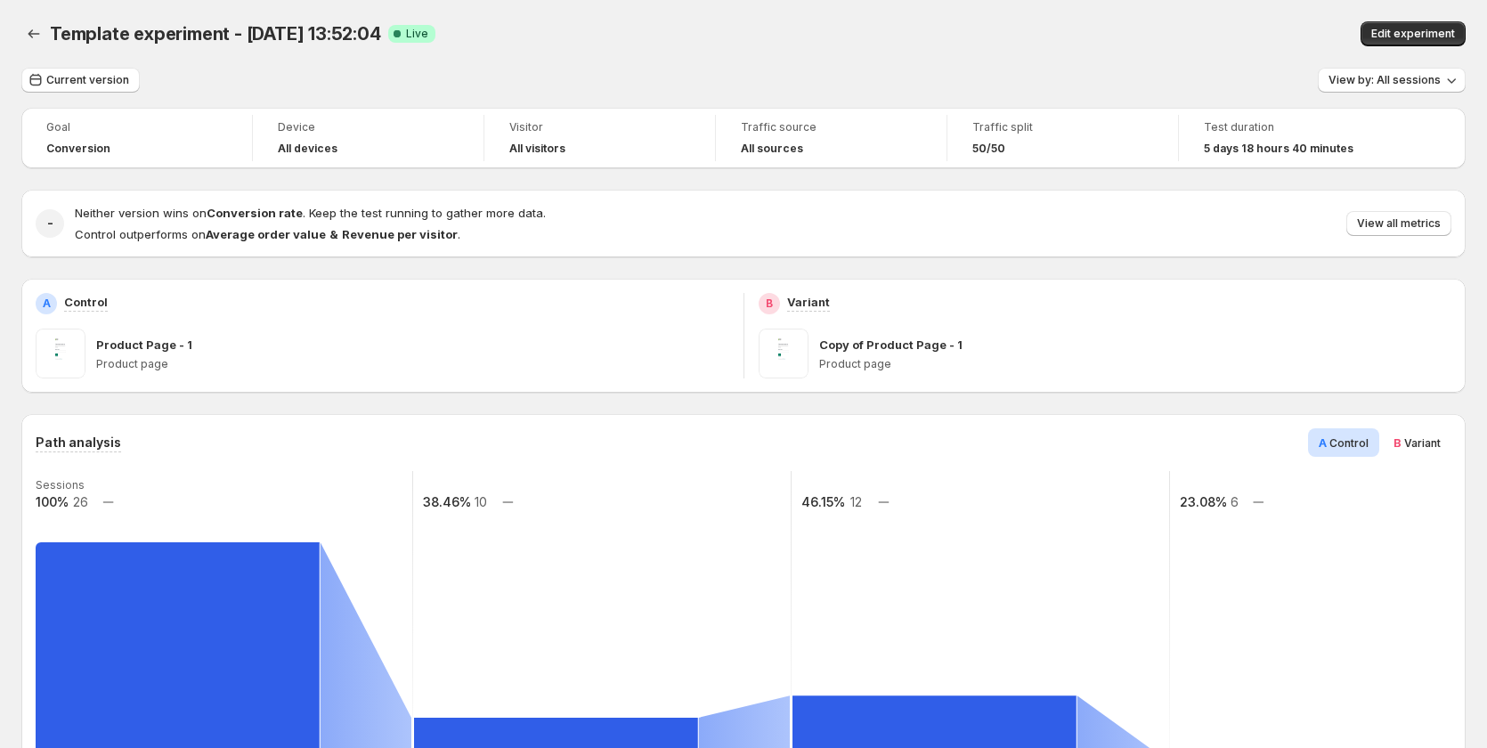
click at [1441, 446] on span "Variant" at bounding box center [1422, 442] width 37 height 13
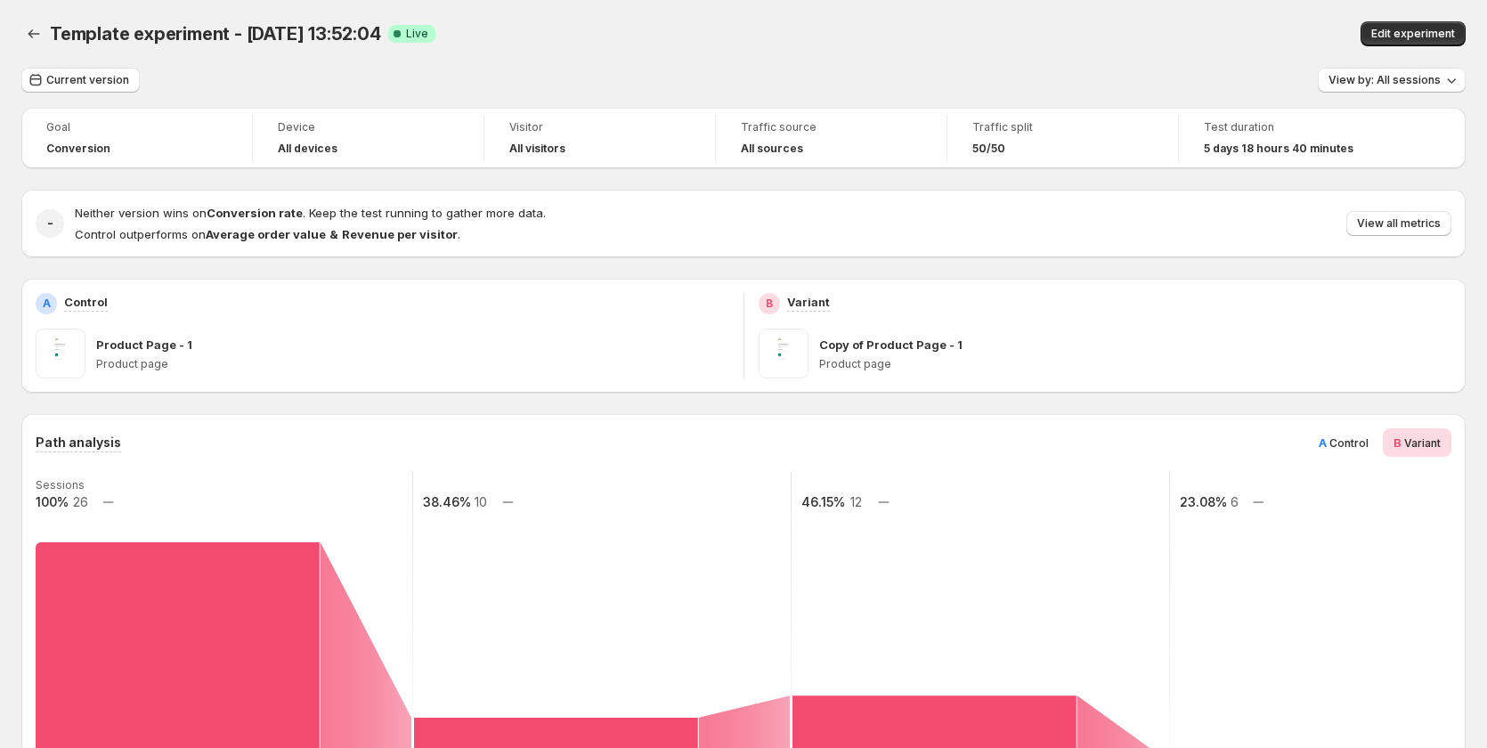
drag, startPoint x: 1353, startPoint y: 452, endPoint x: 1423, endPoint y: 447, distance: 69.7
click at [1357, 452] on div "A Control" at bounding box center [1343, 442] width 71 height 28
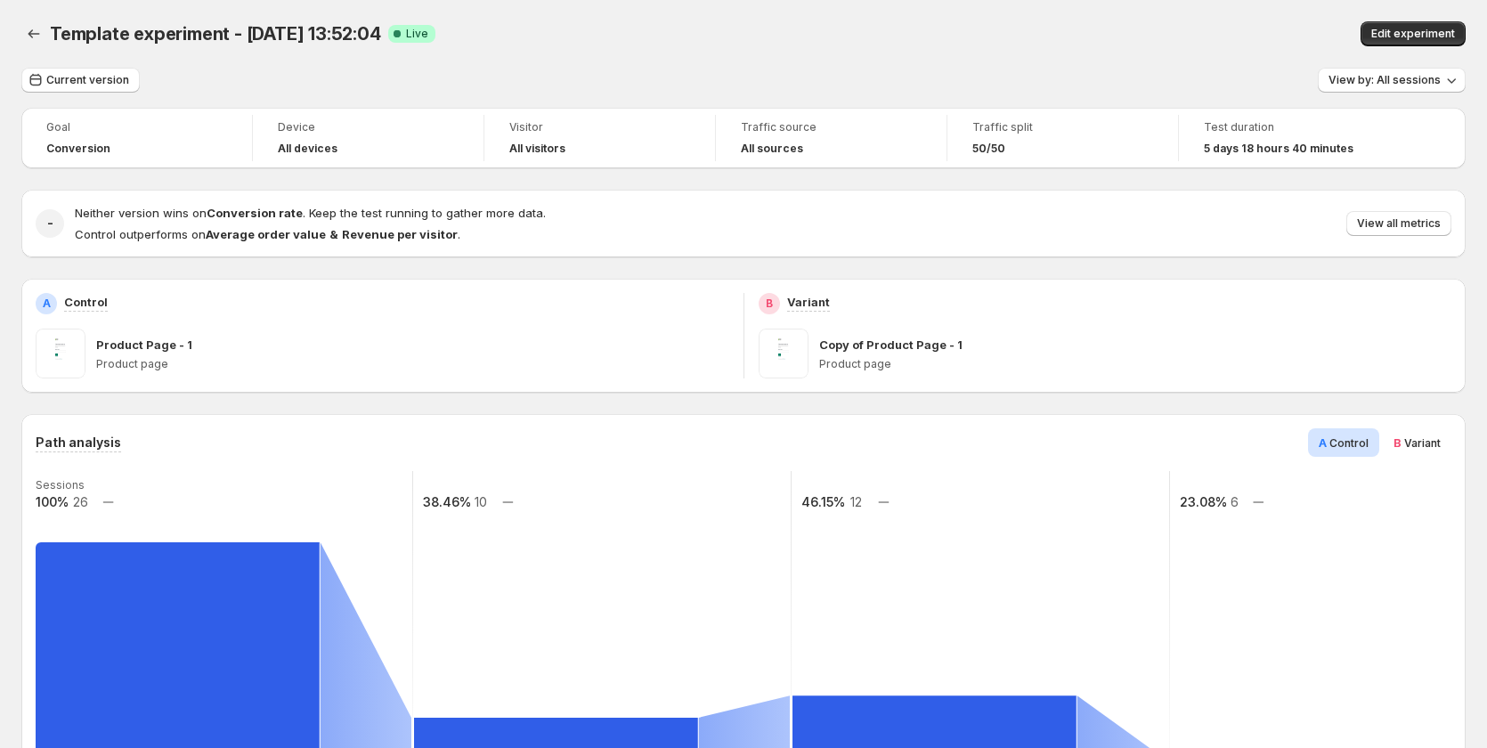
click at [1423, 447] on span "Variant" at bounding box center [1422, 442] width 37 height 13
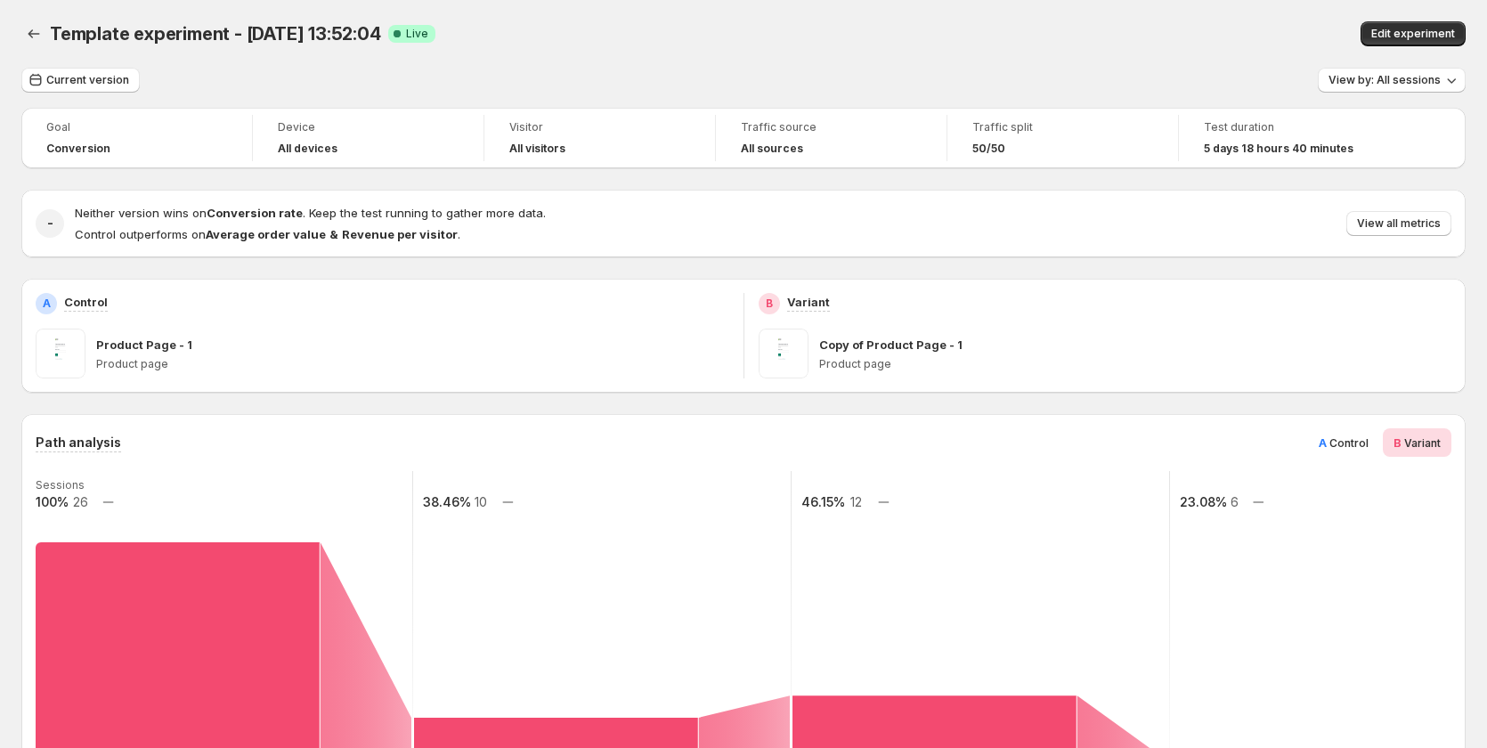
drag, startPoint x: 1382, startPoint y: 446, endPoint x: 1430, endPoint y: 441, distance: 48.4
click at [1379, 446] on div "A Control" at bounding box center [1343, 442] width 71 height 28
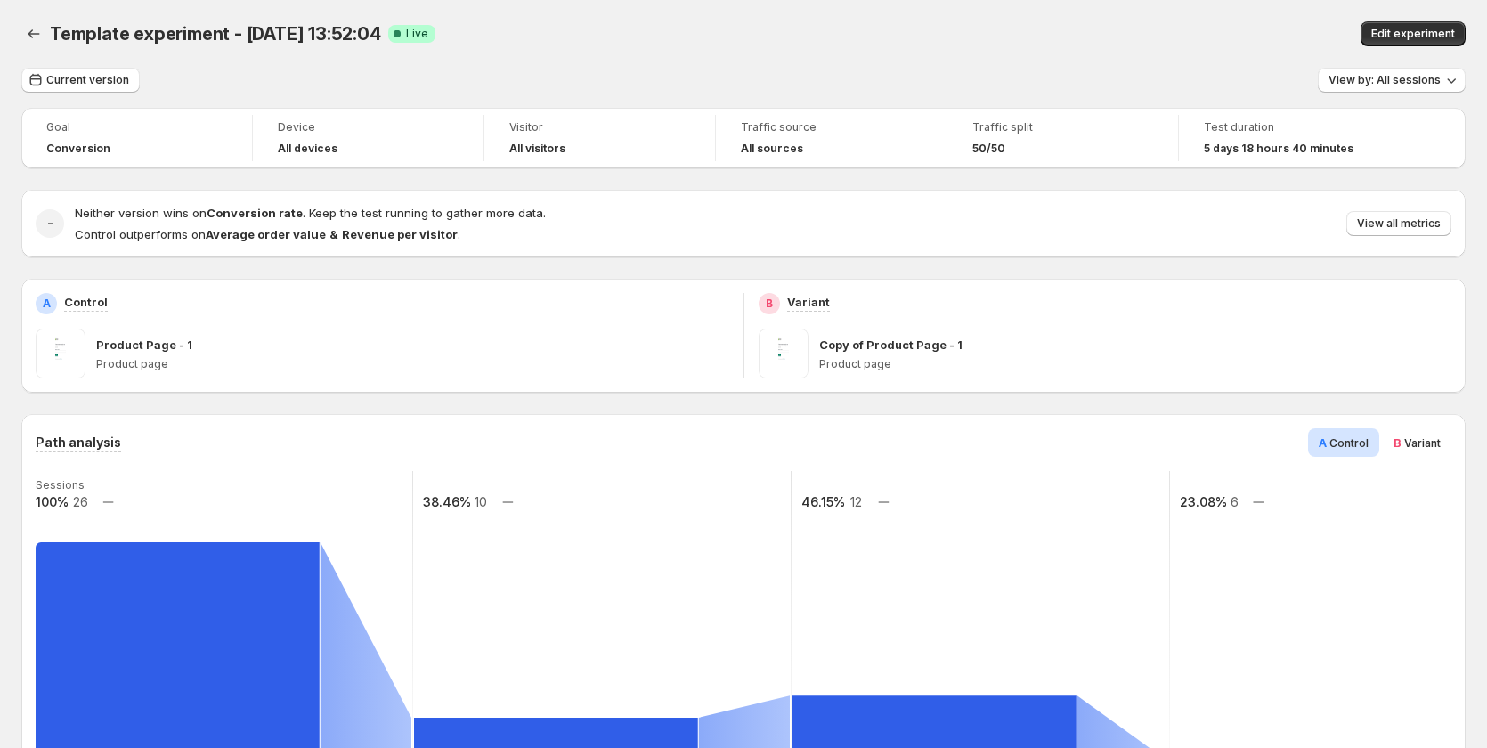
click at [1433, 439] on span "Variant" at bounding box center [1422, 442] width 37 height 13
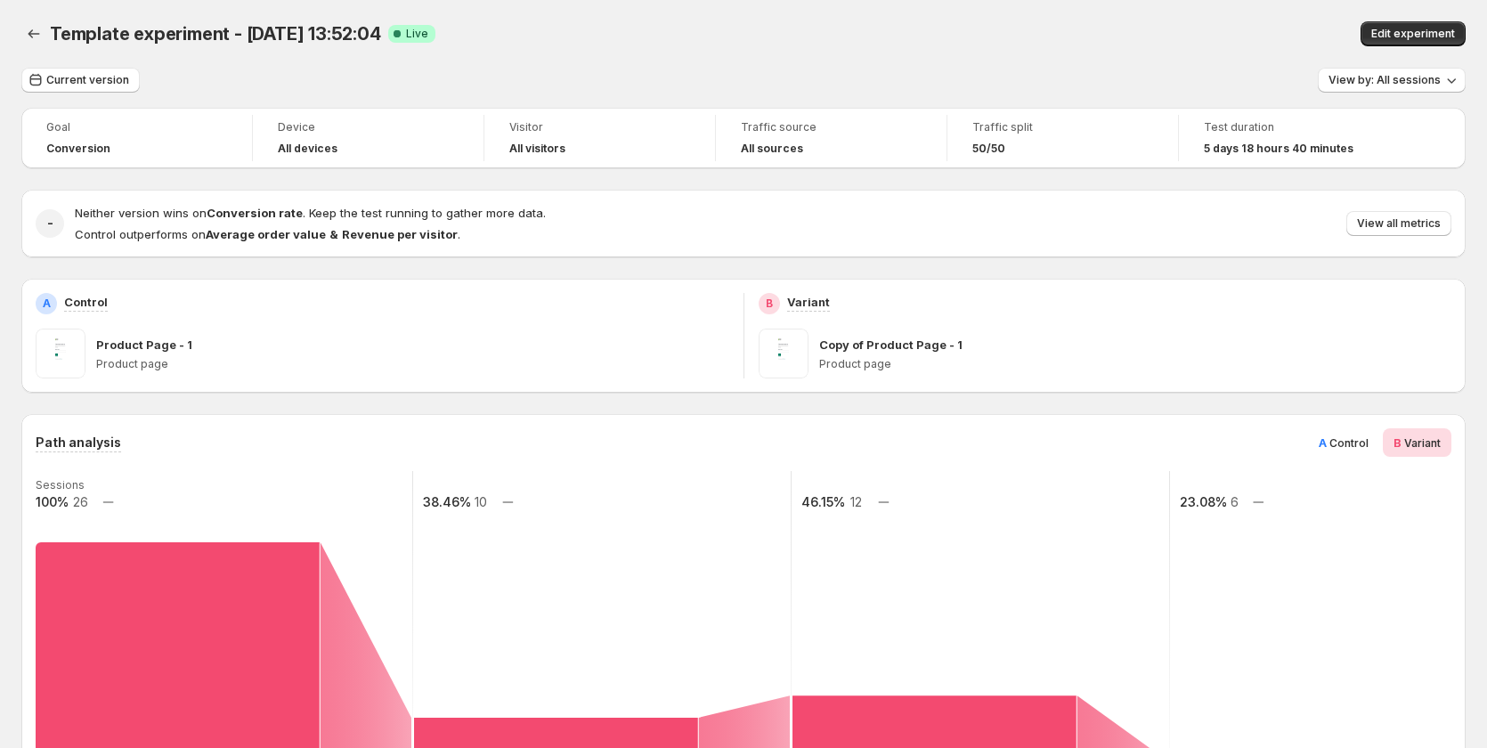
click at [1368, 436] on span "Control" at bounding box center [1348, 442] width 39 height 13
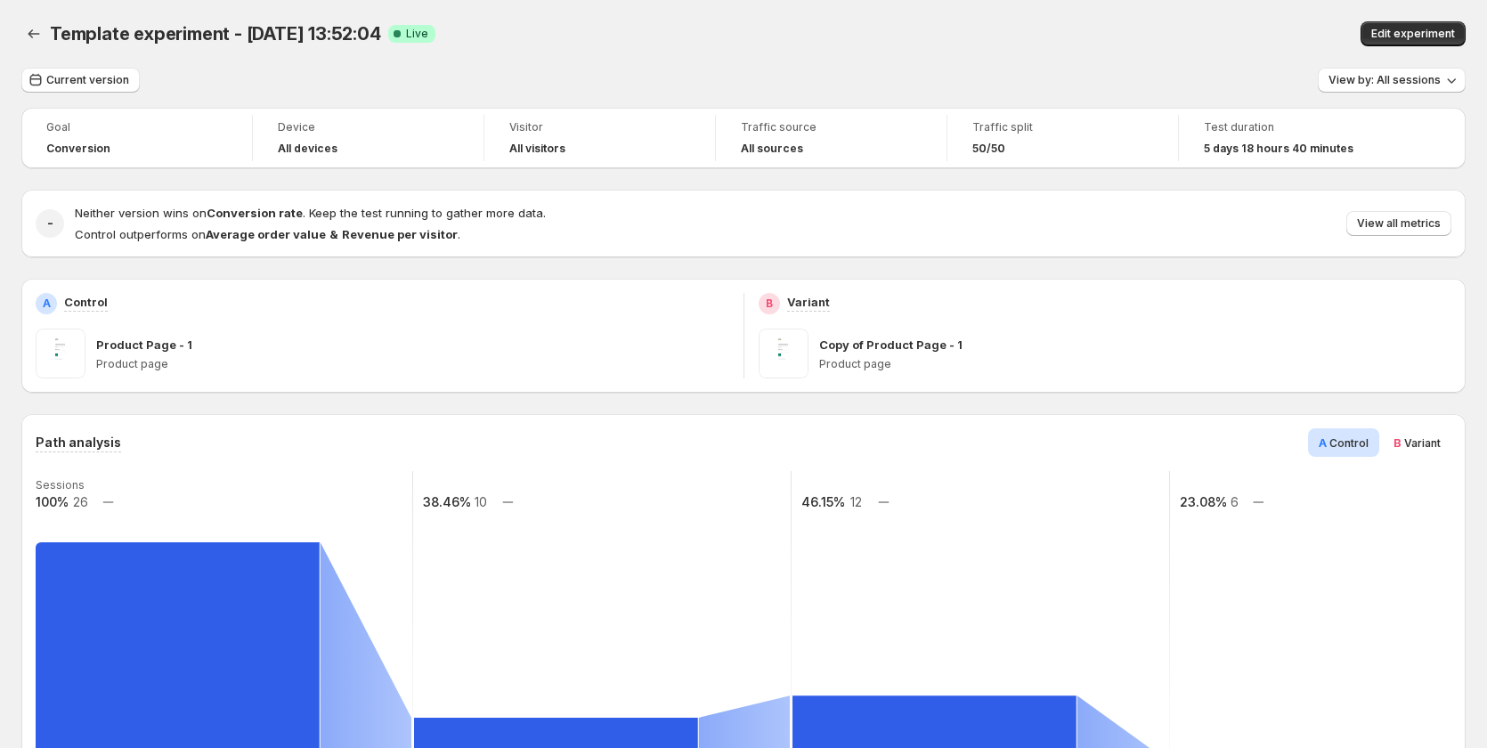
click at [1451, 436] on div "B Variant" at bounding box center [1417, 442] width 69 height 28
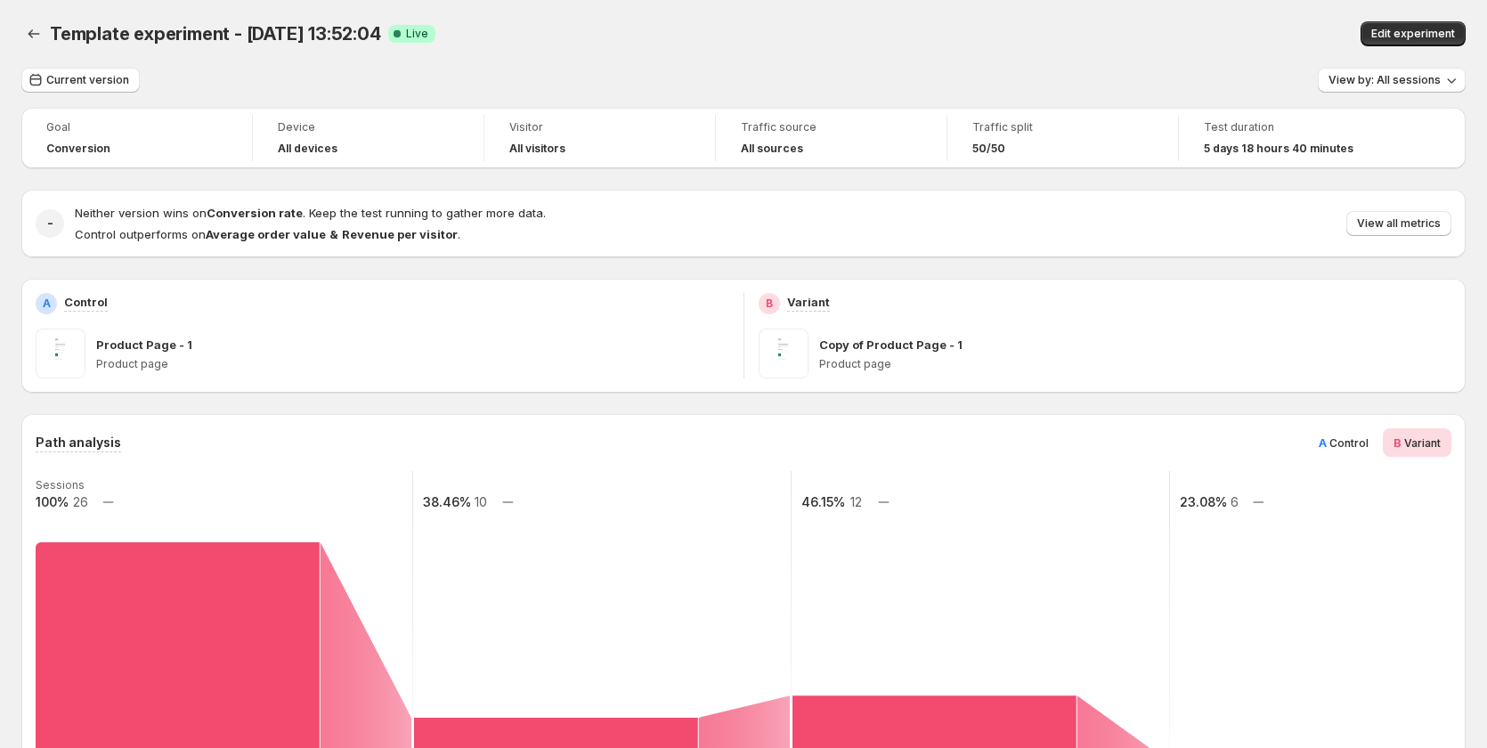
drag, startPoint x: 1382, startPoint y: 443, endPoint x: 1414, endPoint y: 443, distance: 32.1
click at [1379, 443] on div "A Control" at bounding box center [1343, 442] width 71 height 28
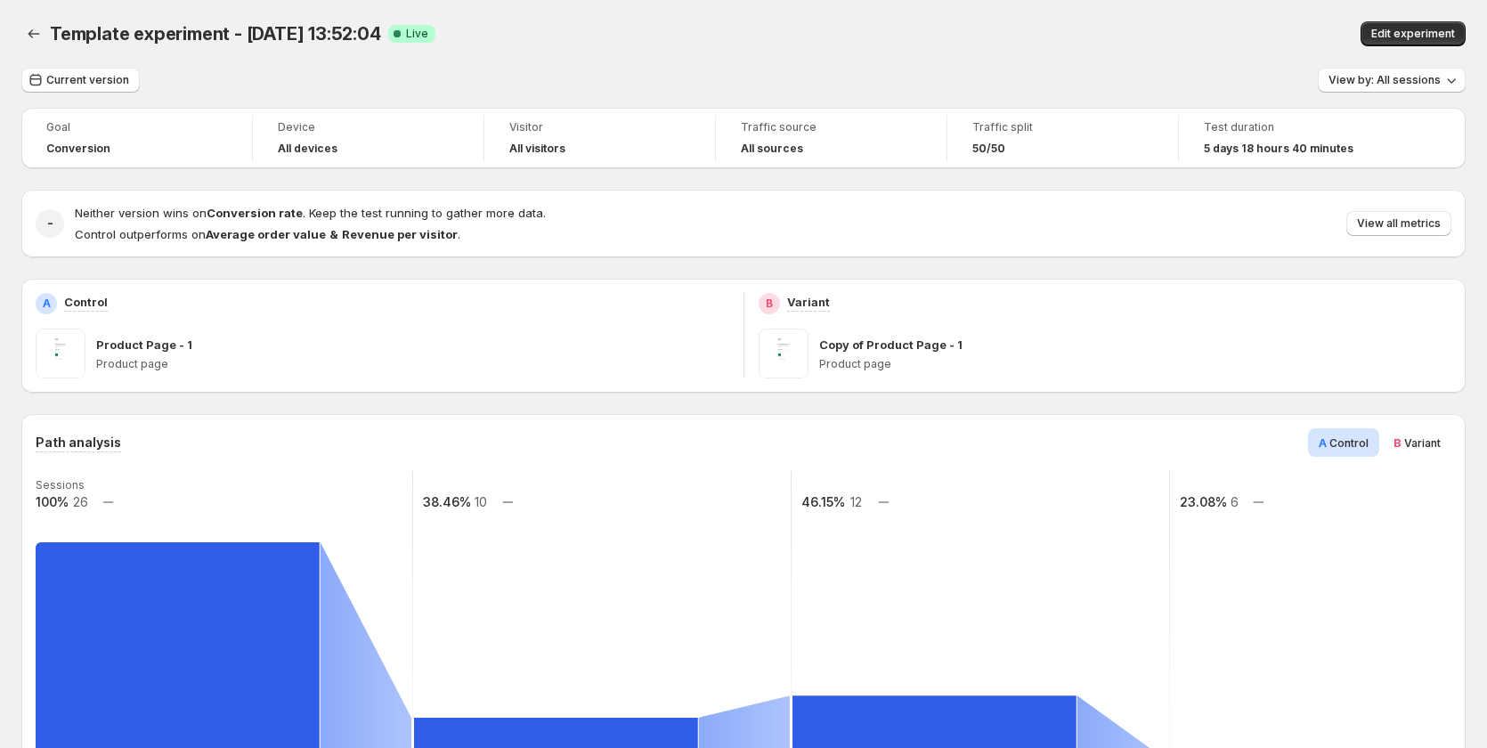
click at [1451, 443] on div "B Variant" at bounding box center [1417, 442] width 69 height 28
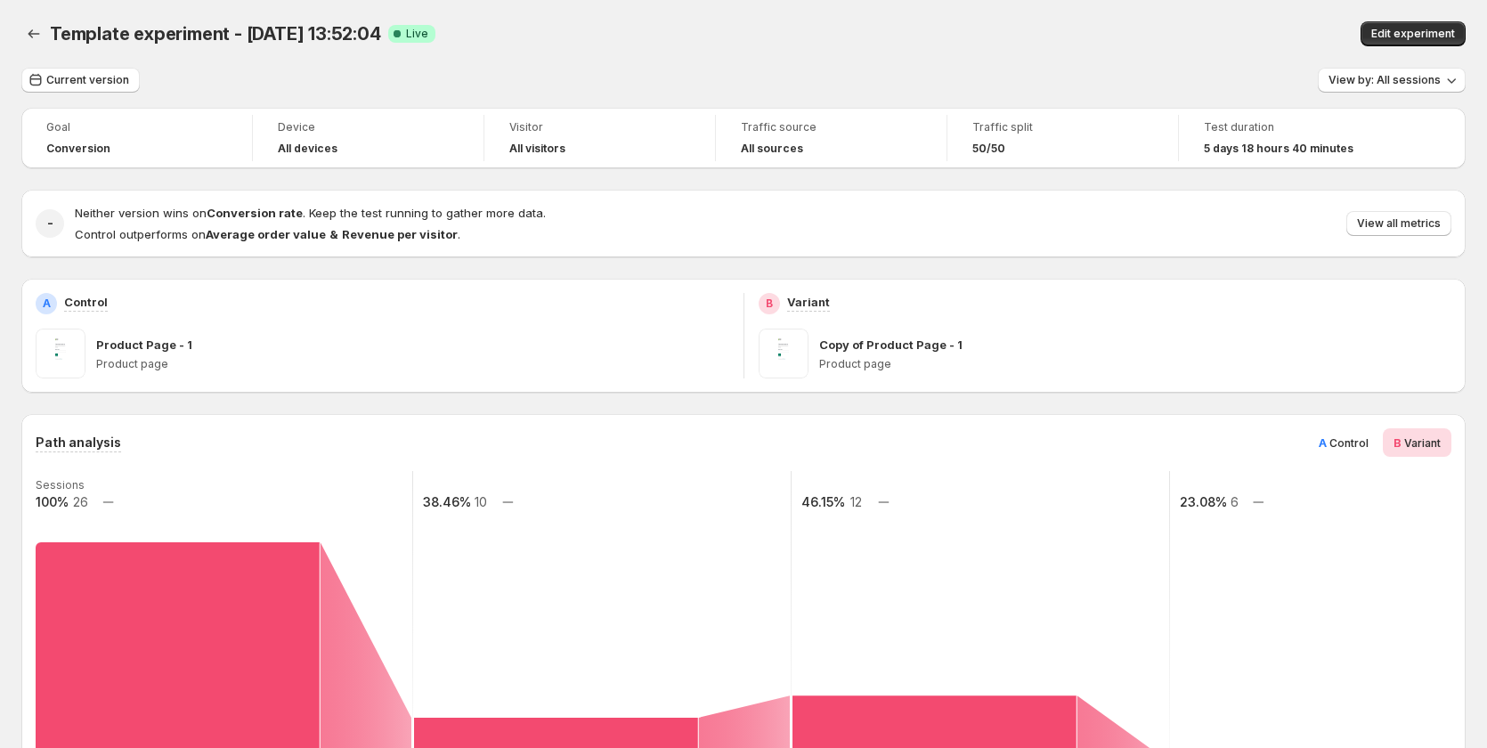
drag, startPoint x: 1384, startPoint y: 443, endPoint x: 1454, endPoint y: 443, distance: 70.3
click at [1391, 443] on div "A Control B Variant" at bounding box center [1379, 442] width 143 height 28
click at [1451, 443] on div "B Variant" at bounding box center [1417, 442] width 69 height 28
click at [1392, 443] on div "B Variant" at bounding box center [1417, 442] width 69 height 28
drag, startPoint x: 1454, startPoint y: 444, endPoint x: 1410, endPoint y: 444, distance: 43.6
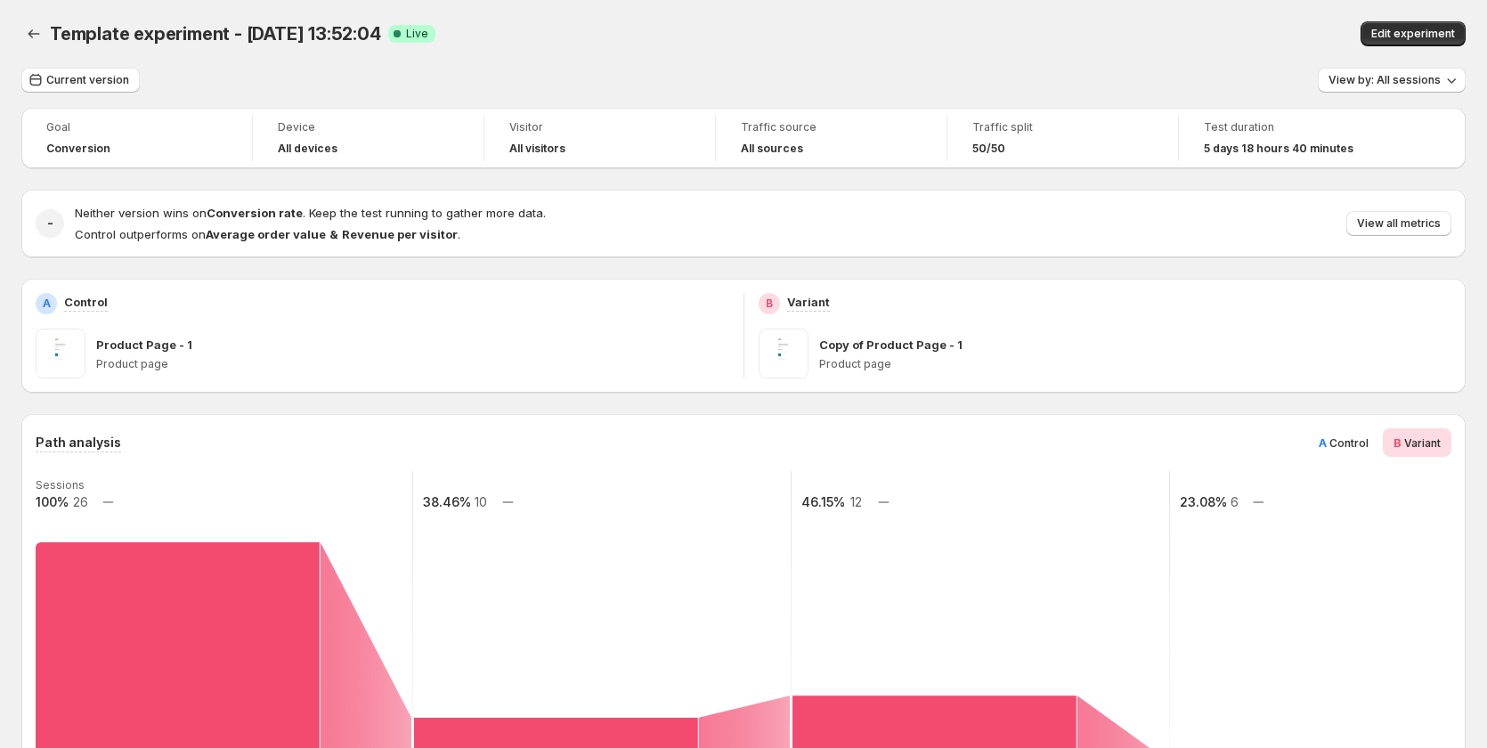
click at [1451, 444] on div "B Variant" at bounding box center [1417, 442] width 69 height 28
click at [1368, 442] on span "Control" at bounding box center [1348, 442] width 39 height 13
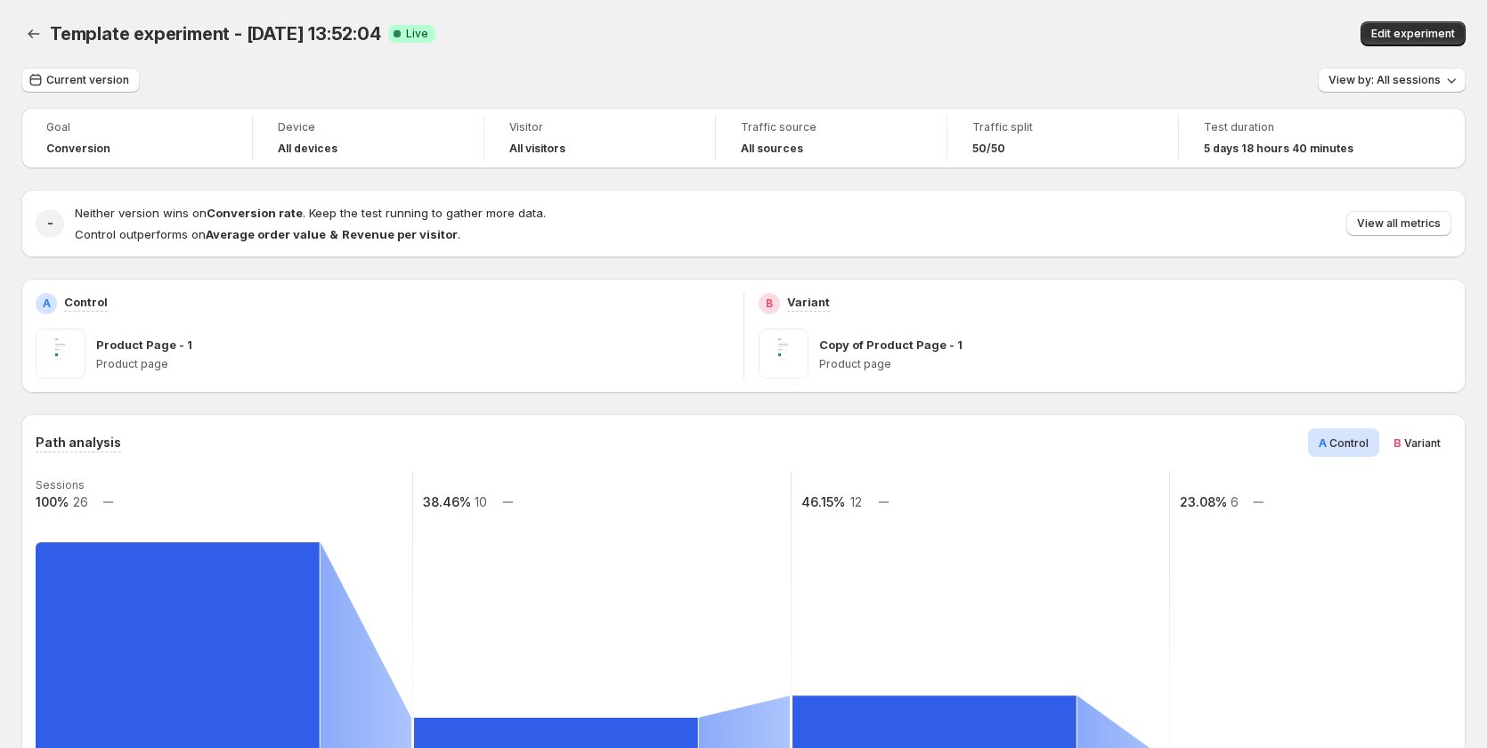
click at [1422, 437] on span "Variant" at bounding box center [1422, 442] width 37 height 13
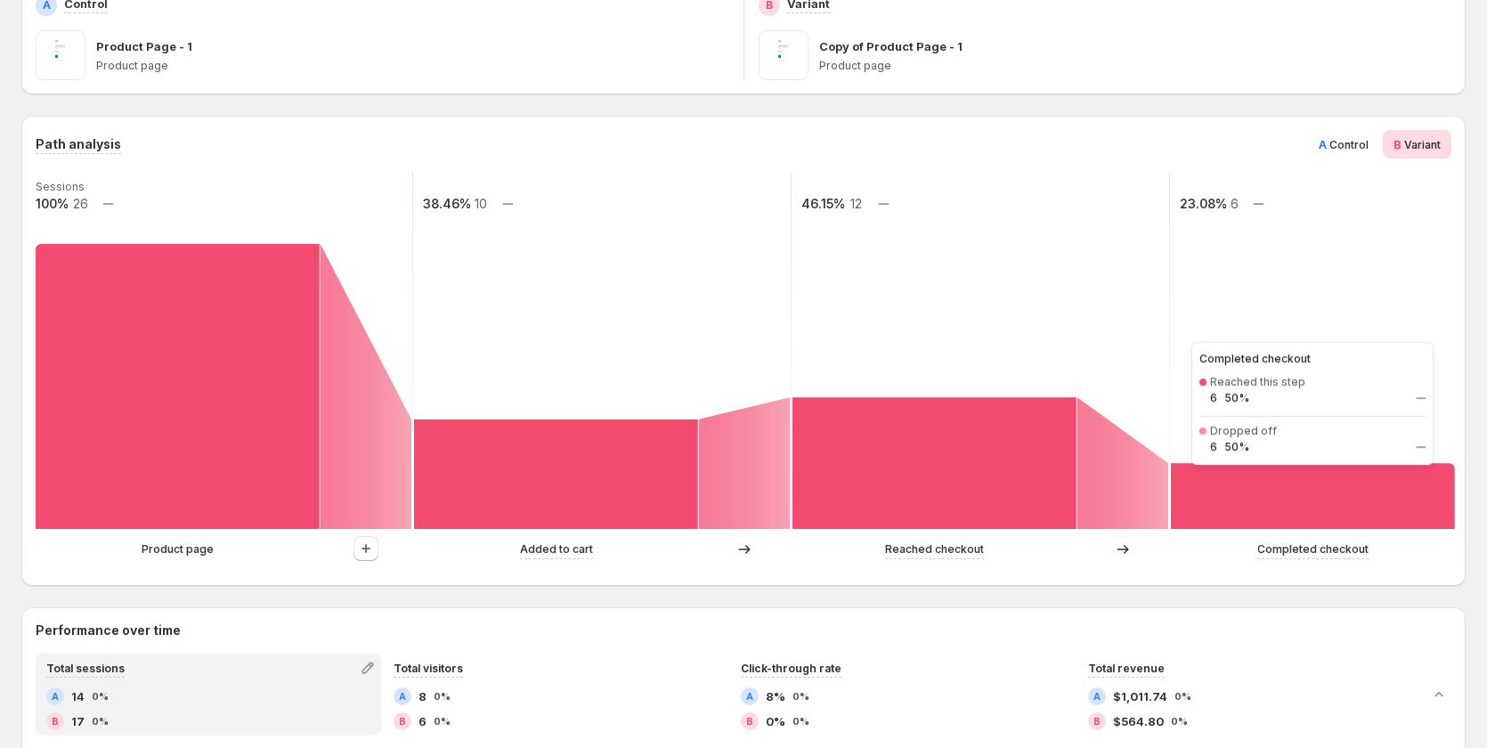
scroll to position [267, 0]
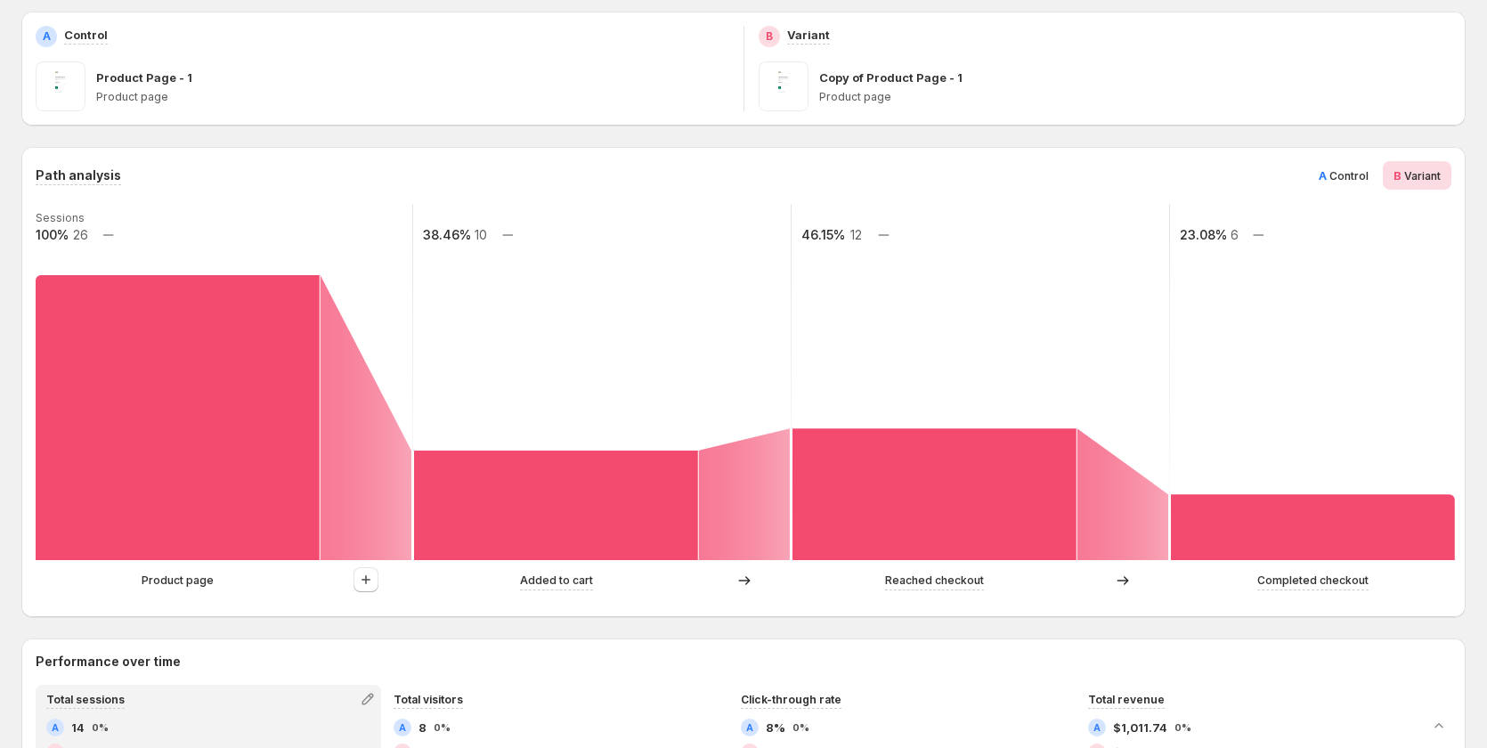
click at [1360, 175] on span "Control" at bounding box center [1348, 175] width 39 height 13
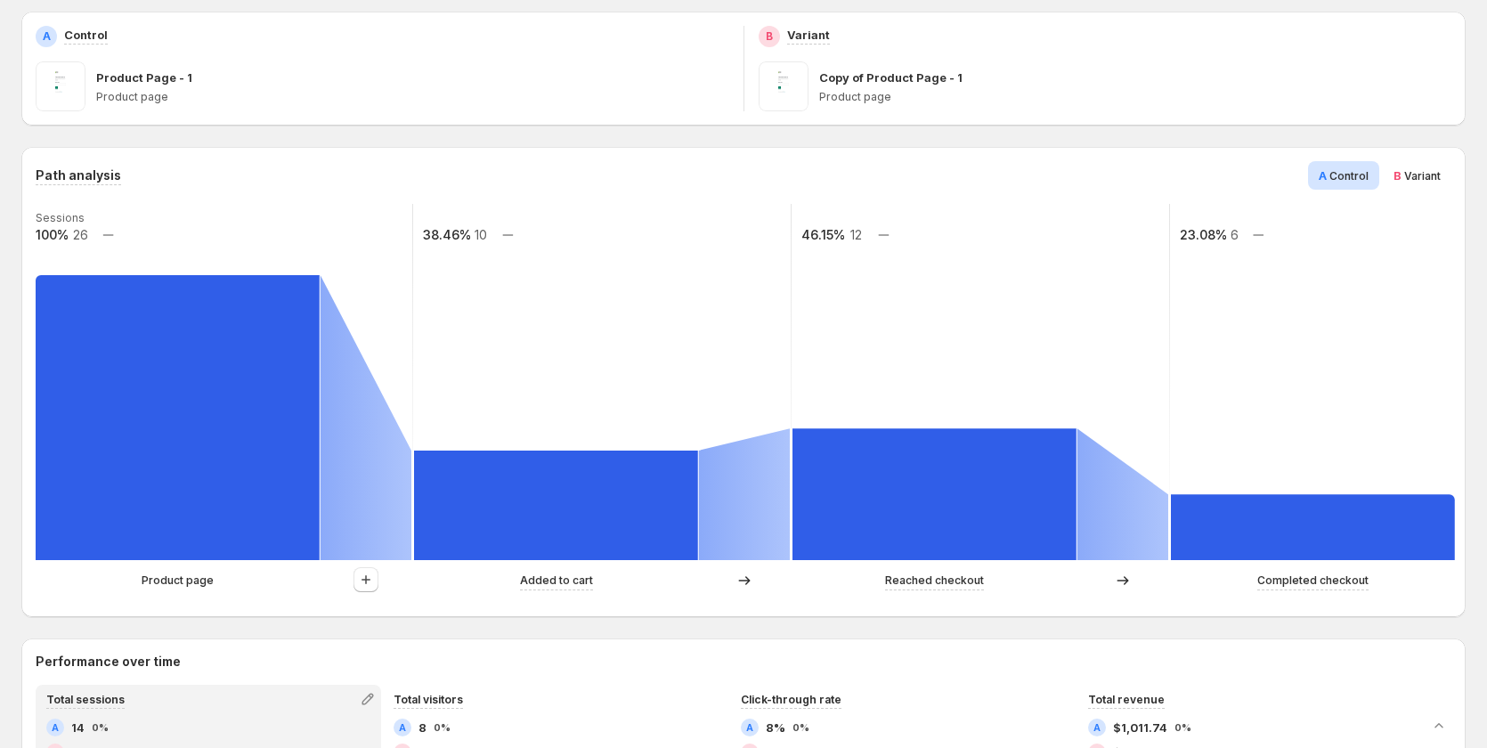
click at [1415, 172] on span "Variant" at bounding box center [1422, 175] width 37 height 13
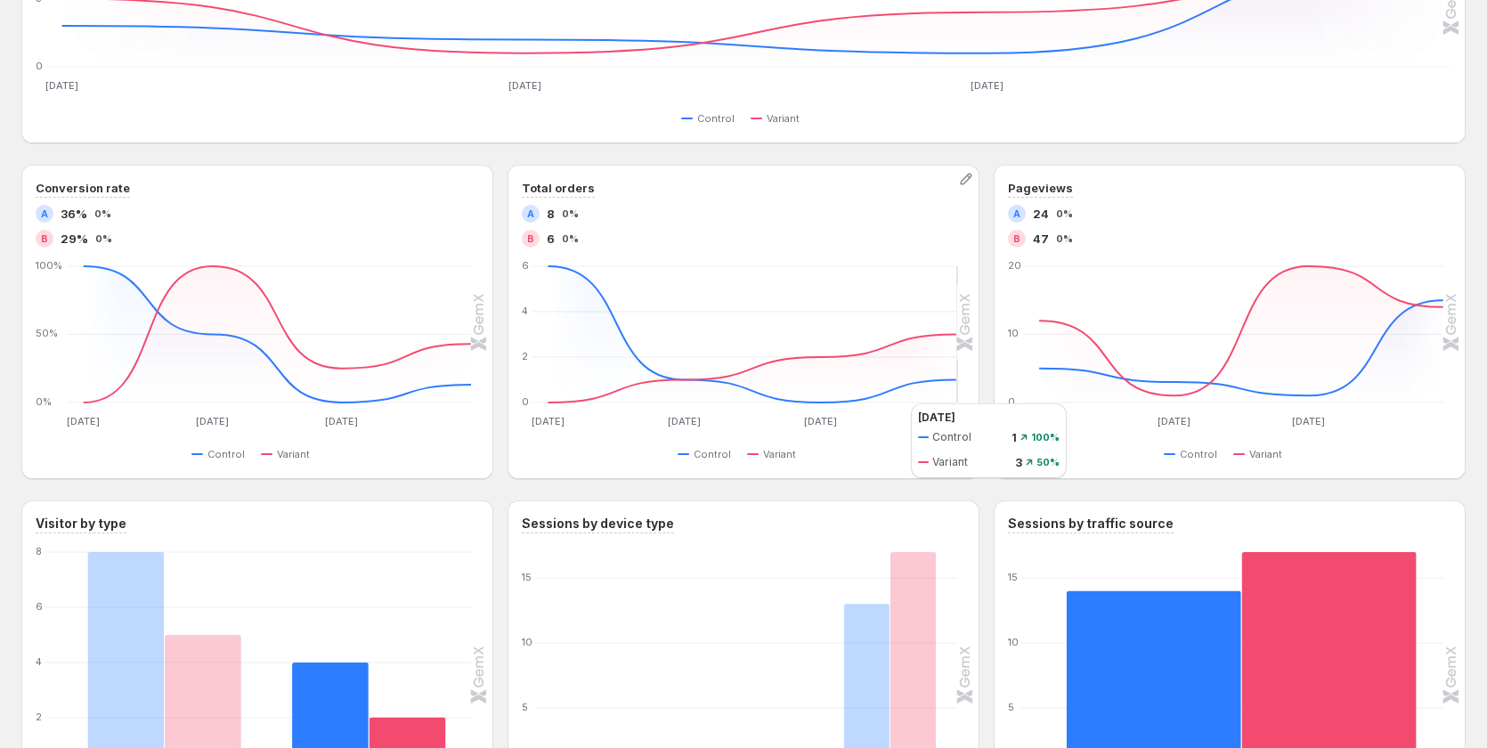
scroll to position [1319, 0]
